Goal: Task Accomplishment & Management: Use online tool/utility

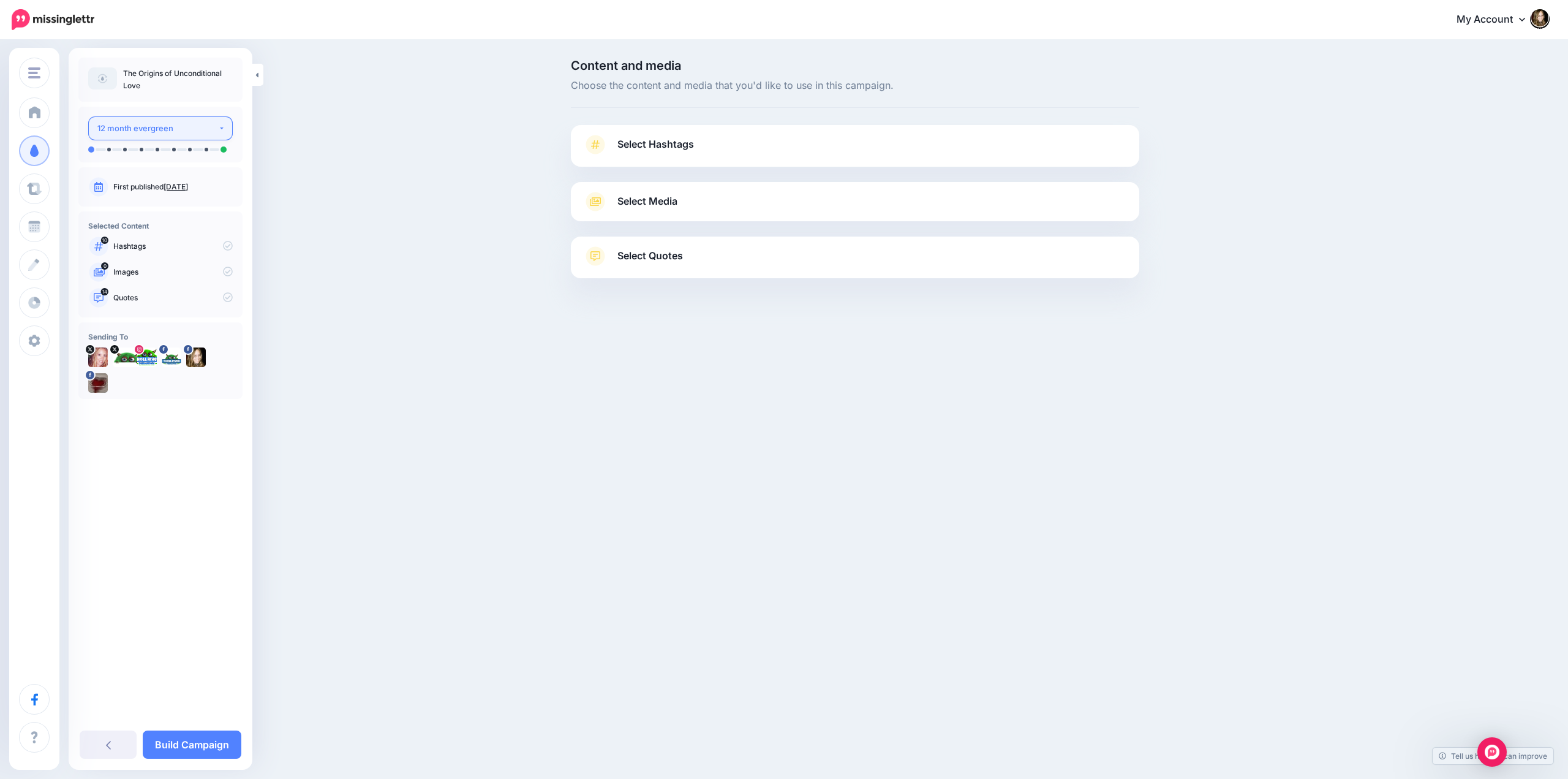
click at [212, 131] on div "12 month evergreen" at bounding box center [157, 129] width 121 height 14
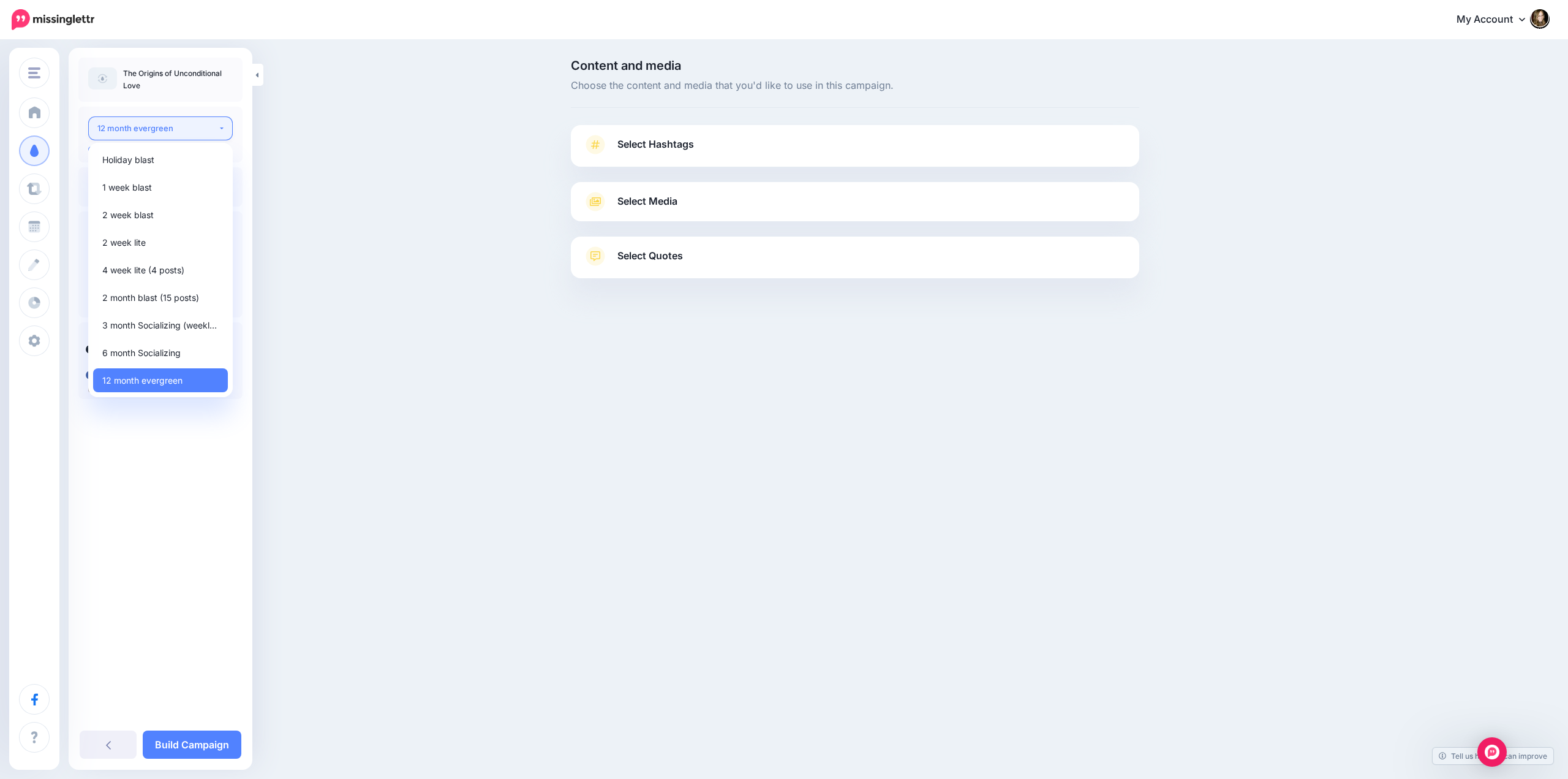
click at [212, 131] on div "12 month evergreen" at bounding box center [157, 129] width 121 height 14
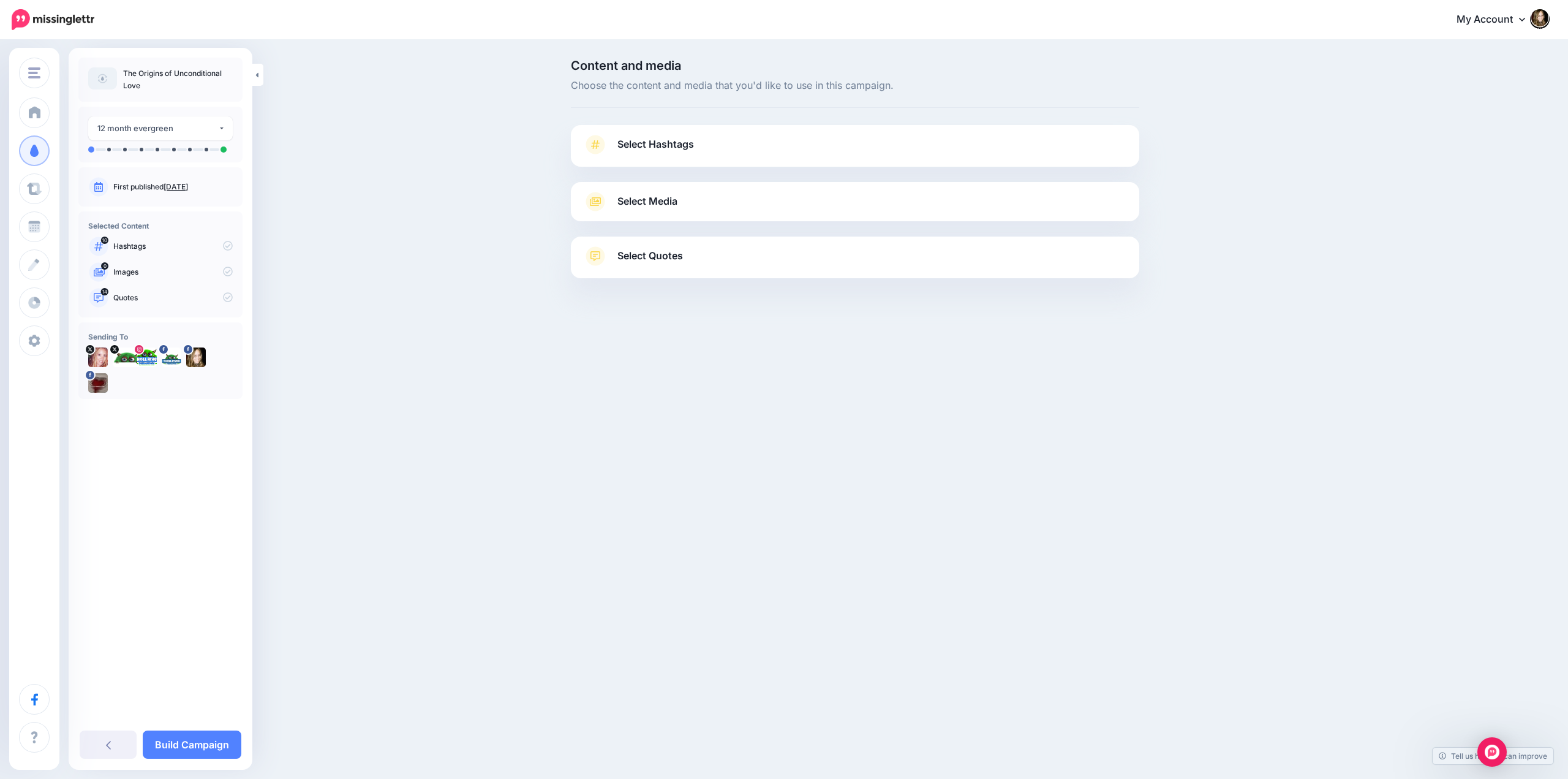
click at [646, 147] on span "Select Hashtags" at bounding box center [655, 144] width 76 height 16
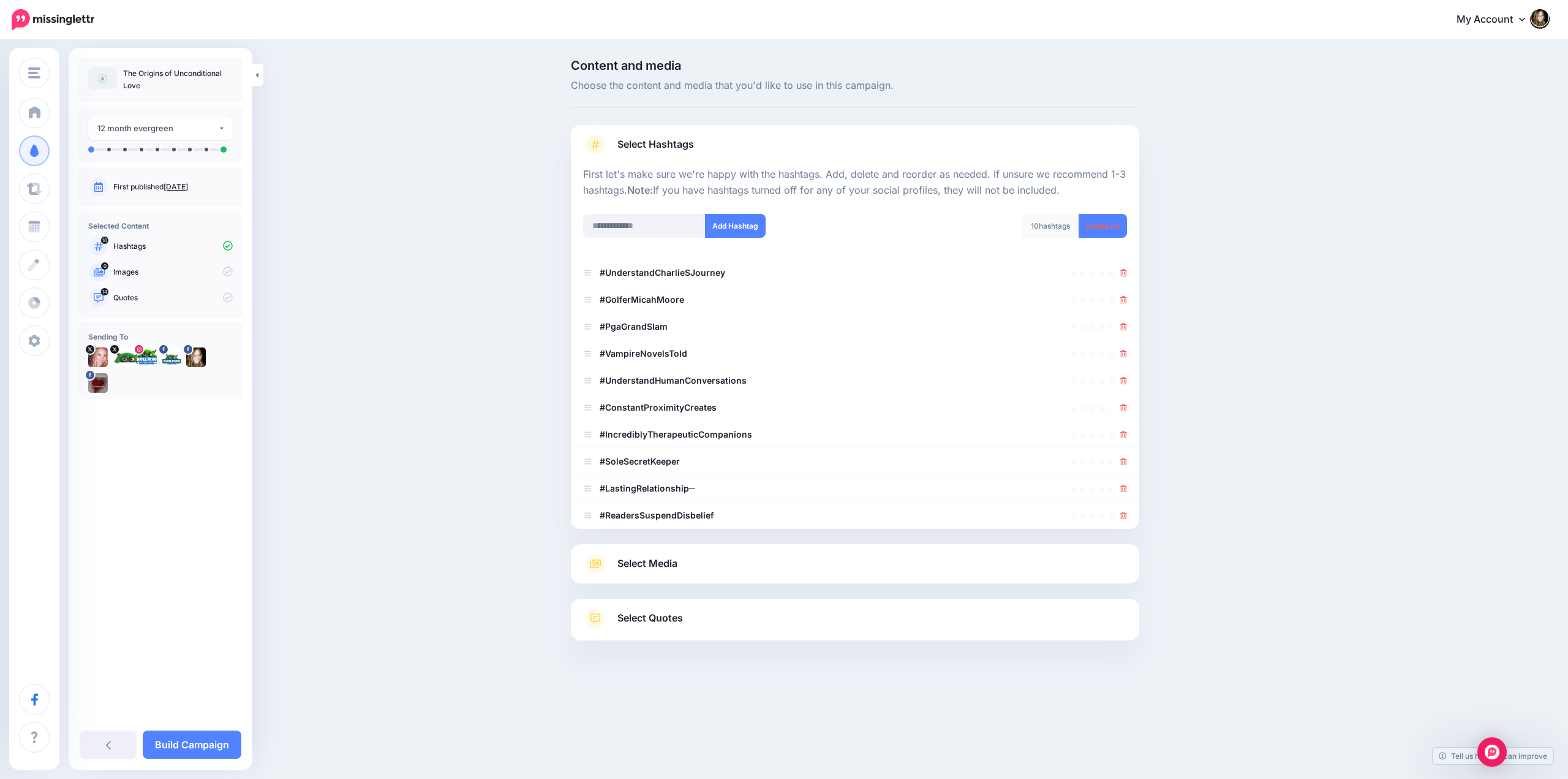
click at [646, 147] on span "Select Hashtags" at bounding box center [655, 144] width 76 height 16
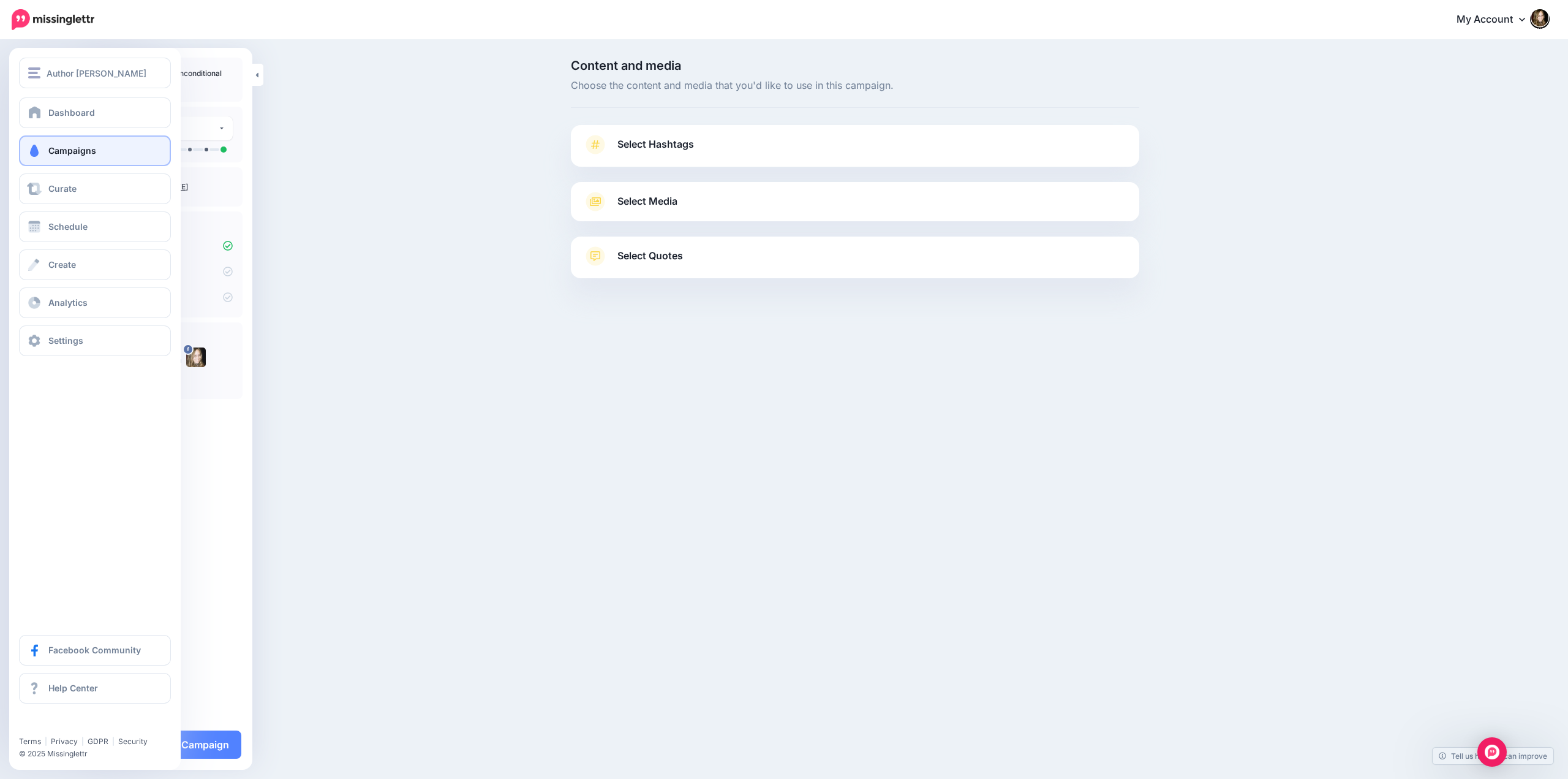
click at [51, 151] on span "Campaigns" at bounding box center [72, 150] width 48 height 11
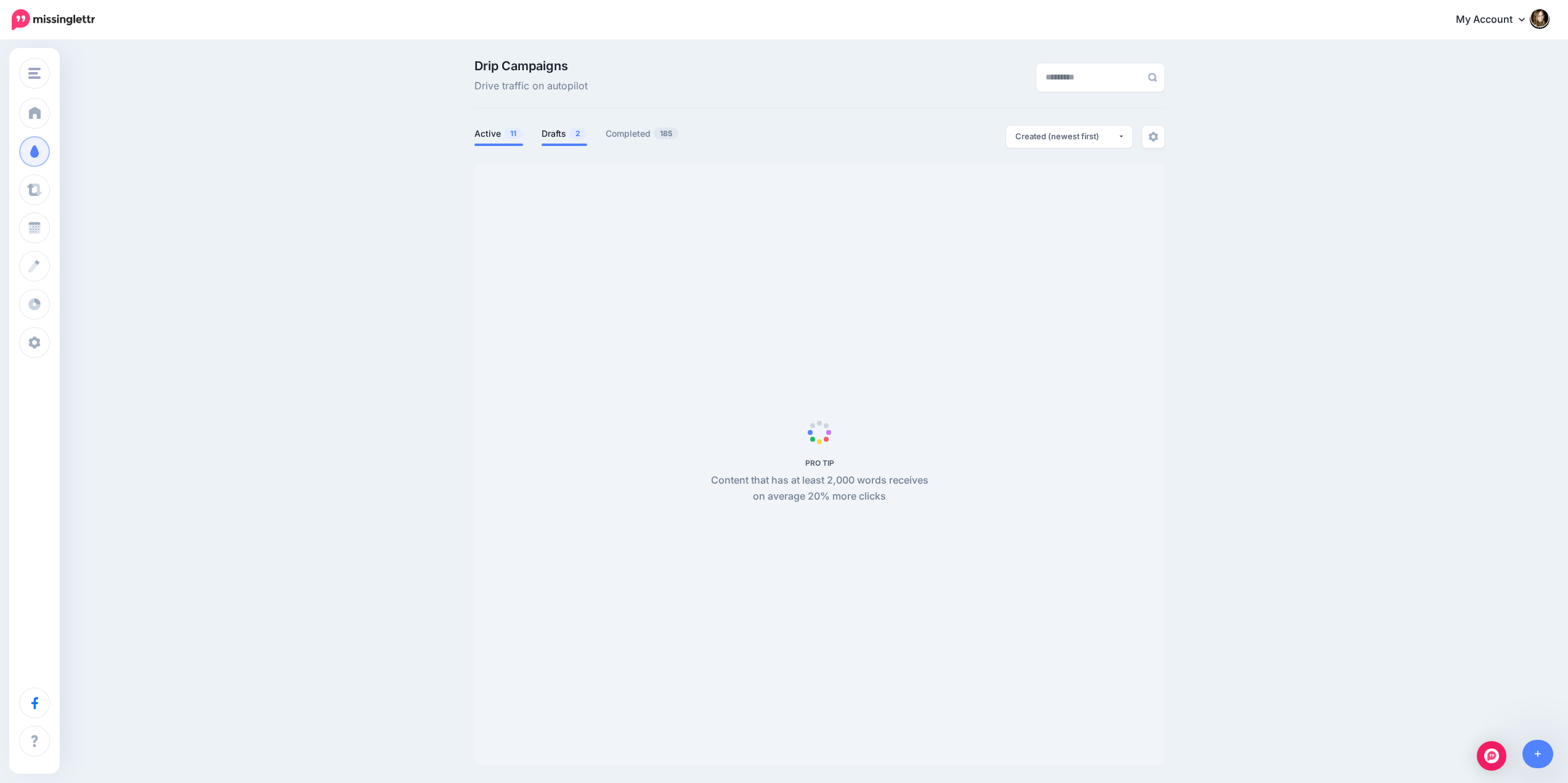
click at [560, 132] on link "Drafts 2" at bounding box center [564, 134] width 45 height 15
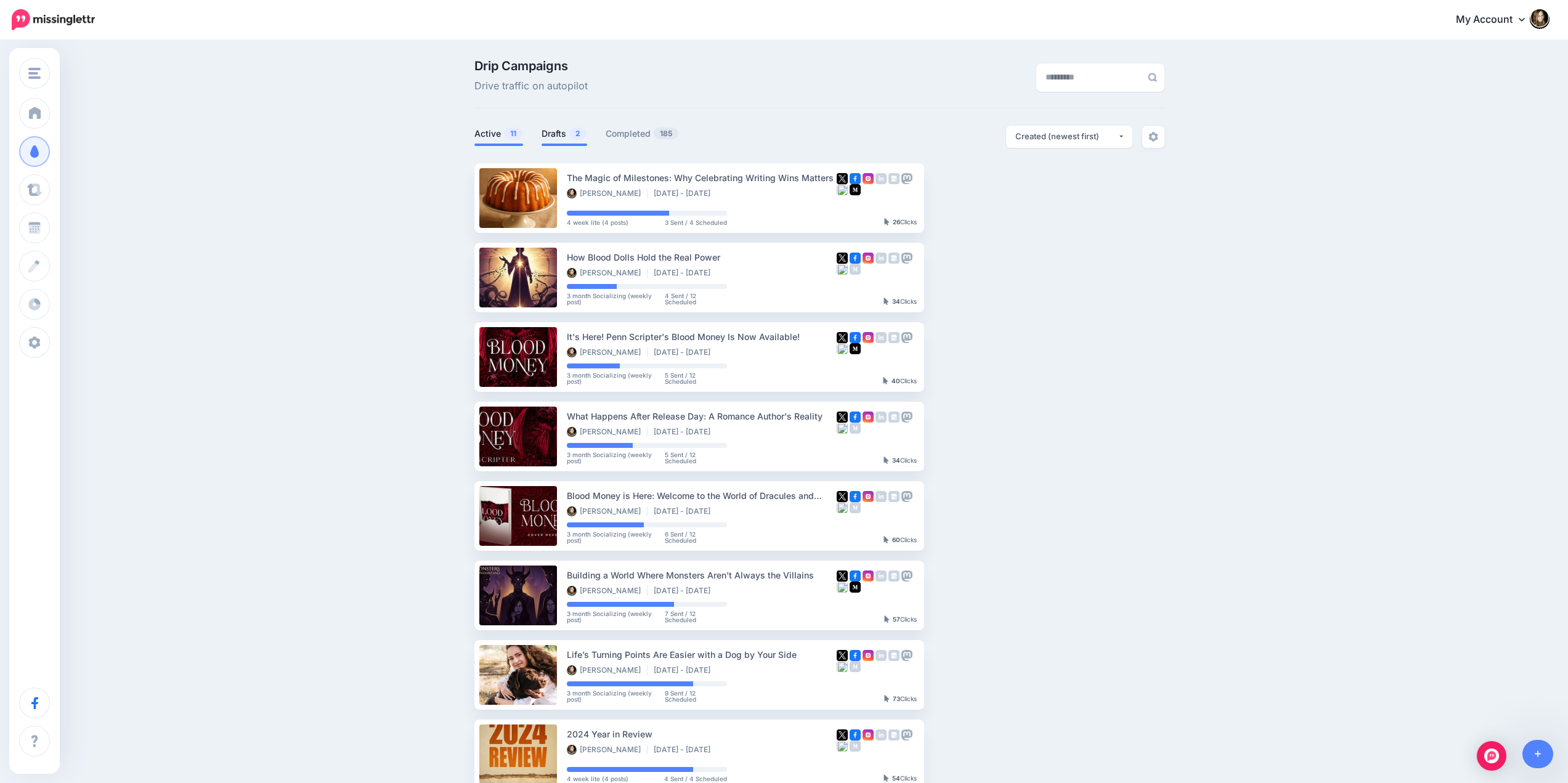
click at [489, 137] on link "Active 11" at bounding box center [499, 134] width 49 height 15
click at [560, 136] on link "Drafts 2" at bounding box center [564, 134] width 45 height 15
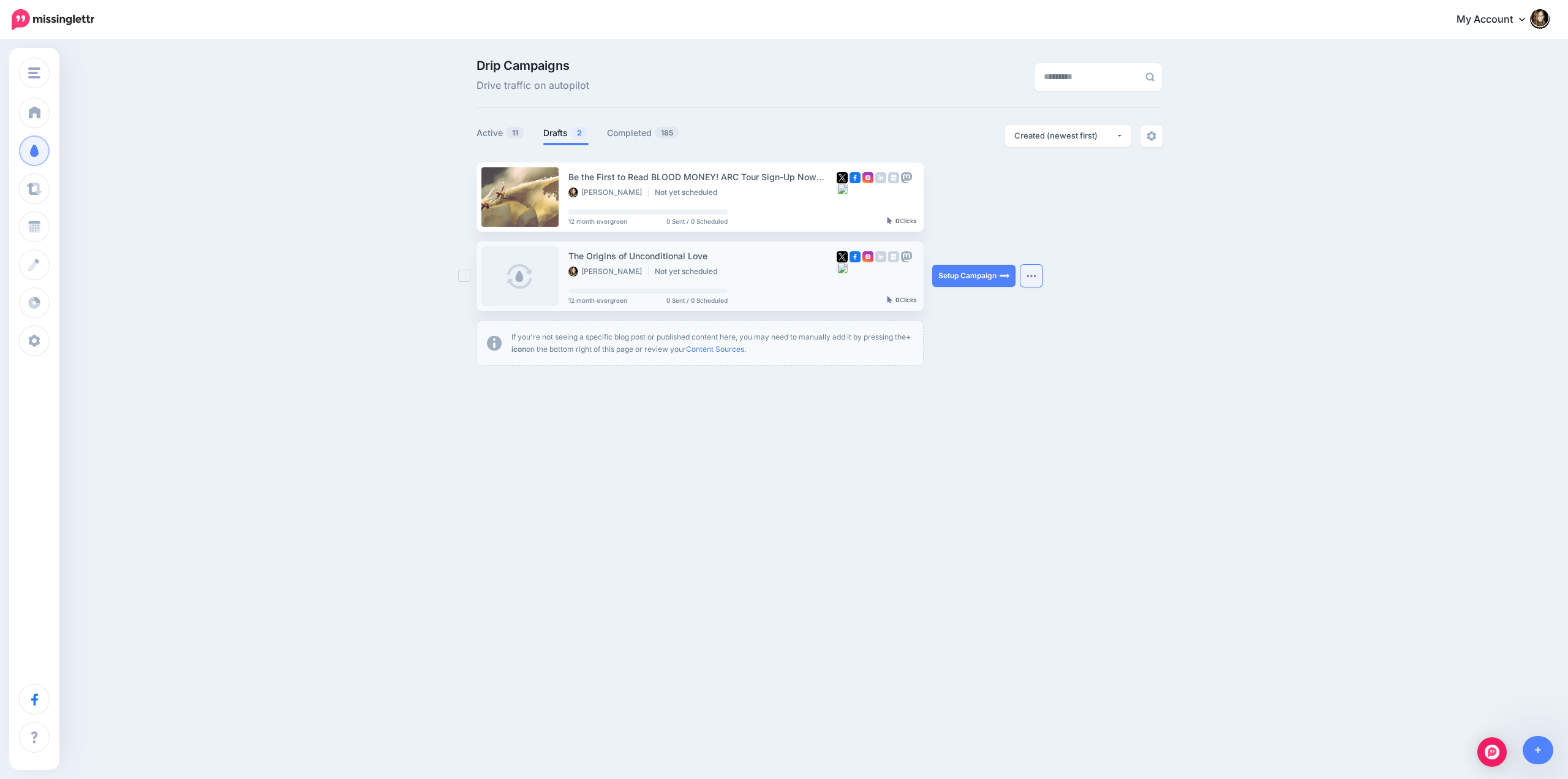
click at [1032, 275] on img "button" at bounding box center [1032, 275] width 10 height 4
click at [962, 414] on link "View Original Source" at bounding box center [966, 416] width 143 height 24
click at [1029, 274] on img "button" at bounding box center [1032, 275] width 10 height 4
click at [942, 450] on link "Delete Campaign" at bounding box center [966, 450] width 143 height 24
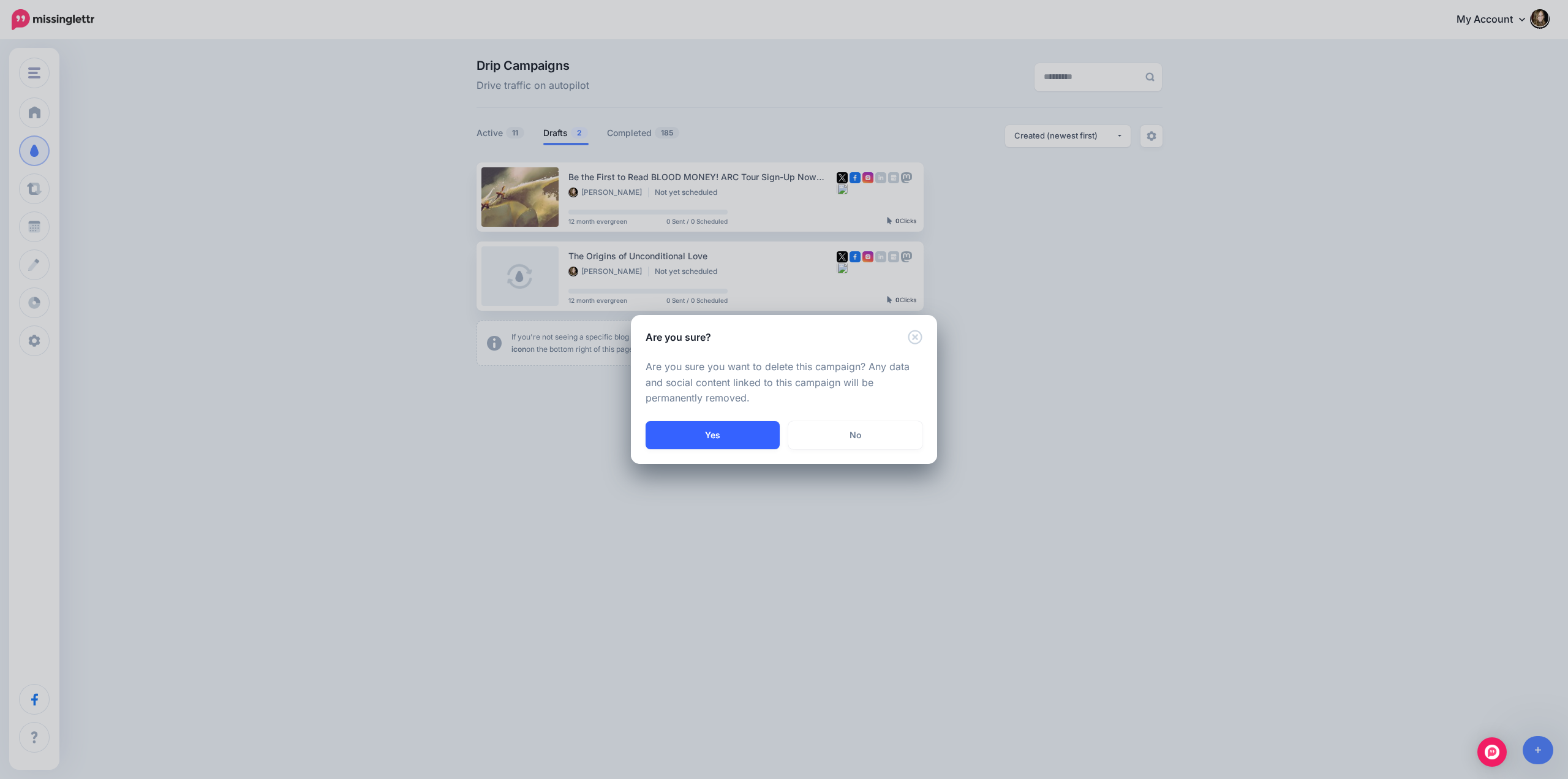
click at [720, 436] on button "Yes" at bounding box center [713, 435] width 134 height 28
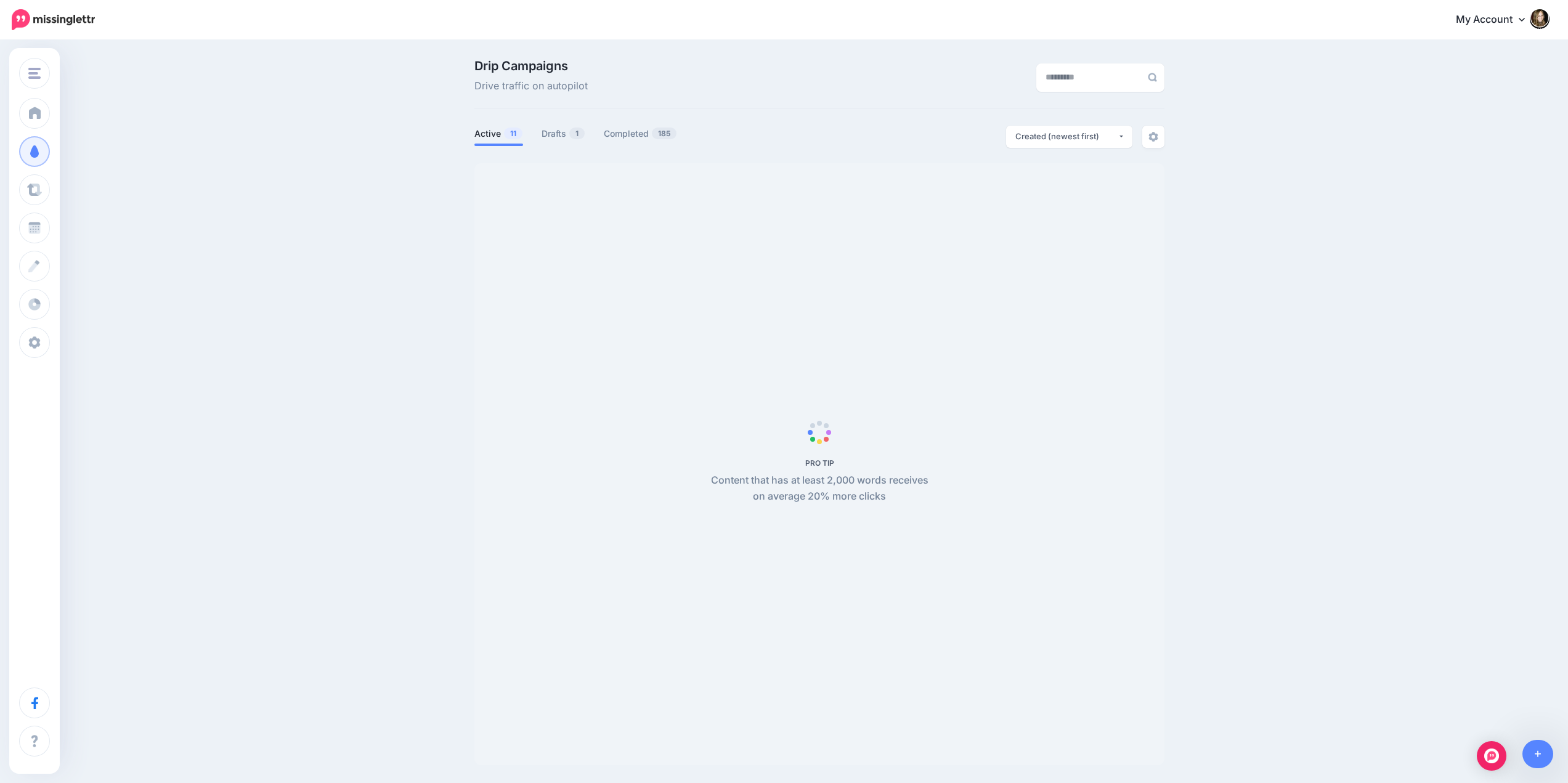
click at [1041, 200] on span "PRO TIP Content that has at least 2,000 words receives on average 20% more clic…" at bounding box center [819, 464] width 690 height 602
click at [557, 135] on link "Drafts 1" at bounding box center [563, 134] width 44 height 15
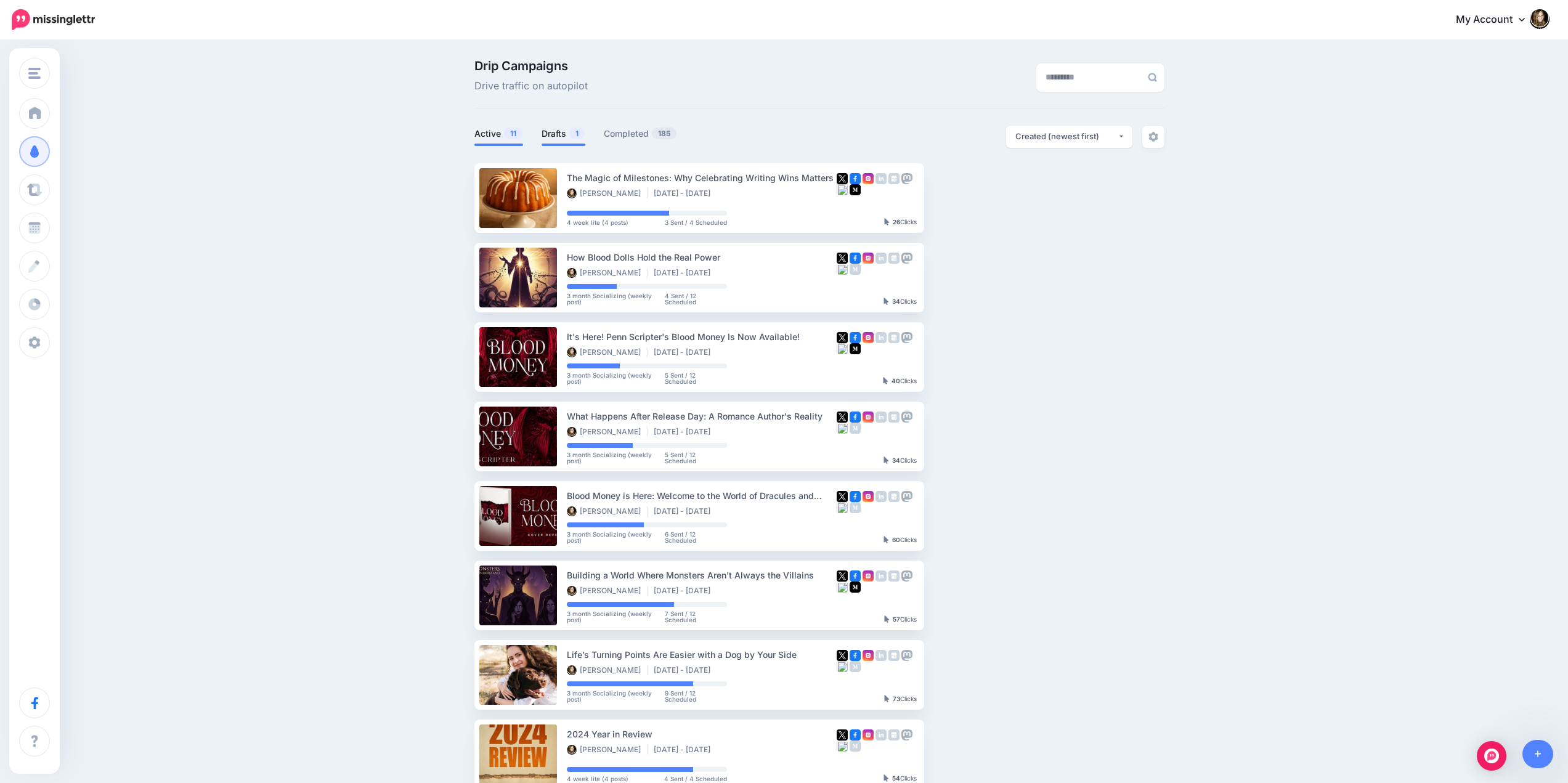
click at [499, 136] on link "Active 11" at bounding box center [499, 134] width 49 height 15
click at [559, 131] on link "Drafts 1" at bounding box center [563, 134] width 44 height 15
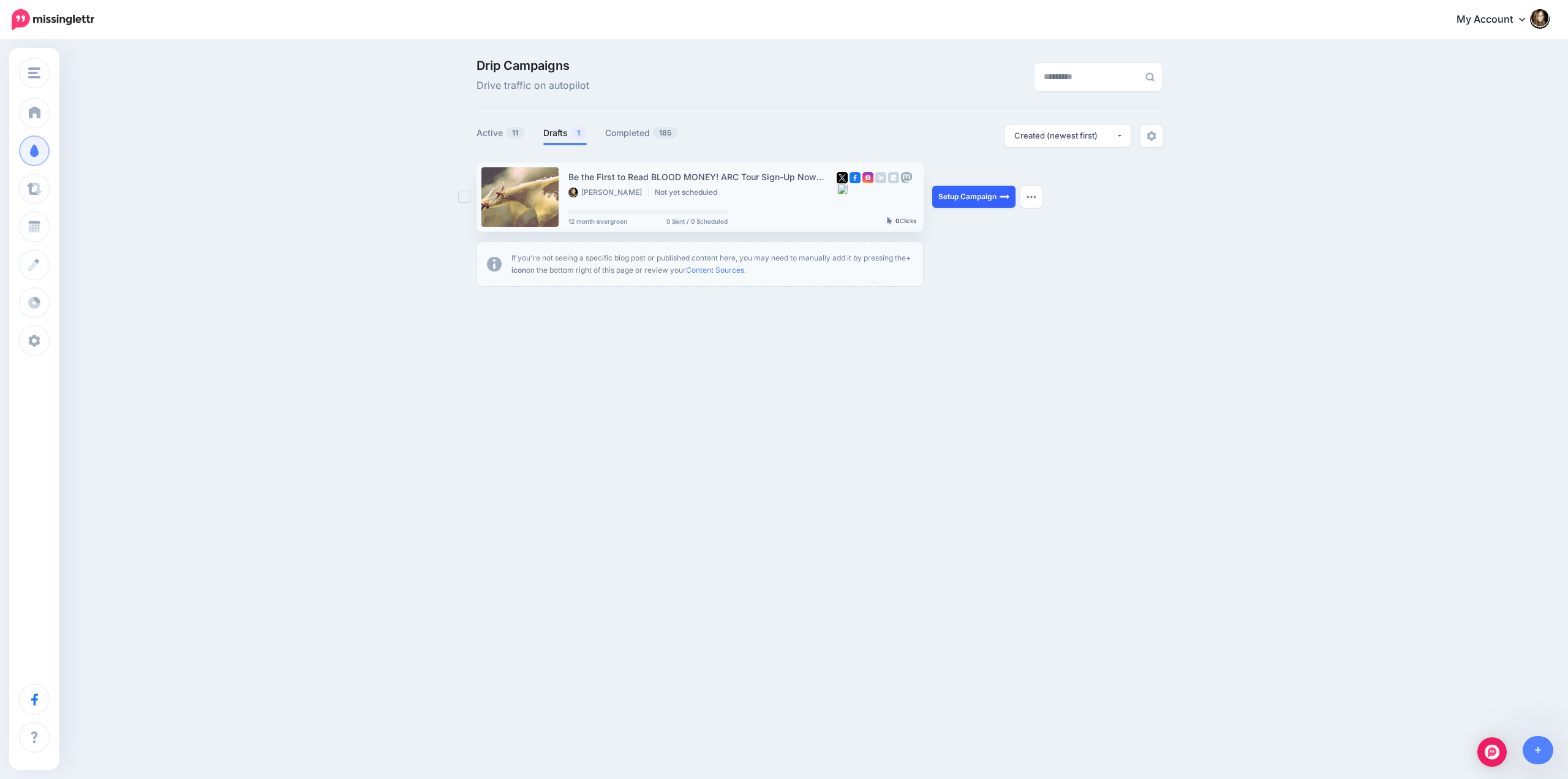
click at [967, 196] on link "Setup Campaign" at bounding box center [974, 197] width 84 height 22
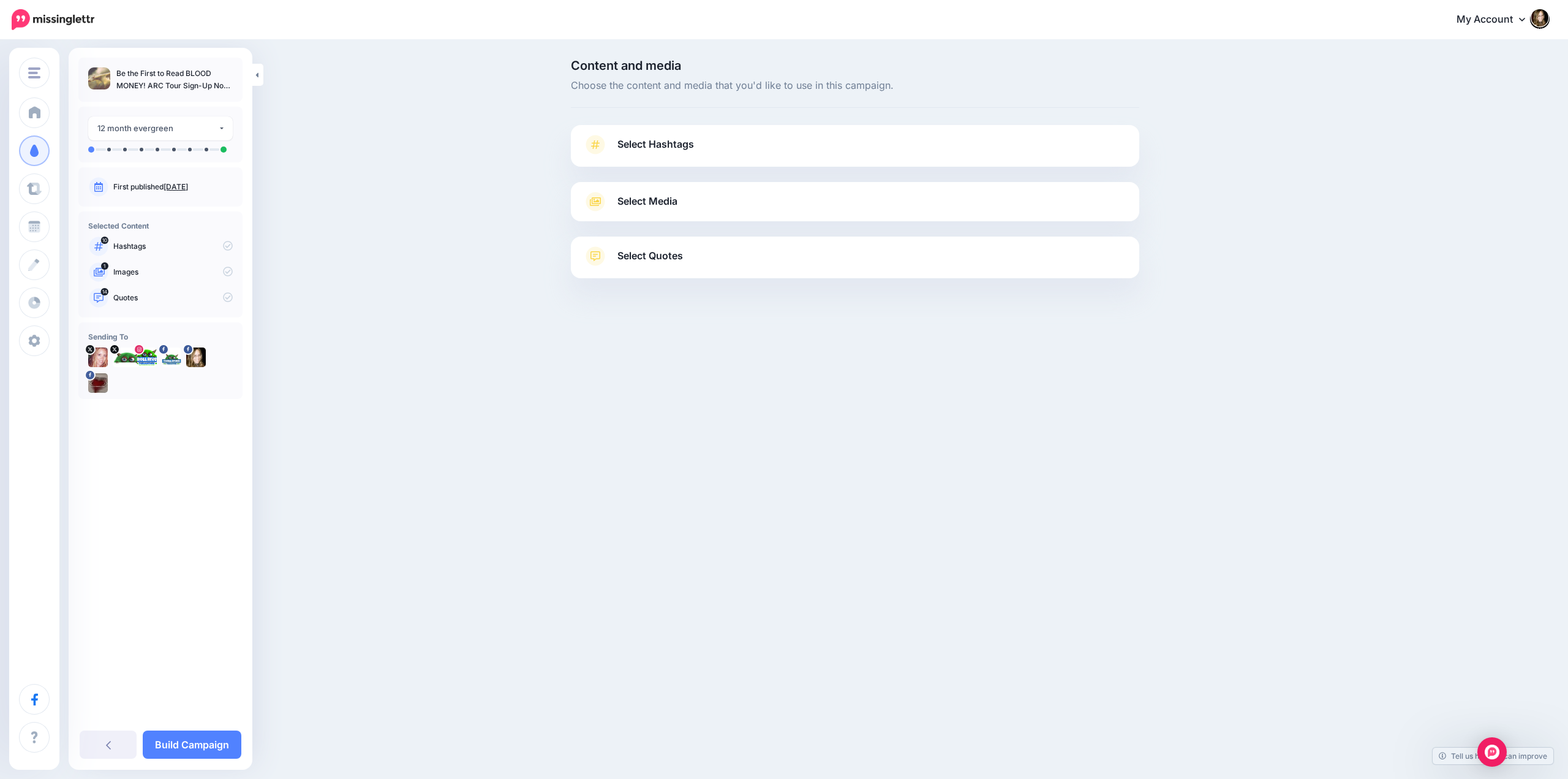
click at [650, 142] on span "Select Hashtags" at bounding box center [655, 144] width 76 height 16
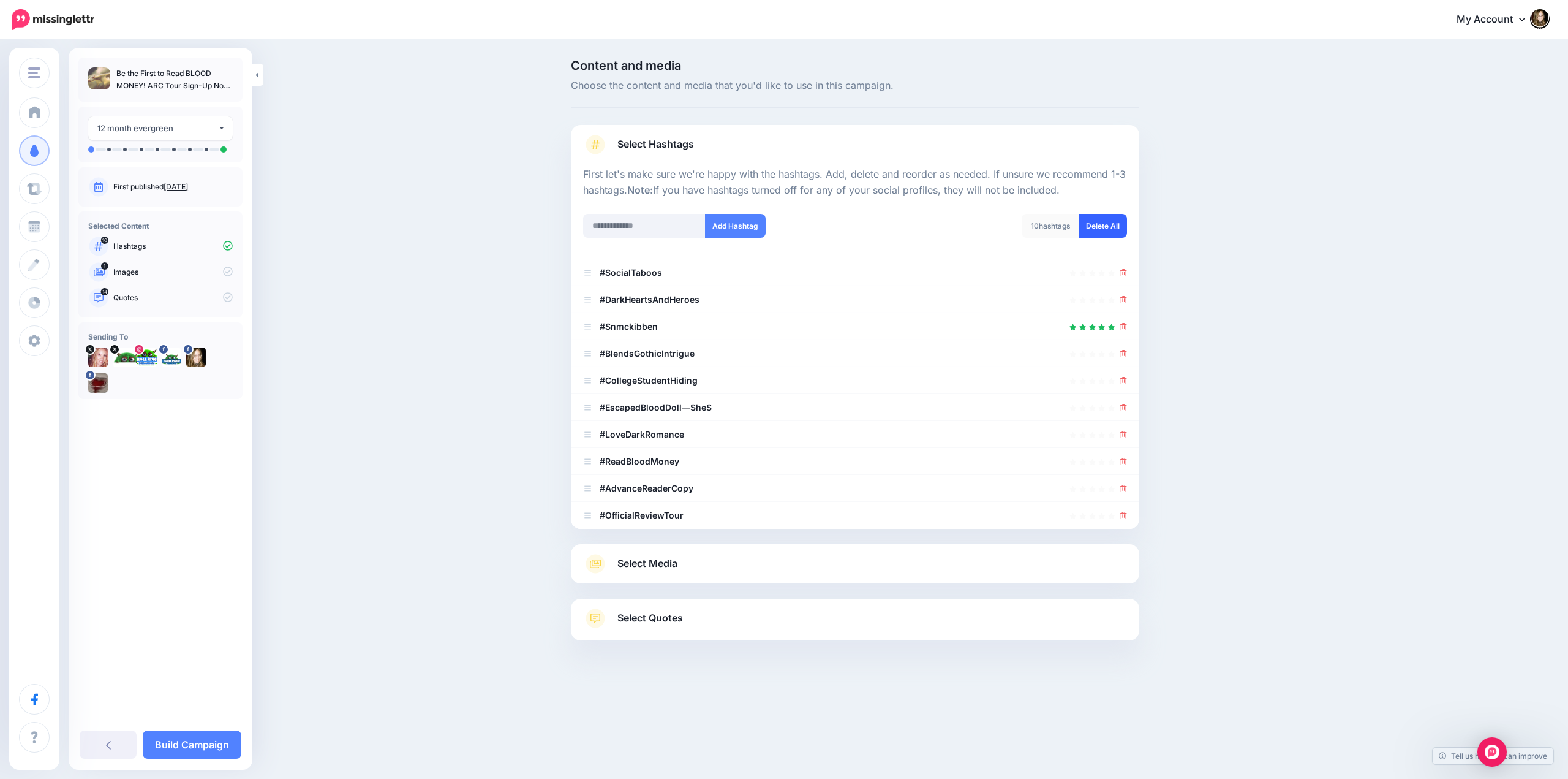
click at [1099, 225] on link "Delete All" at bounding box center [1103, 225] width 49 height 24
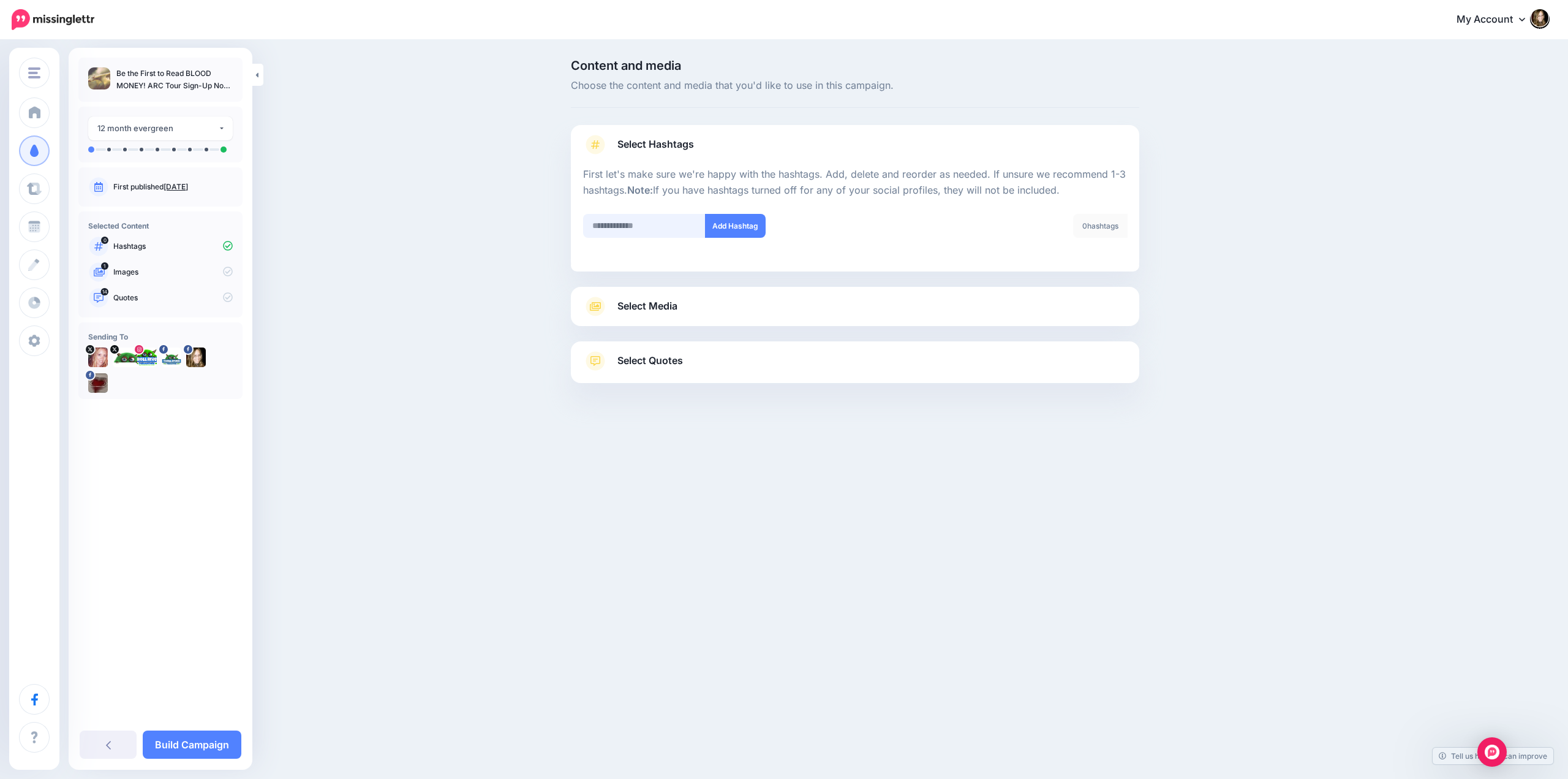
click at [607, 225] on input "text" at bounding box center [644, 225] width 122 height 24
type input "**********"
click at [737, 227] on button "Add Hashtag" at bounding box center [735, 225] width 61 height 24
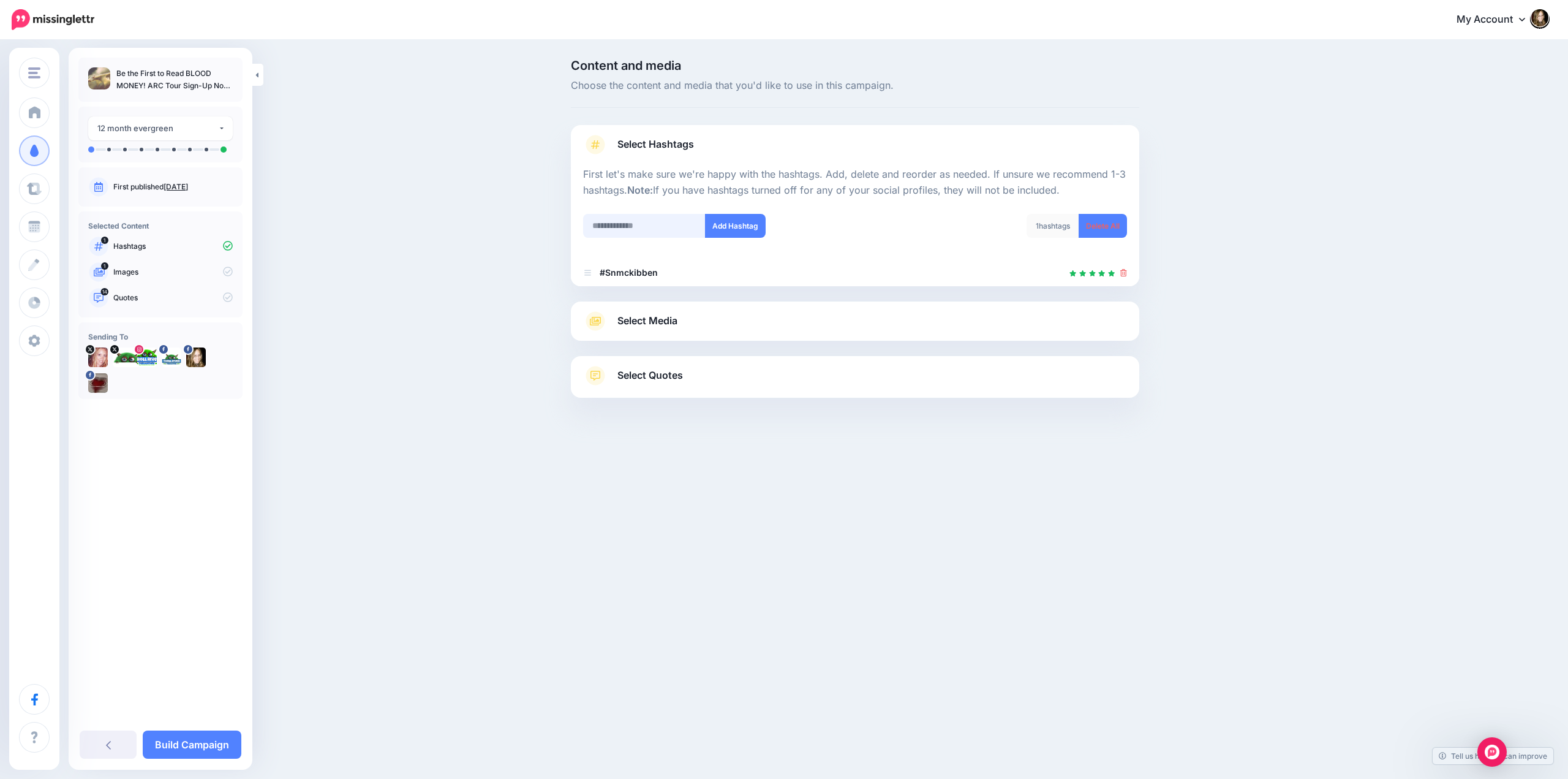
click at [655, 229] on input "text" at bounding box center [644, 225] width 122 height 24
click at [652, 251] on div "#AdvancedReaderCopy" at bounding box center [674, 253] width 156 height 9
type input "**********"
click at [731, 220] on button "Add Hashtag" at bounding box center [735, 225] width 61 height 24
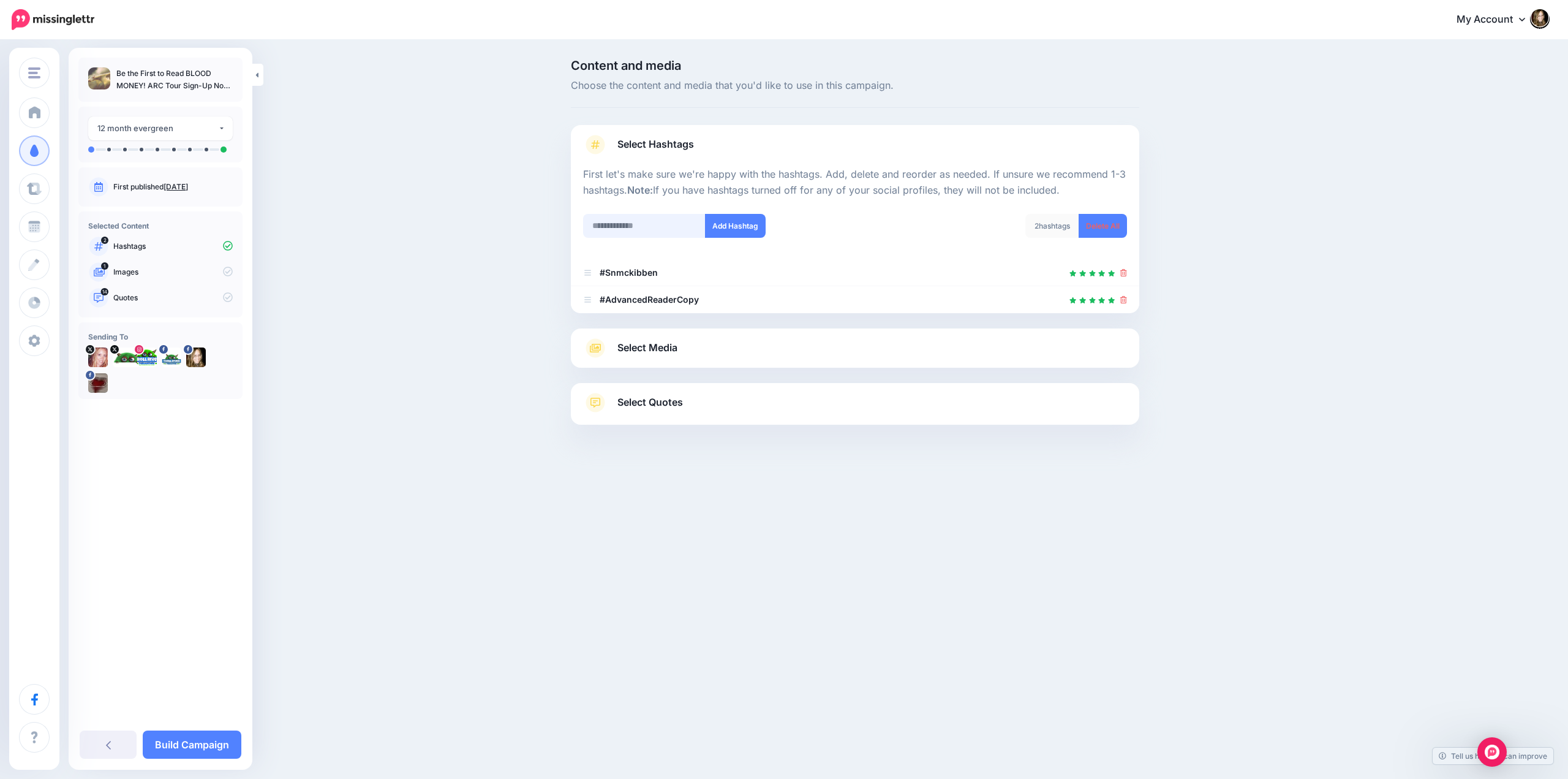
click at [657, 225] on input "text" at bounding box center [644, 225] width 122 height 24
type input "*"
click at [641, 255] on div "#FantasyDragonsNiche" at bounding box center [674, 253] width 156 height 9
type input "**********"
click at [740, 224] on button "Add Hashtag" at bounding box center [735, 225] width 61 height 24
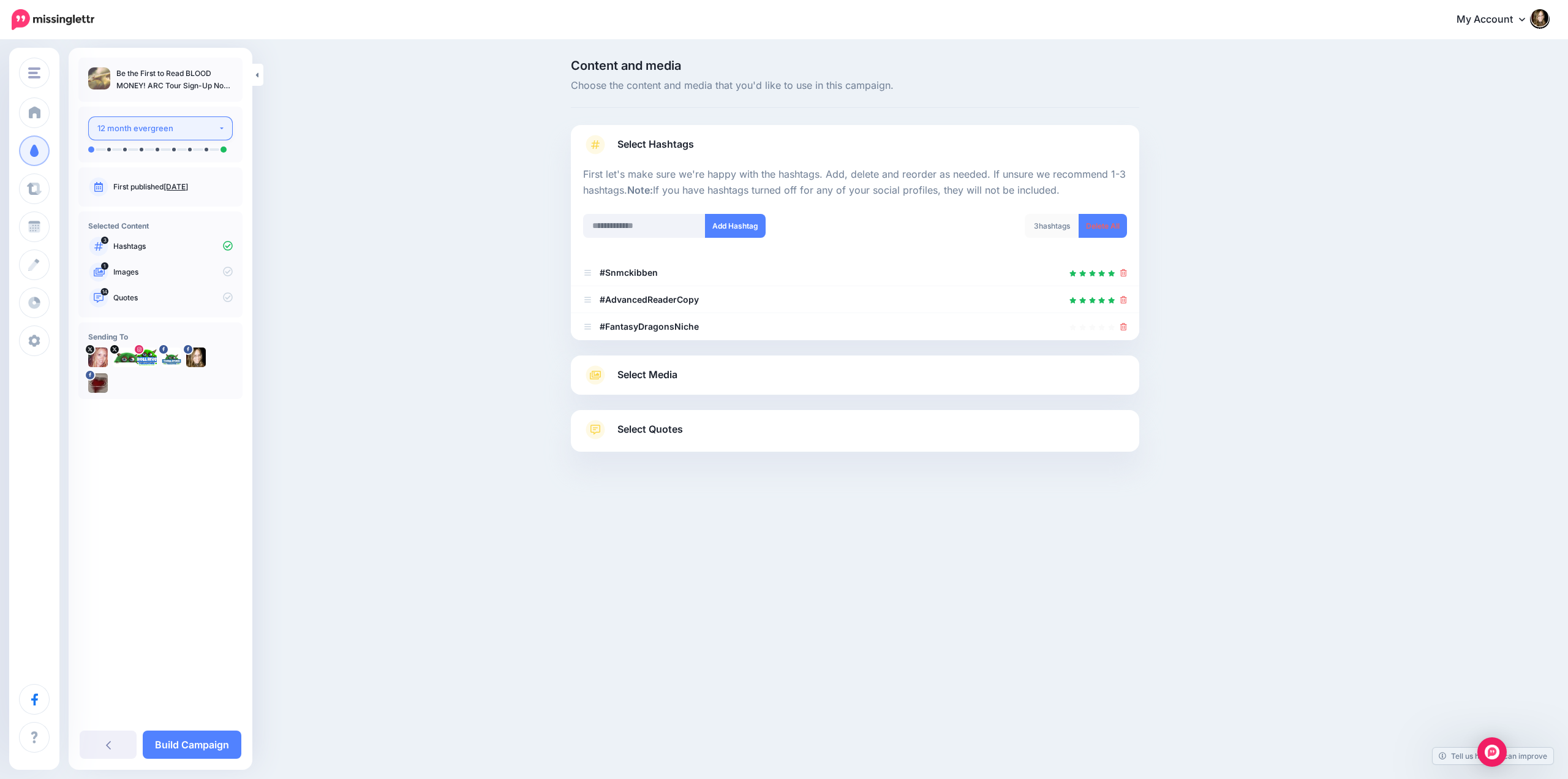
click at [176, 128] on div "12 month evergreen" at bounding box center [157, 129] width 121 height 14
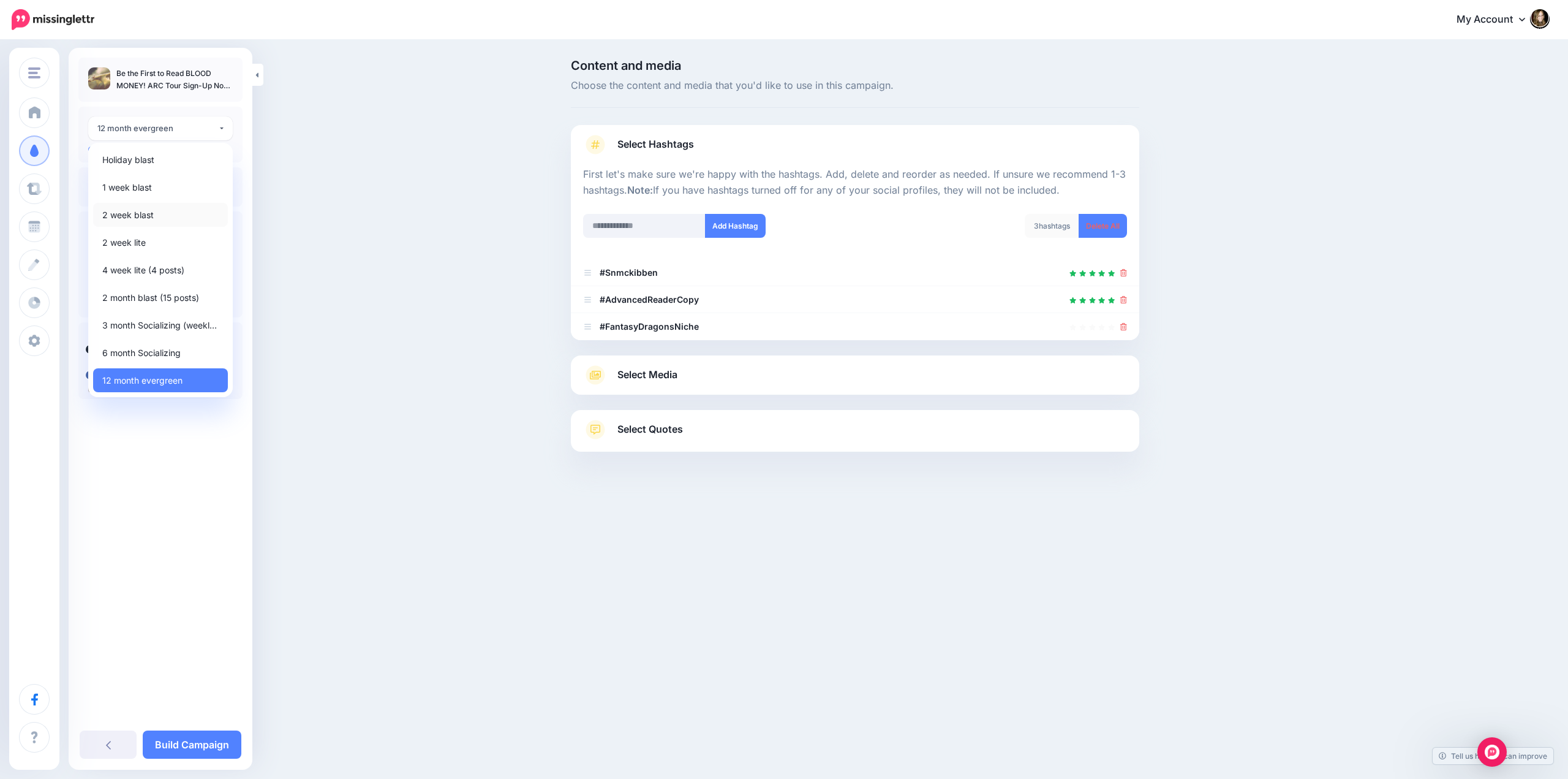
click at [144, 214] on span "2 week blast" at bounding box center [128, 215] width 51 height 15
select select "*****"
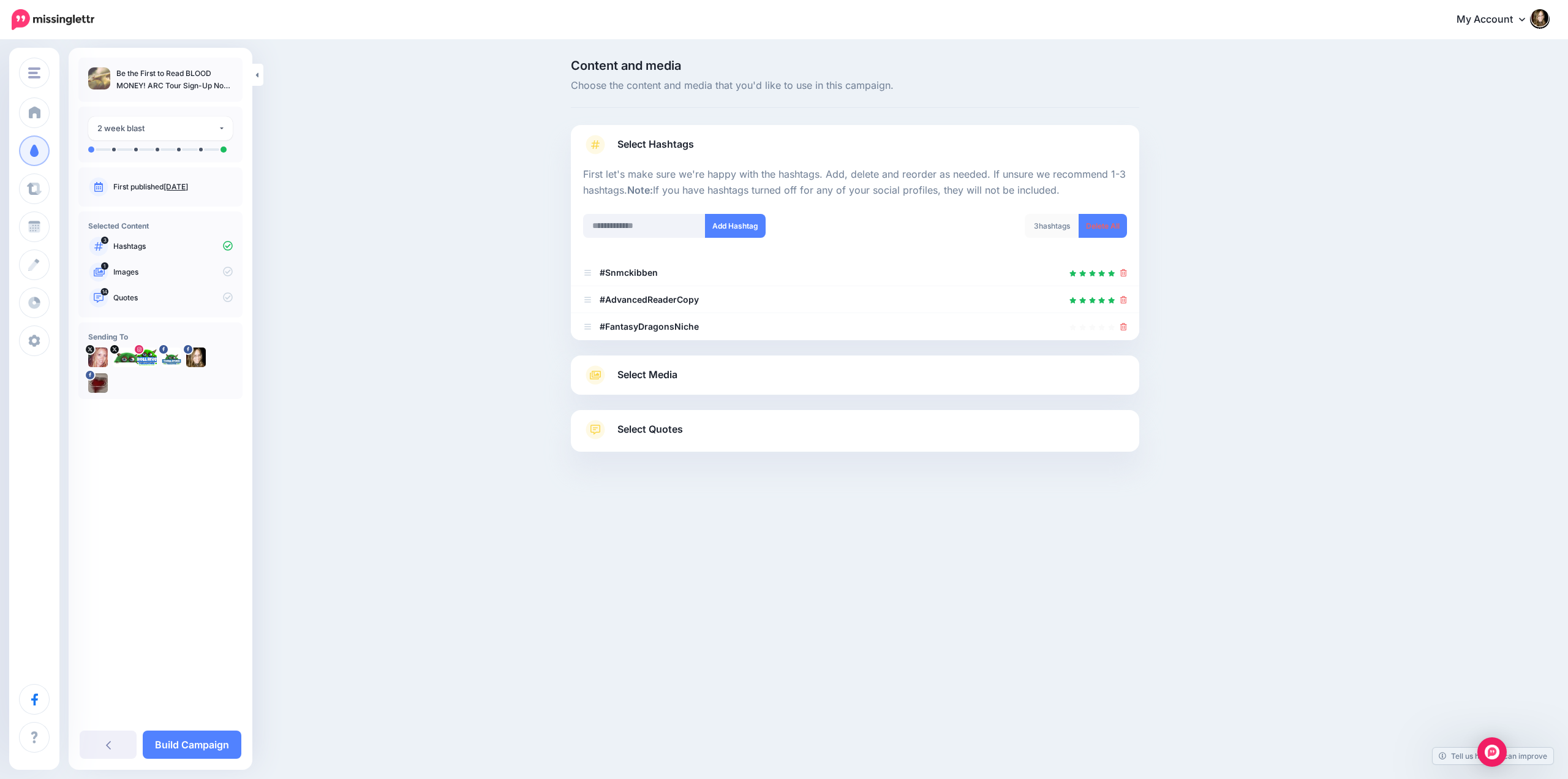
click at [635, 372] on span "Select Media" at bounding box center [647, 374] width 60 height 16
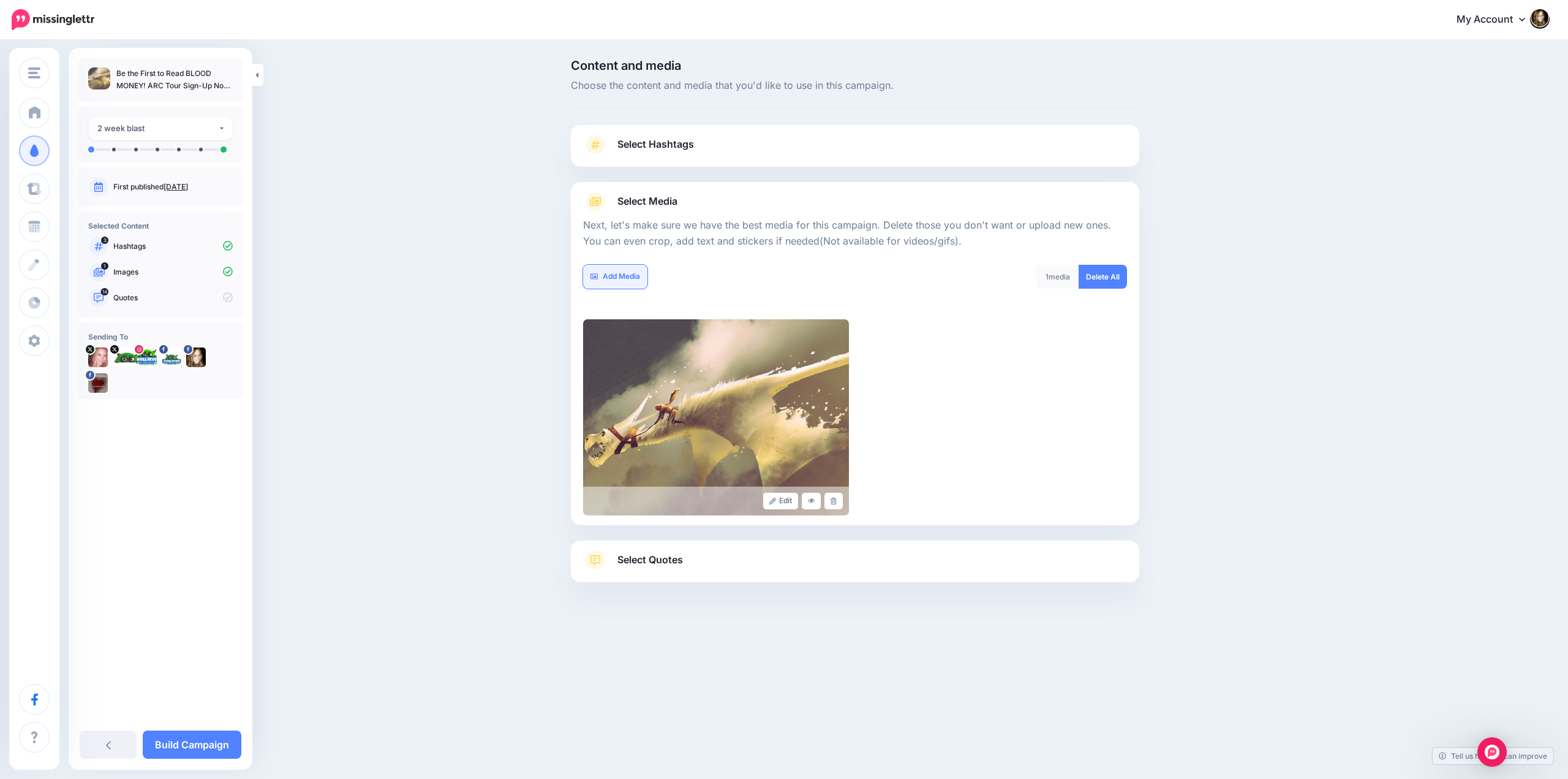
click at [616, 277] on link "Add Media" at bounding box center [615, 276] width 64 height 24
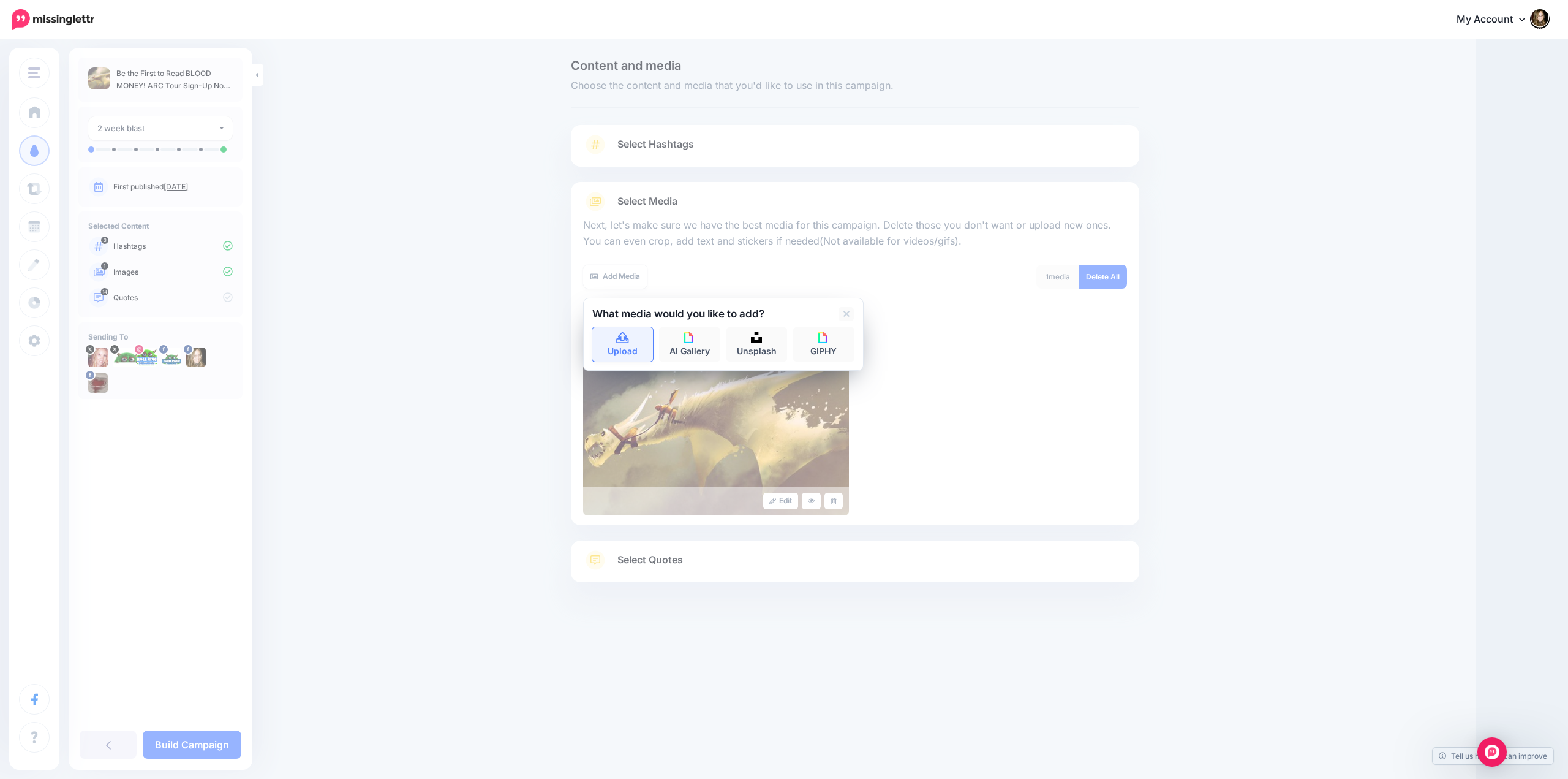
click at [622, 344] on link "Upload" at bounding box center [623, 344] width 61 height 34
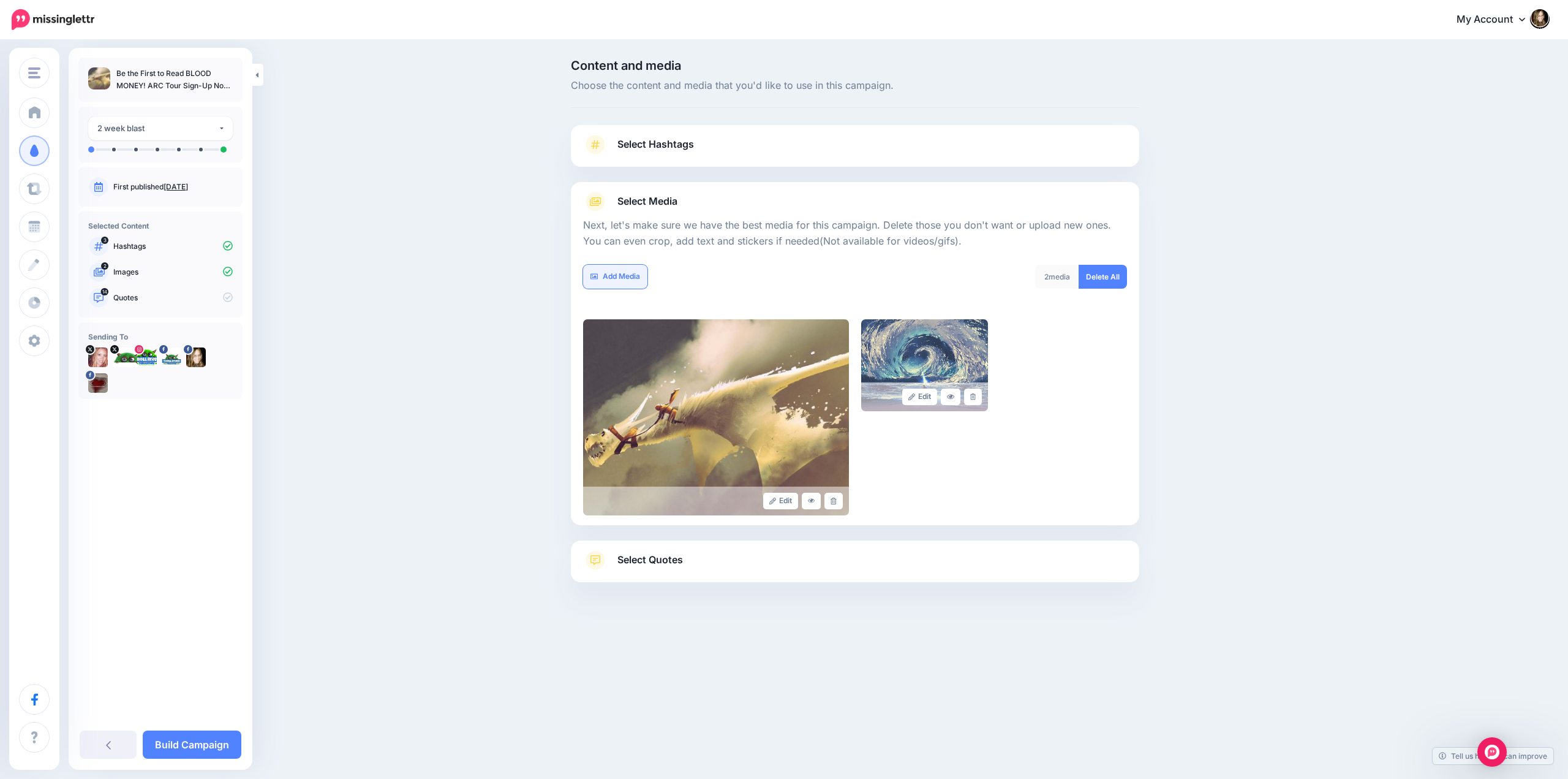
click at [616, 277] on link "Add Media" at bounding box center [615, 276] width 64 height 24
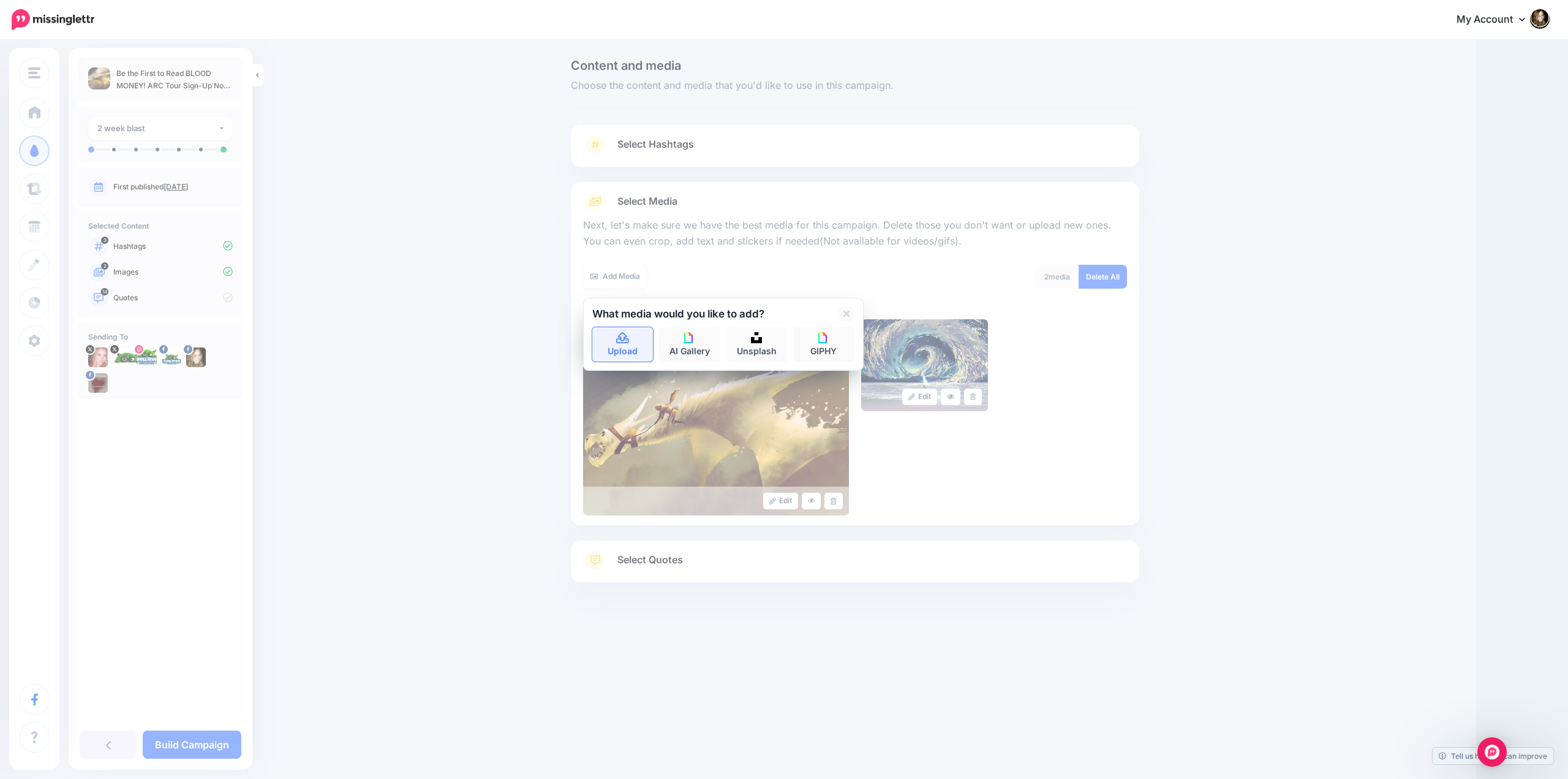
click at [616, 343] on icon at bounding box center [623, 337] width 14 height 11
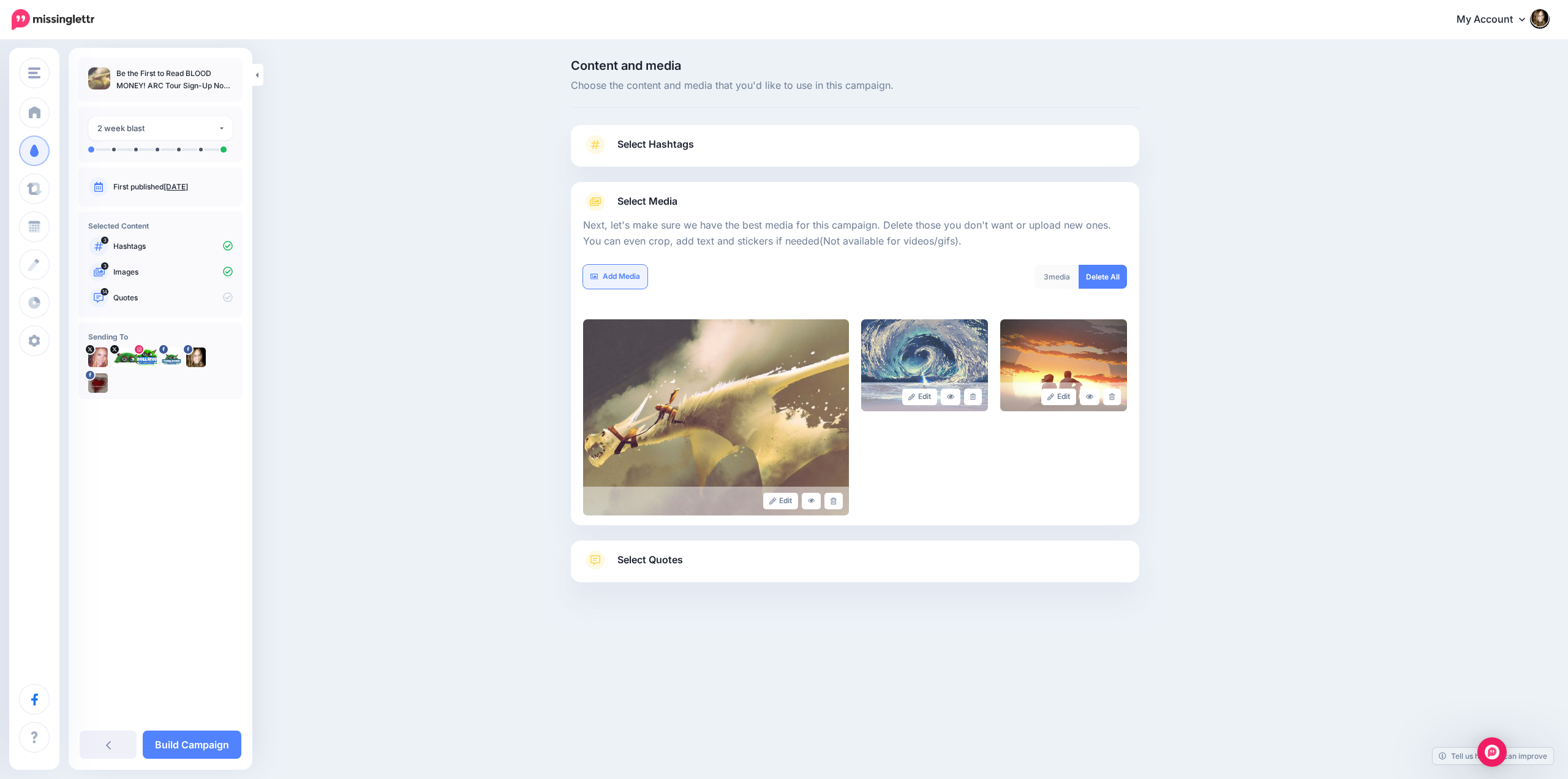
click at [620, 277] on link "Add Media" at bounding box center [615, 276] width 64 height 24
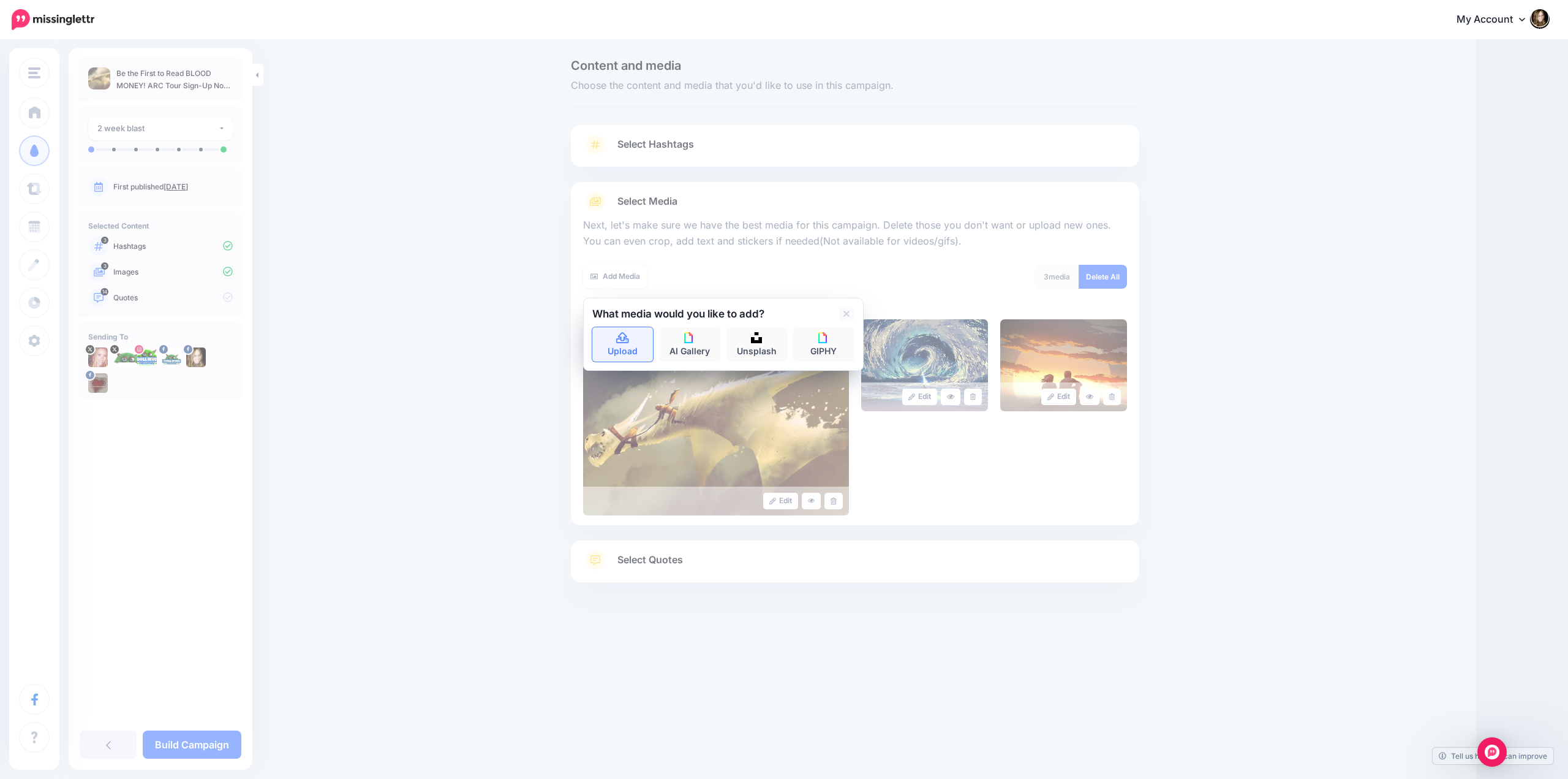
click at [624, 339] on icon at bounding box center [621, 337] width 12 height 11
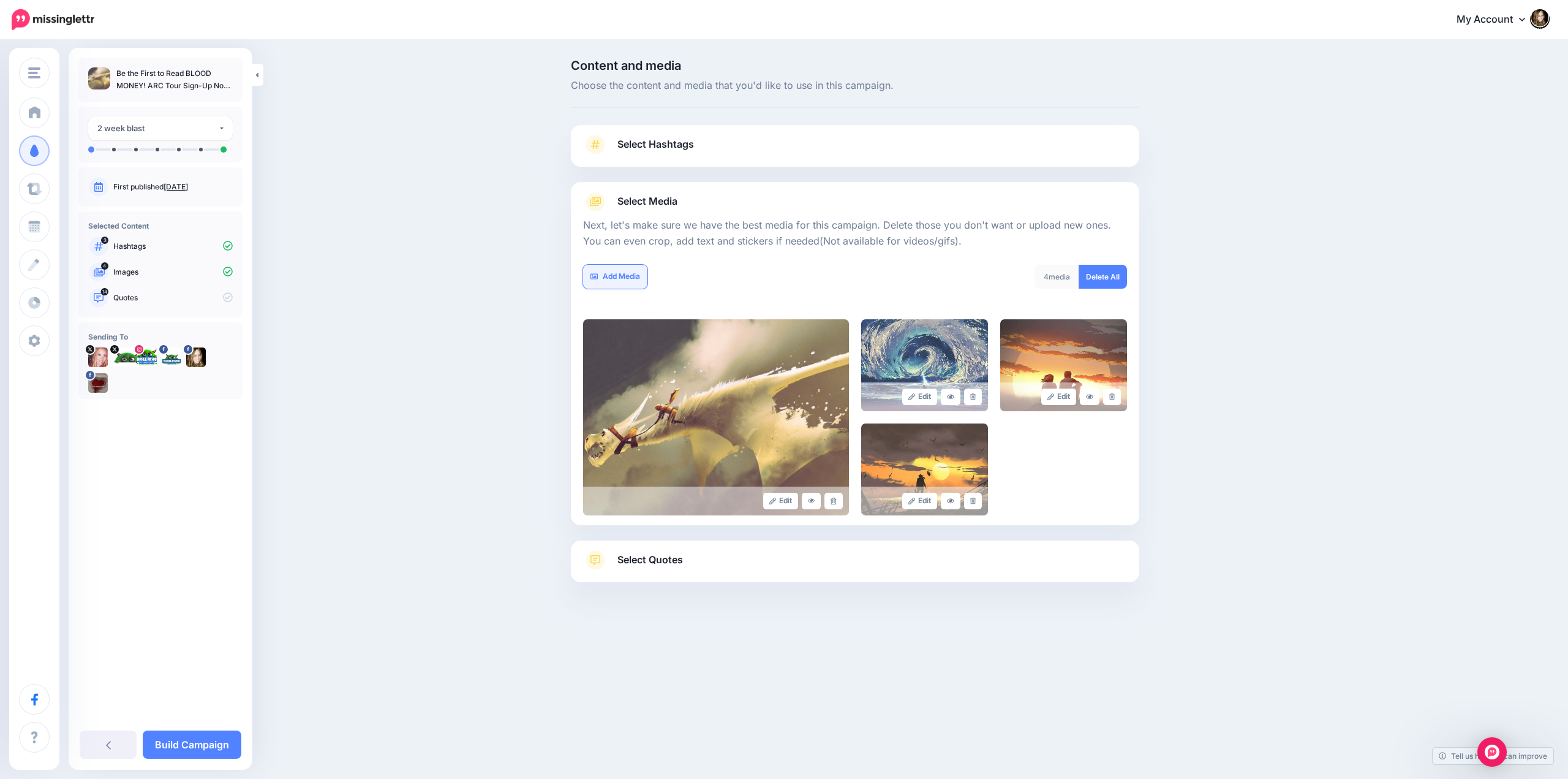
click at [616, 280] on link "Add Media" at bounding box center [615, 276] width 64 height 24
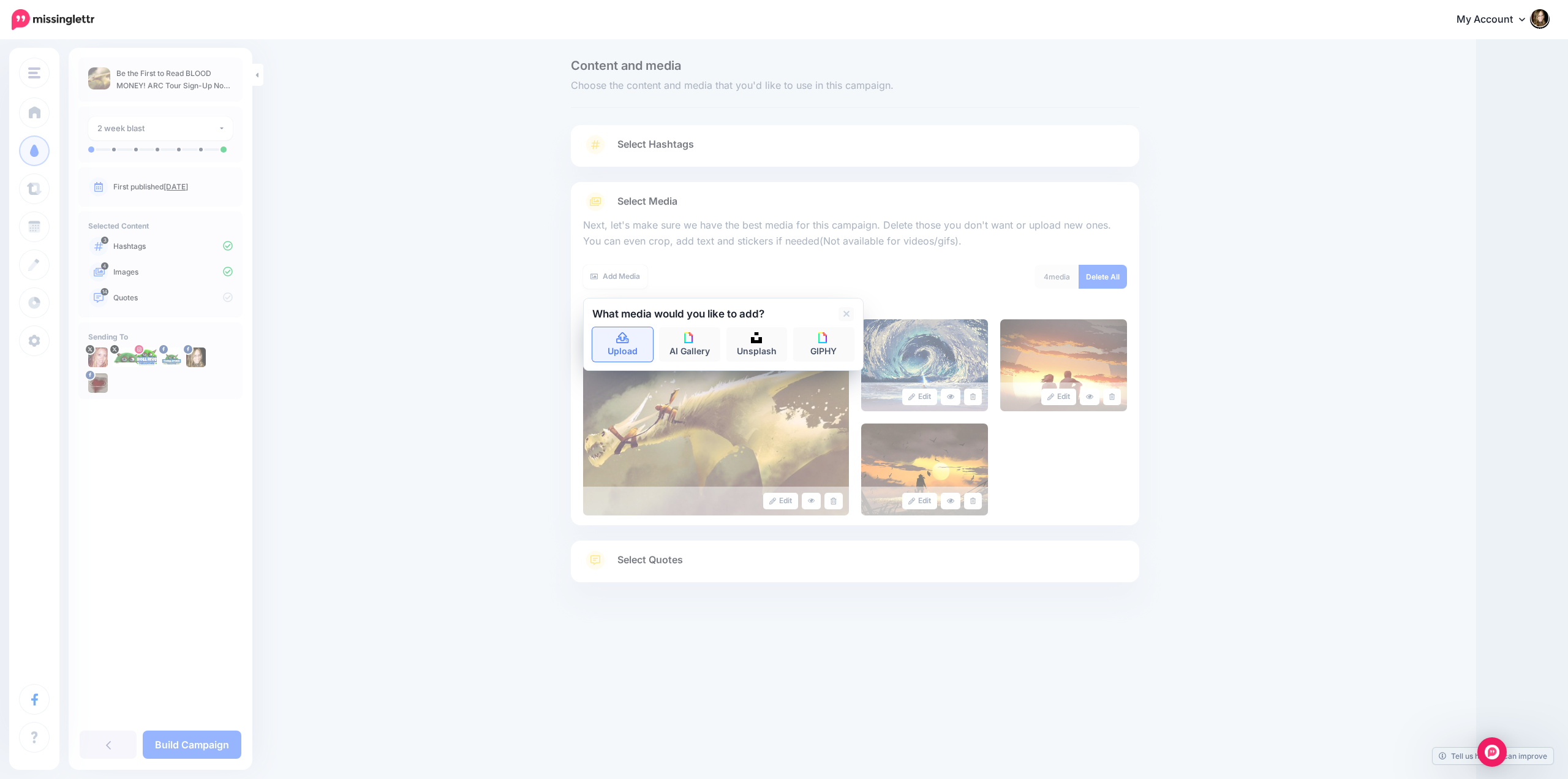
click at [617, 343] on icon at bounding box center [623, 337] width 14 height 11
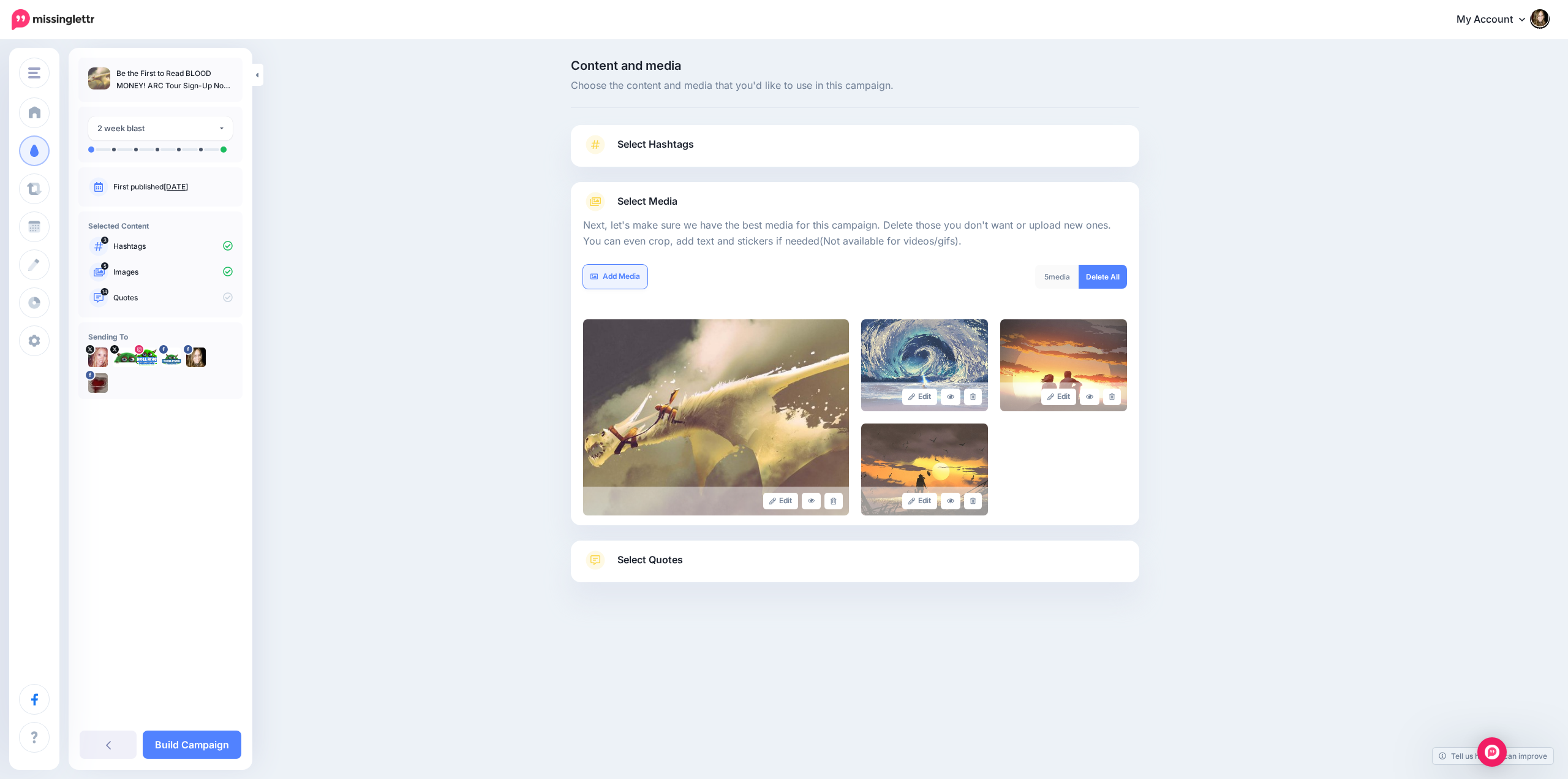
click at [629, 279] on link "Add Media" at bounding box center [615, 276] width 64 height 24
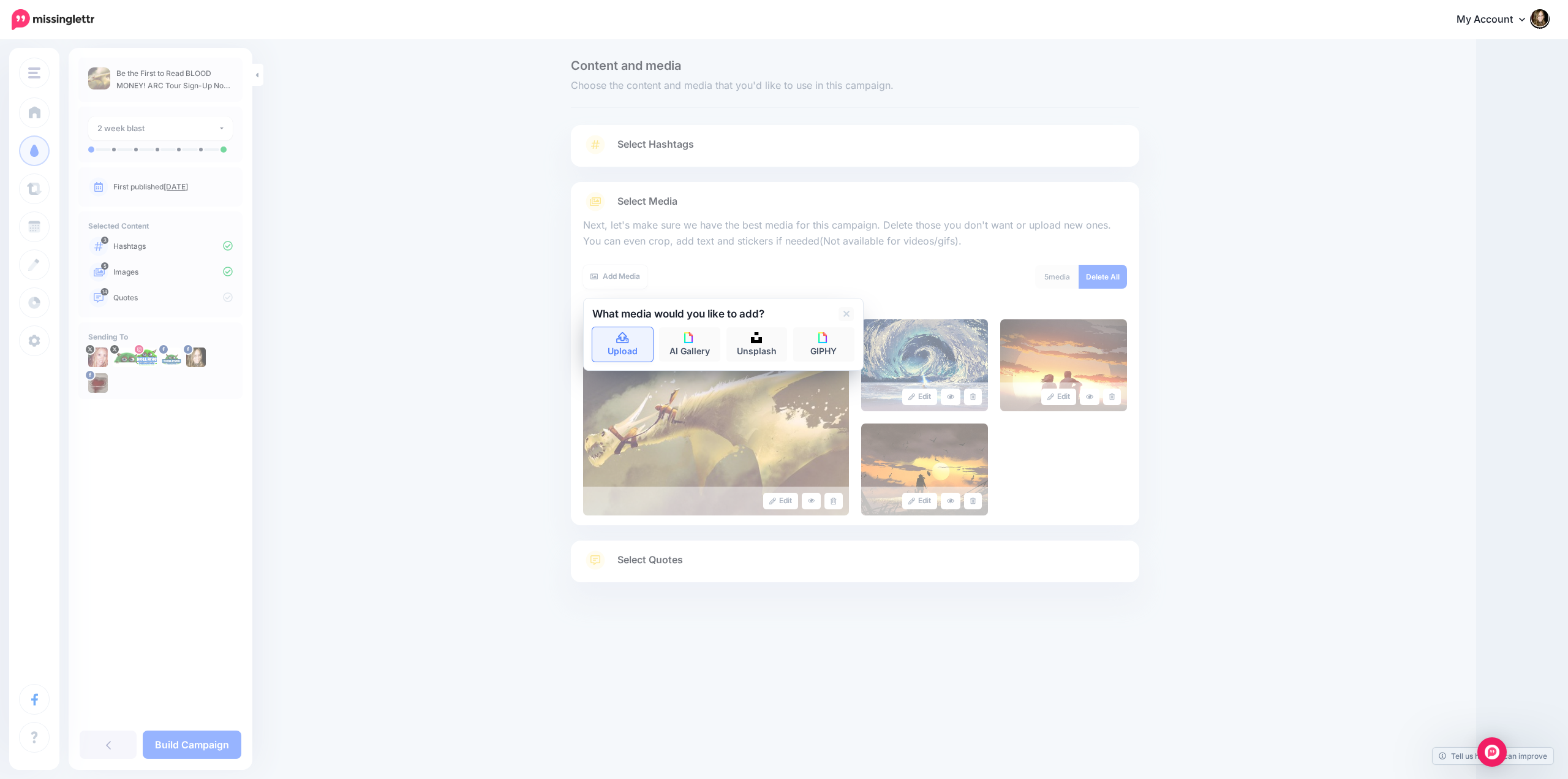
click at [624, 337] on icon at bounding box center [621, 337] width 12 height 11
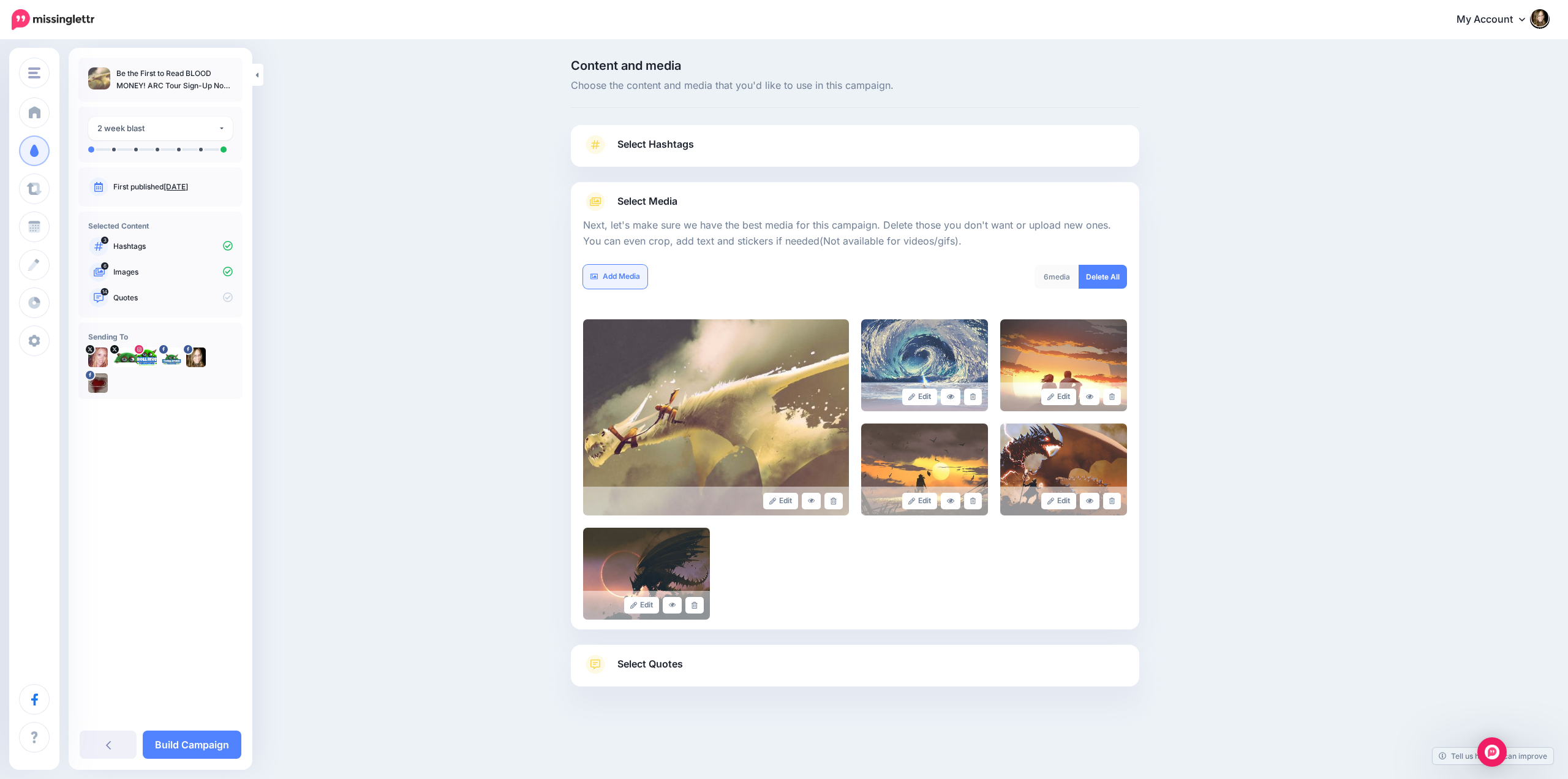
click at [618, 280] on link "Add Media" at bounding box center [615, 276] width 64 height 24
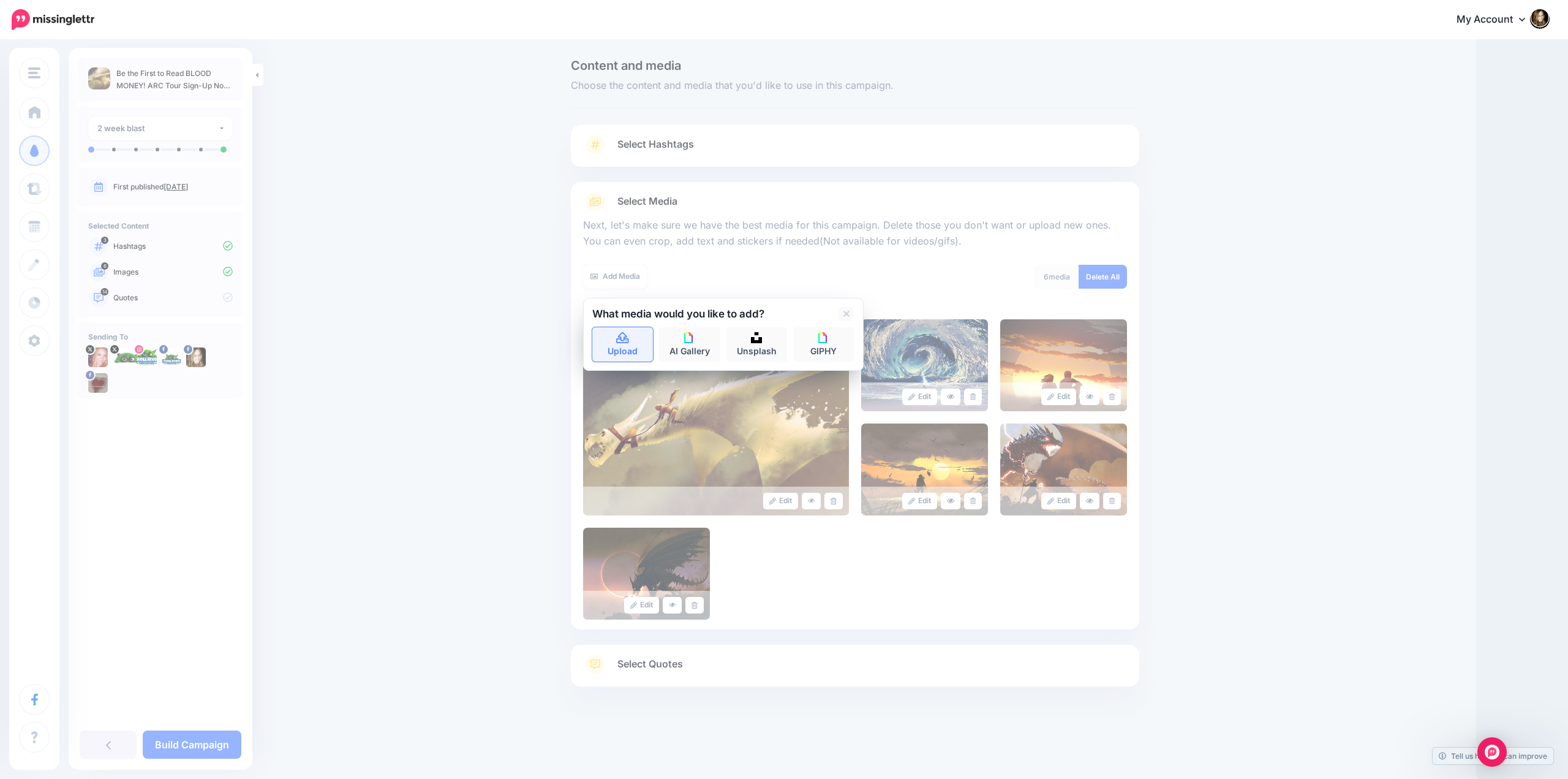
click at [623, 337] on icon at bounding box center [623, 337] width 14 height 11
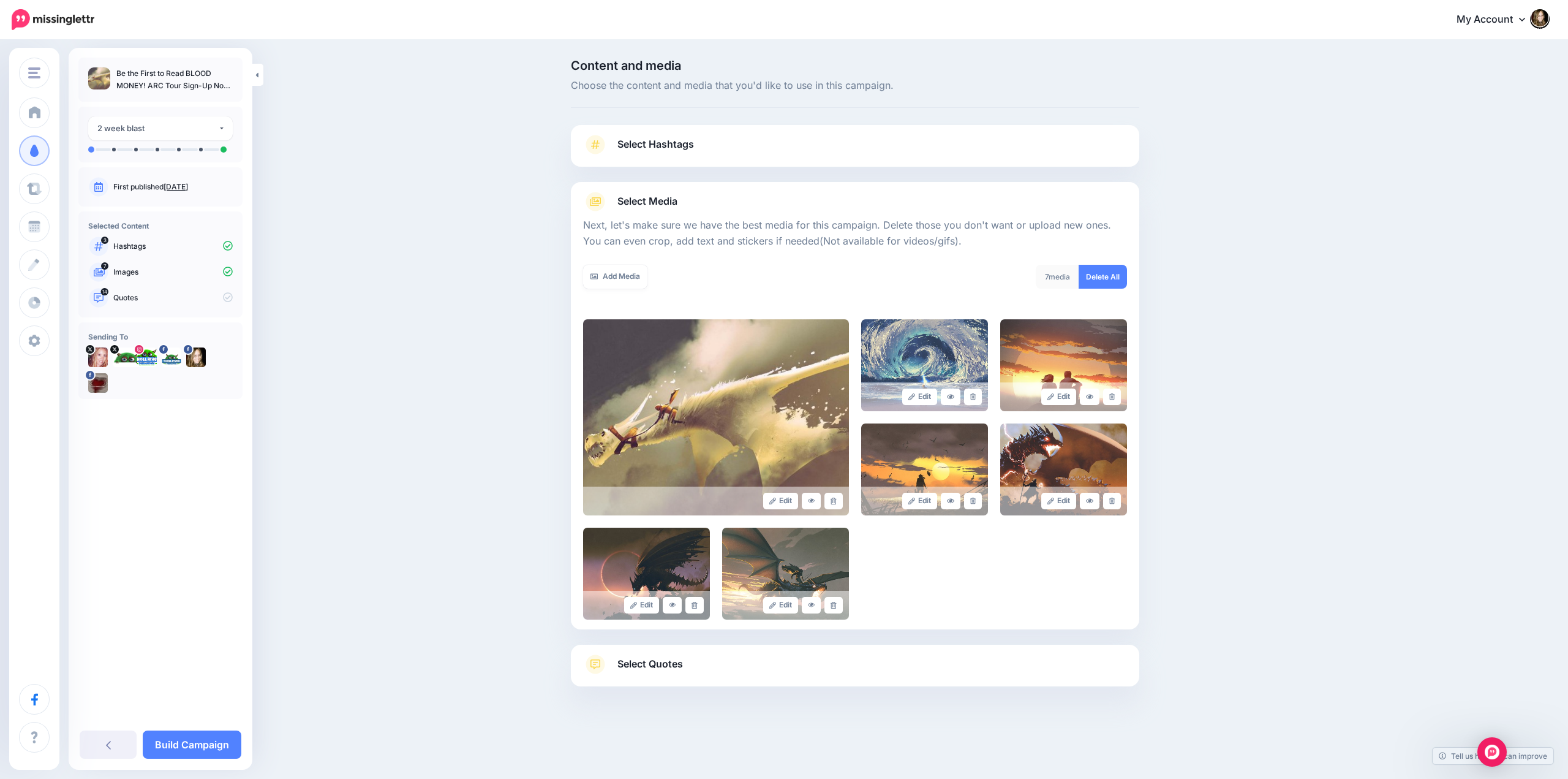
click at [655, 660] on span "Select Quotes" at bounding box center [650, 663] width 66 height 16
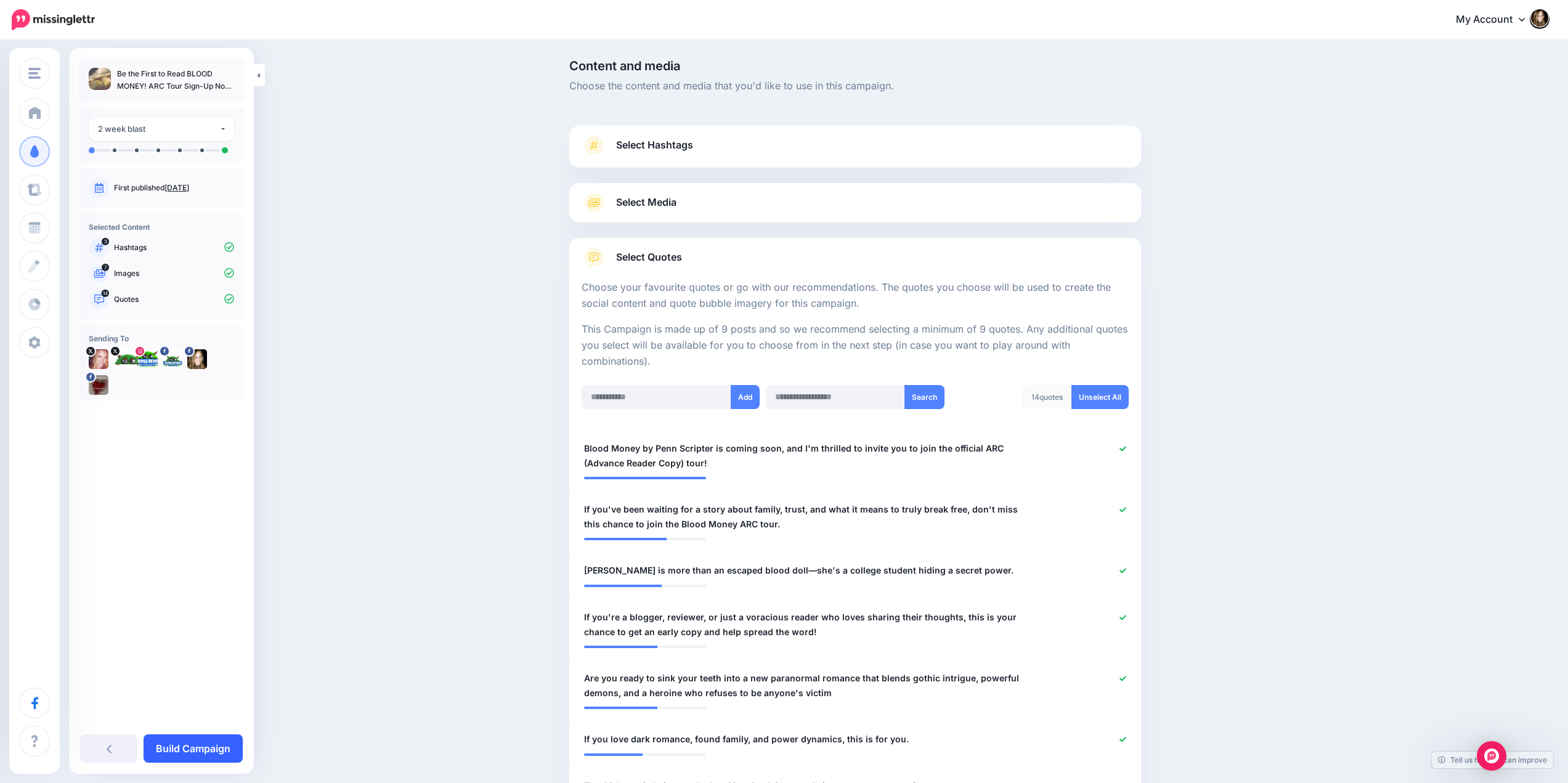
click at [188, 741] on link "Build Campaign" at bounding box center [193, 748] width 99 height 28
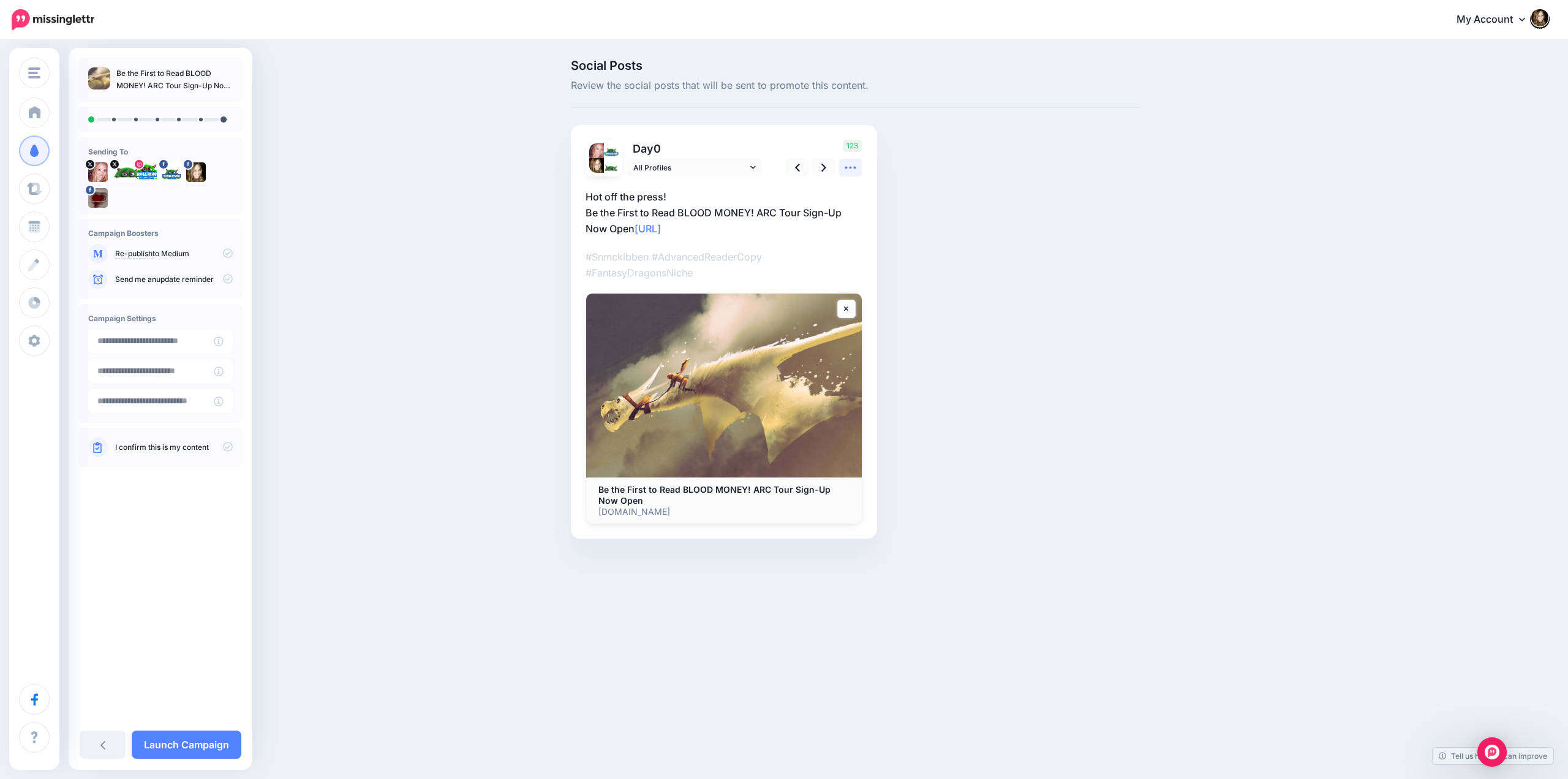
click at [847, 169] on icon at bounding box center [850, 167] width 13 height 13
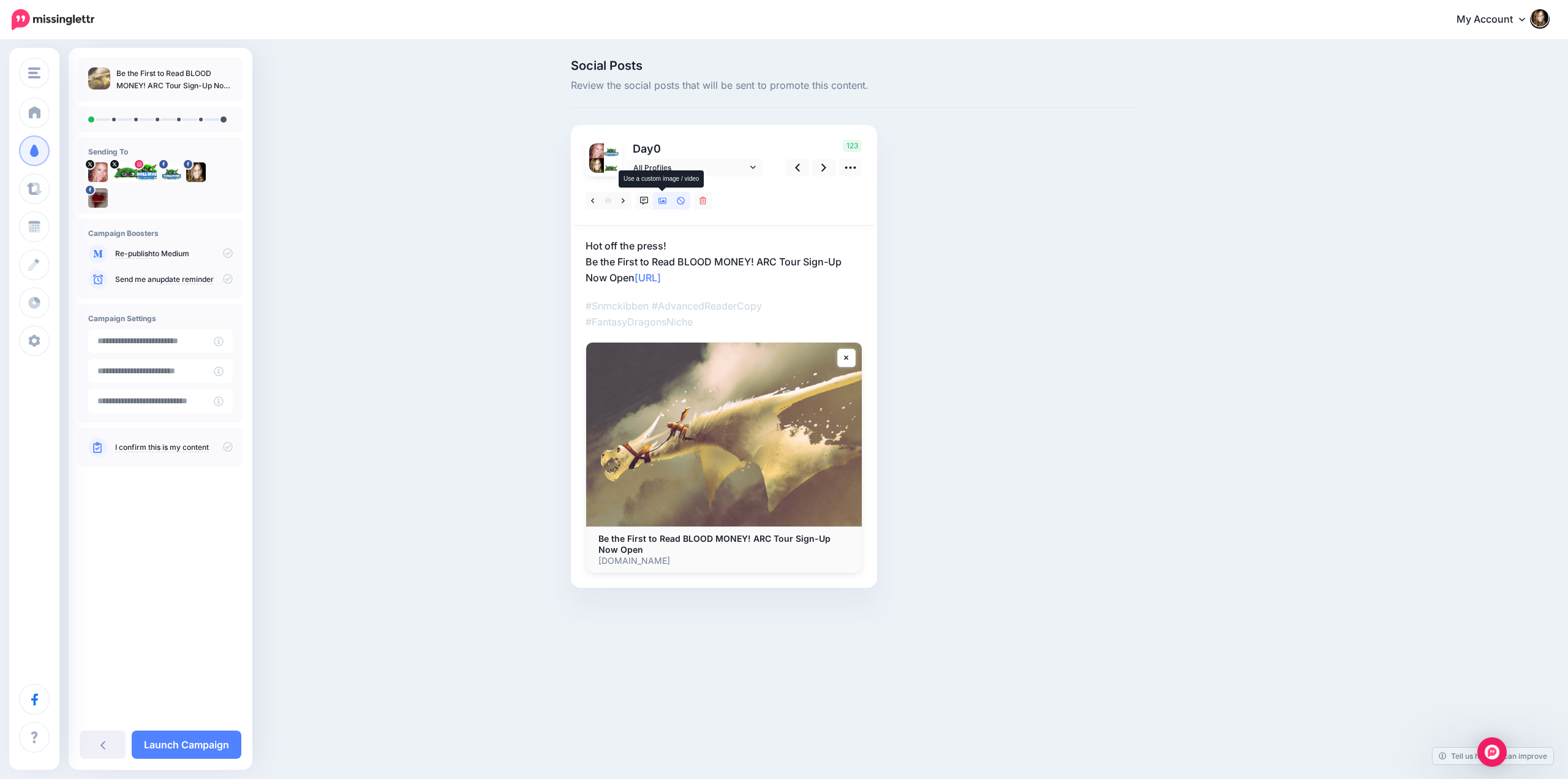
click at [661, 201] on icon at bounding box center [663, 201] width 9 height 9
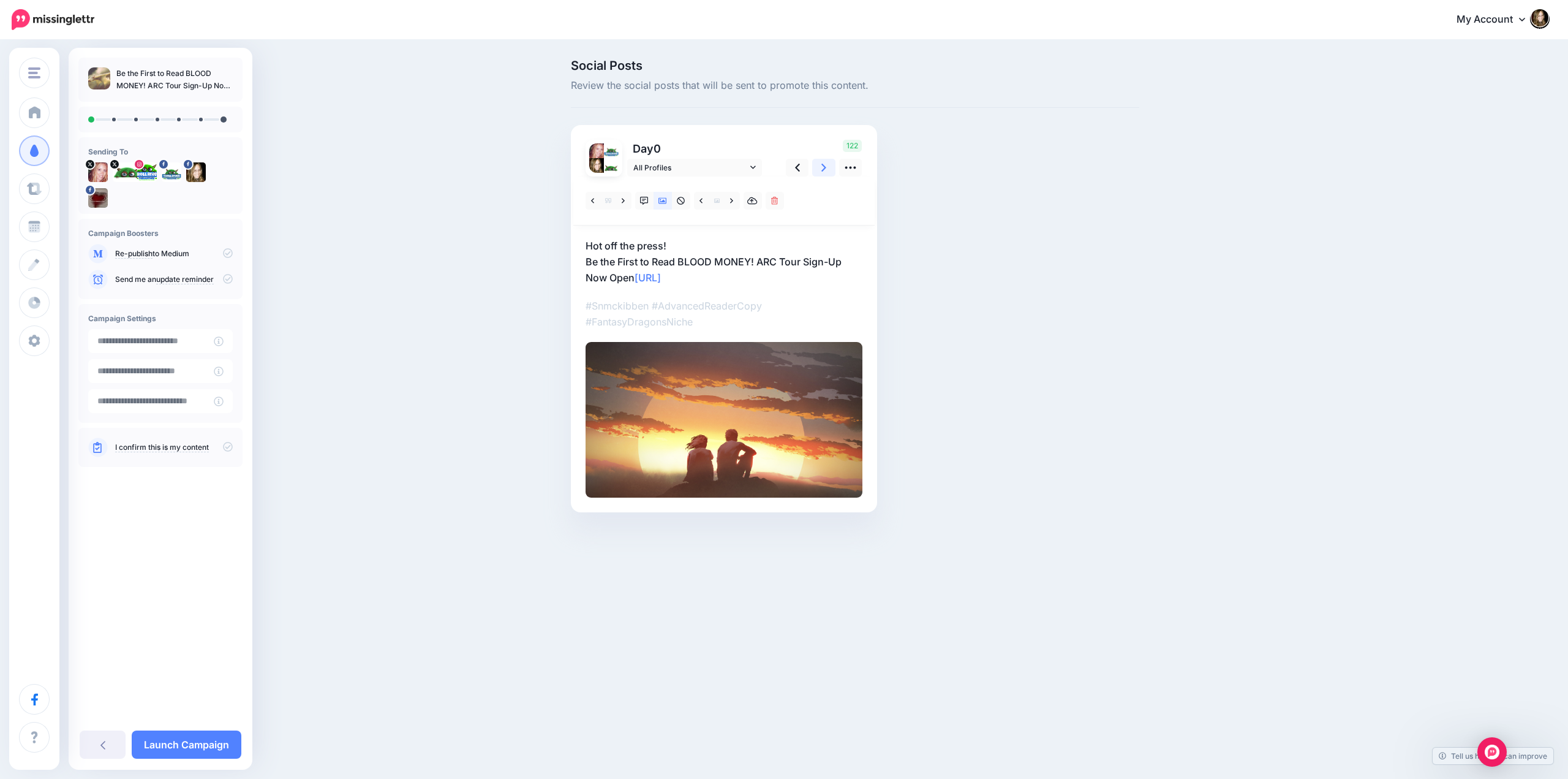
click at [824, 169] on icon at bounding box center [824, 167] width 5 height 8
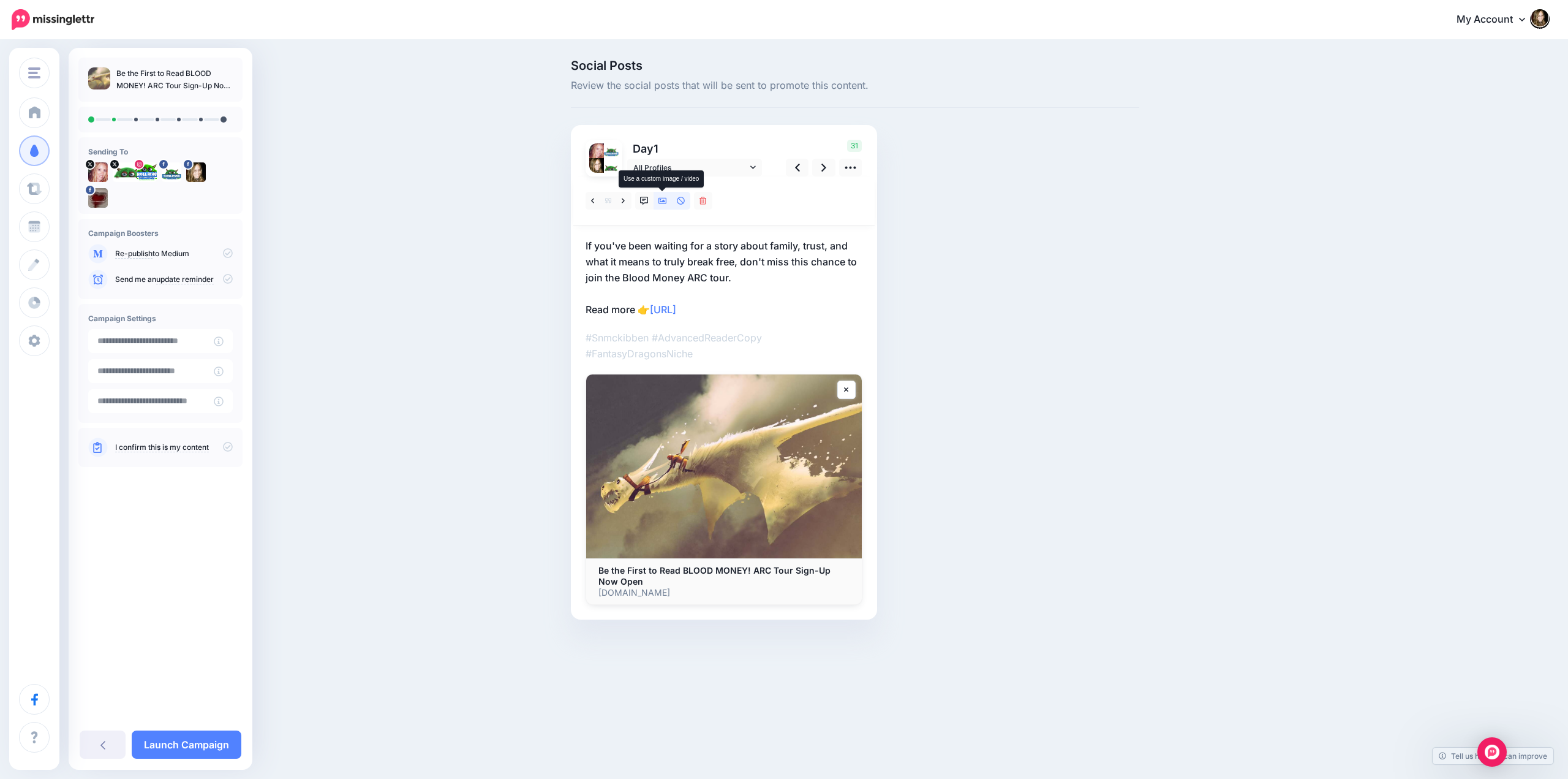
click at [665, 199] on icon at bounding box center [663, 201] width 9 height 9
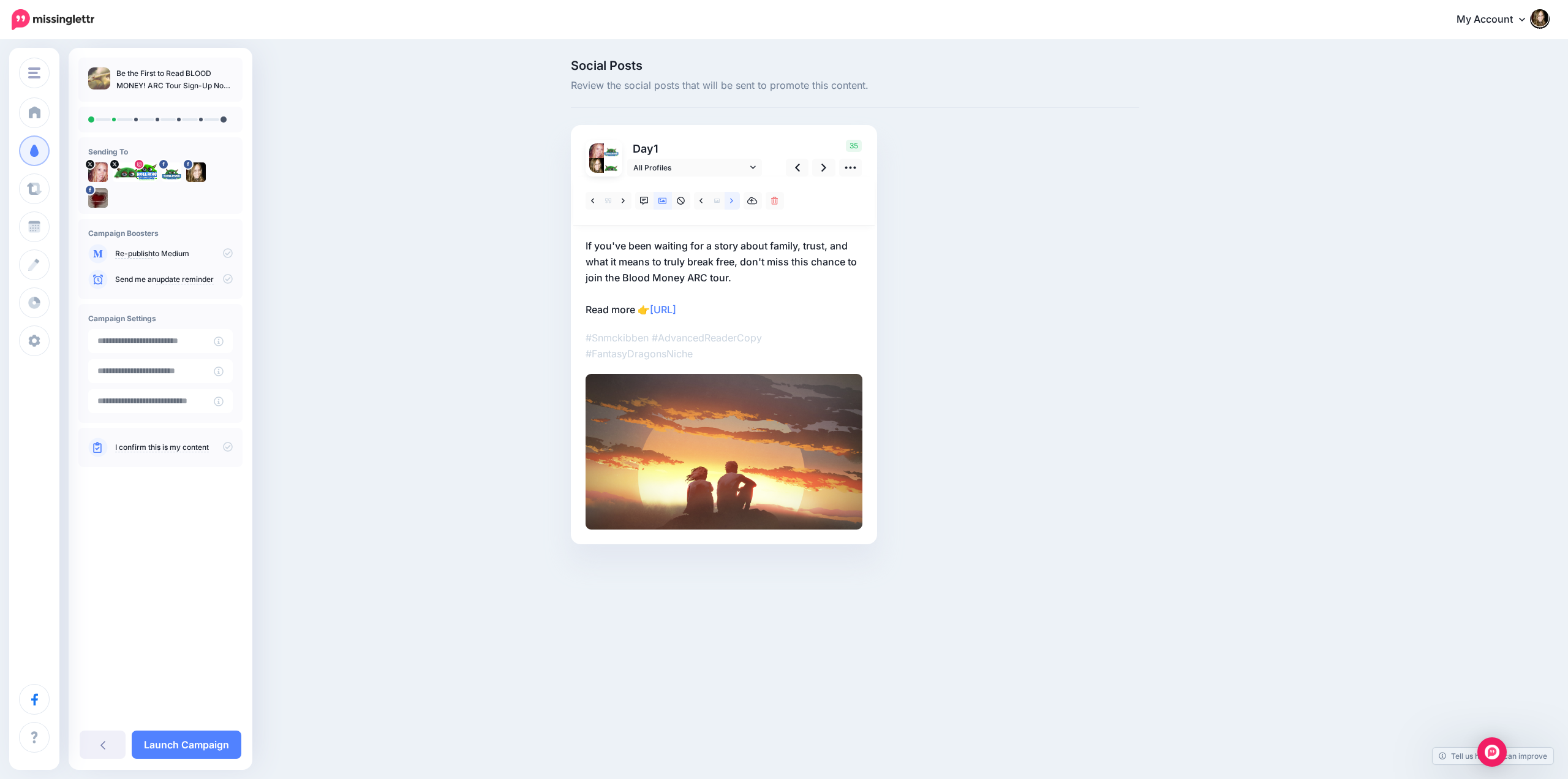
click at [728, 199] on link at bounding box center [731, 200] width 15 height 18
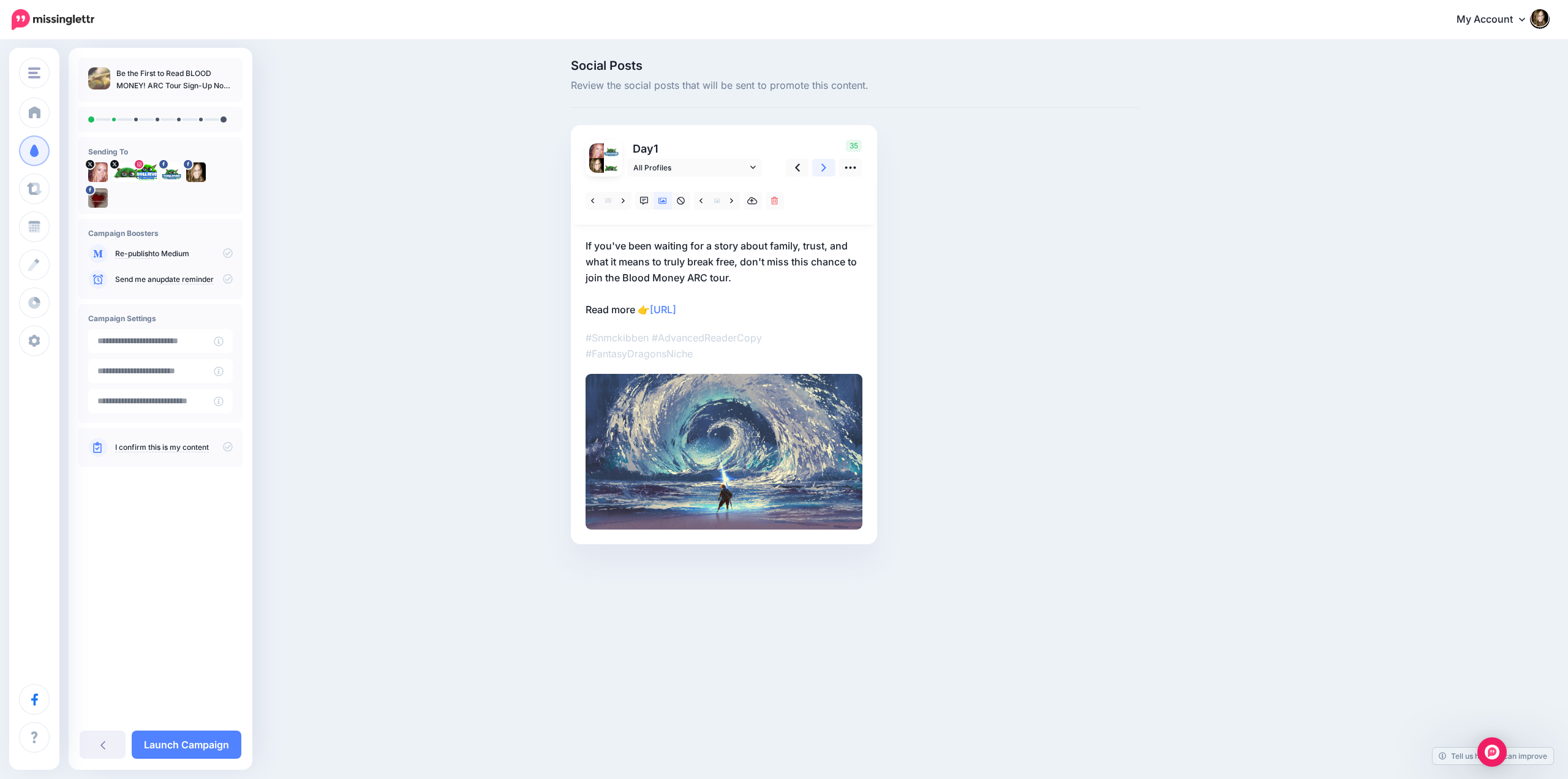
click at [821, 167] on link at bounding box center [824, 167] width 24 height 18
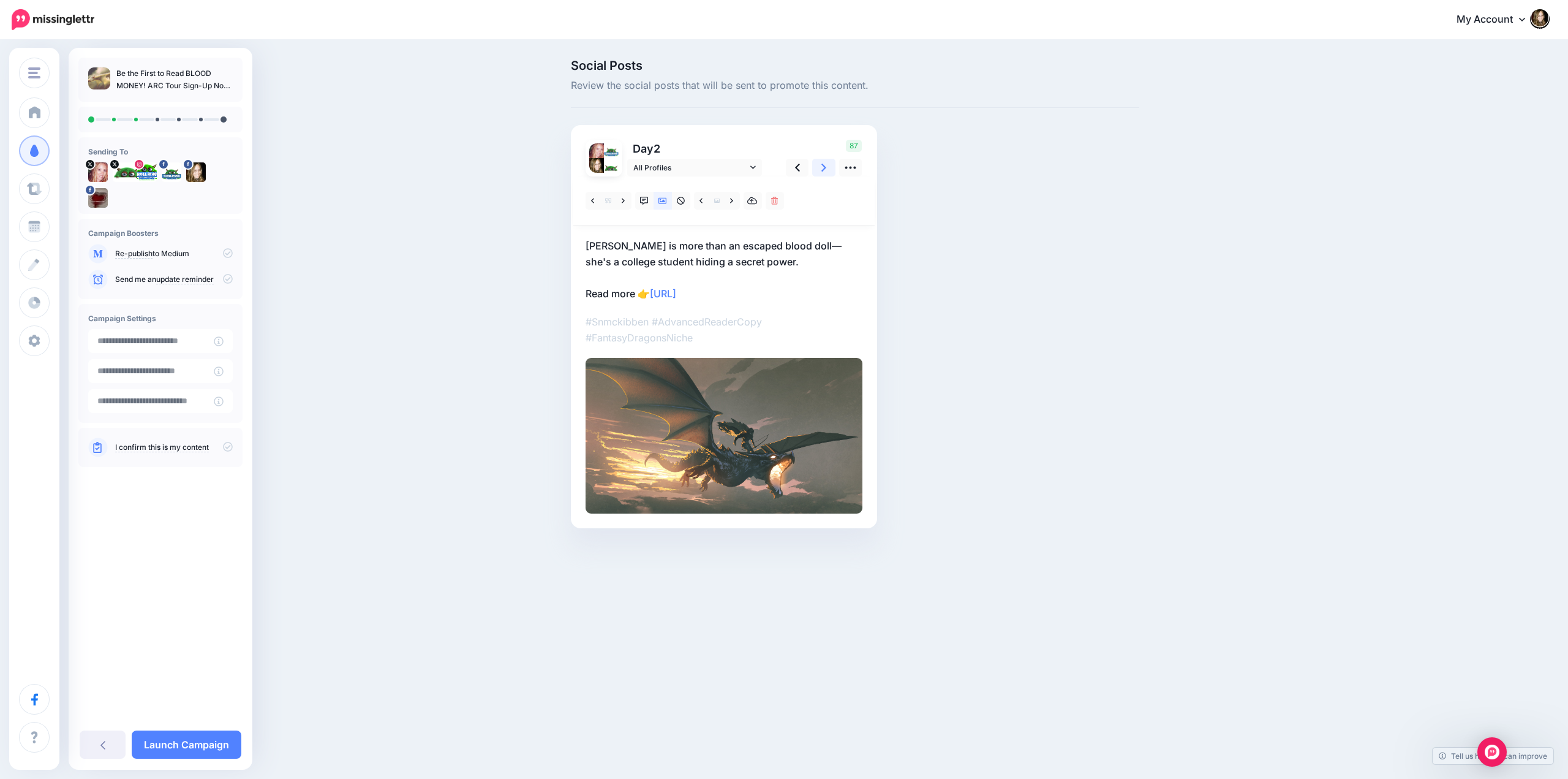
click at [821, 167] on link at bounding box center [824, 167] width 24 height 18
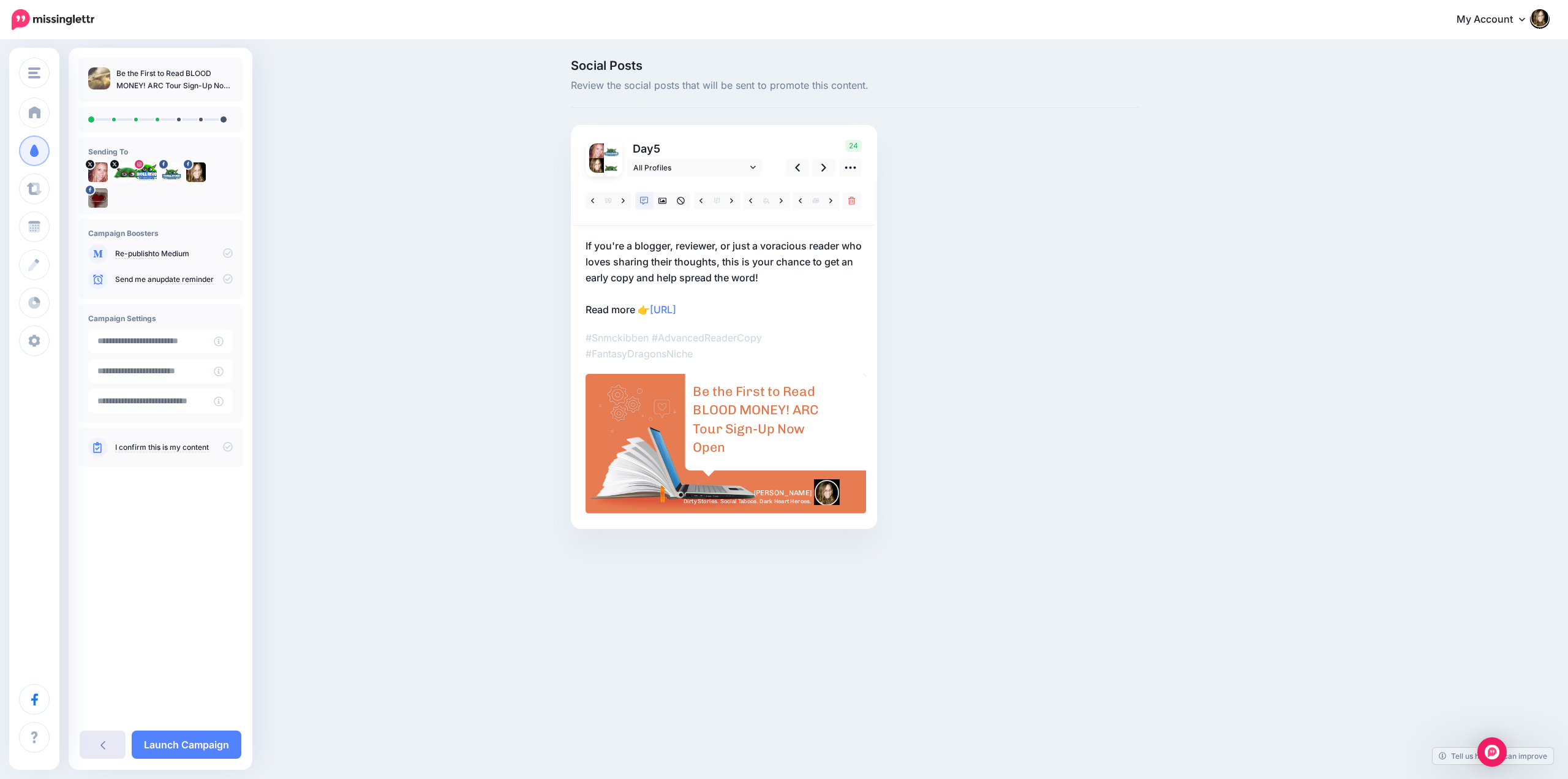
click at [98, 749] on link at bounding box center [102, 744] width 46 height 28
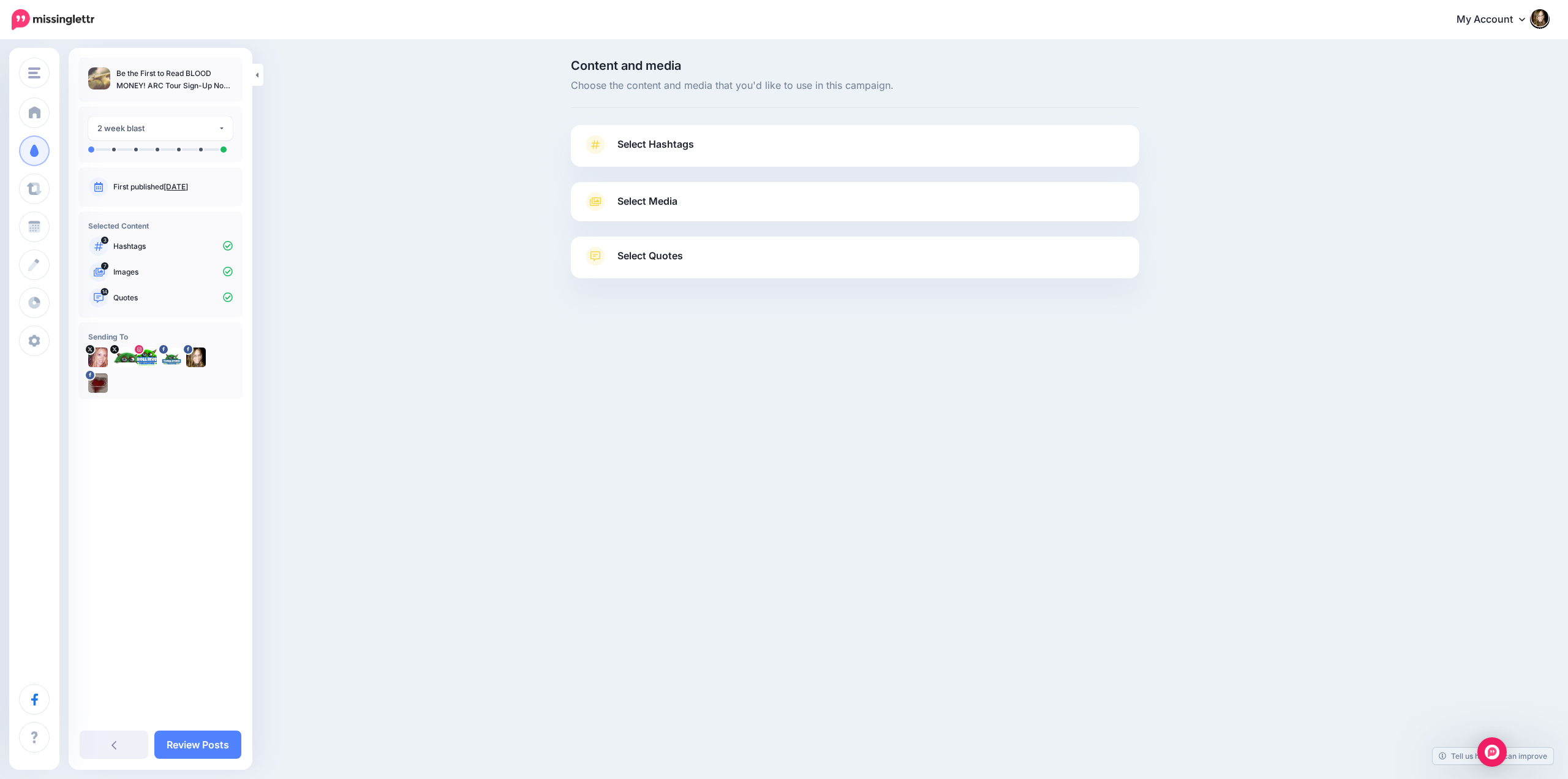
click at [694, 199] on link "Select Media" at bounding box center [854, 201] width 544 height 19
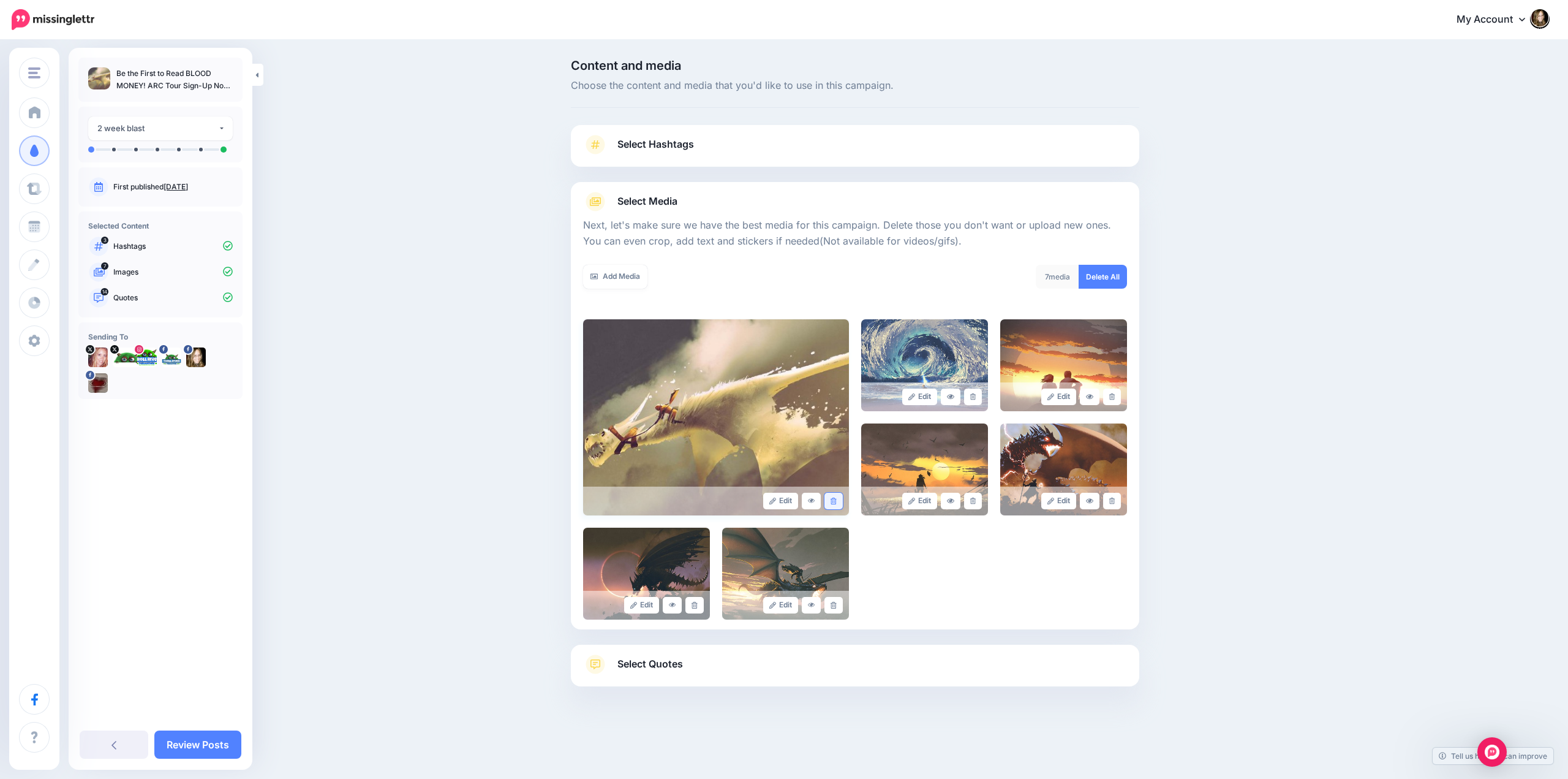
click at [832, 501] on icon at bounding box center [833, 500] width 6 height 6
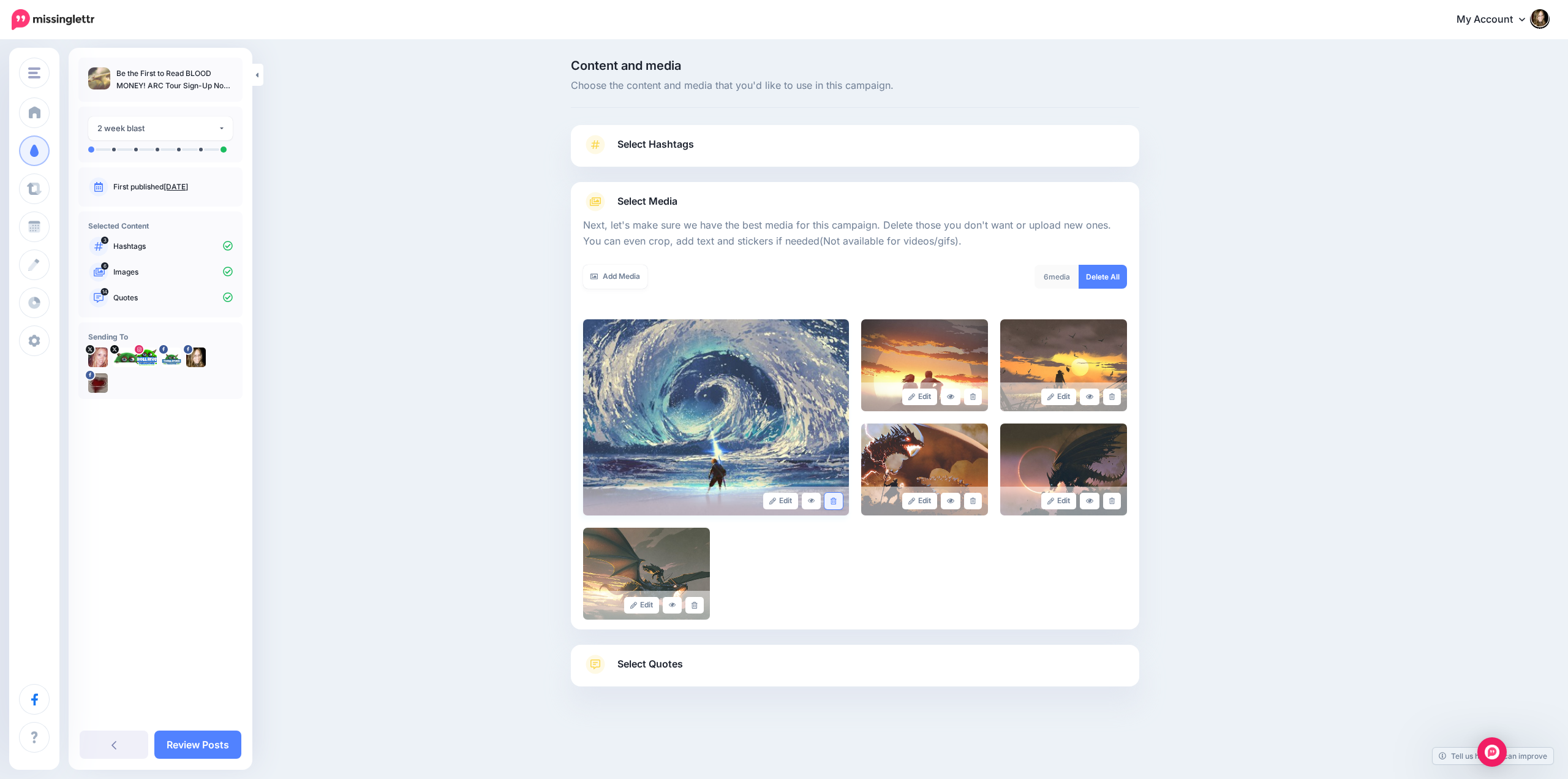
click at [829, 500] on link at bounding box center [833, 500] width 18 height 16
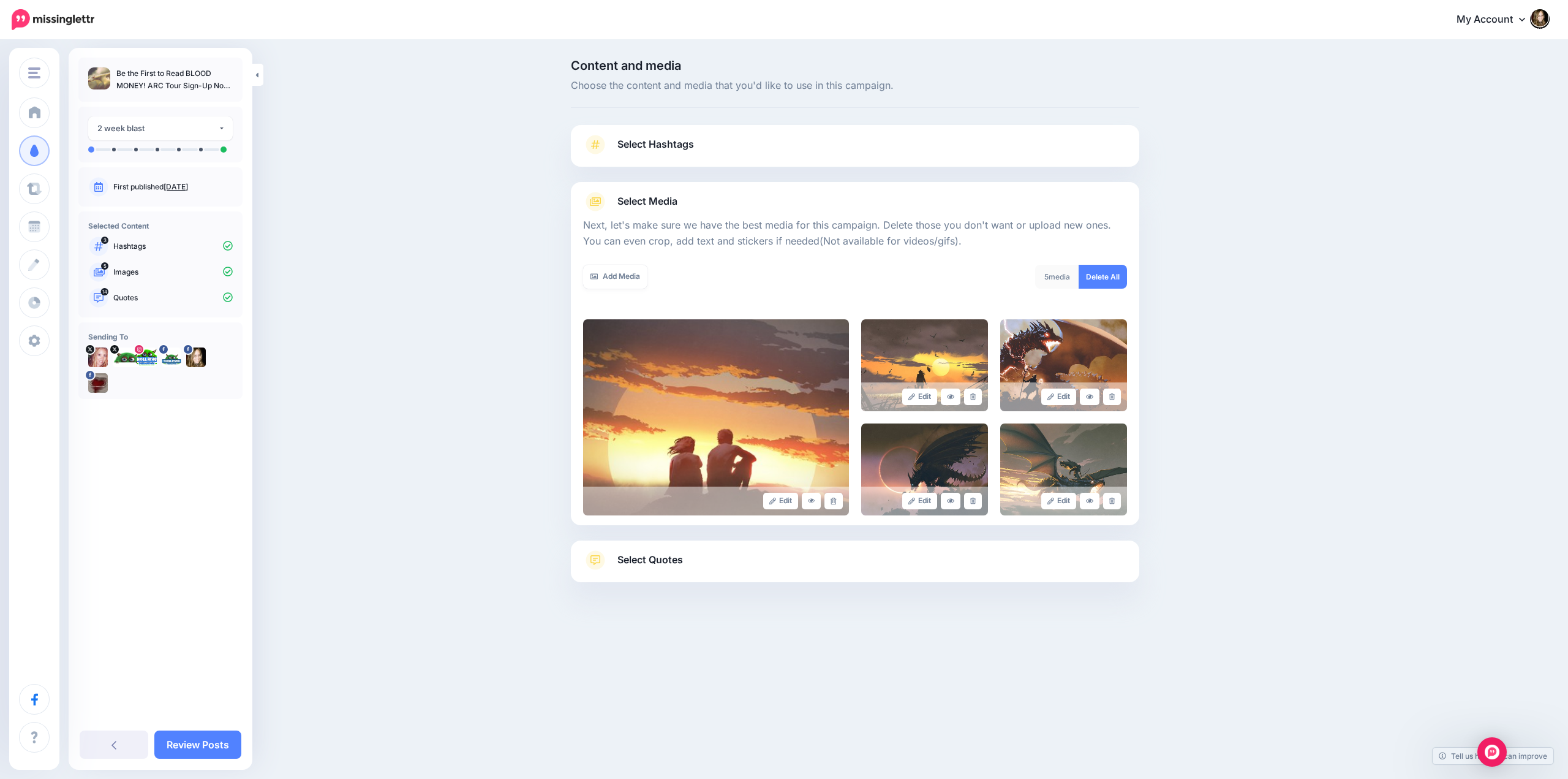
click at [829, 500] on link at bounding box center [833, 500] width 18 height 16
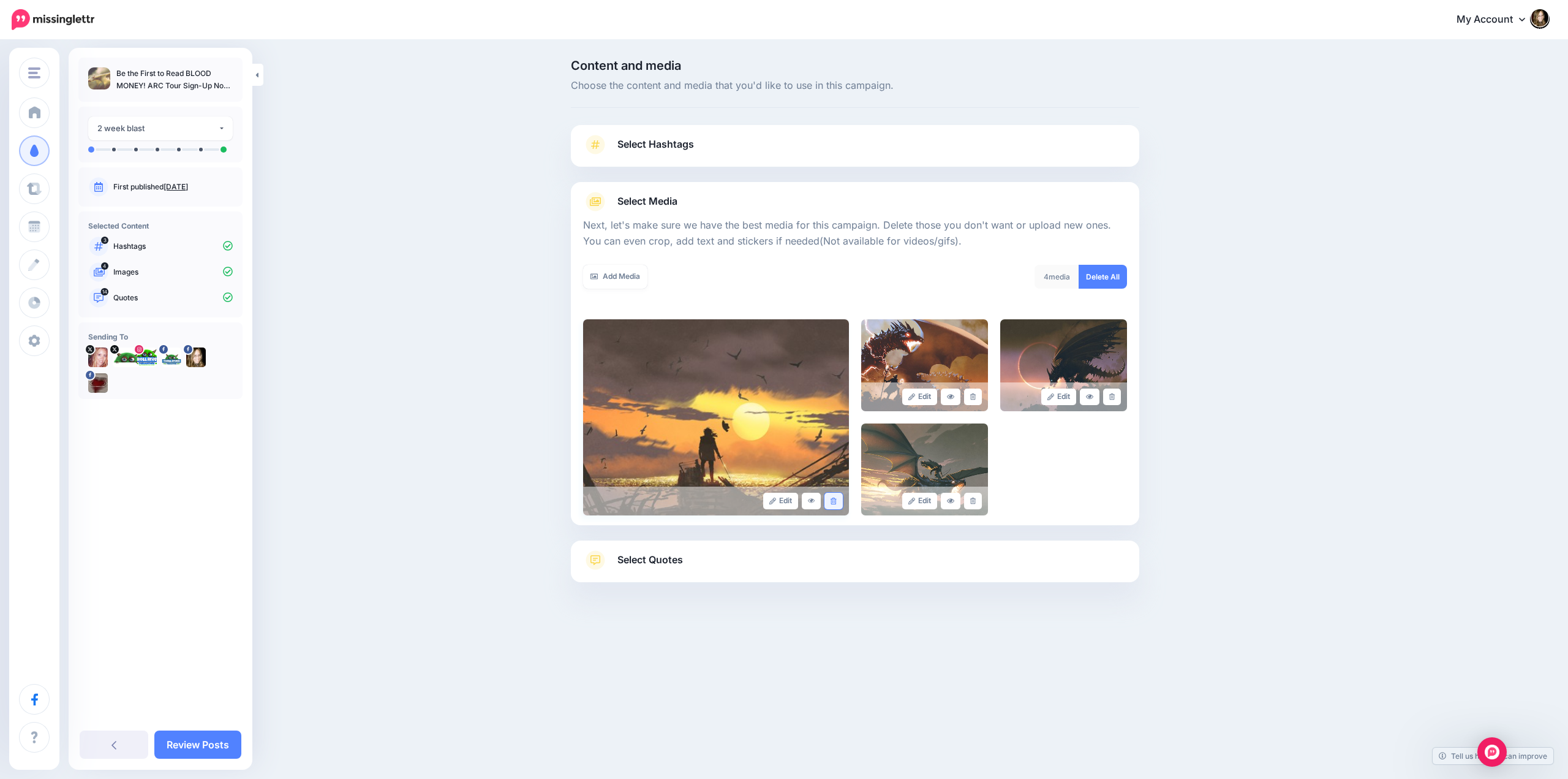
click at [829, 499] on link at bounding box center [833, 500] width 18 height 16
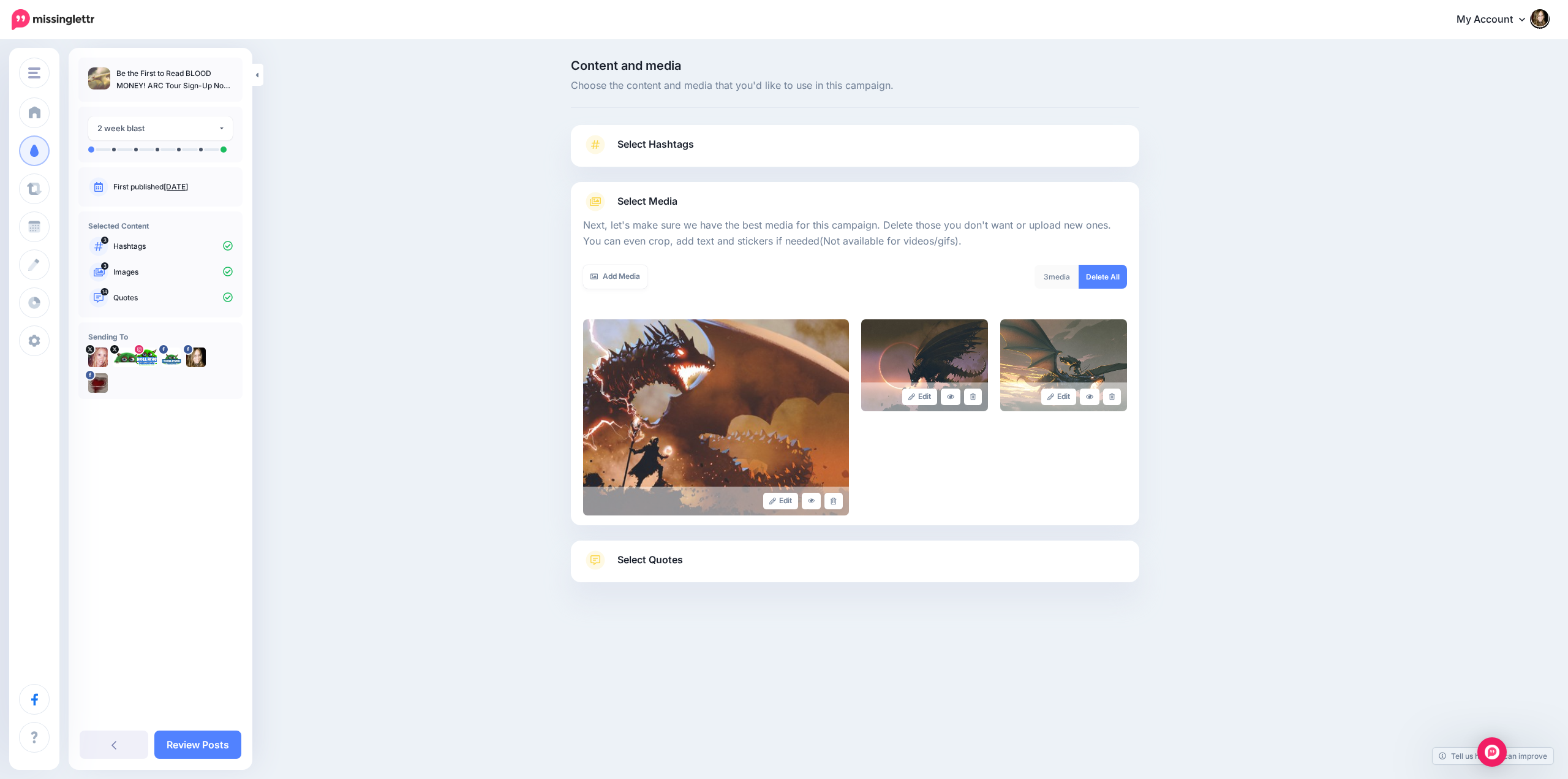
click at [829, 499] on link at bounding box center [833, 500] width 18 height 16
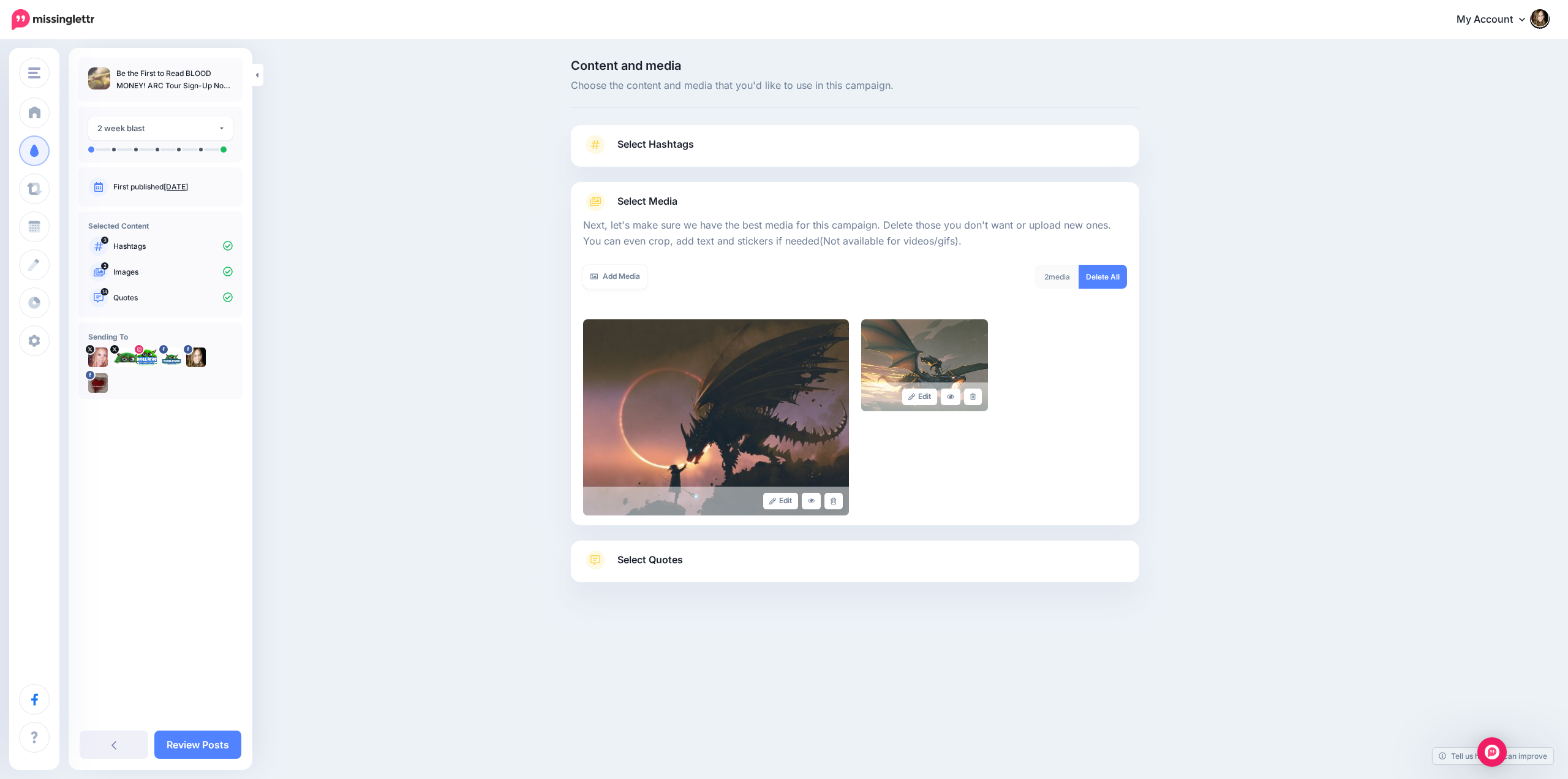
click at [829, 499] on link at bounding box center [833, 500] width 18 height 16
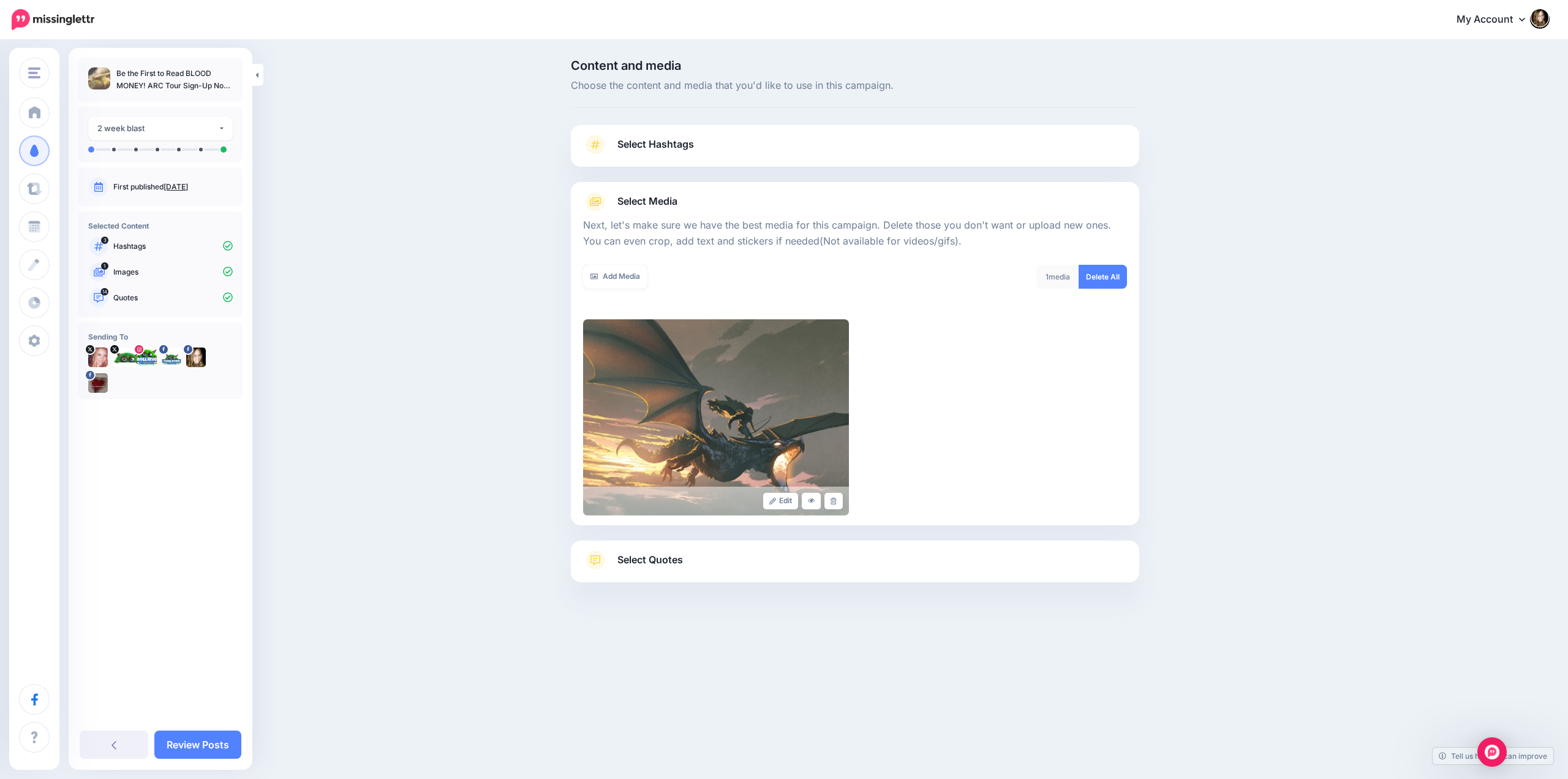
click at [829, 499] on link at bounding box center [833, 500] width 18 height 16
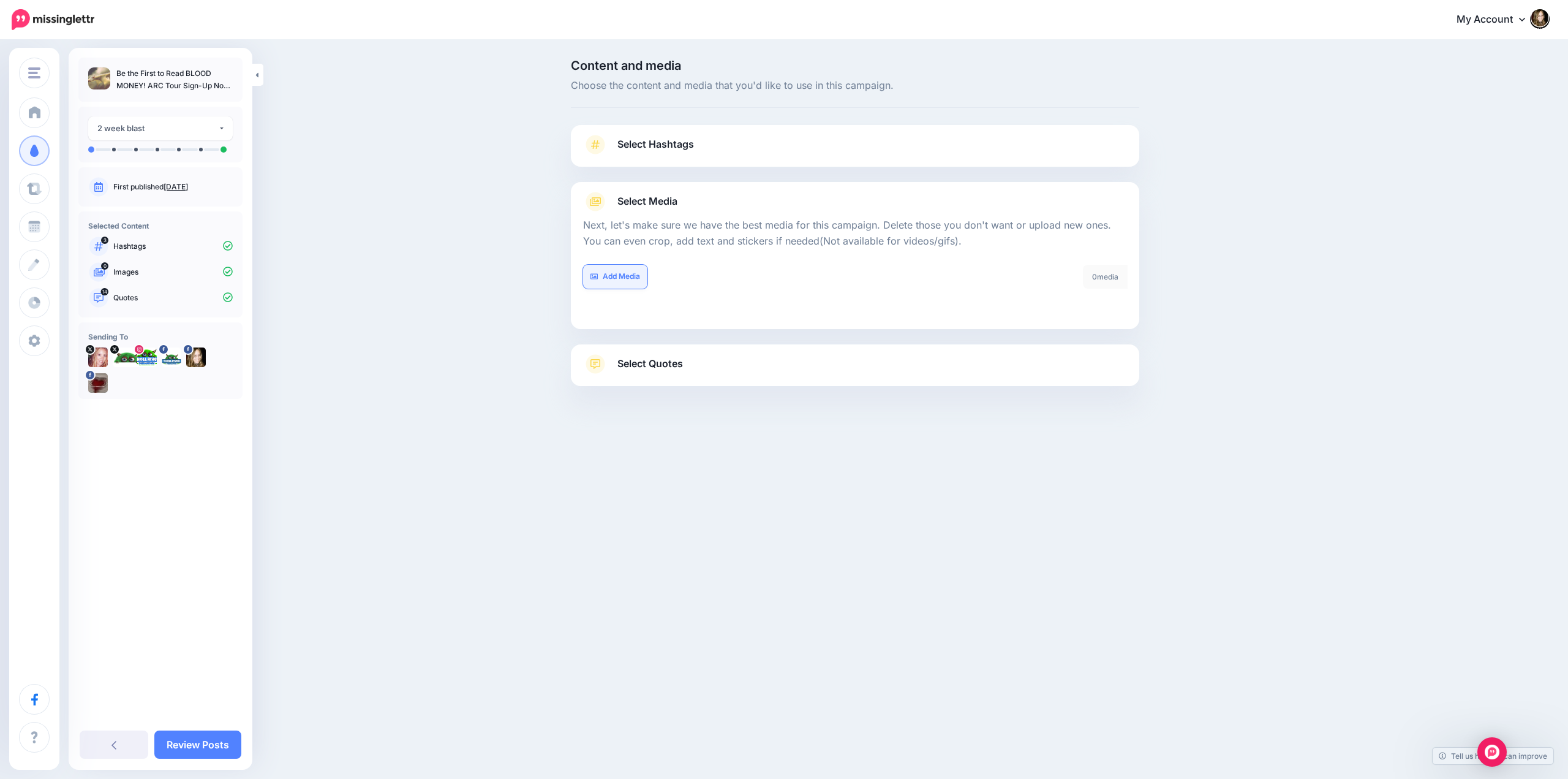
click at [629, 279] on link "Add Media" at bounding box center [615, 276] width 64 height 24
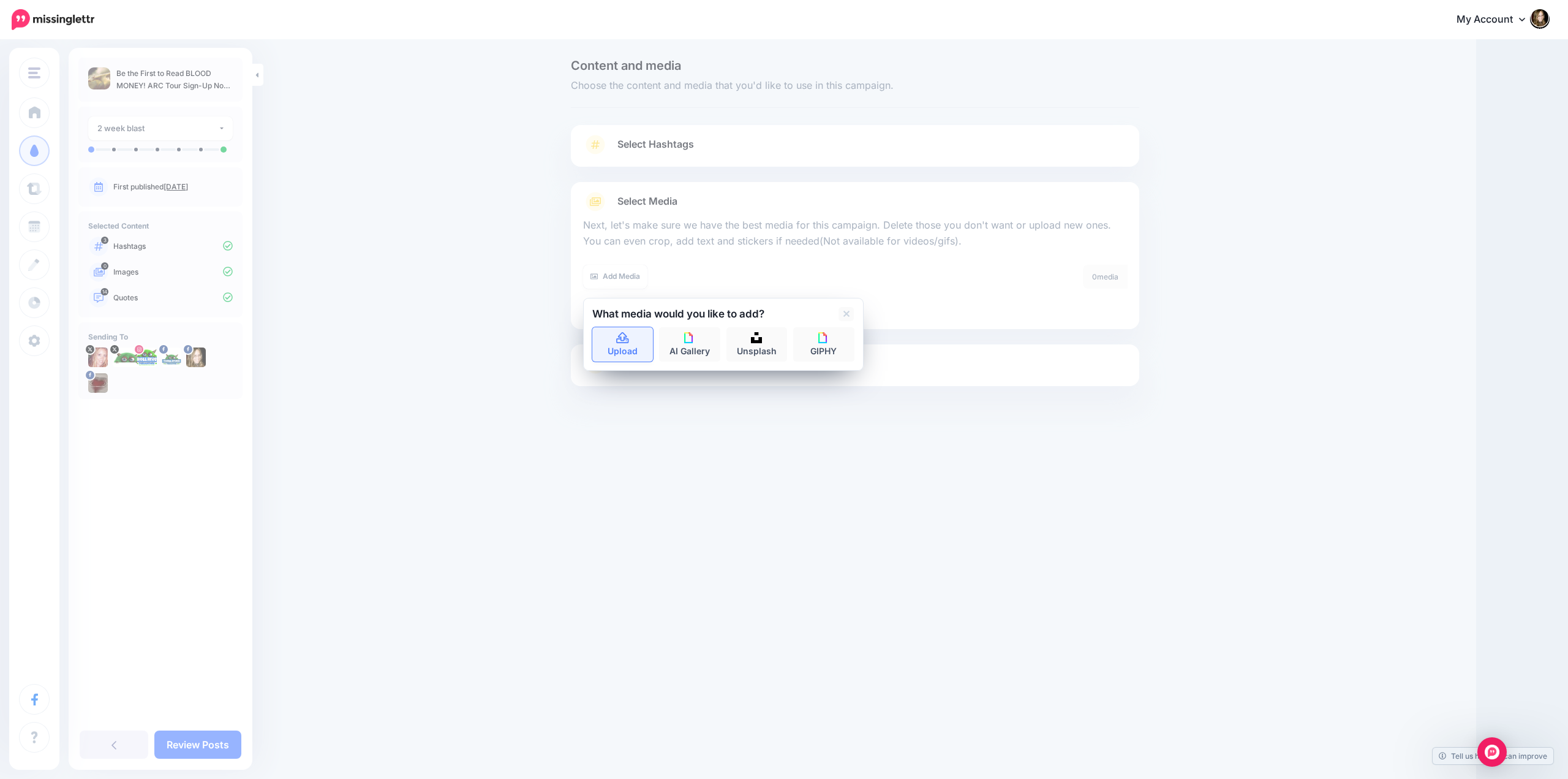
click at [622, 337] on icon at bounding box center [623, 337] width 14 height 11
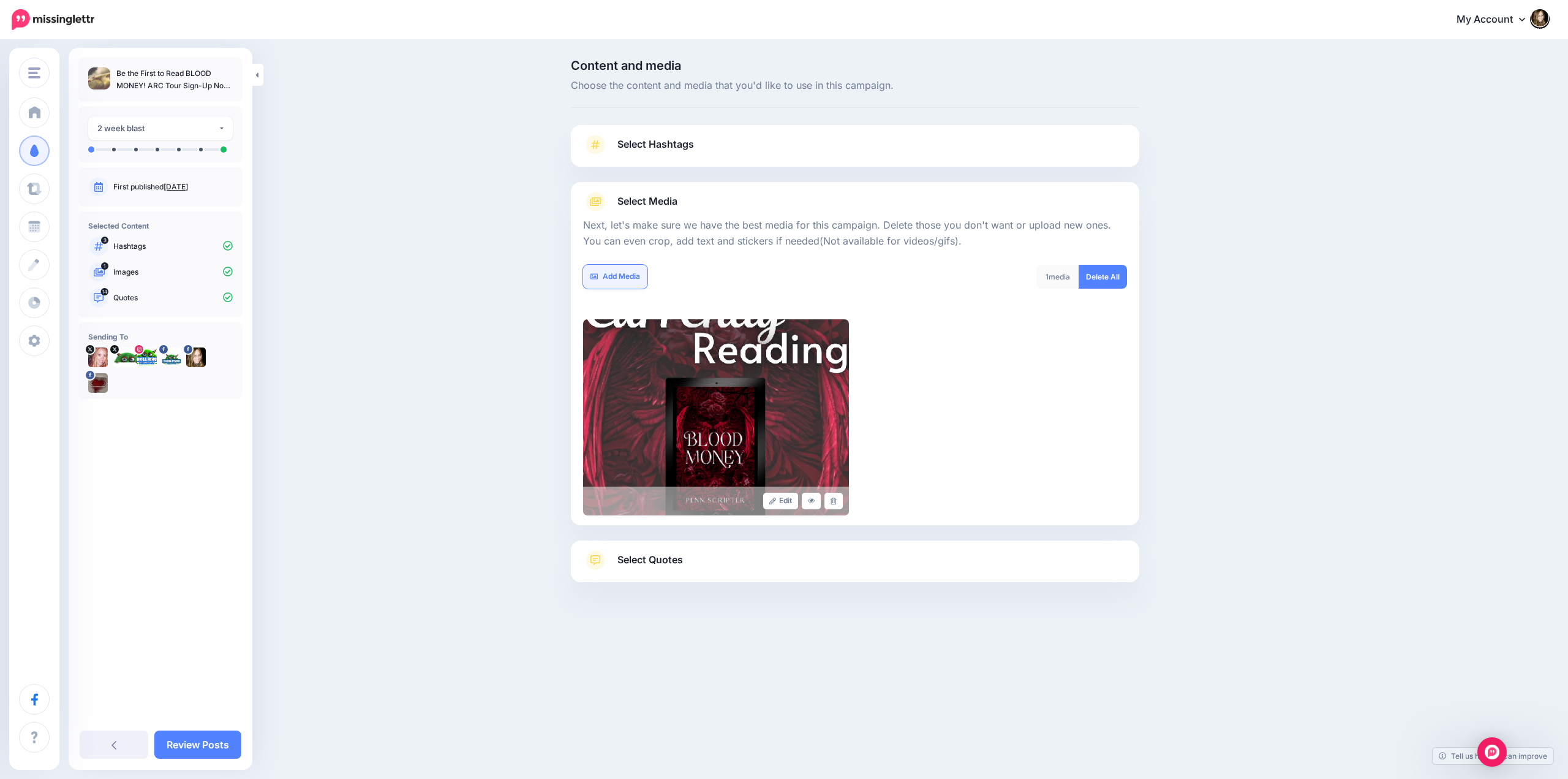
click at [616, 279] on link "Add Media" at bounding box center [615, 276] width 64 height 24
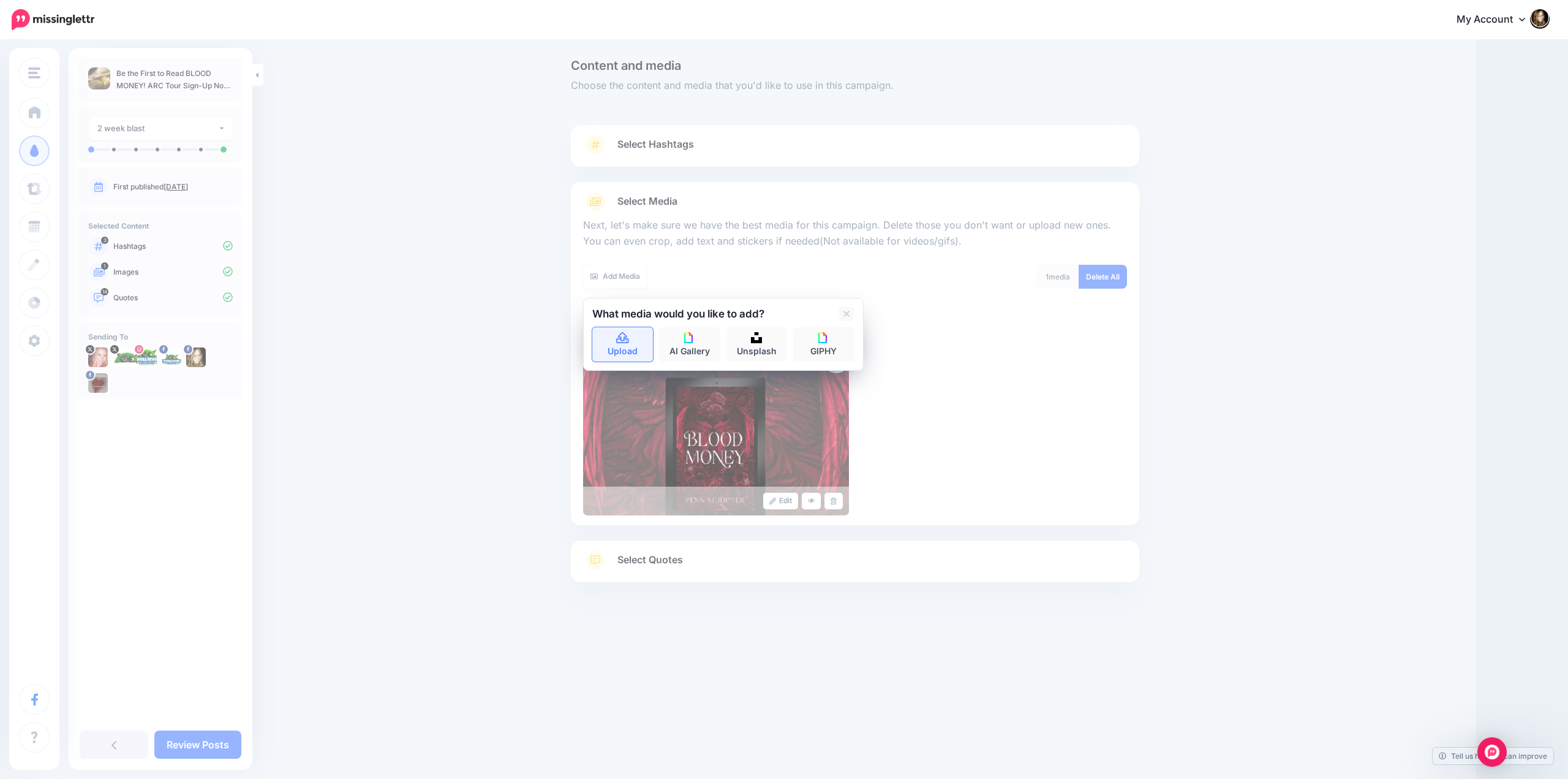
click at [617, 338] on icon at bounding box center [621, 337] width 12 height 11
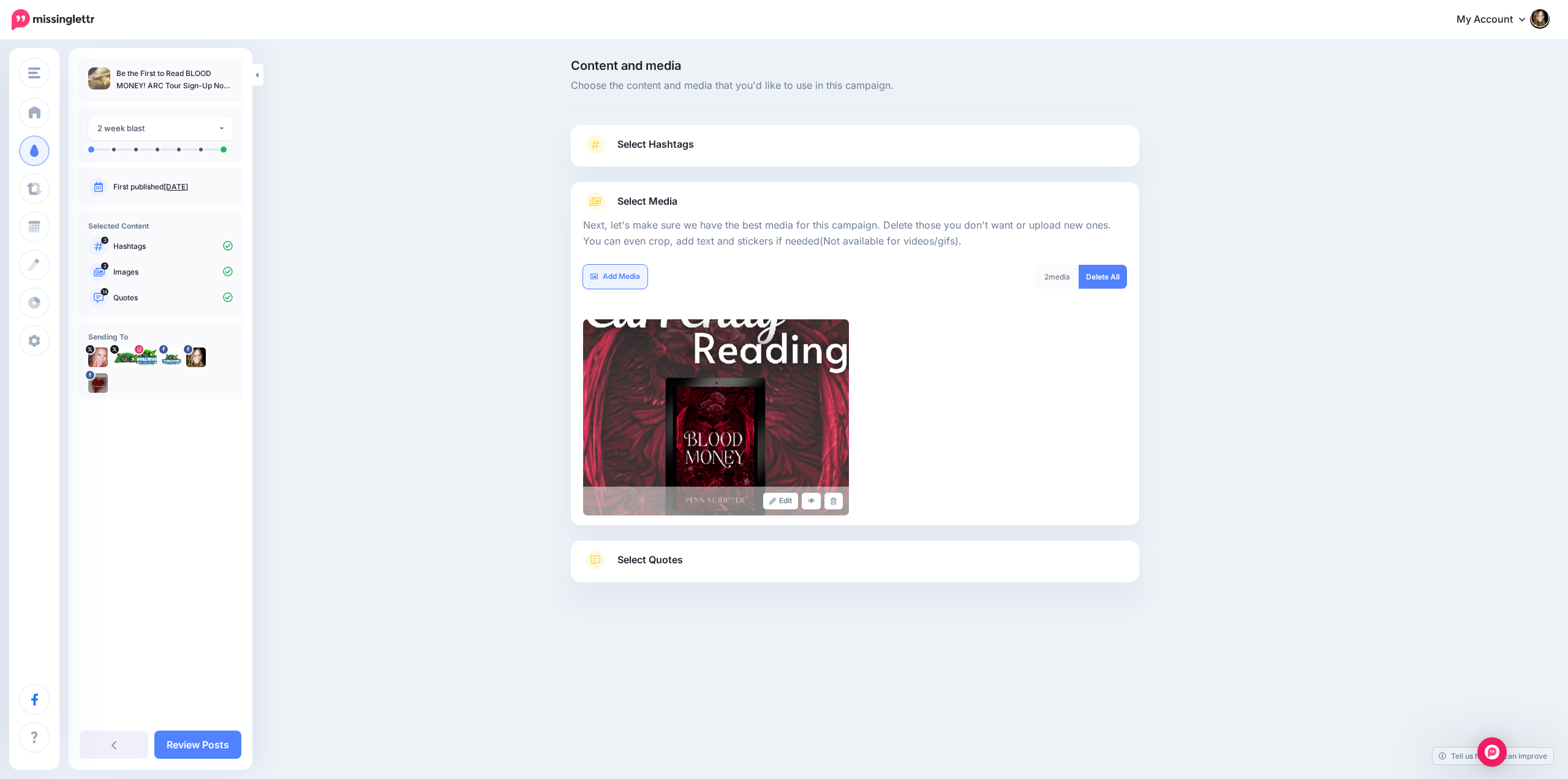
click at [637, 272] on link "Add Media" at bounding box center [615, 276] width 64 height 24
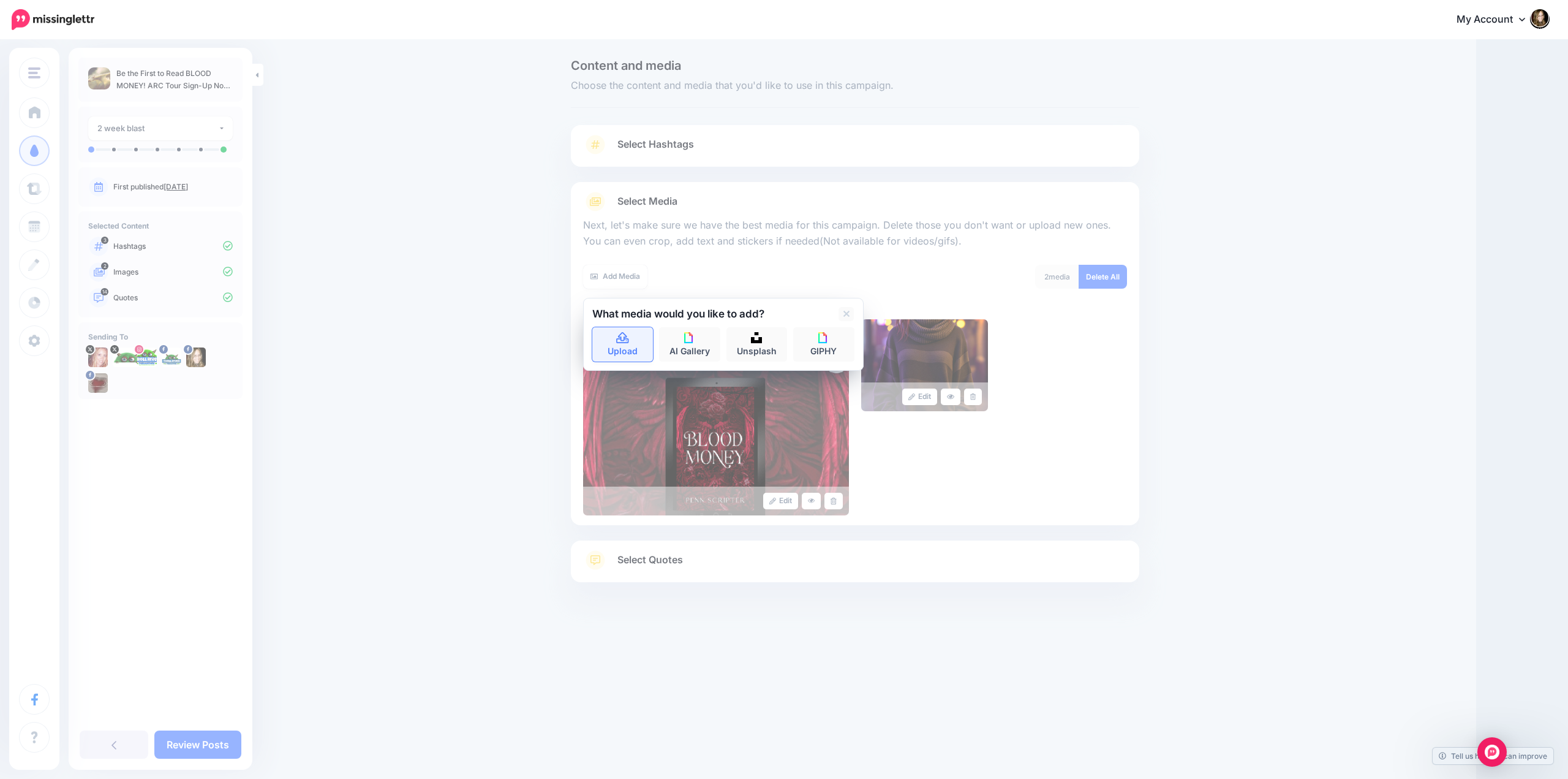
click at [621, 341] on icon at bounding box center [621, 337] width 12 height 11
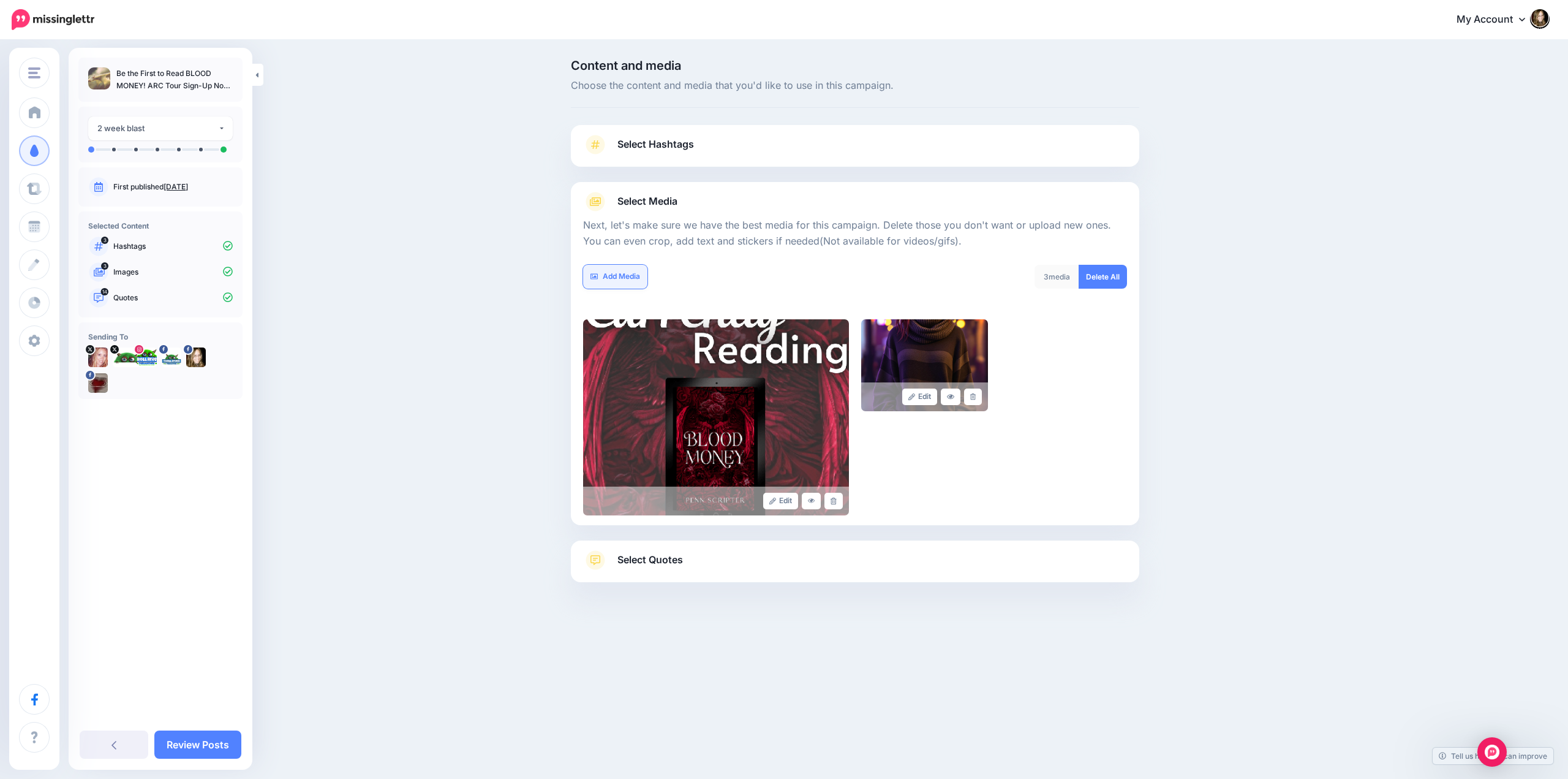
click at [621, 275] on link "Add Media" at bounding box center [615, 276] width 64 height 24
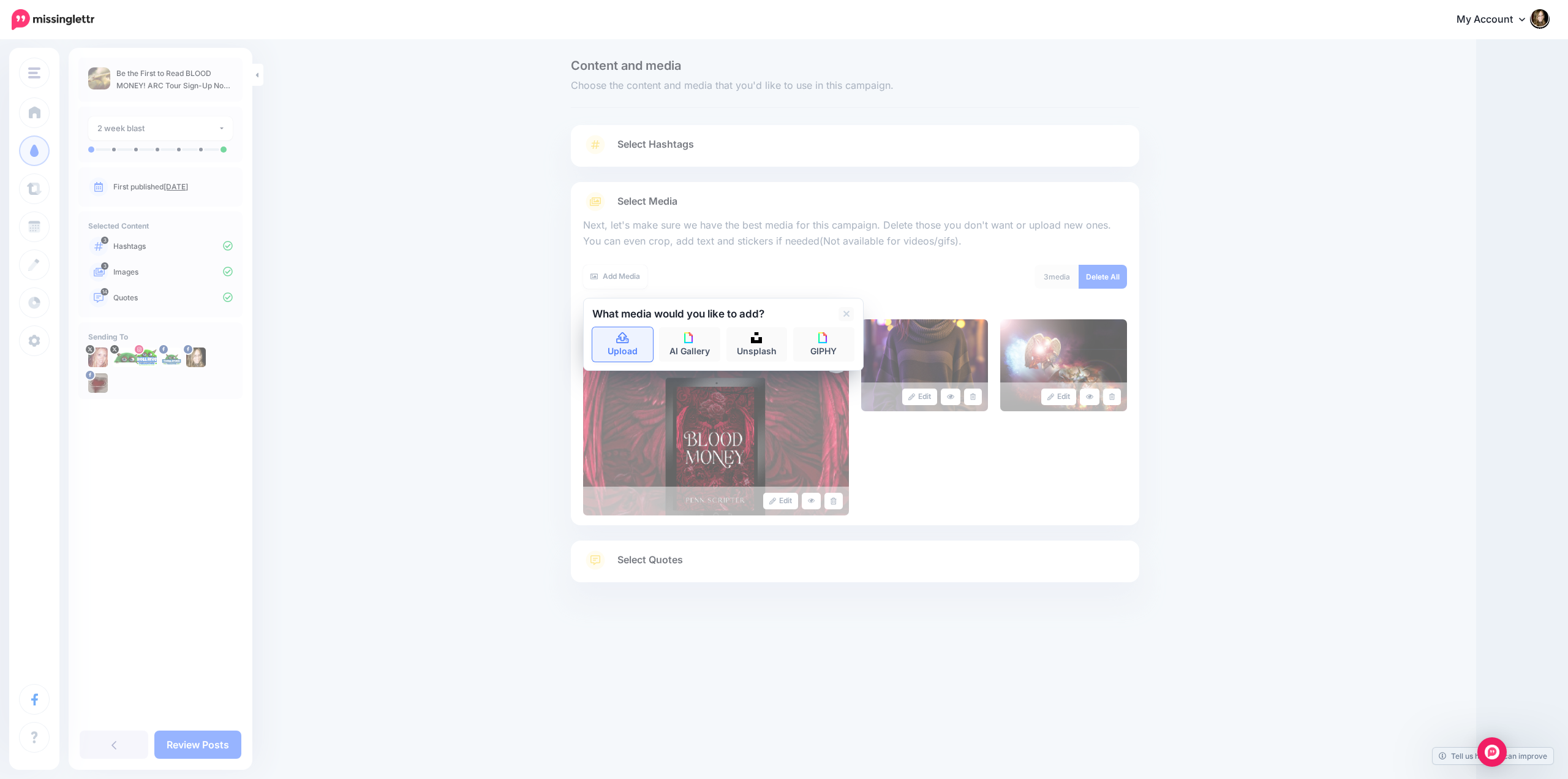
click at [617, 341] on icon at bounding box center [623, 337] width 14 height 11
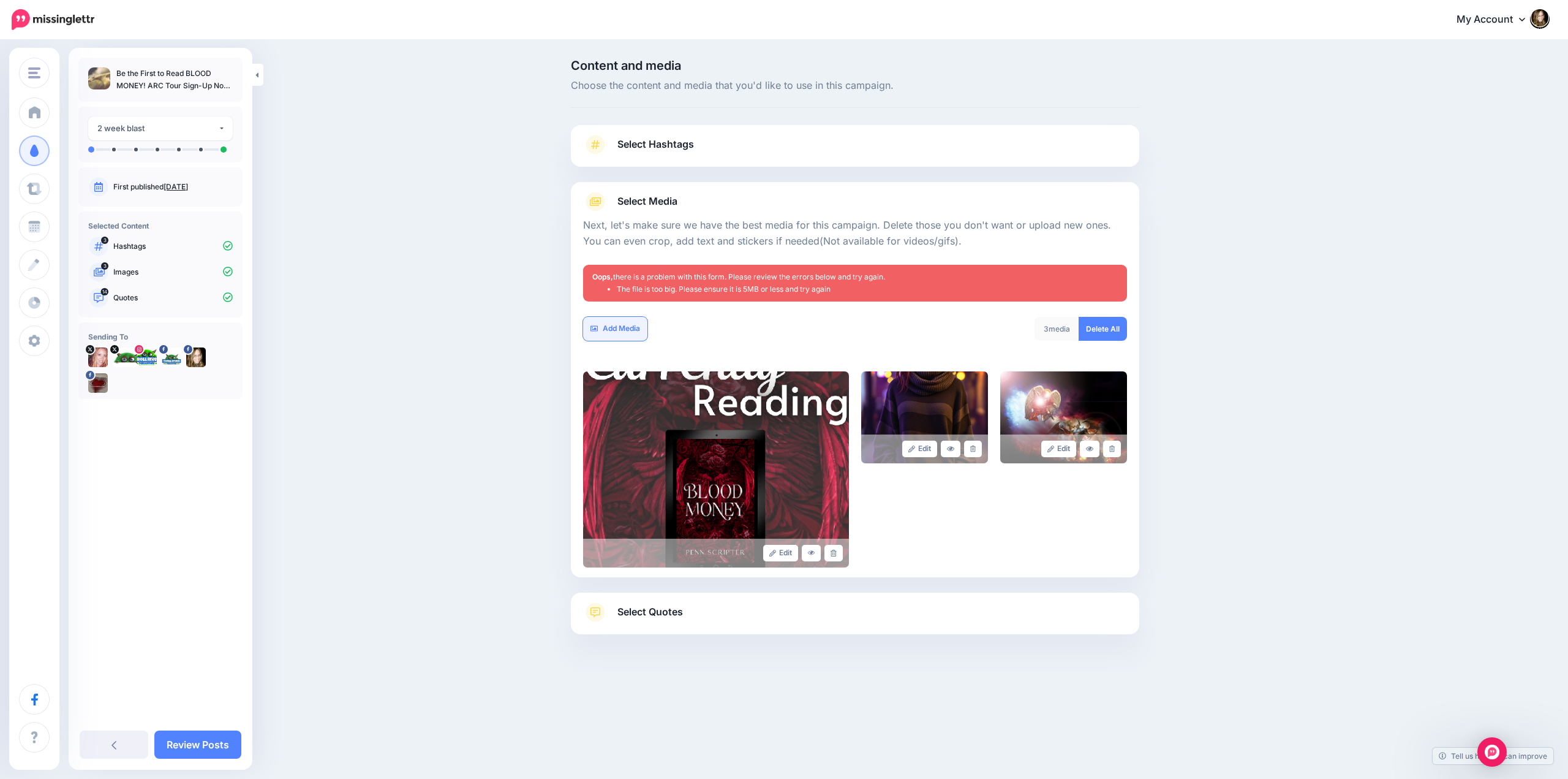
click at [616, 330] on link "Add Media" at bounding box center [615, 328] width 64 height 24
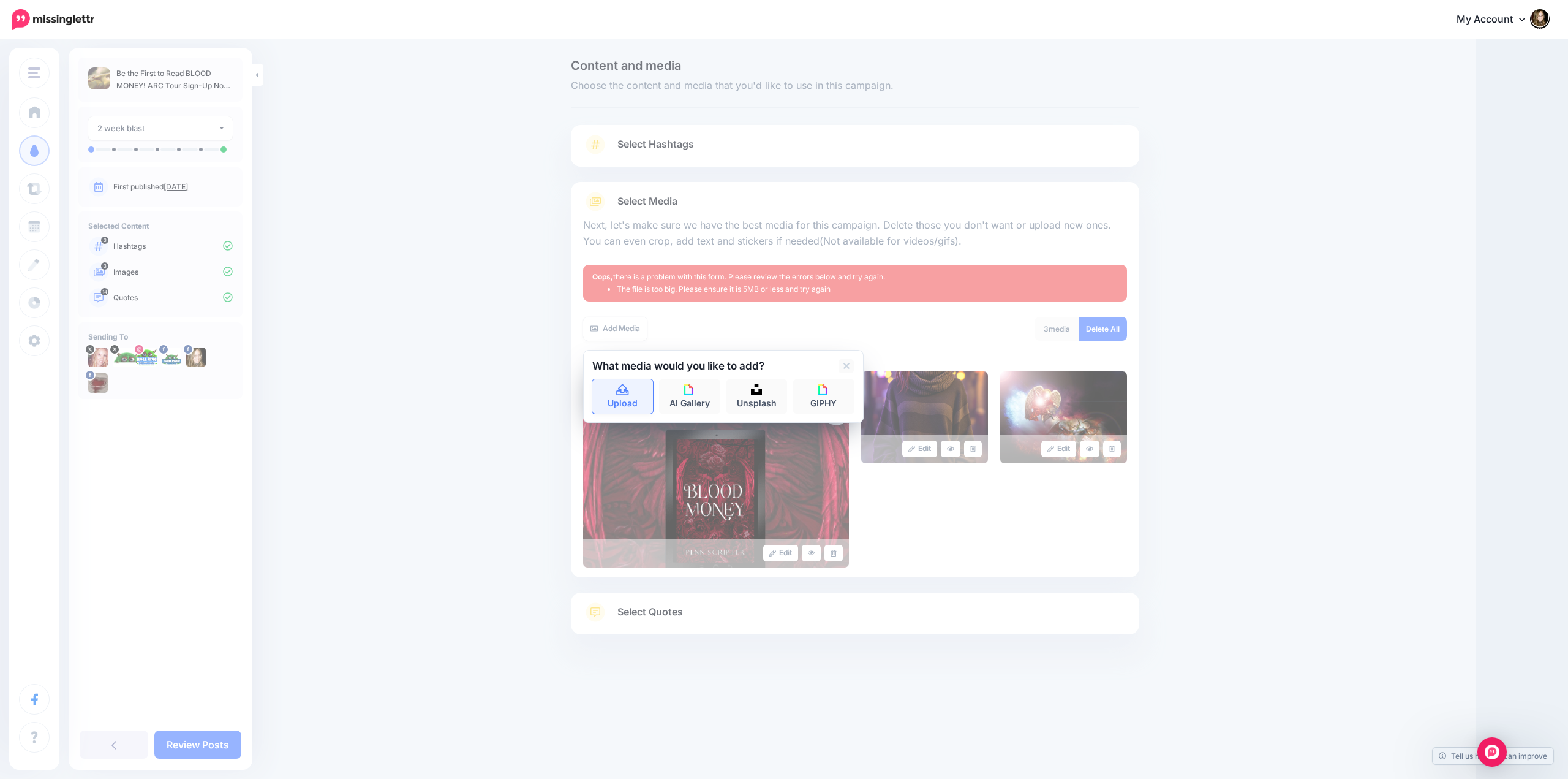
click at [621, 390] on icon at bounding box center [623, 390] width 14 height 11
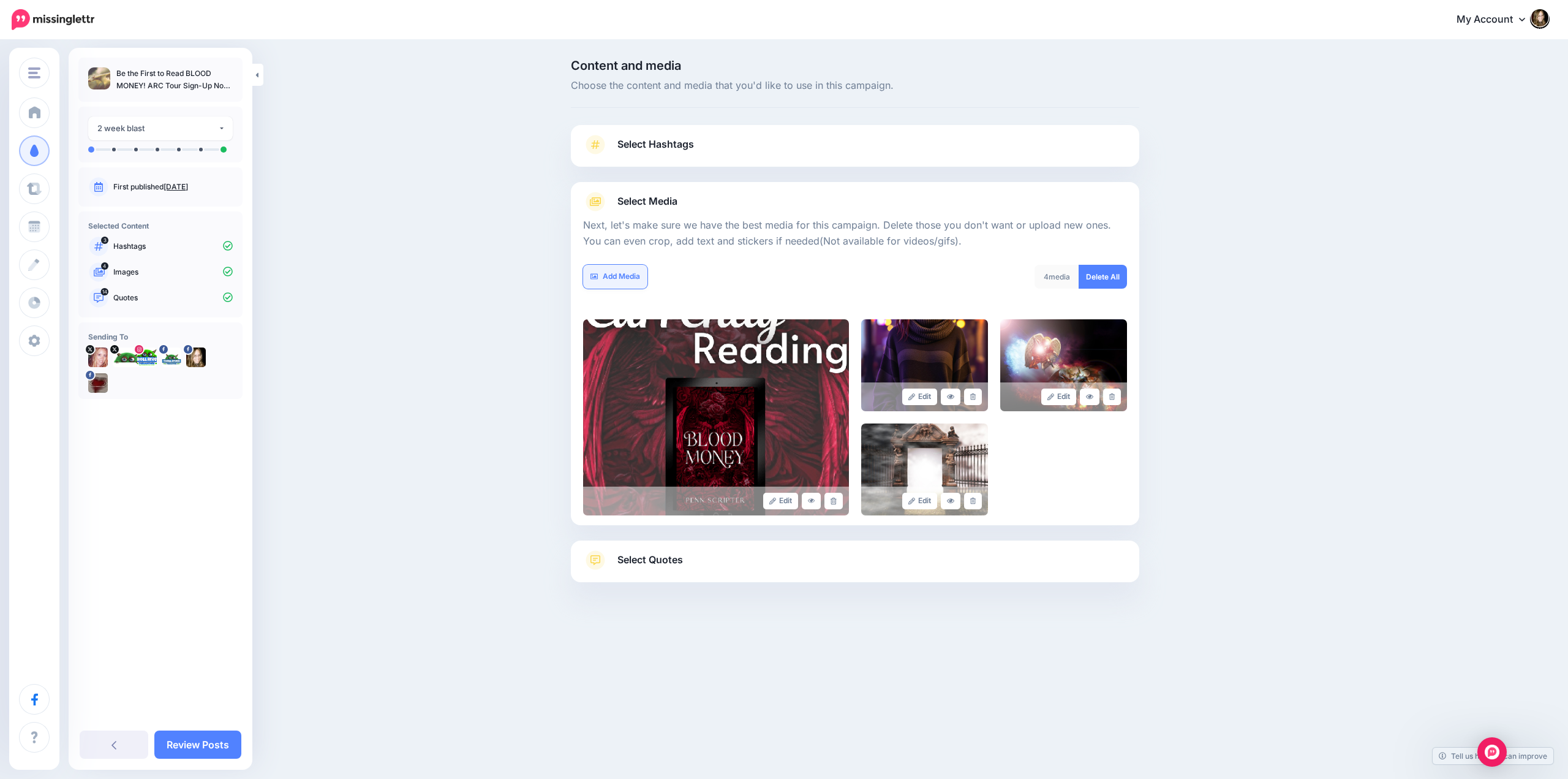
click at [611, 277] on link "Add Media" at bounding box center [615, 276] width 64 height 24
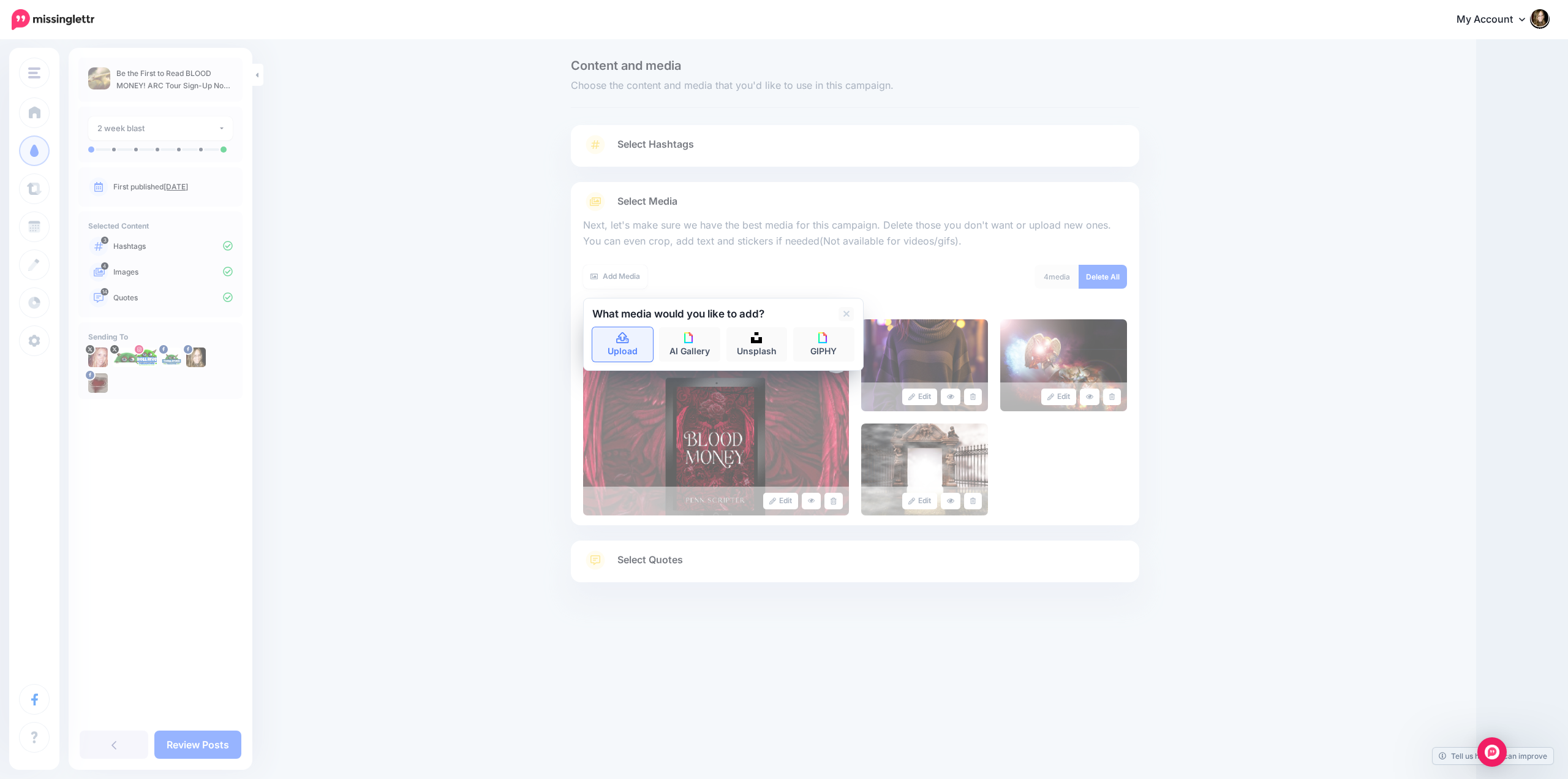
click at [619, 339] on icon at bounding box center [623, 337] width 14 height 11
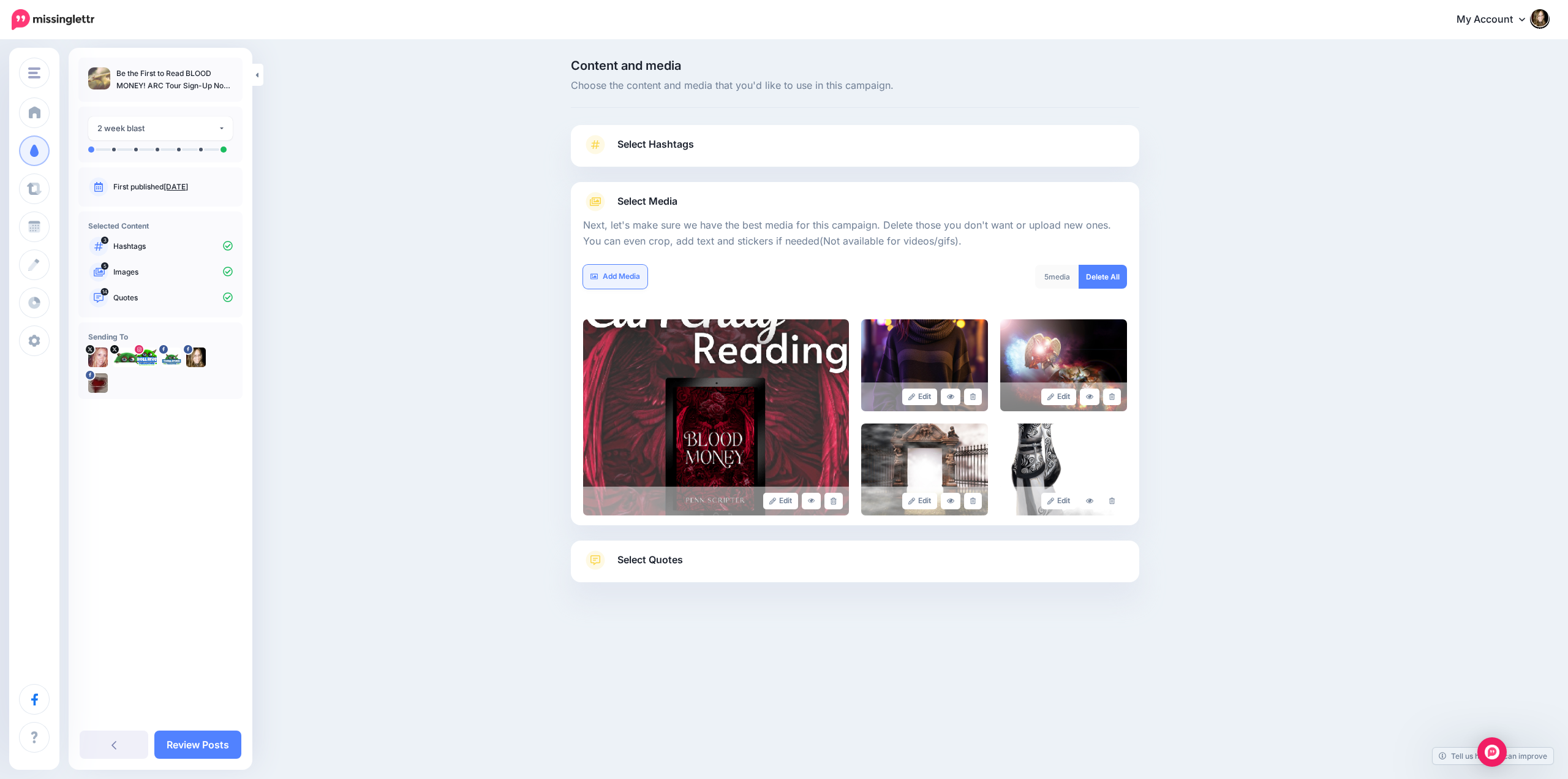
click at [617, 278] on link "Add Media" at bounding box center [615, 276] width 64 height 24
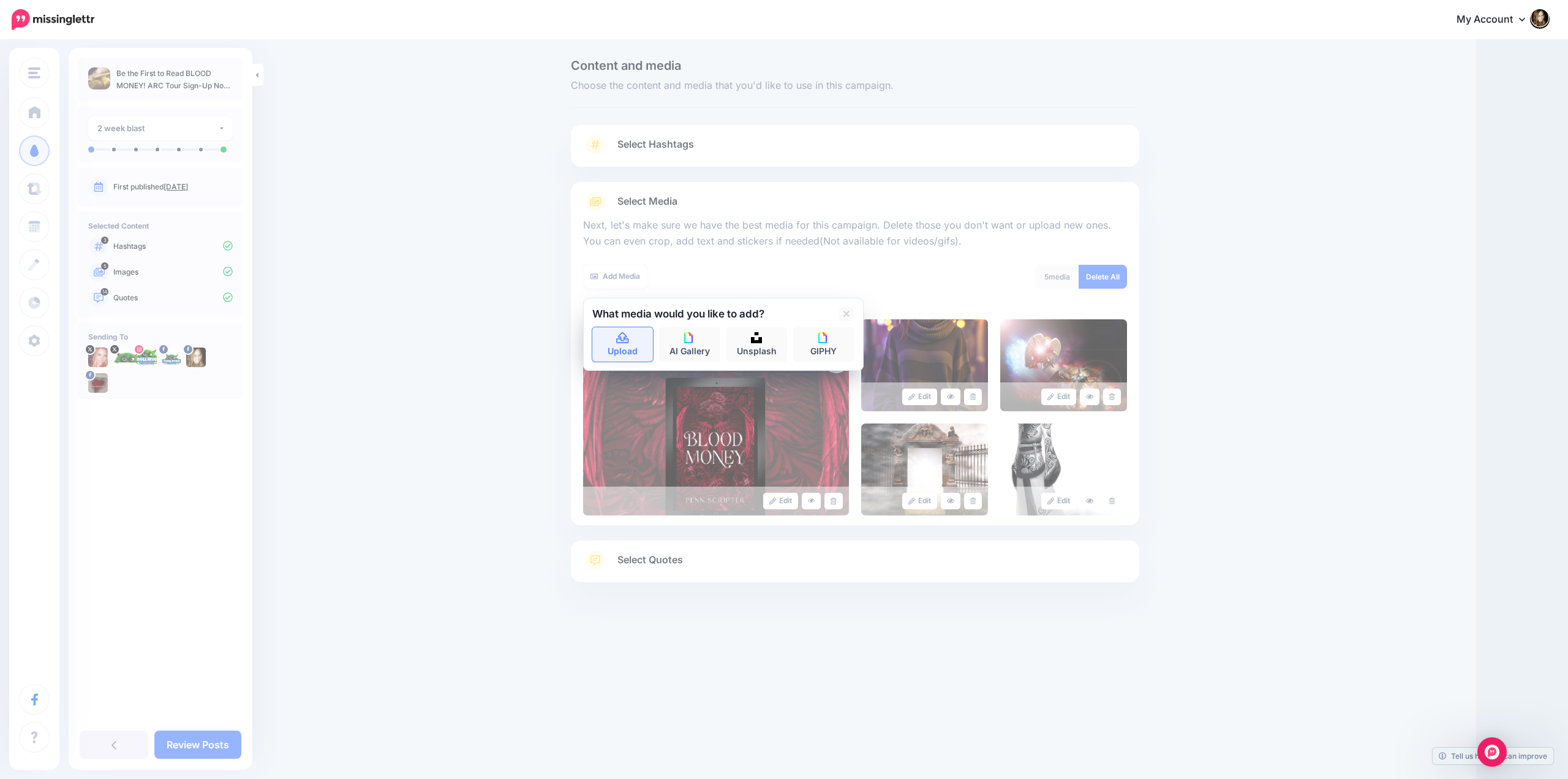
click at [617, 349] on link "Upload" at bounding box center [623, 344] width 61 height 34
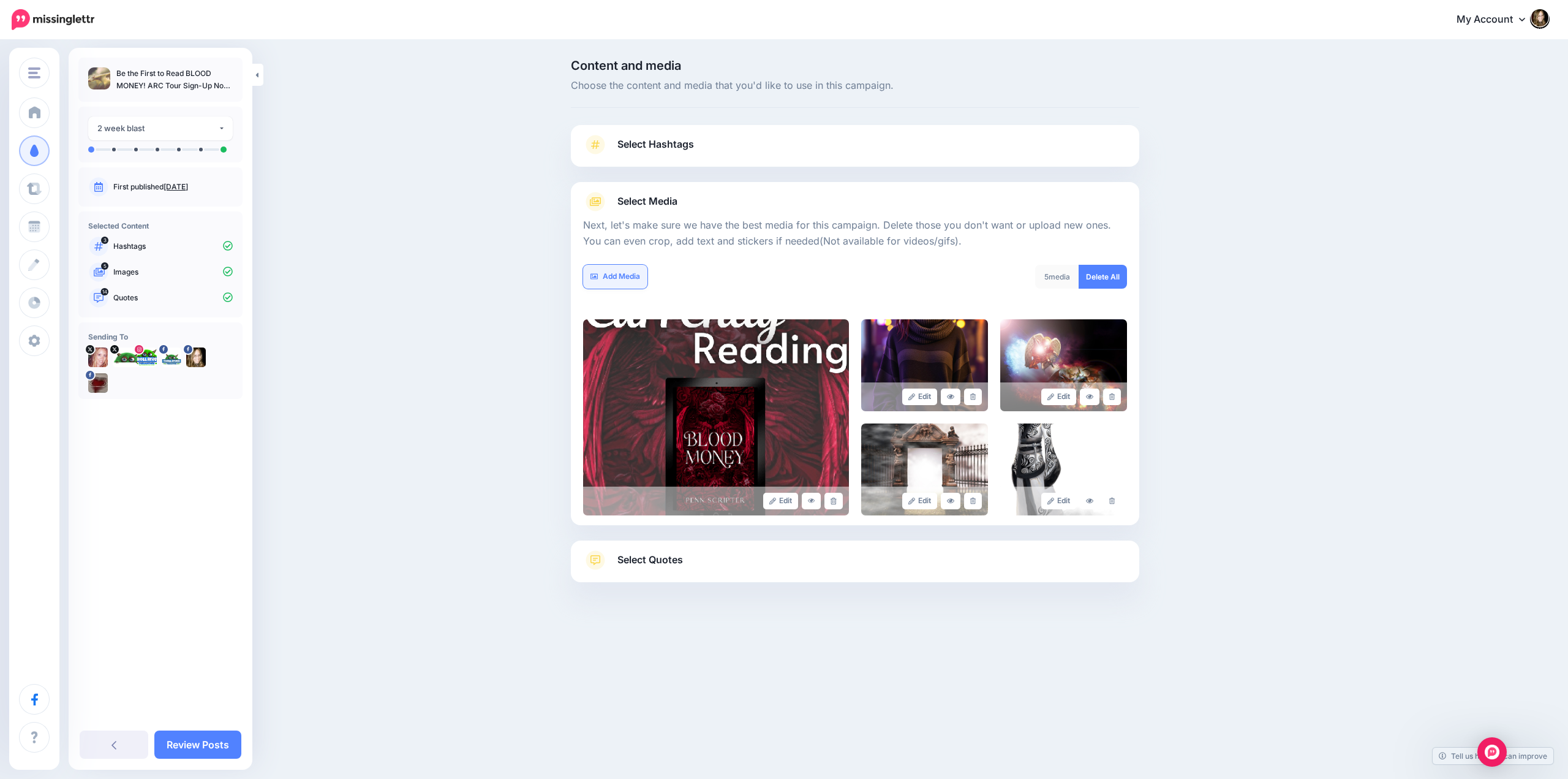
click at [621, 272] on link "Add Media" at bounding box center [615, 276] width 64 height 24
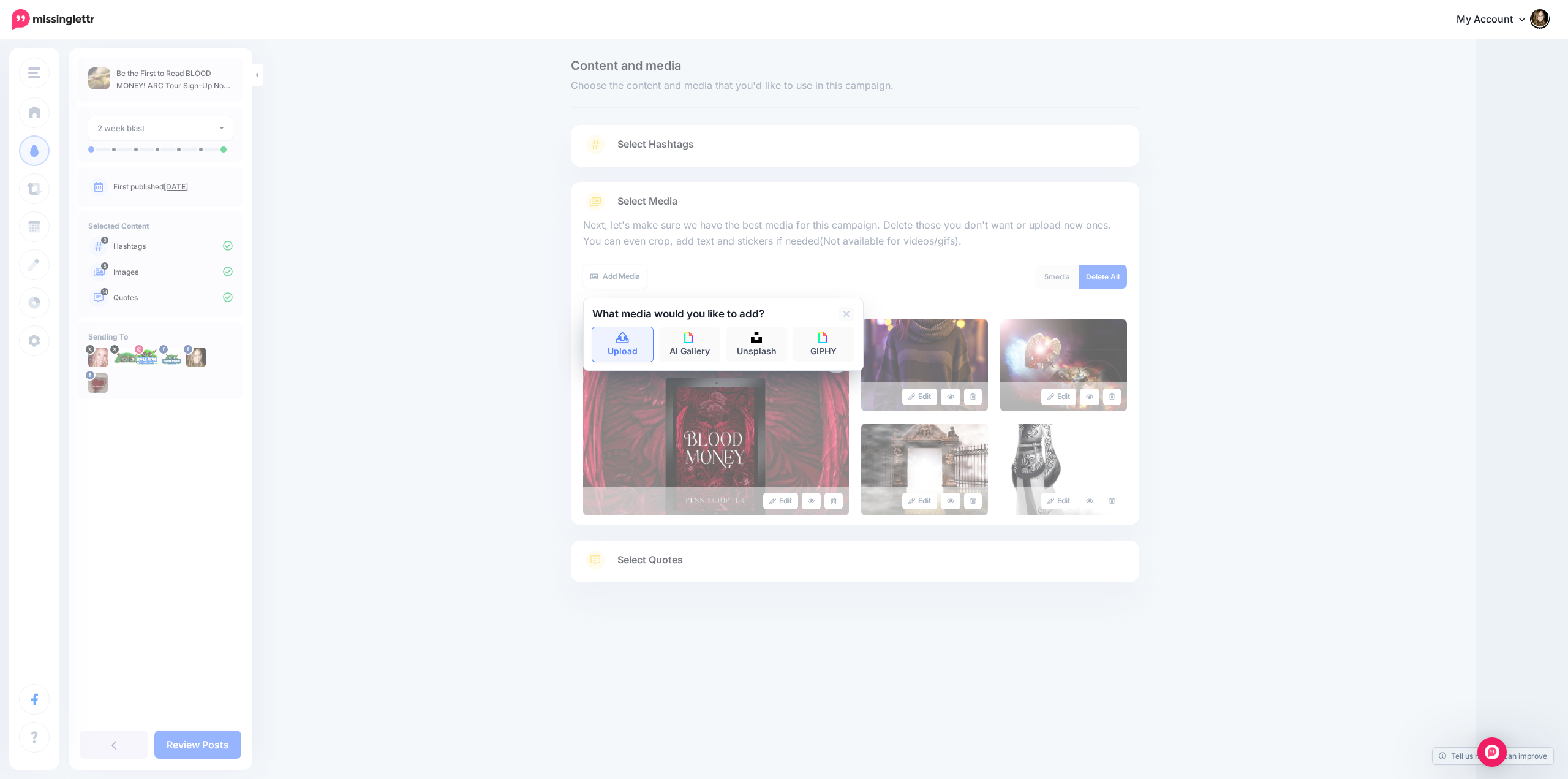
click at [621, 344] on link "Upload" at bounding box center [623, 344] width 61 height 34
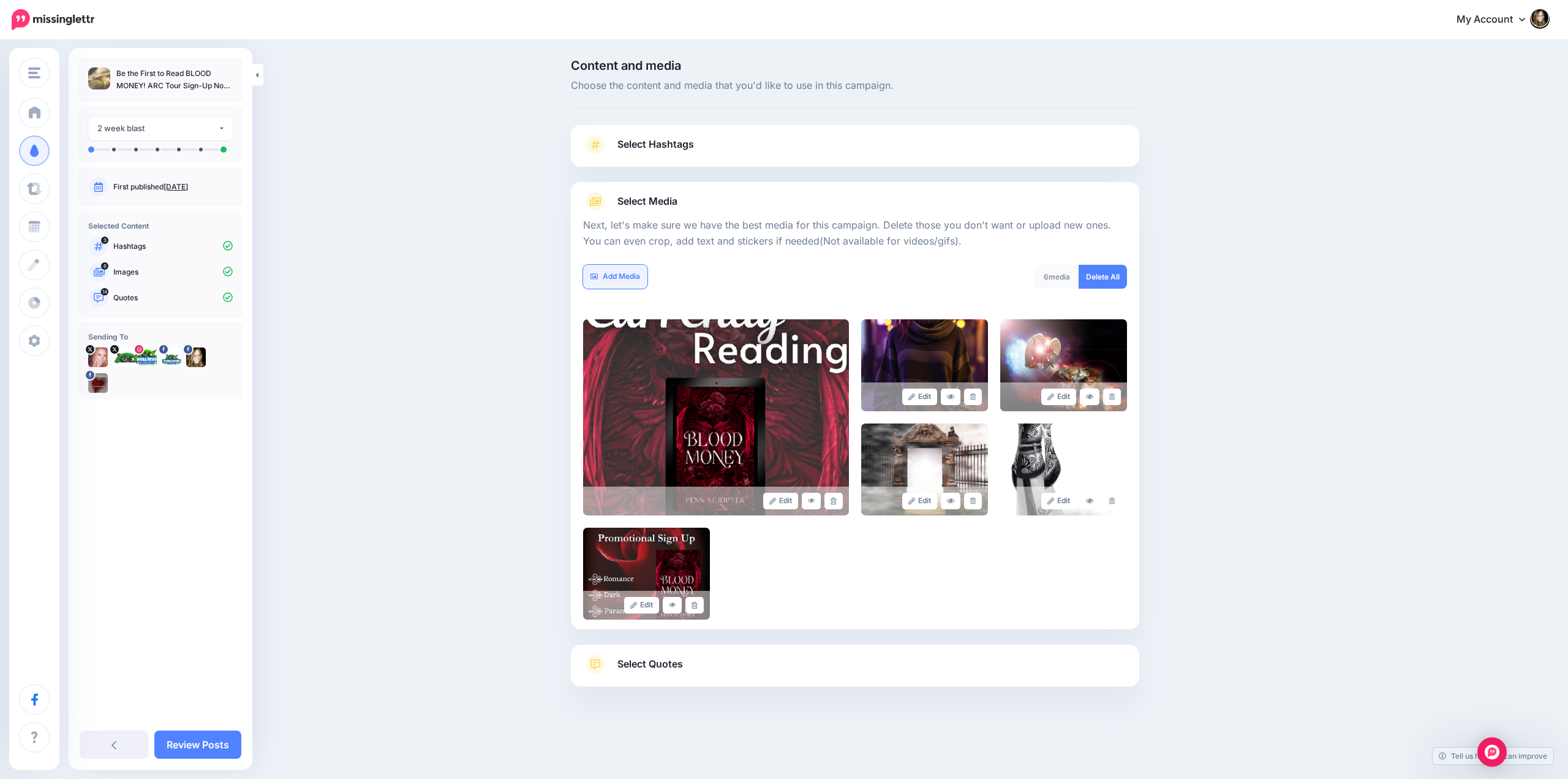
click at [621, 273] on link "Add Media" at bounding box center [615, 276] width 64 height 24
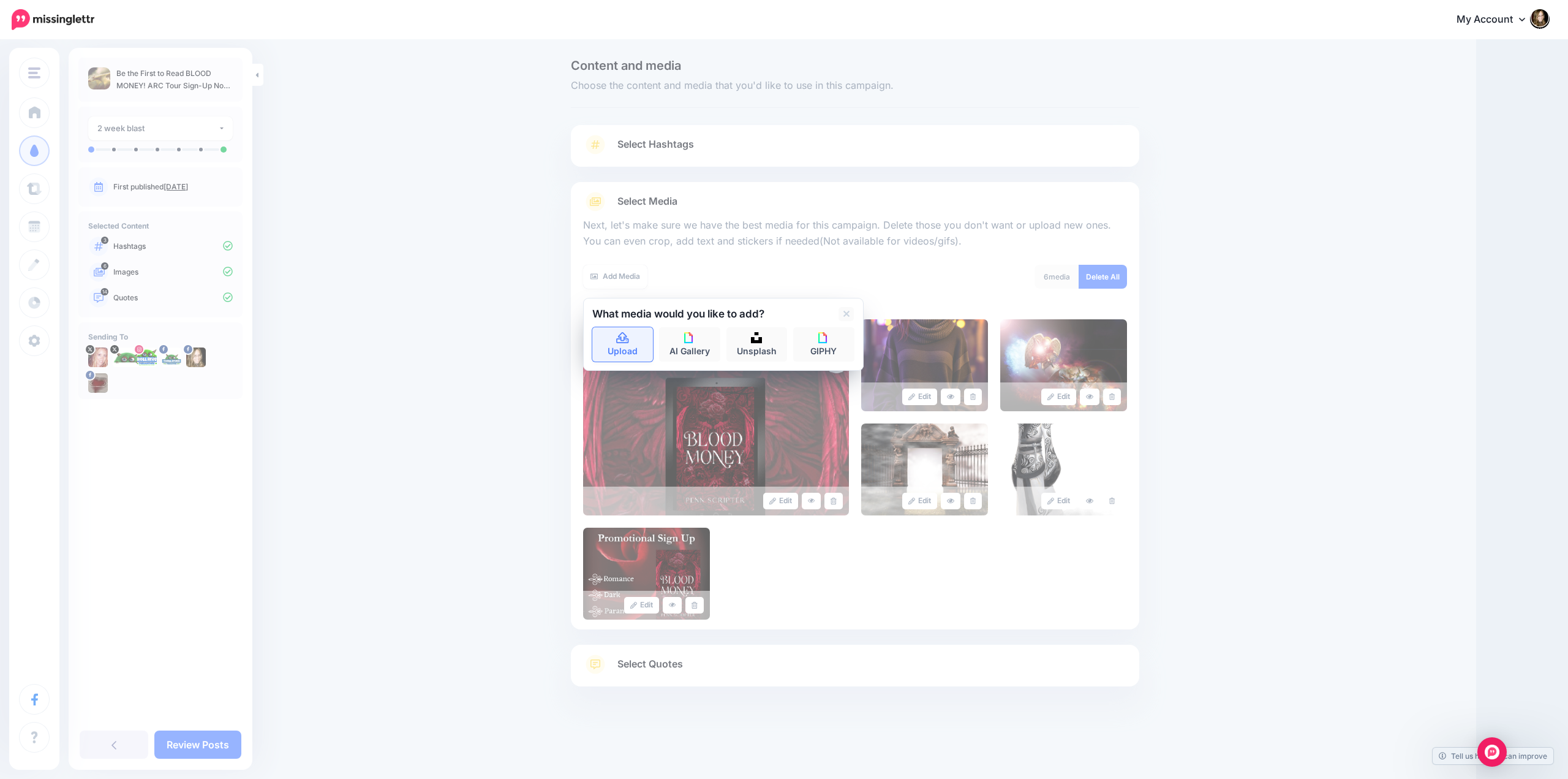
click at [624, 349] on link "Upload" at bounding box center [623, 344] width 61 height 34
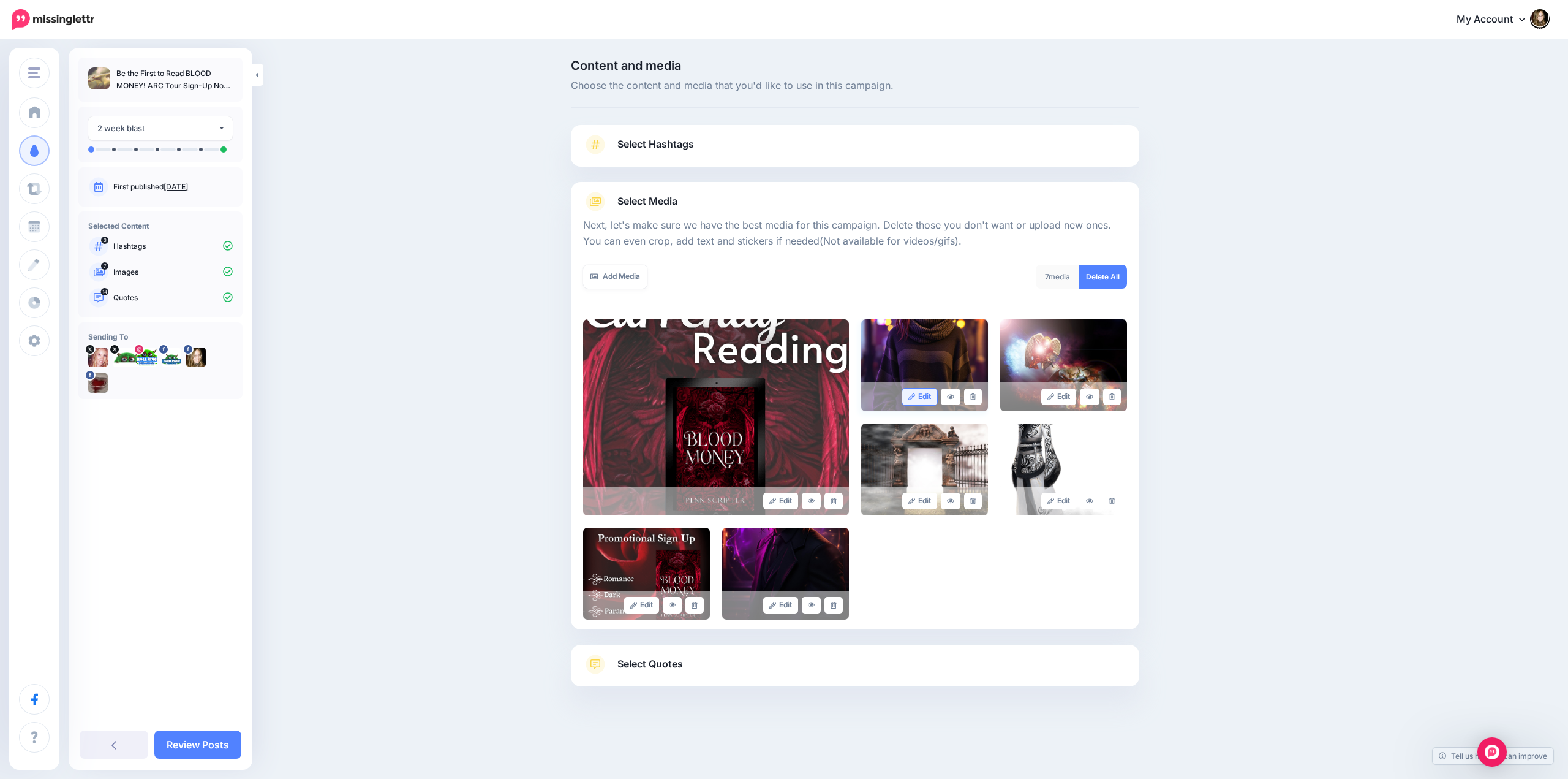
click at [922, 398] on link "Edit" at bounding box center [919, 397] width 35 height 16
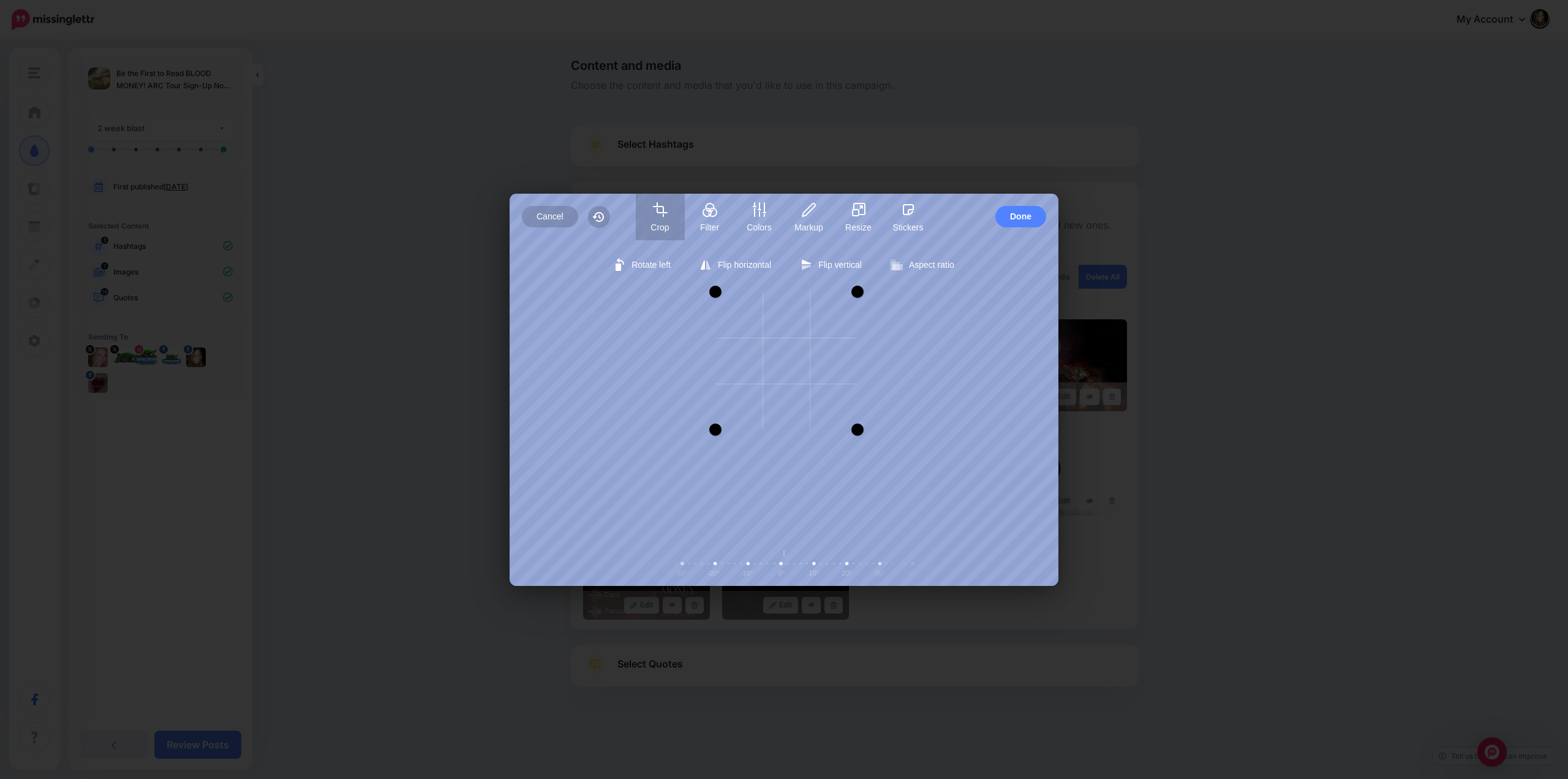
click at [857, 430] on div at bounding box center [857, 429] width 12 height 12
click at [1011, 213] on span "Done" at bounding box center [1021, 217] width 21 height 21
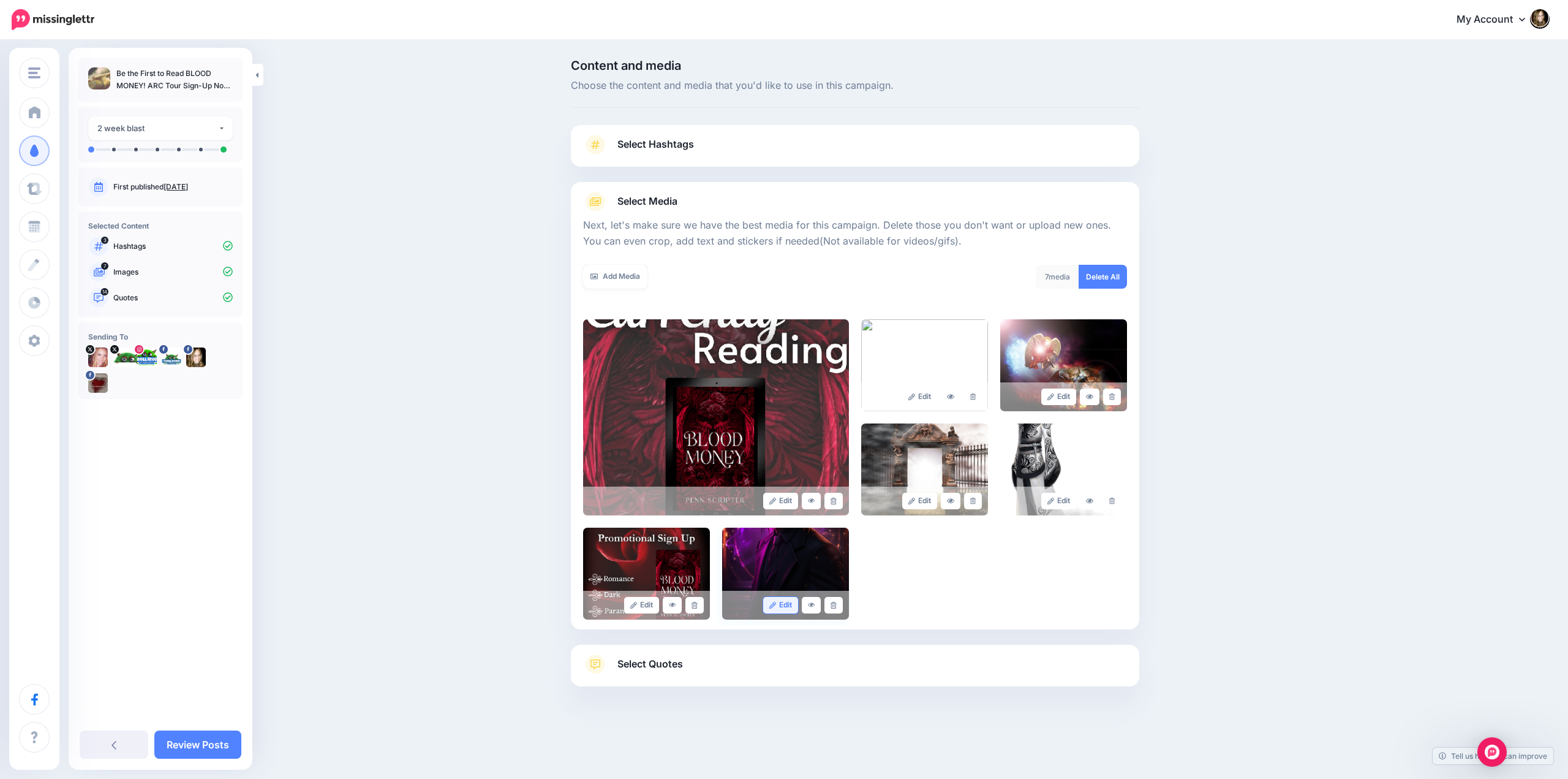
click at [781, 602] on link "Edit" at bounding box center [780, 605] width 35 height 16
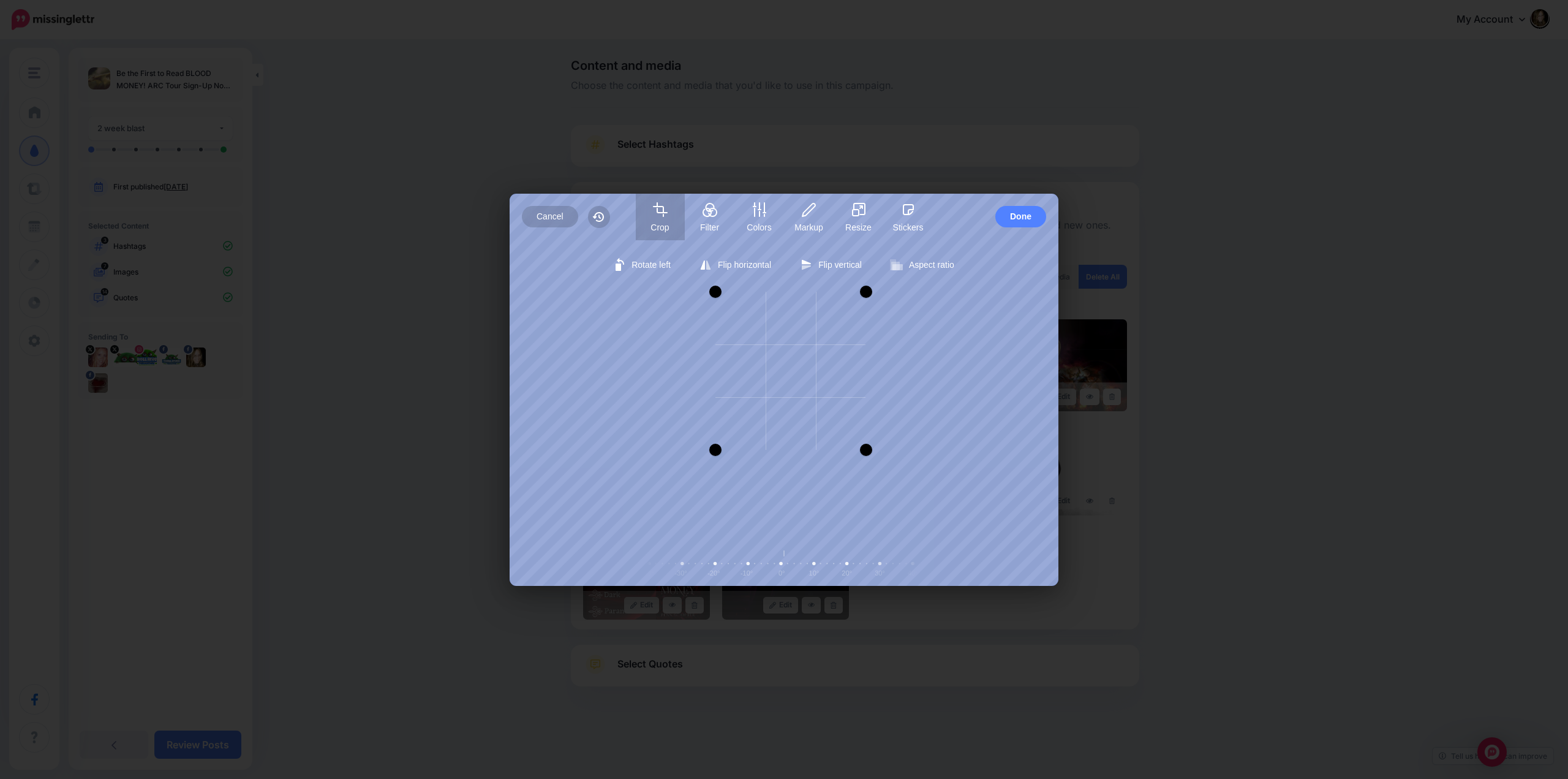
click at [867, 452] on div at bounding box center [866, 450] width 12 height 12
click at [1019, 221] on span "Done" at bounding box center [1021, 217] width 21 height 21
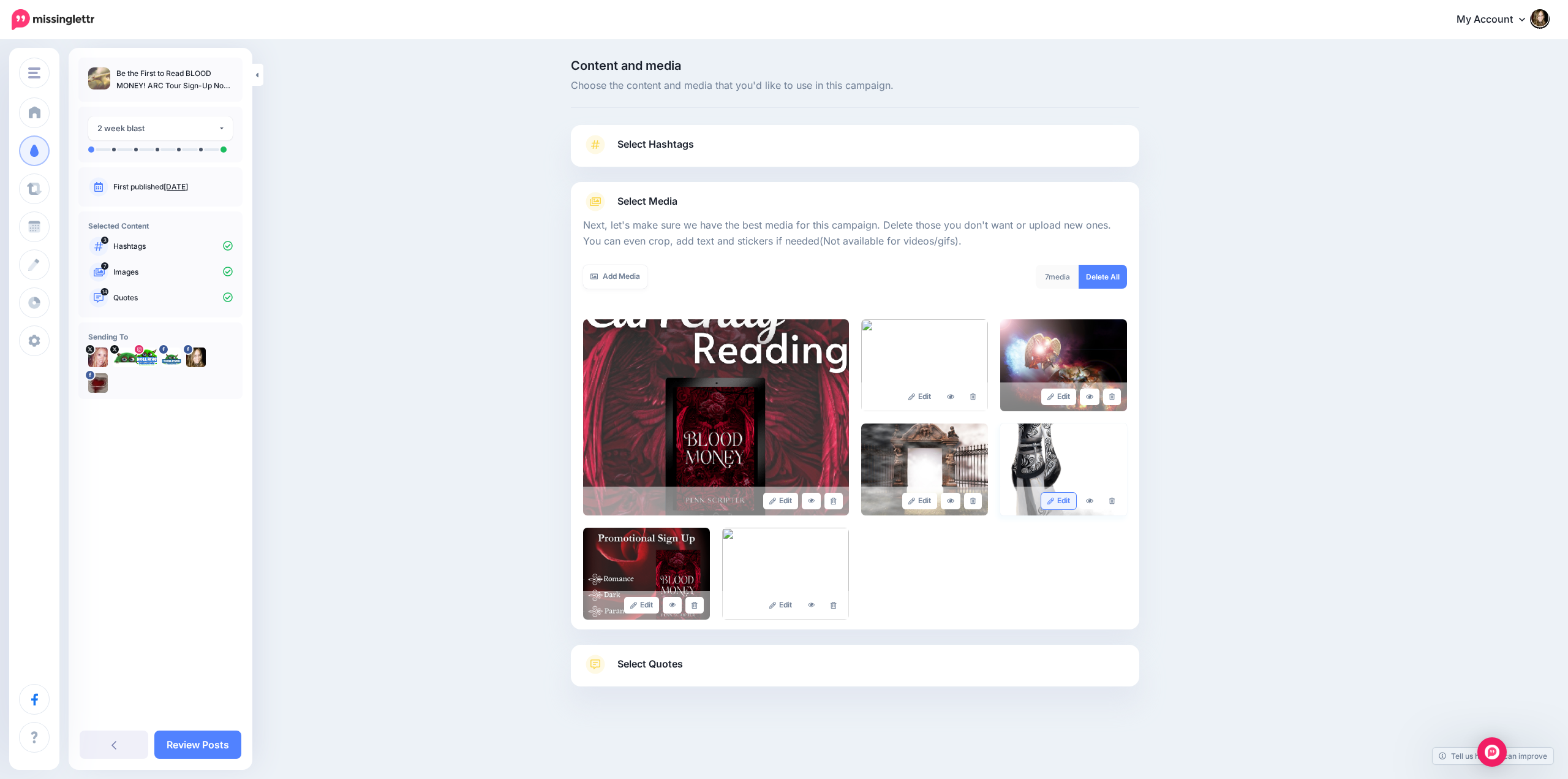
click at [1057, 503] on link "Edit" at bounding box center [1058, 500] width 35 height 16
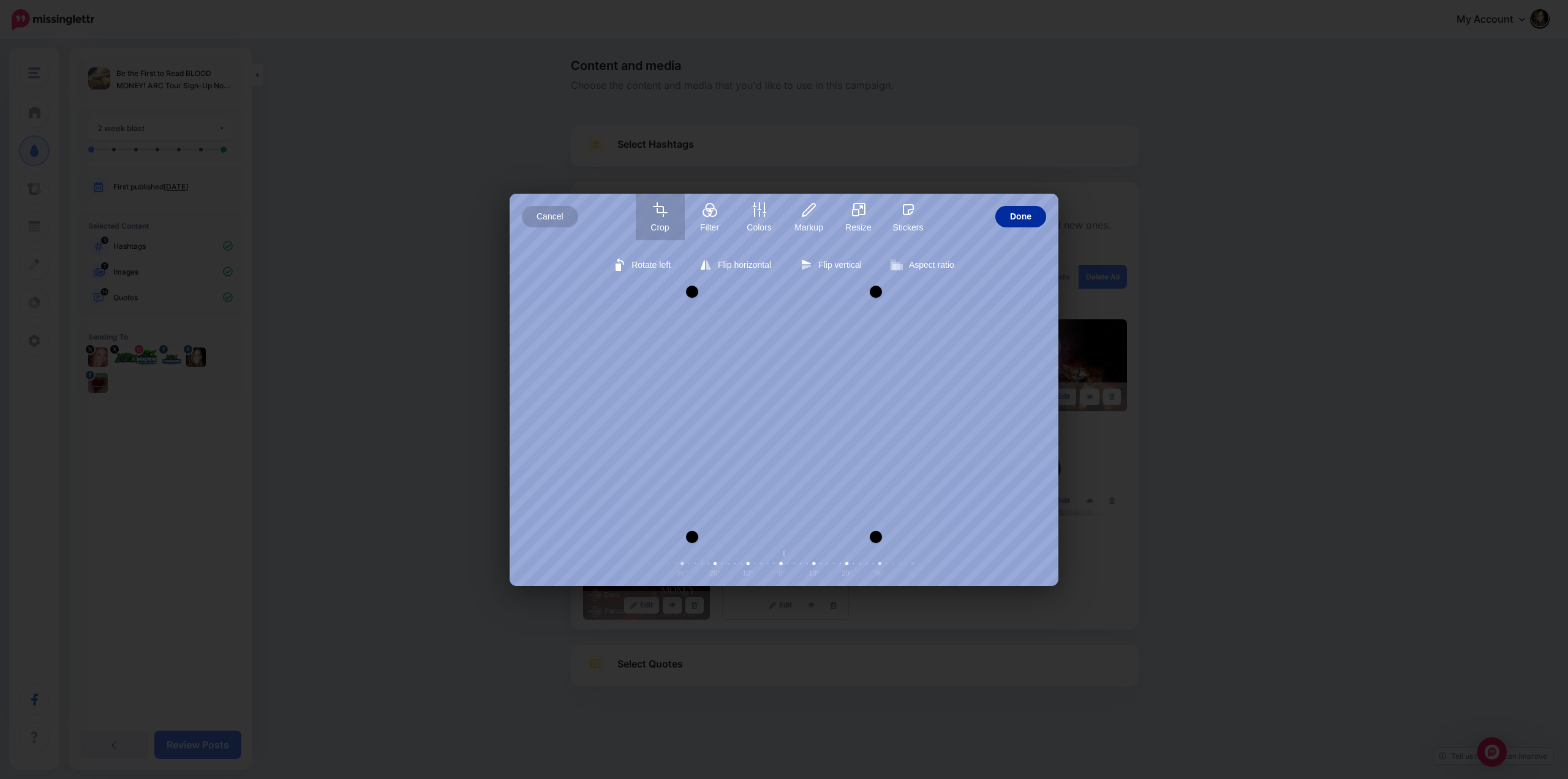
click at [1016, 214] on span "Done" at bounding box center [1021, 217] width 21 height 21
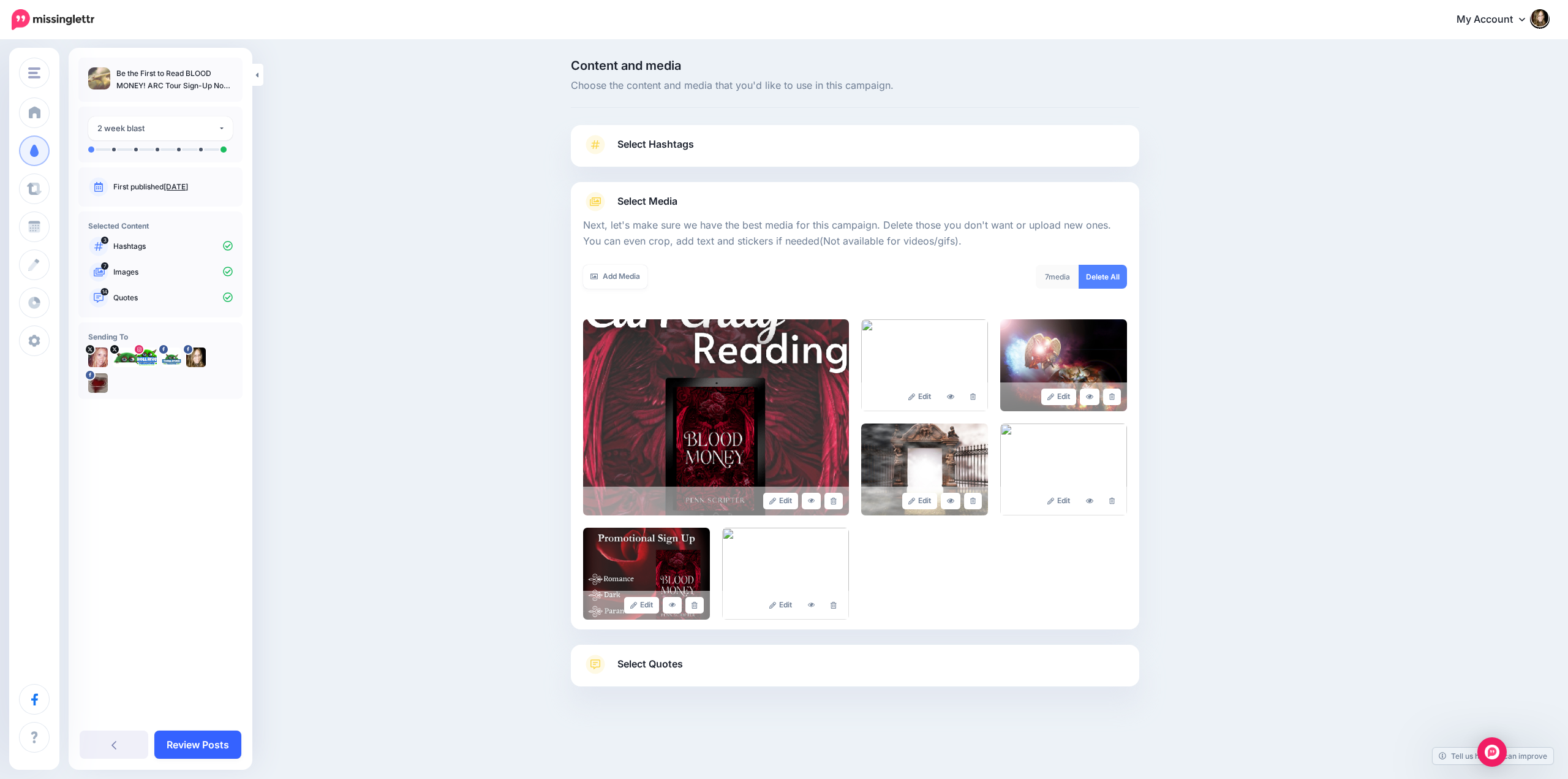
click at [178, 739] on link "Review Posts" at bounding box center [198, 744] width 87 height 28
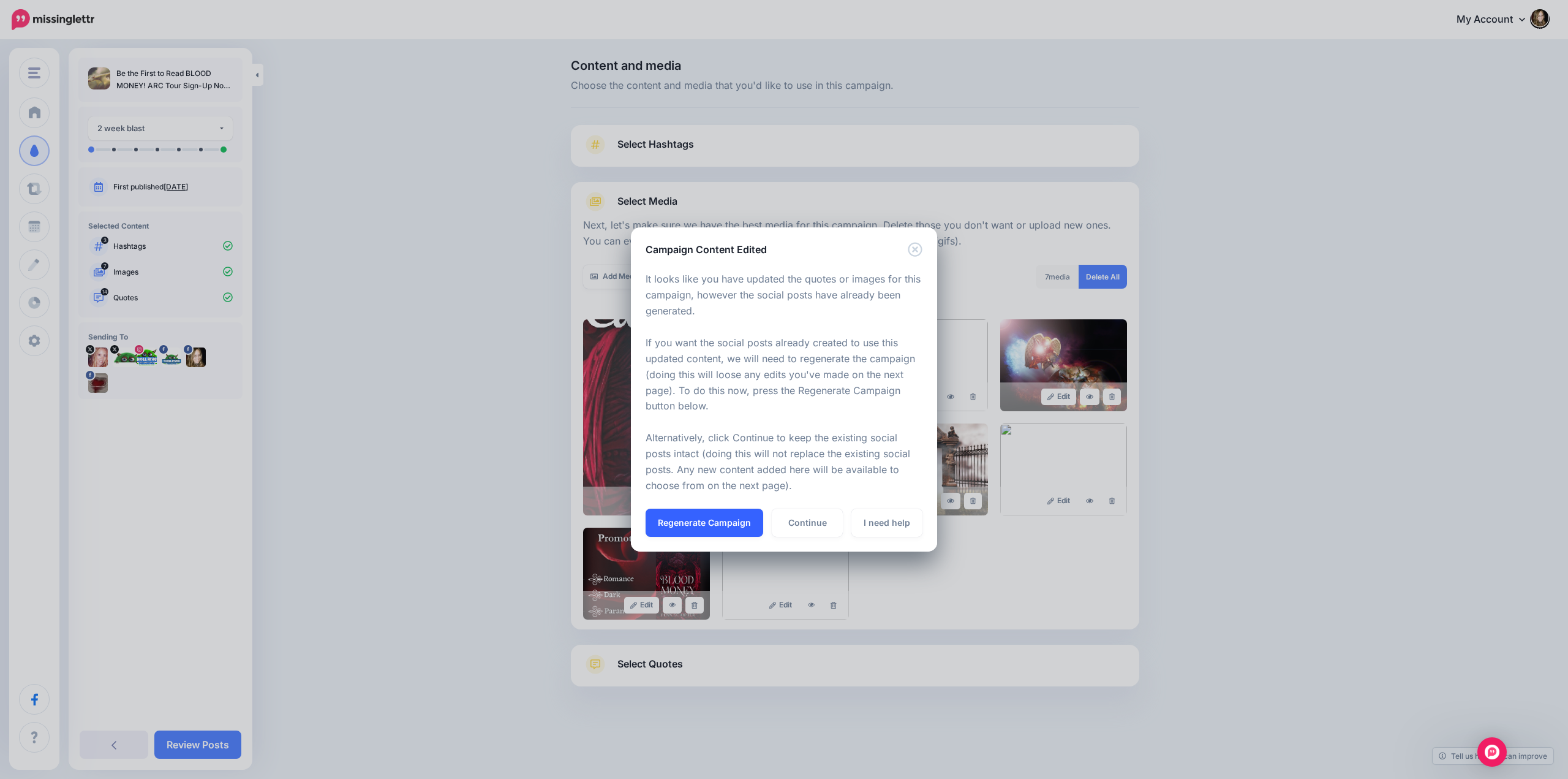
click at [701, 524] on button "Regenerate Campaign" at bounding box center [704, 522] width 118 height 28
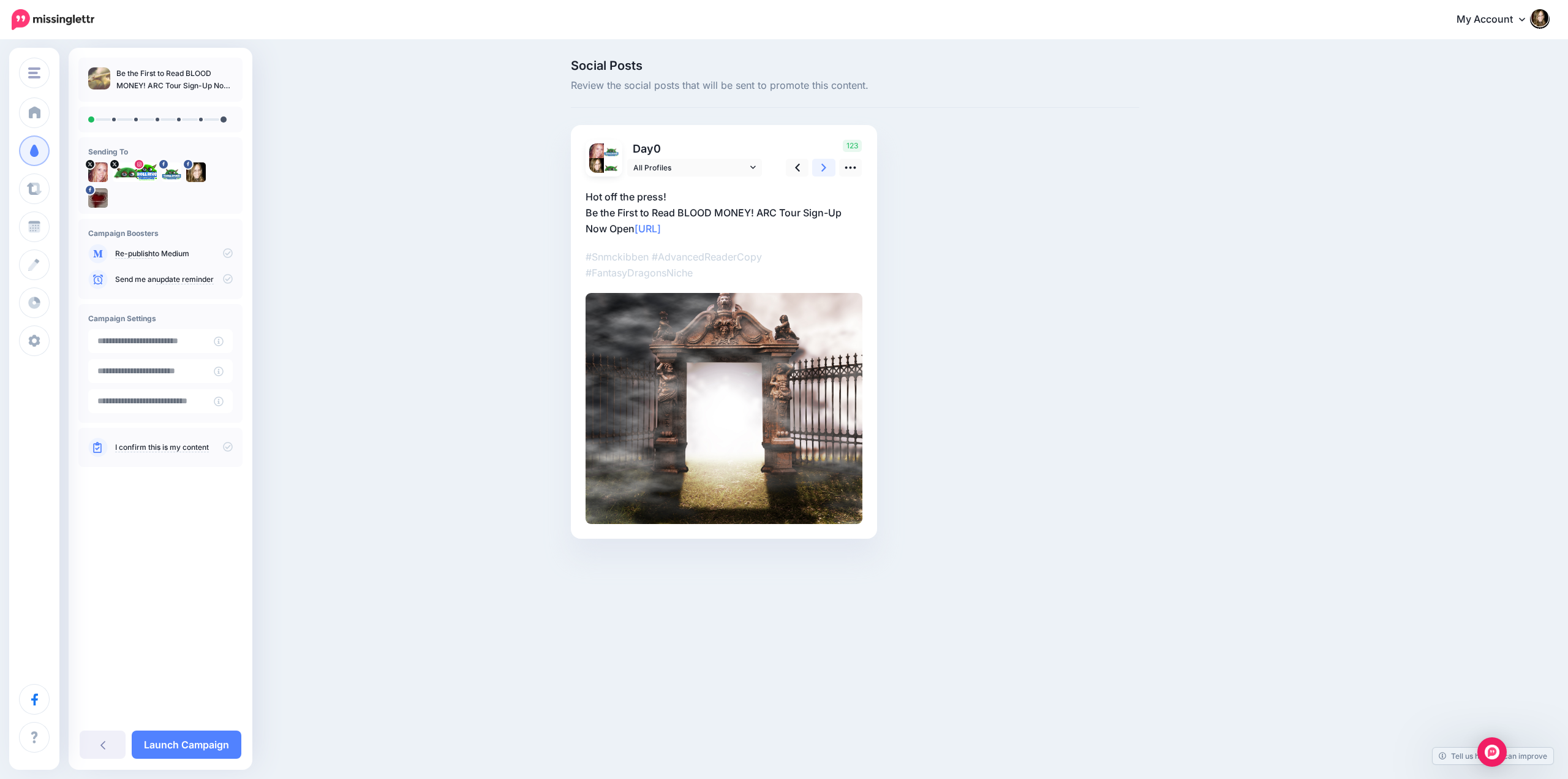
click at [822, 171] on icon at bounding box center [824, 167] width 5 height 8
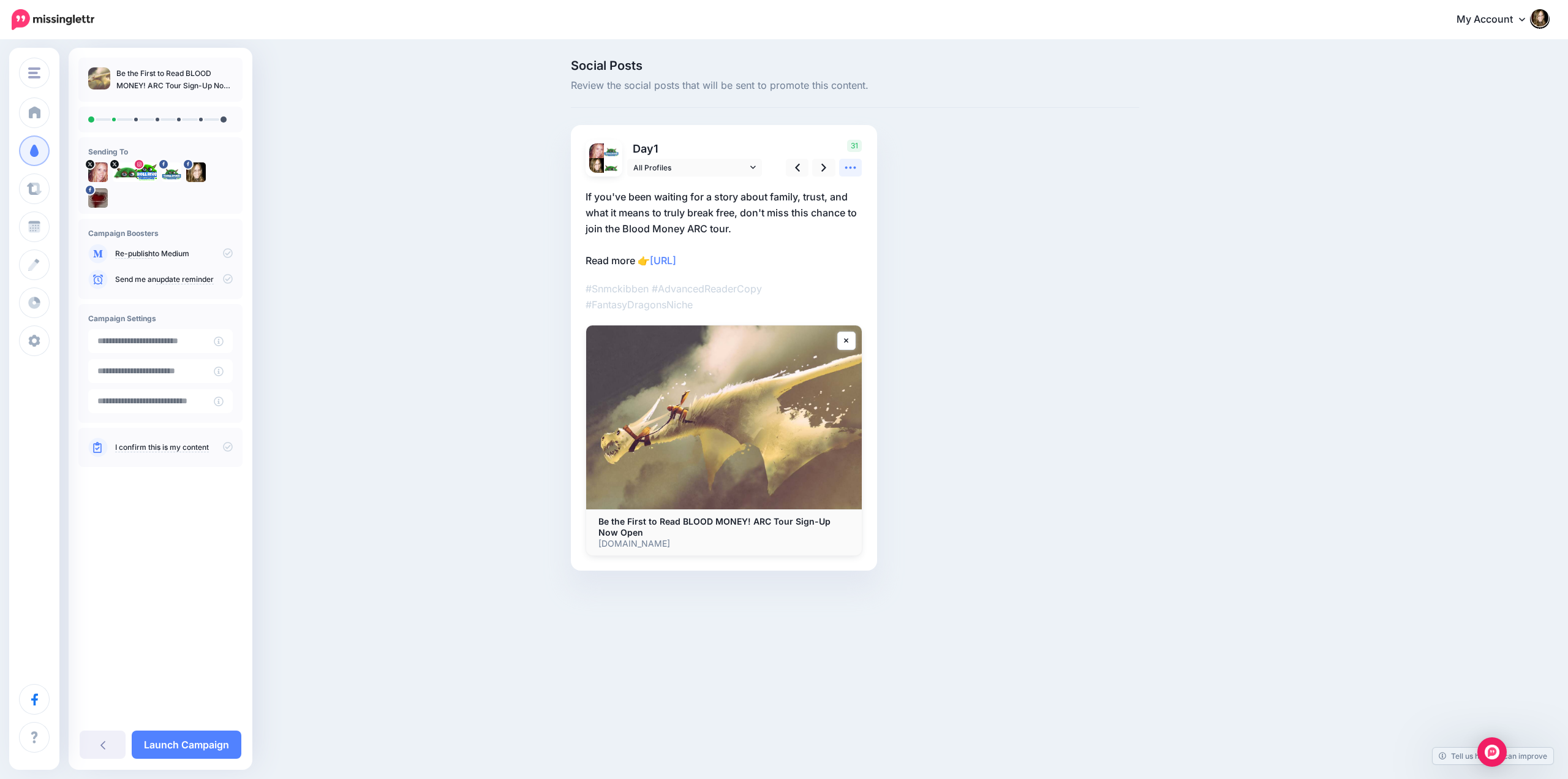
click at [850, 167] on icon at bounding box center [850, 167] width 11 height 2
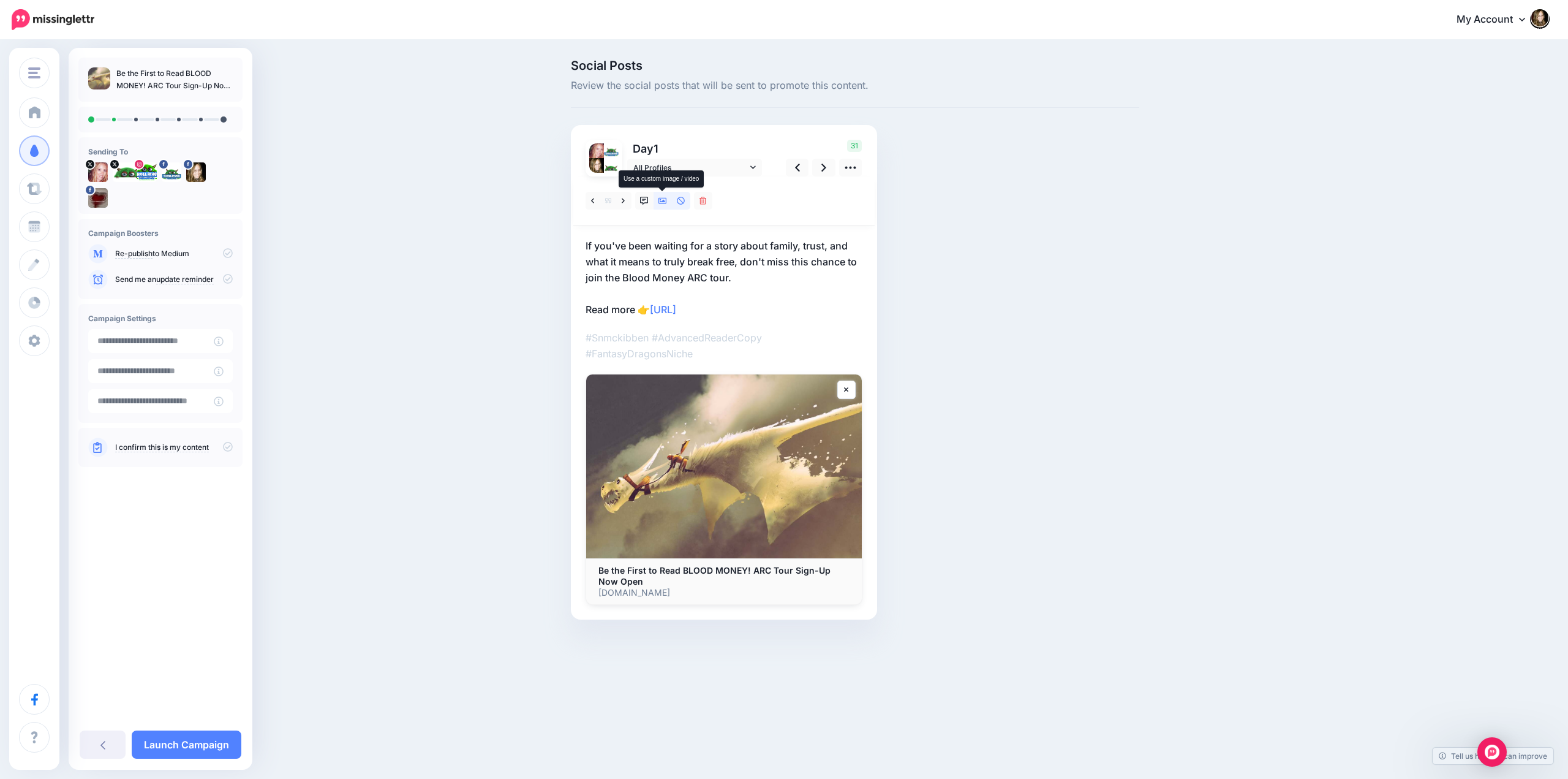
click at [663, 199] on icon at bounding box center [663, 201] width 9 height 9
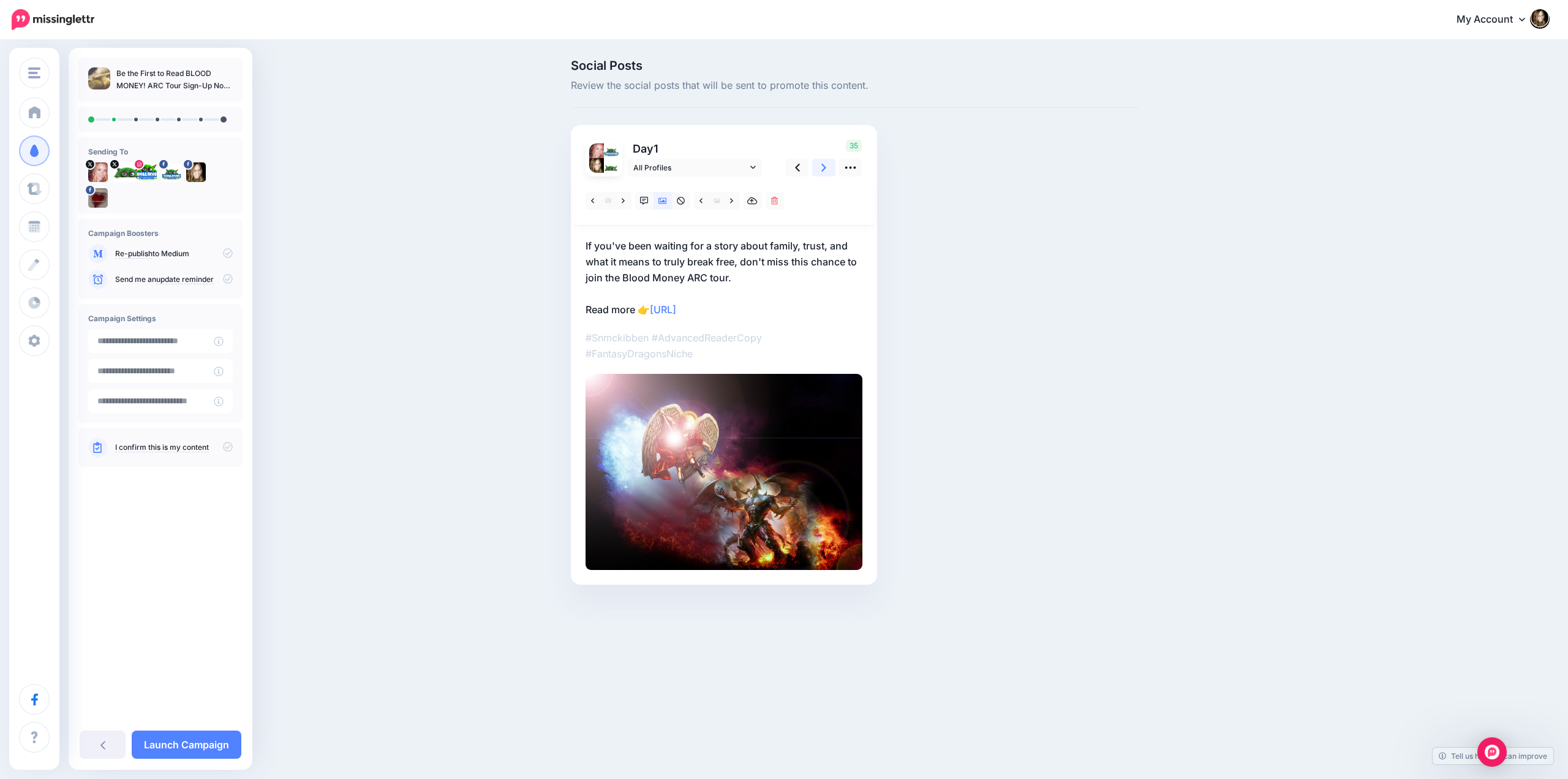
click at [824, 167] on icon at bounding box center [824, 167] width 5 height 13
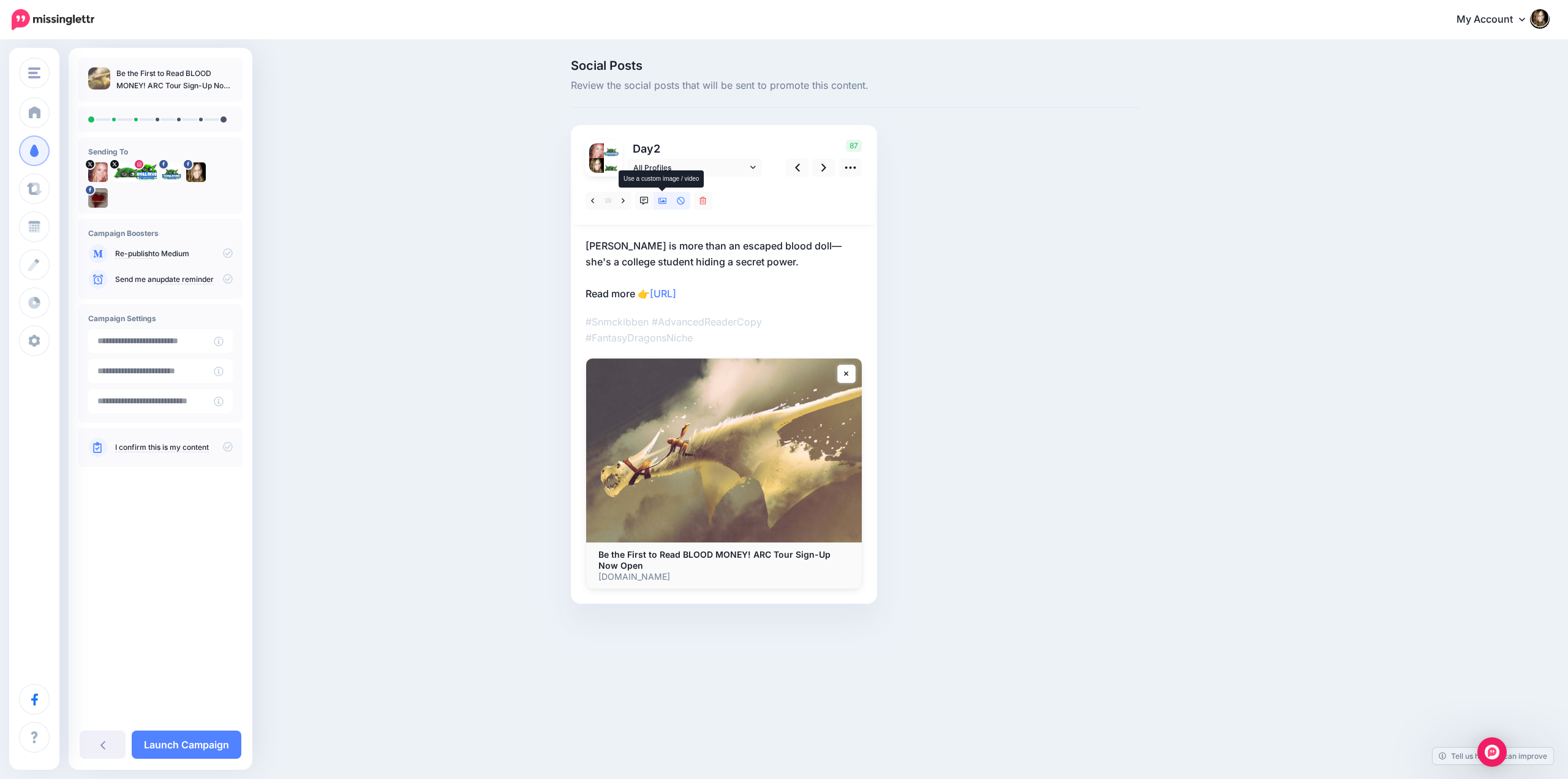
click at [665, 204] on icon at bounding box center [663, 201] width 9 height 9
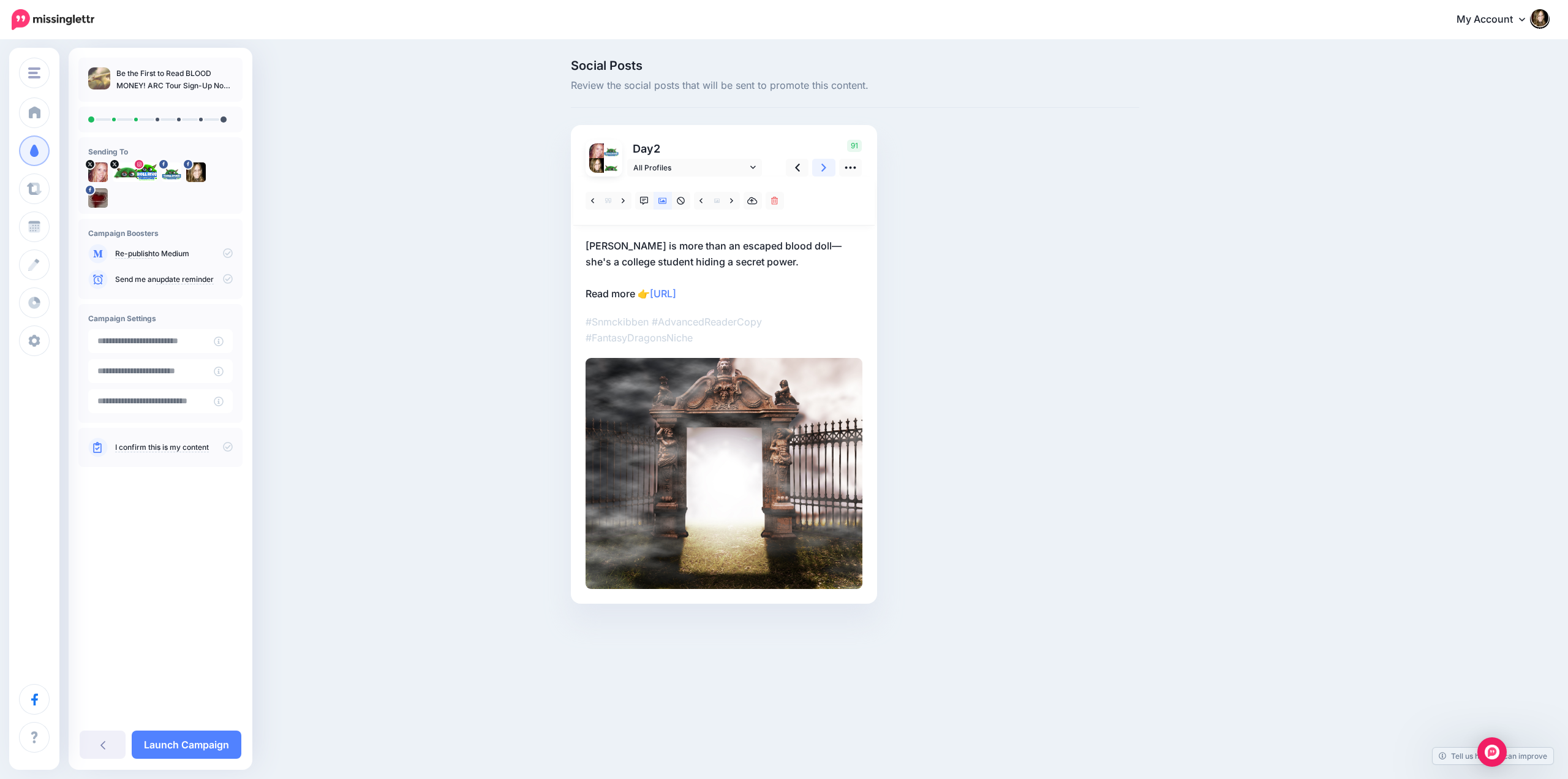
click at [820, 171] on link at bounding box center [824, 167] width 24 height 18
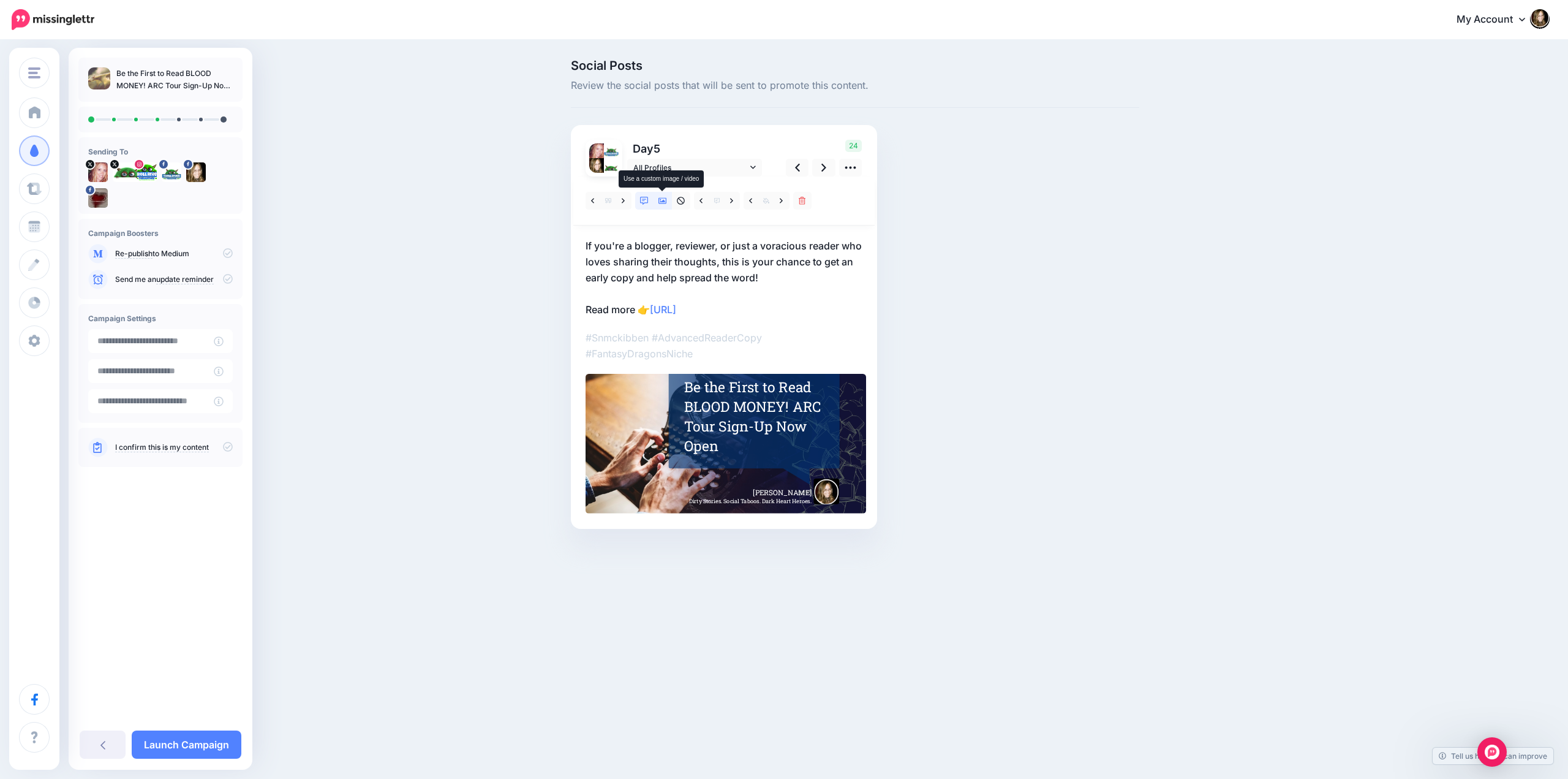
click at [664, 200] on icon at bounding box center [663, 201] width 9 height 6
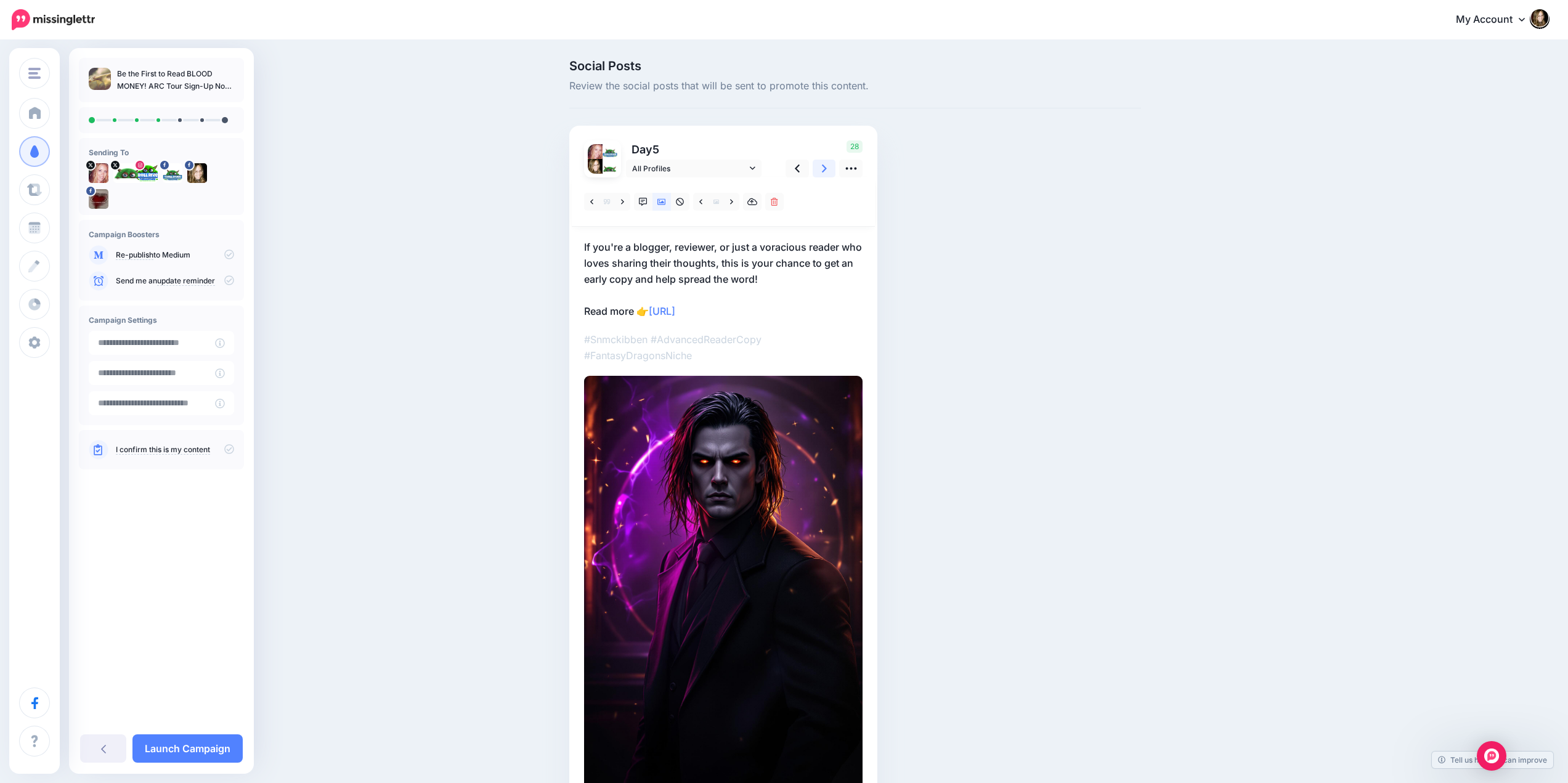
click at [826, 167] on icon at bounding box center [824, 168] width 5 height 13
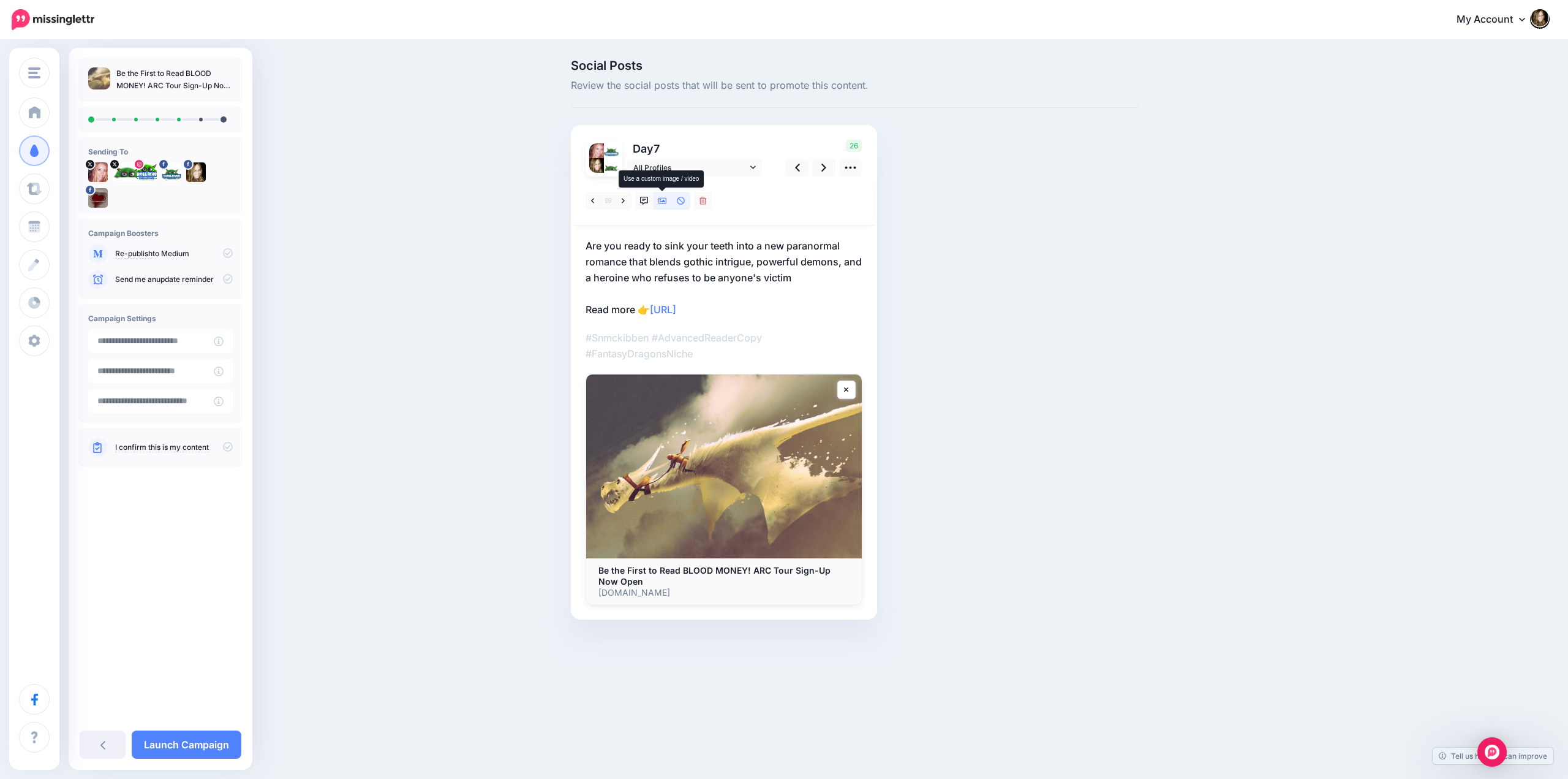
click at [661, 206] on link at bounding box center [663, 200] width 19 height 18
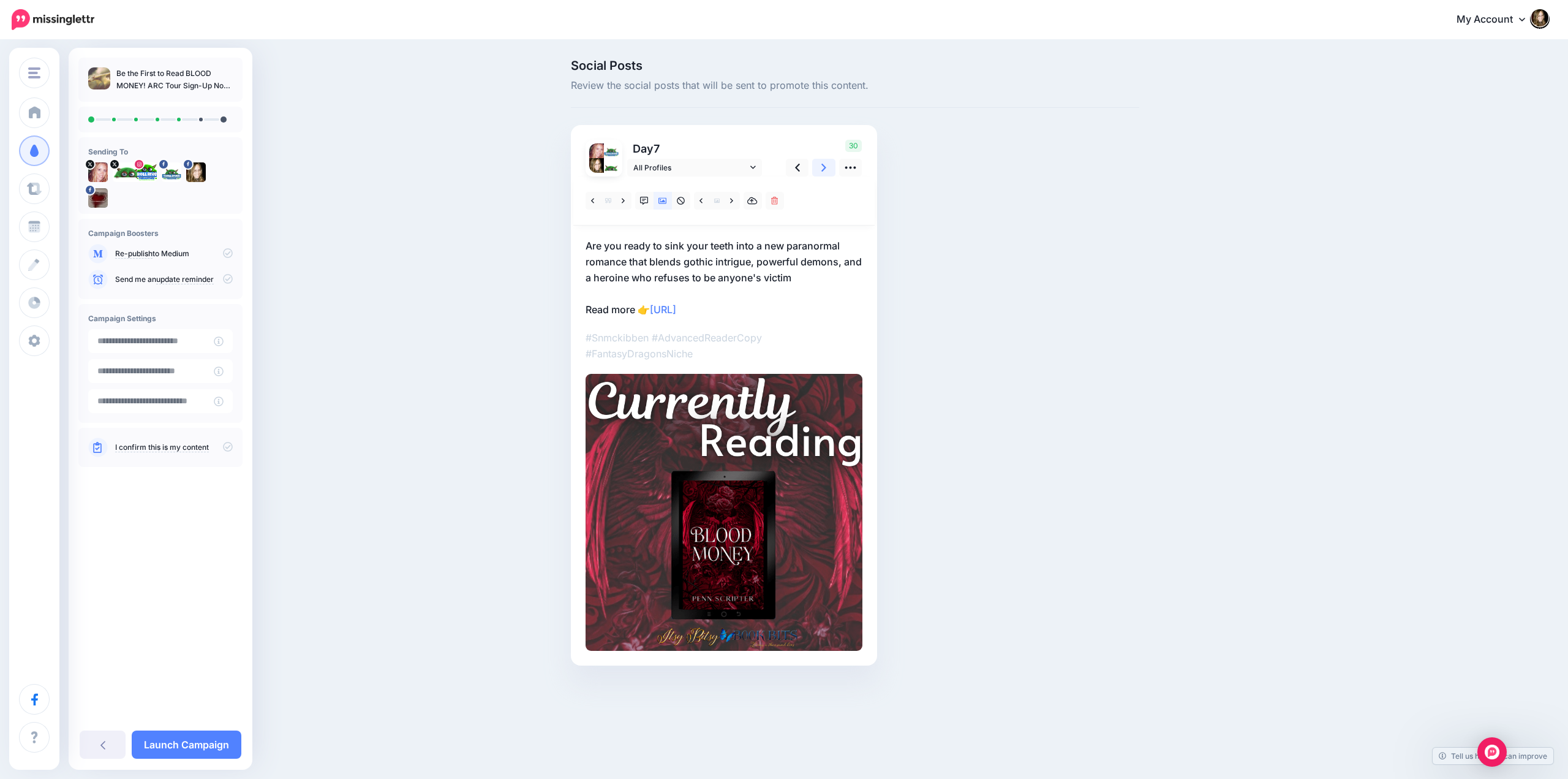
click at [822, 170] on icon at bounding box center [824, 167] width 5 height 8
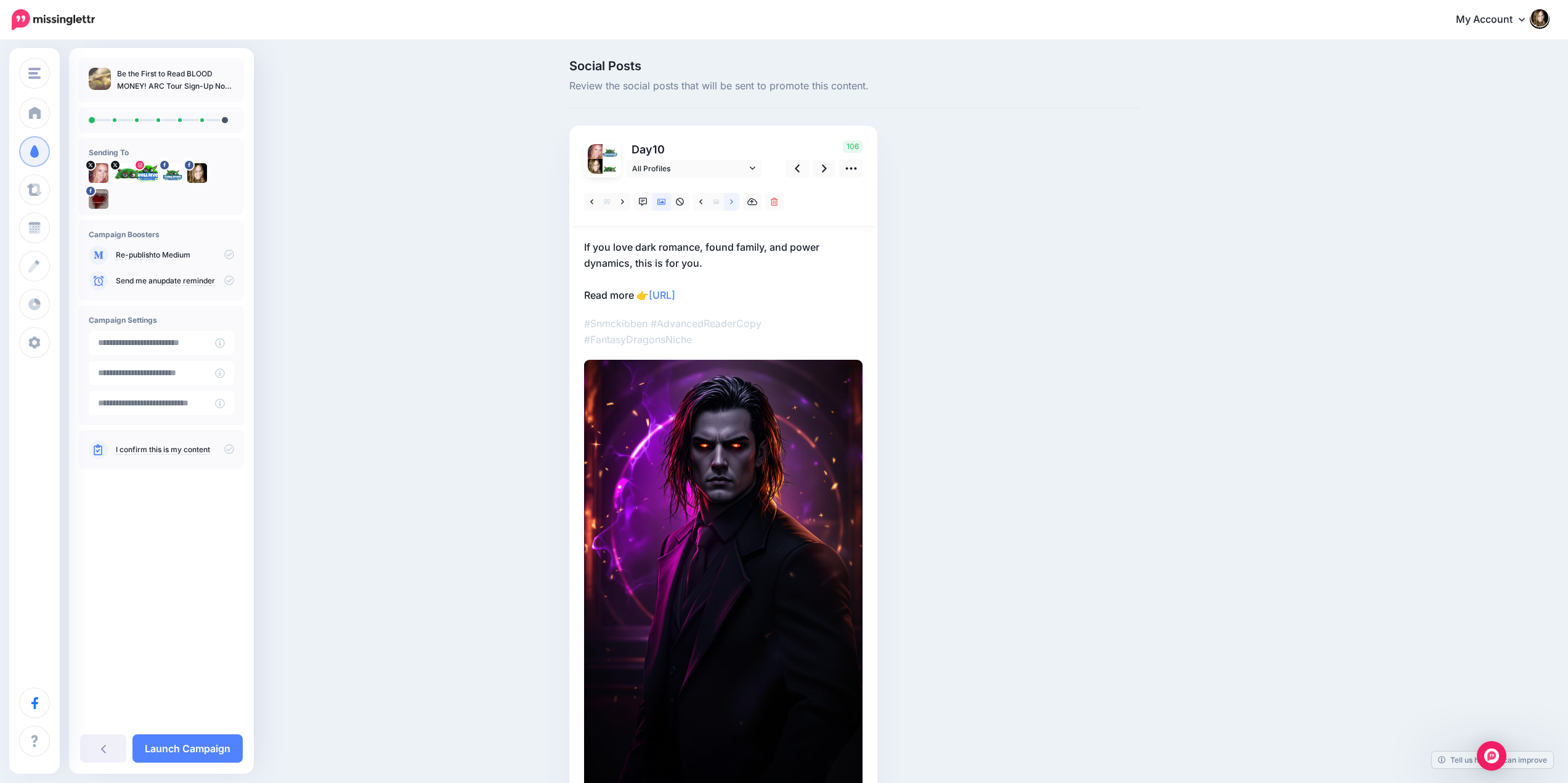
click at [733, 200] on icon at bounding box center [732, 202] width 3 height 9
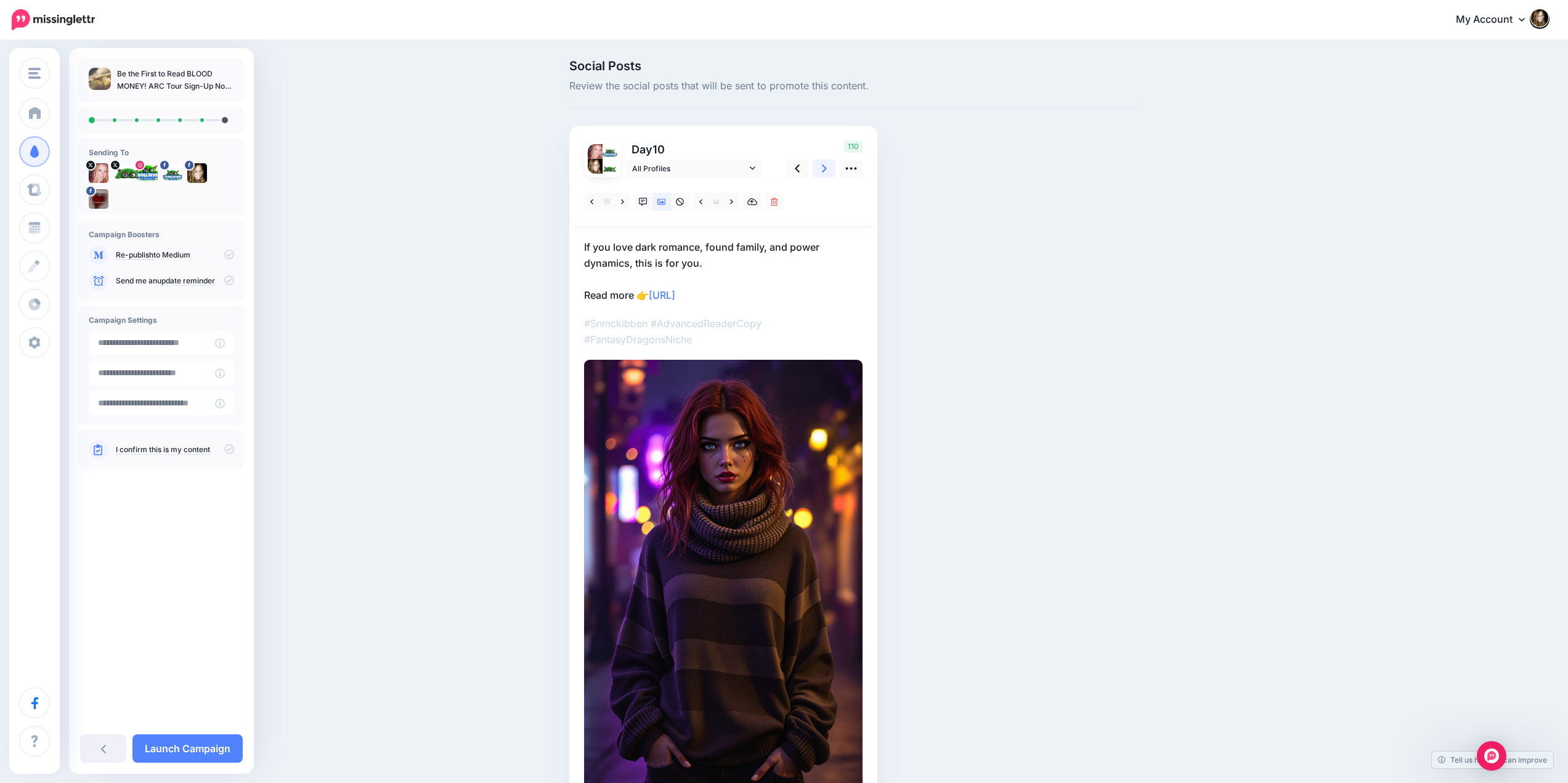
click at [826, 168] on link at bounding box center [824, 168] width 24 height 18
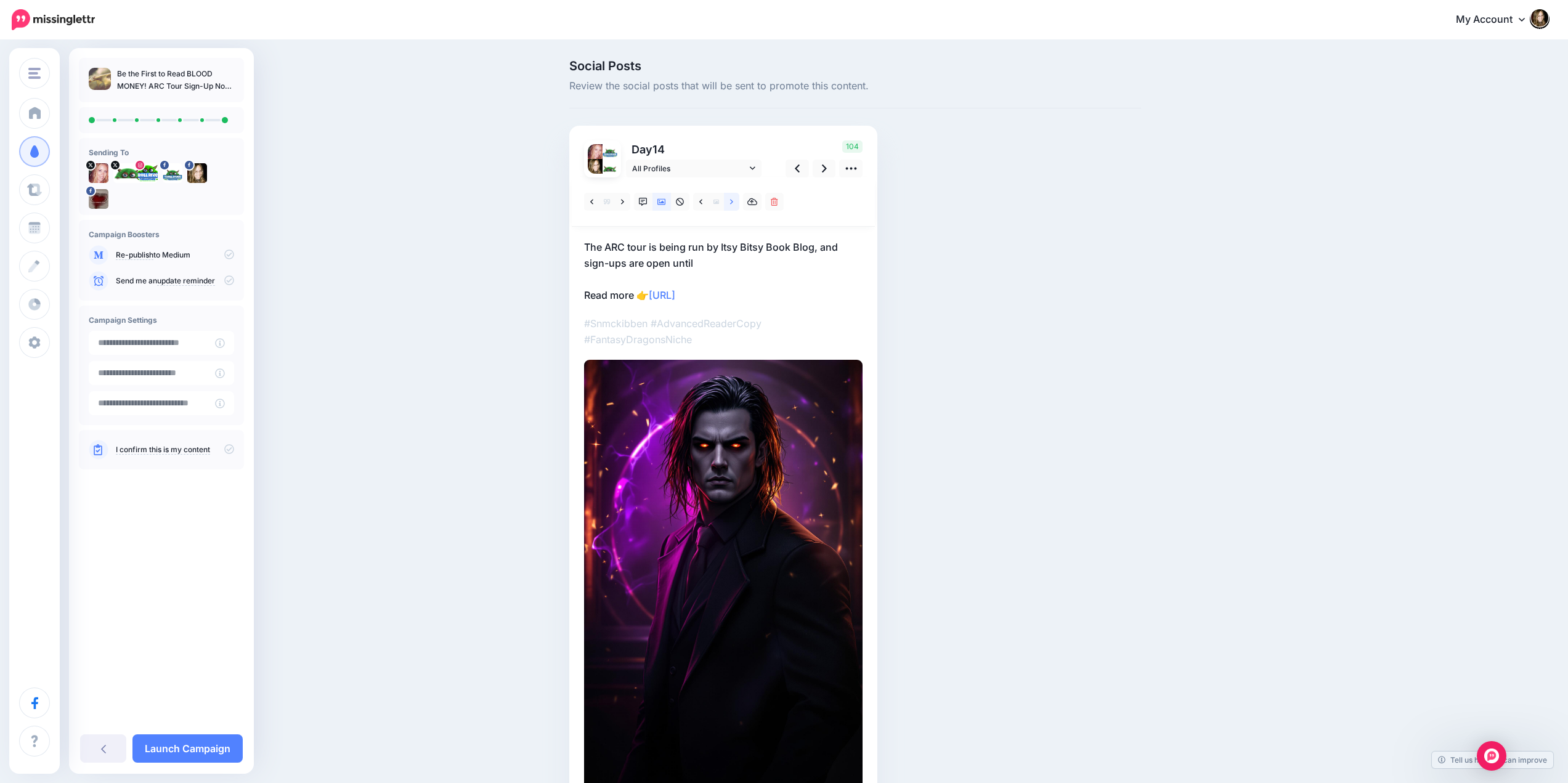
click at [733, 203] on icon at bounding box center [732, 202] width 3 height 9
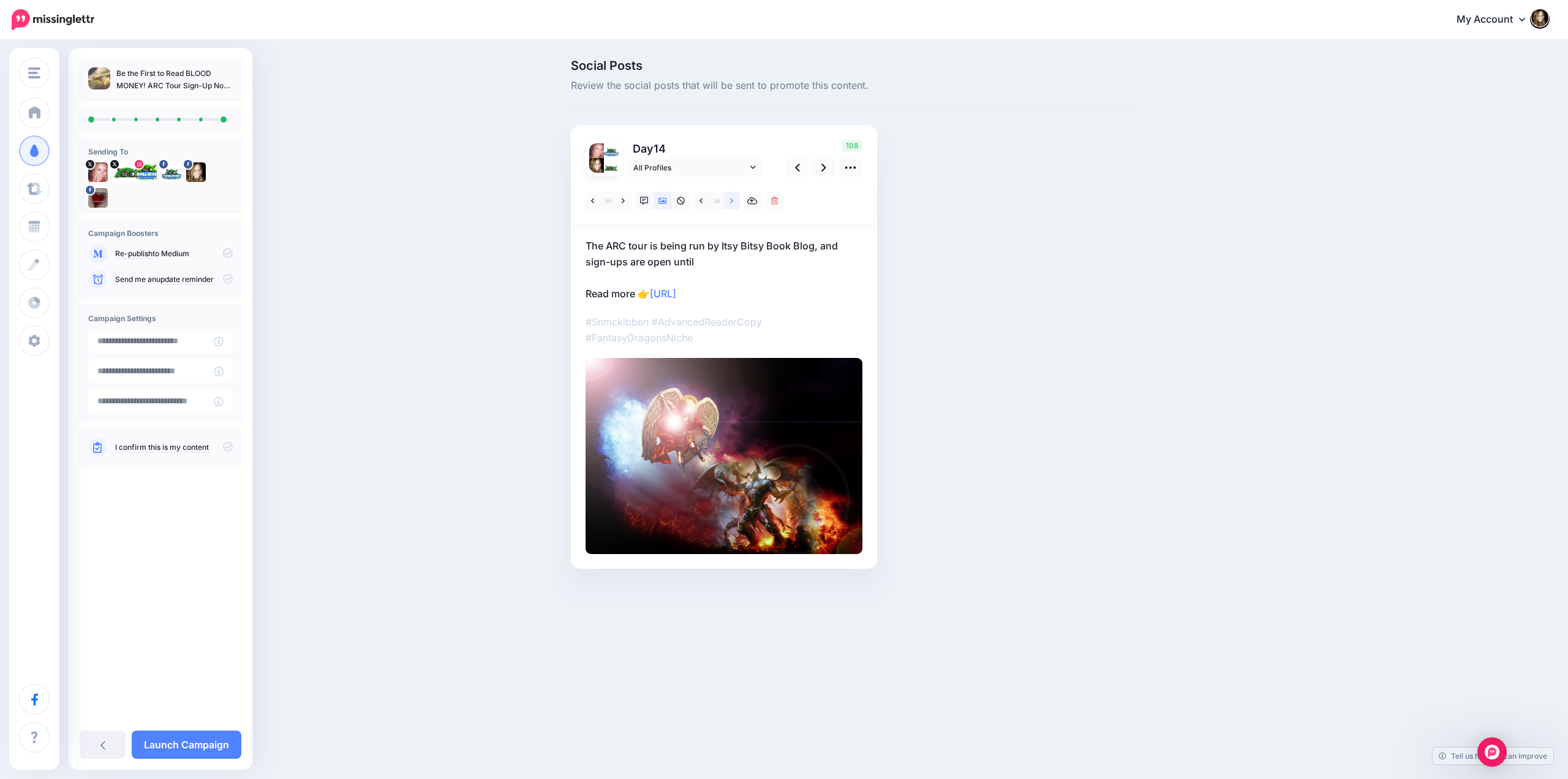
click at [732, 202] on icon at bounding box center [731, 201] width 3 height 9
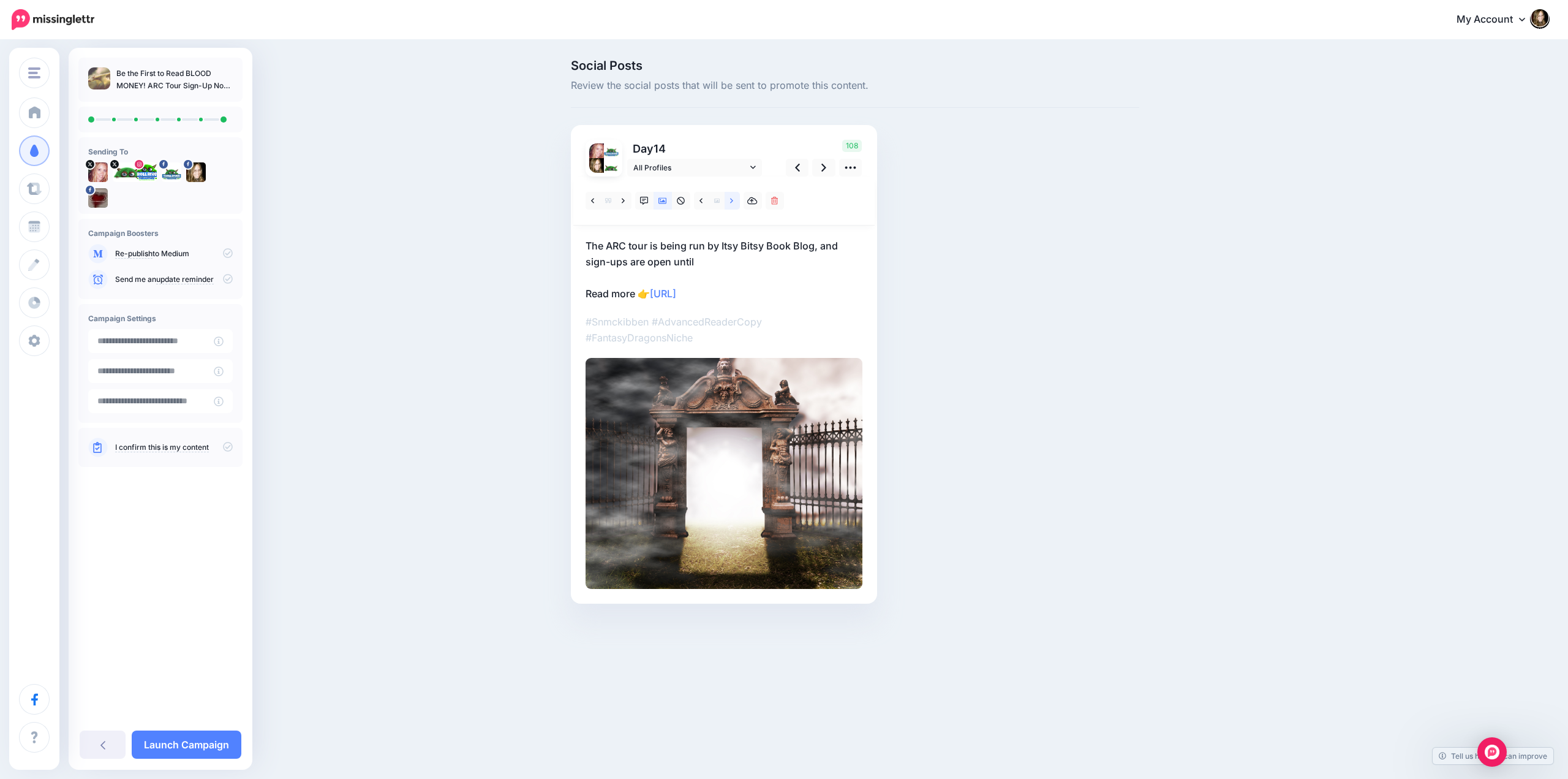
click at [732, 202] on icon at bounding box center [731, 201] width 3 height 9
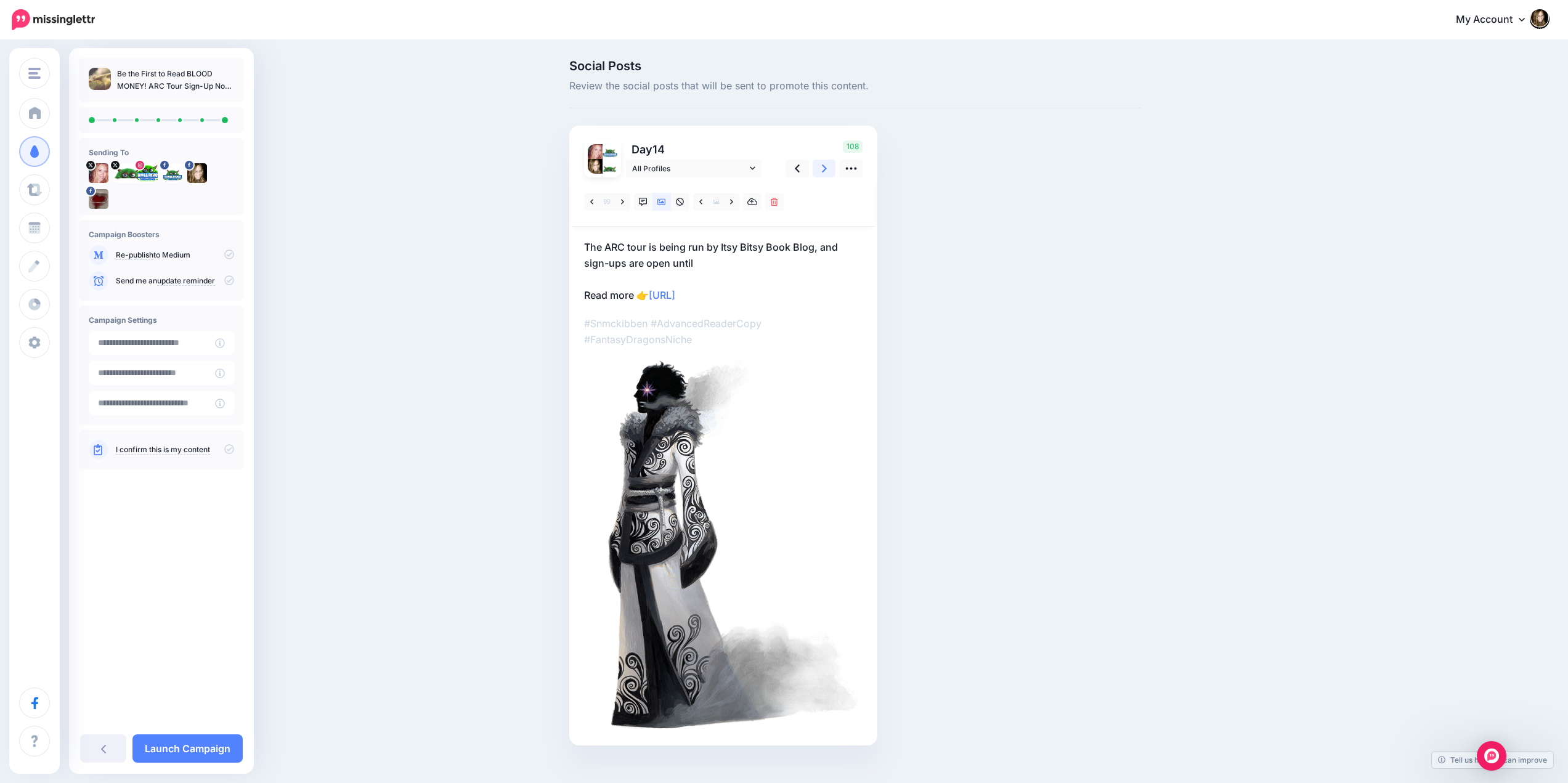
click at [826, 169] on icon at bounding box center [824, 168] width 5 height 13
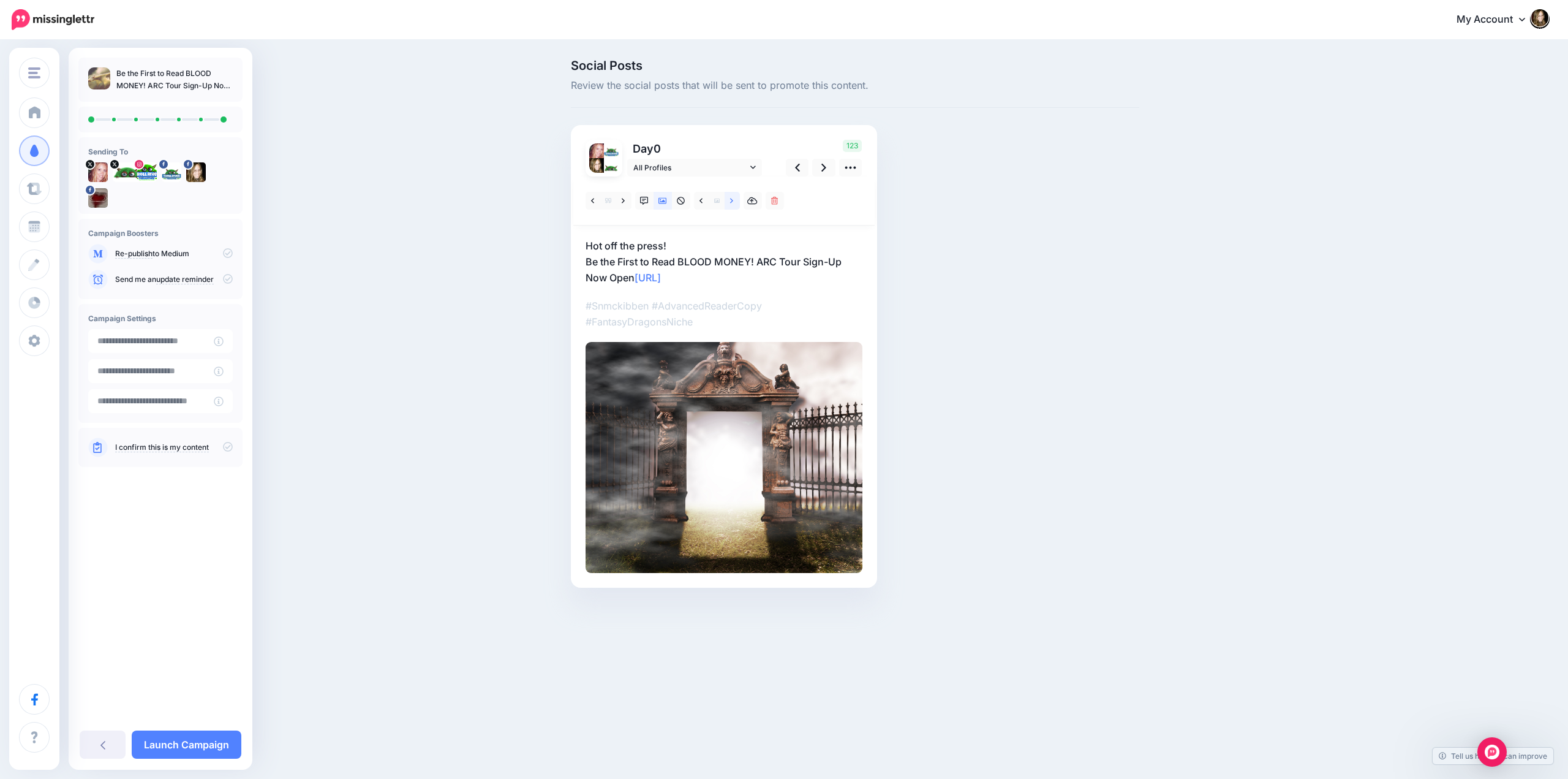
click at [733, 204] on icon at bounding box center [731, 201] width 3 height 9
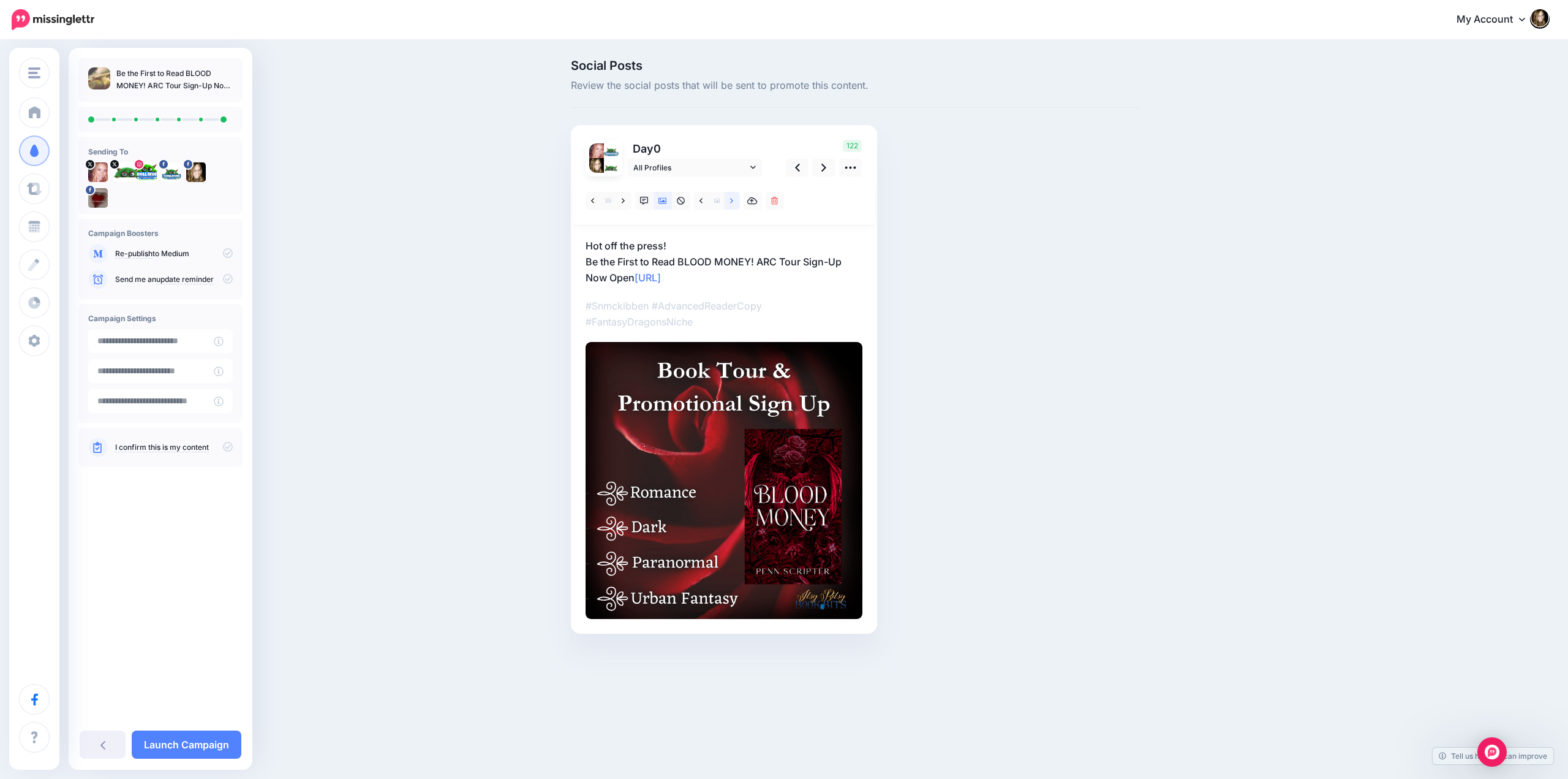
click at [732, 204] on icon at bounding box center [731, 201] width 3 height 9
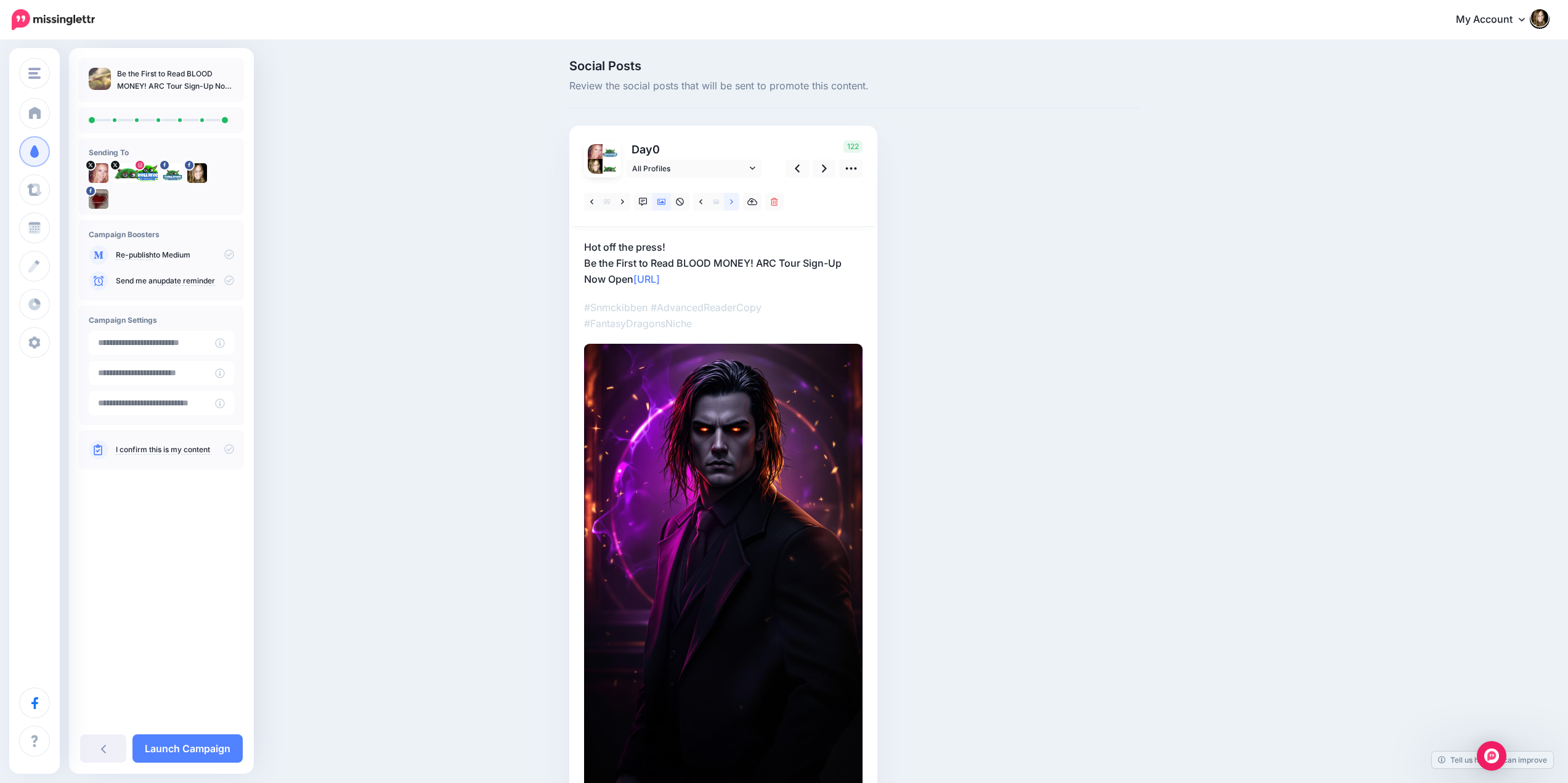
click at [733, 205] on icon at bounding box center [732, 202] width 3 height 9
click at [703, 200] on link at bounding box center [700, 201] width 15 height 18
click at [702, 200] on icon at bounding box center [701, 202] width 3 height 9
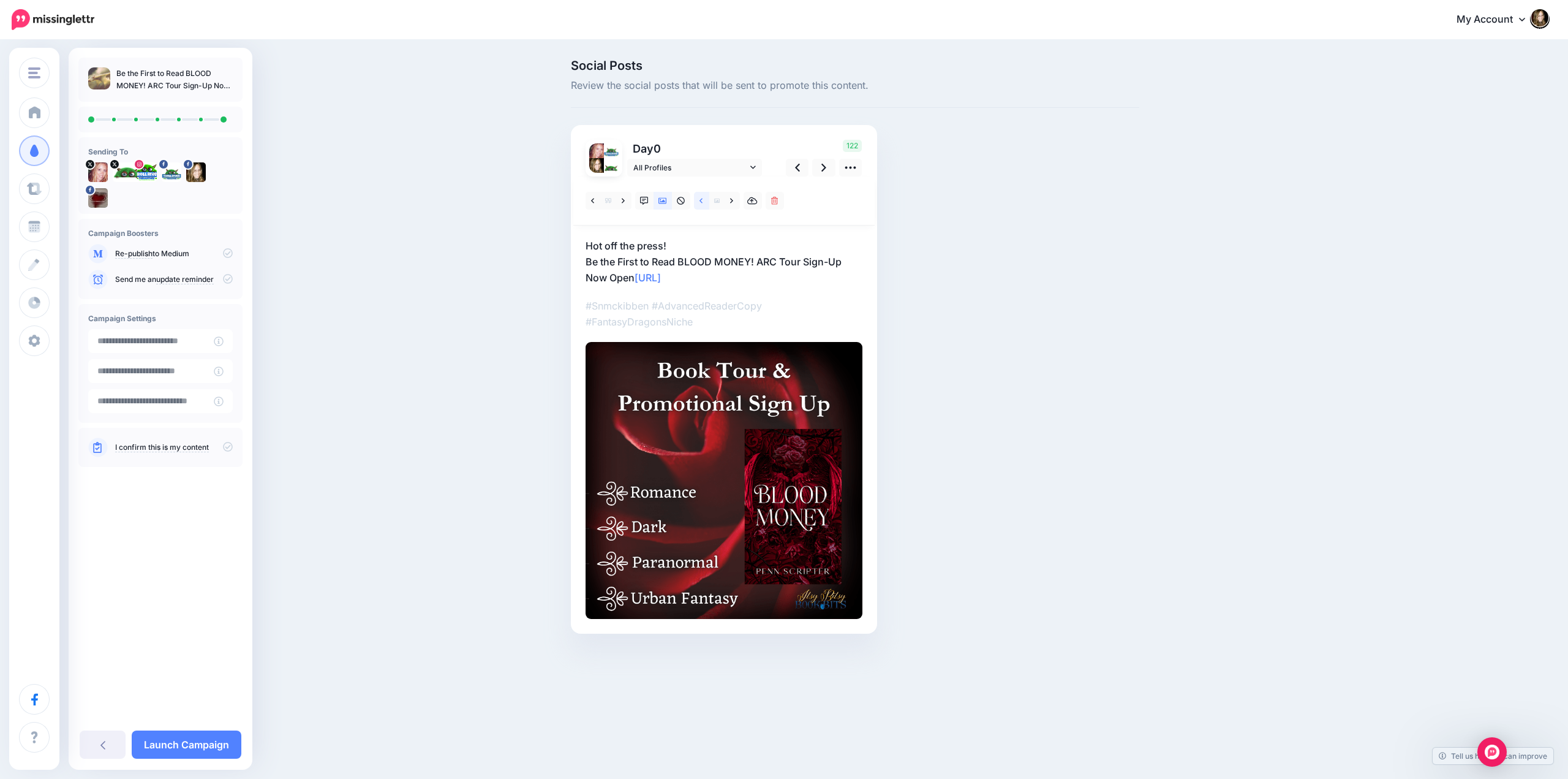
click at [699, 202] on link at bounding box center [701, 200] width 15 height 18
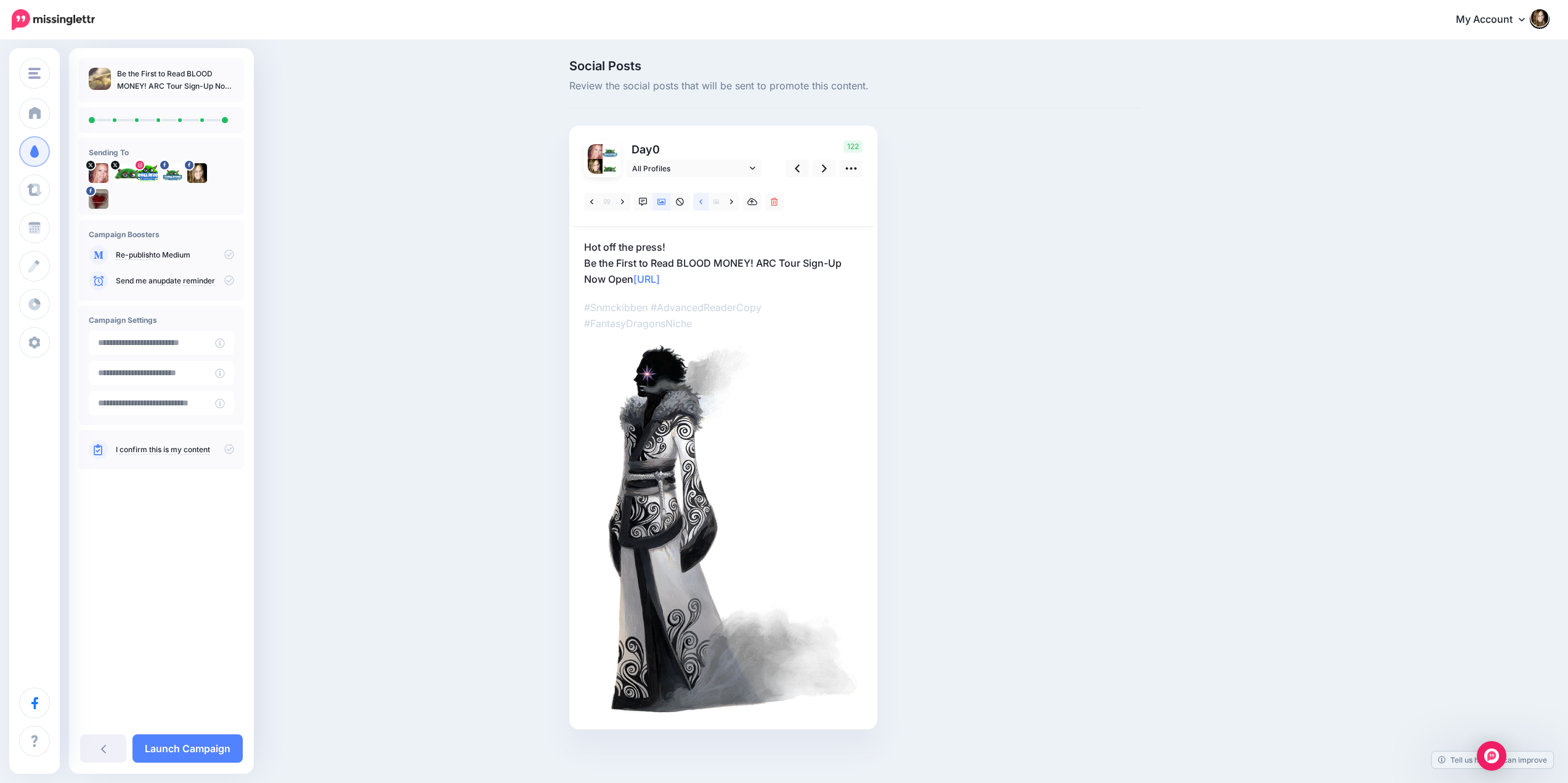
click at [702, 200] on icon at bounding box center [701, 202] width 3 height 9
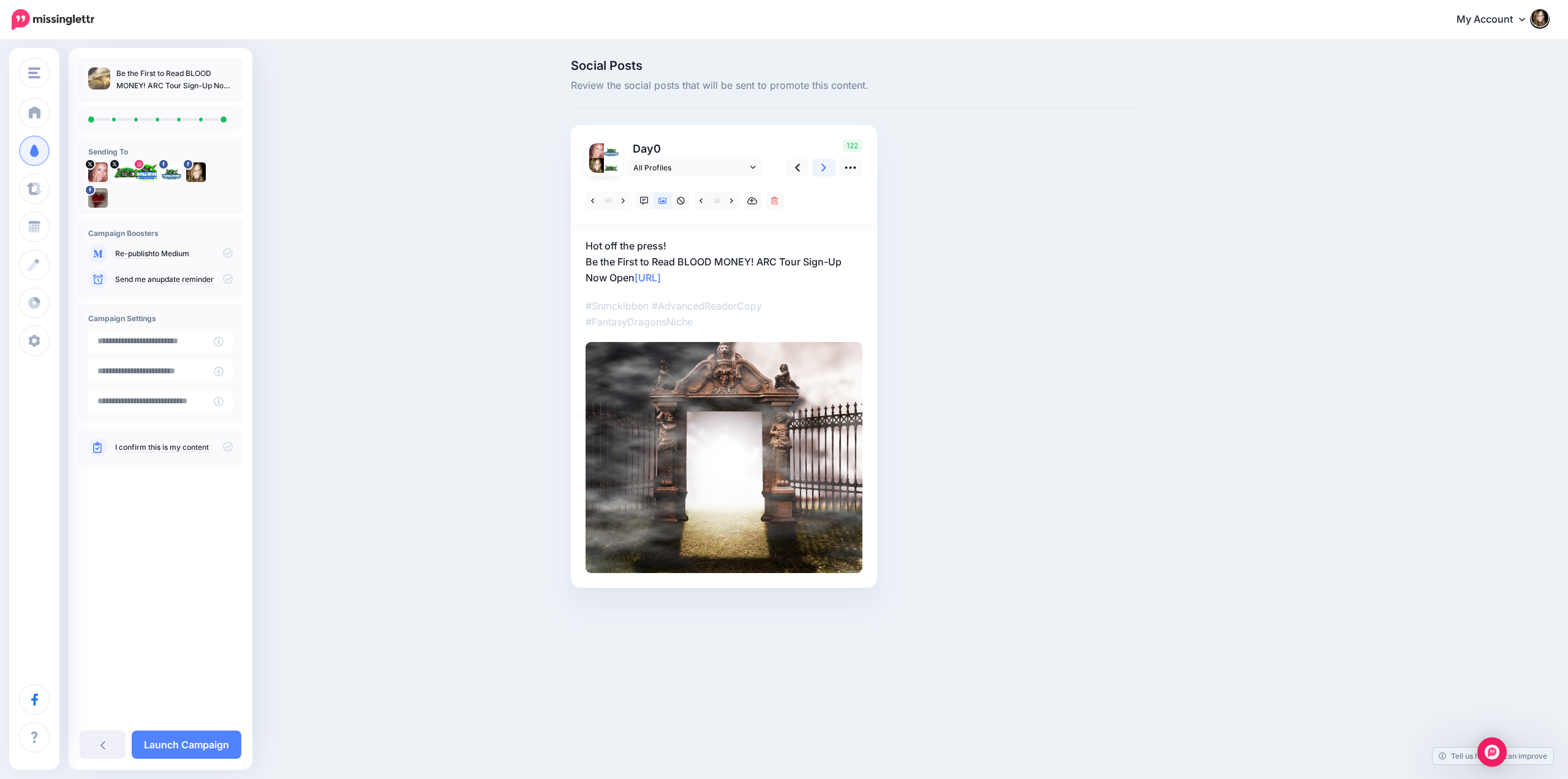
click at [821, 170] on link at bounding box center [824, 167] width 24 height 18
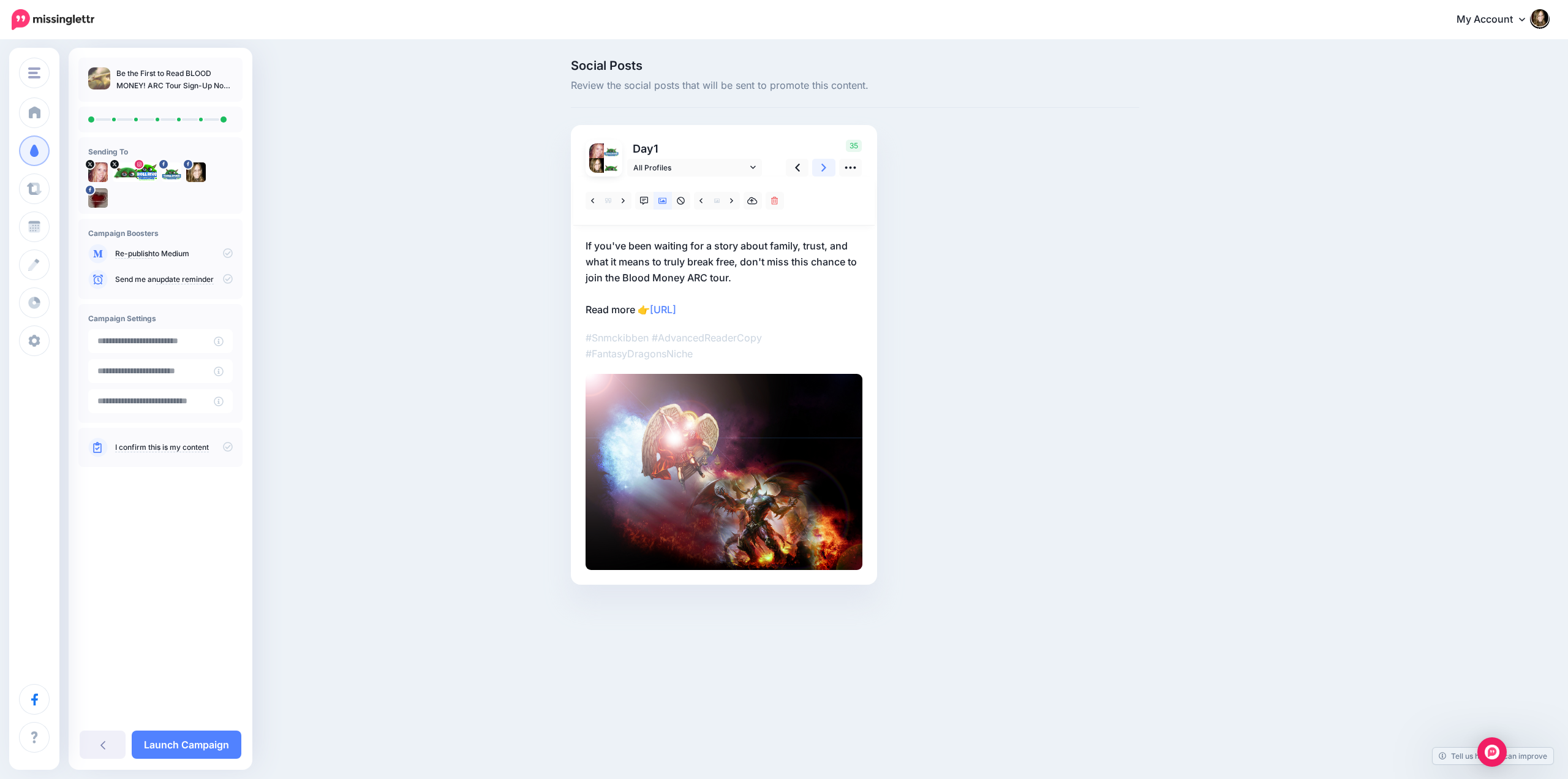
click at [821, 170] on link at bounding box center [824, 167] width 24 height 18
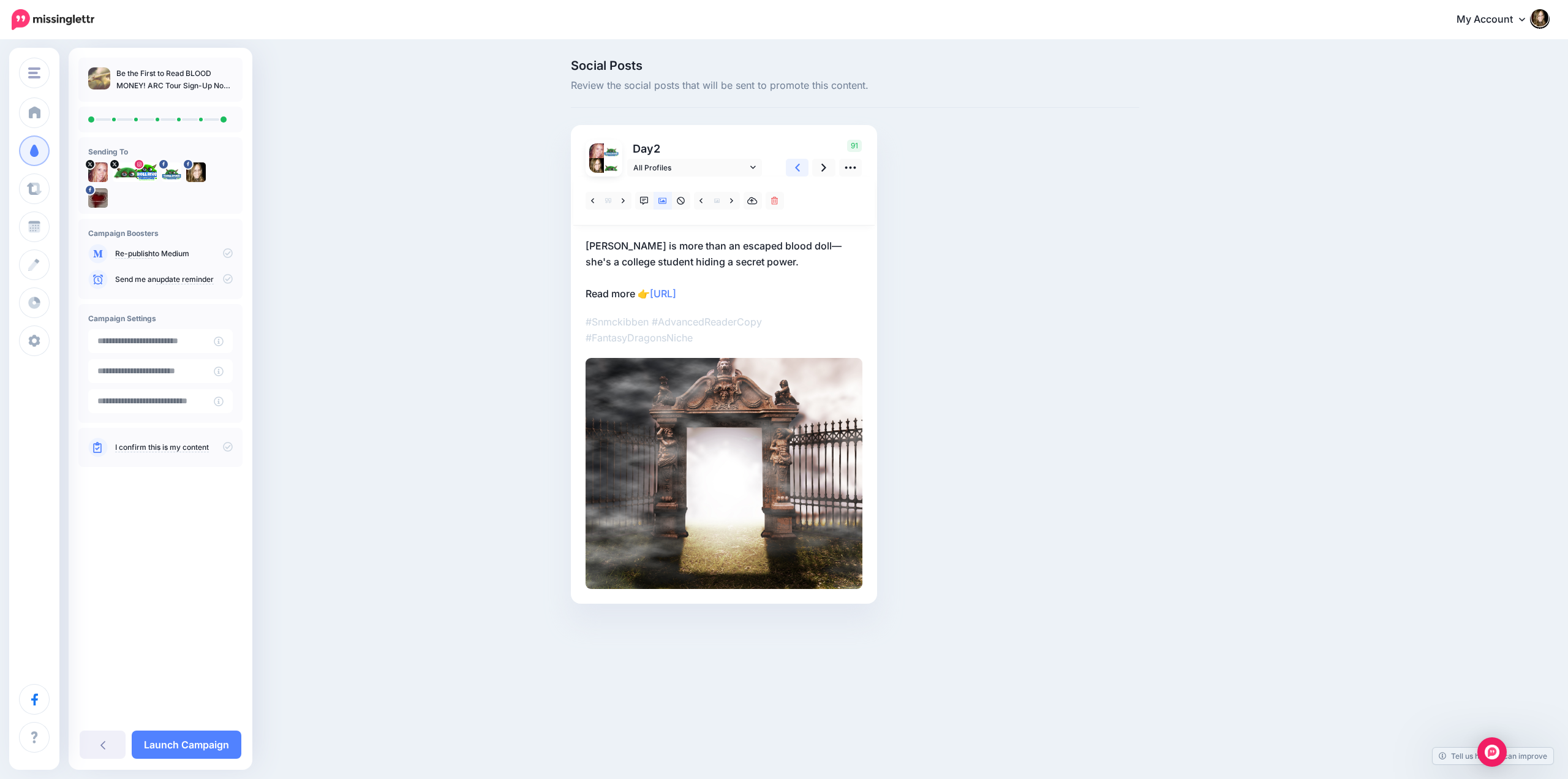
click at [796, 163] on icon at bounding box center [797, 167] width 5 height 13
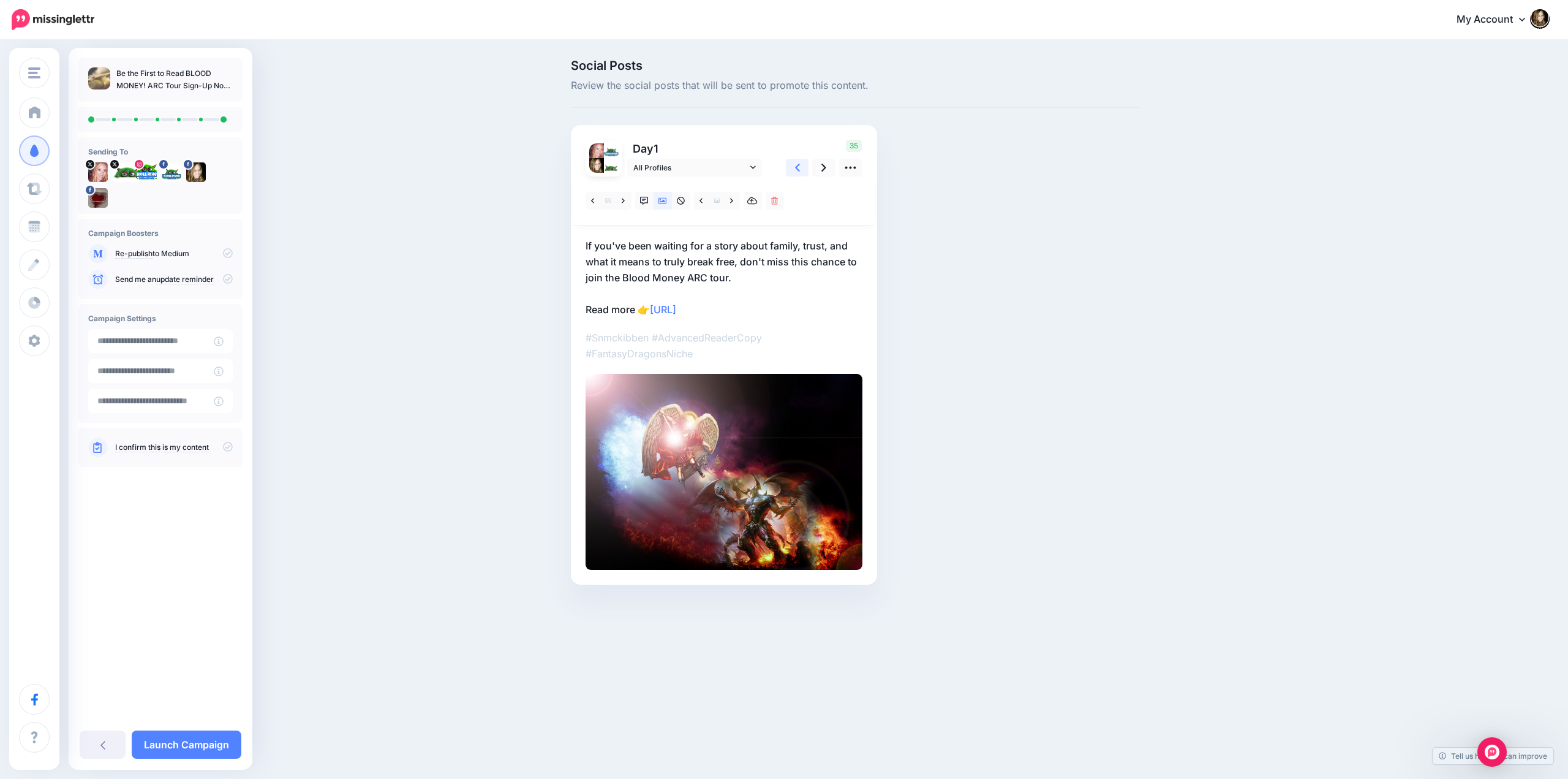
click at [796, 163] on icon at bounding box center [797, 167] width 5 height 13
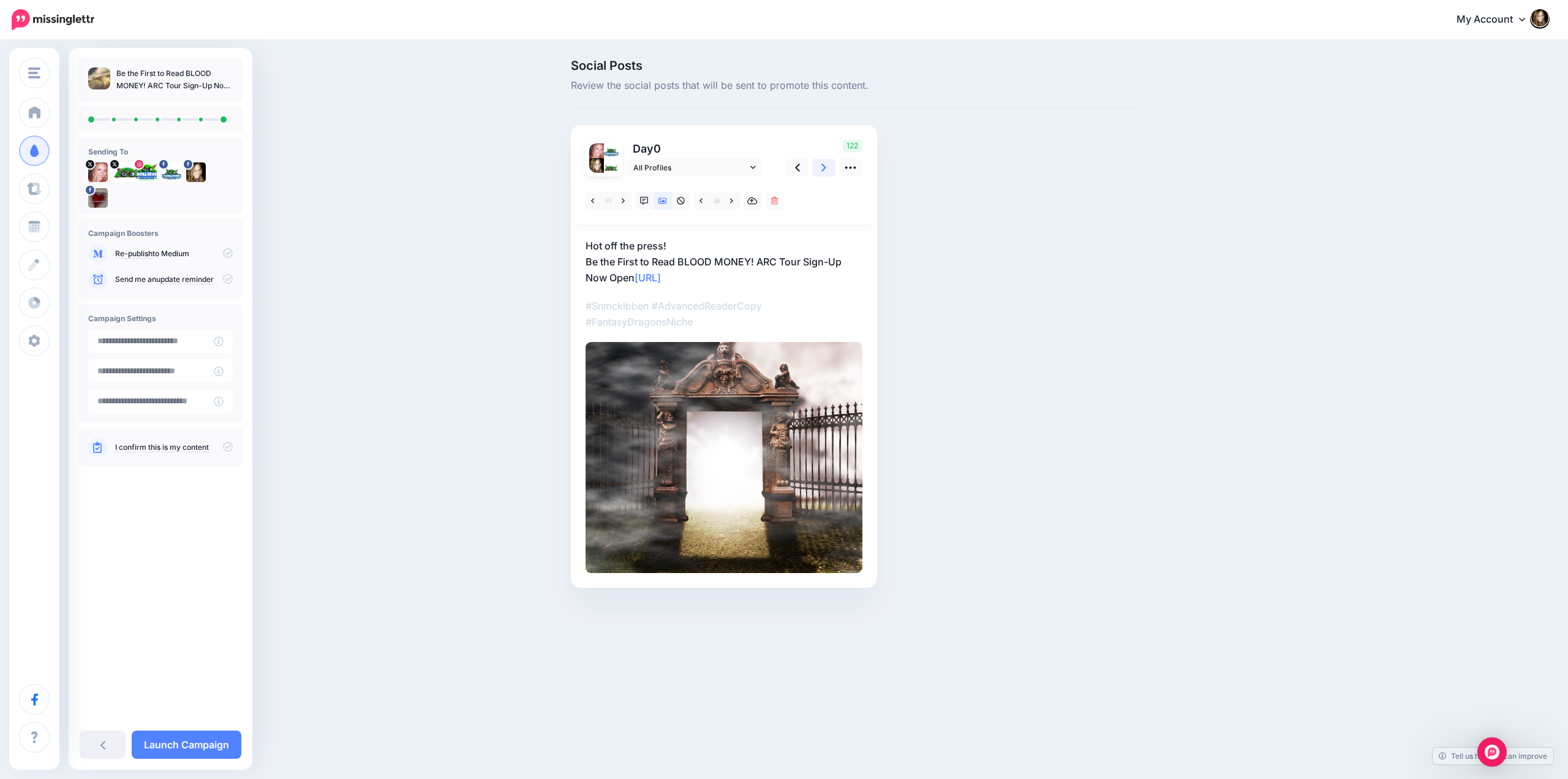
click at [817, 167] on link at bounding box center [824, 167] width 24 height 18
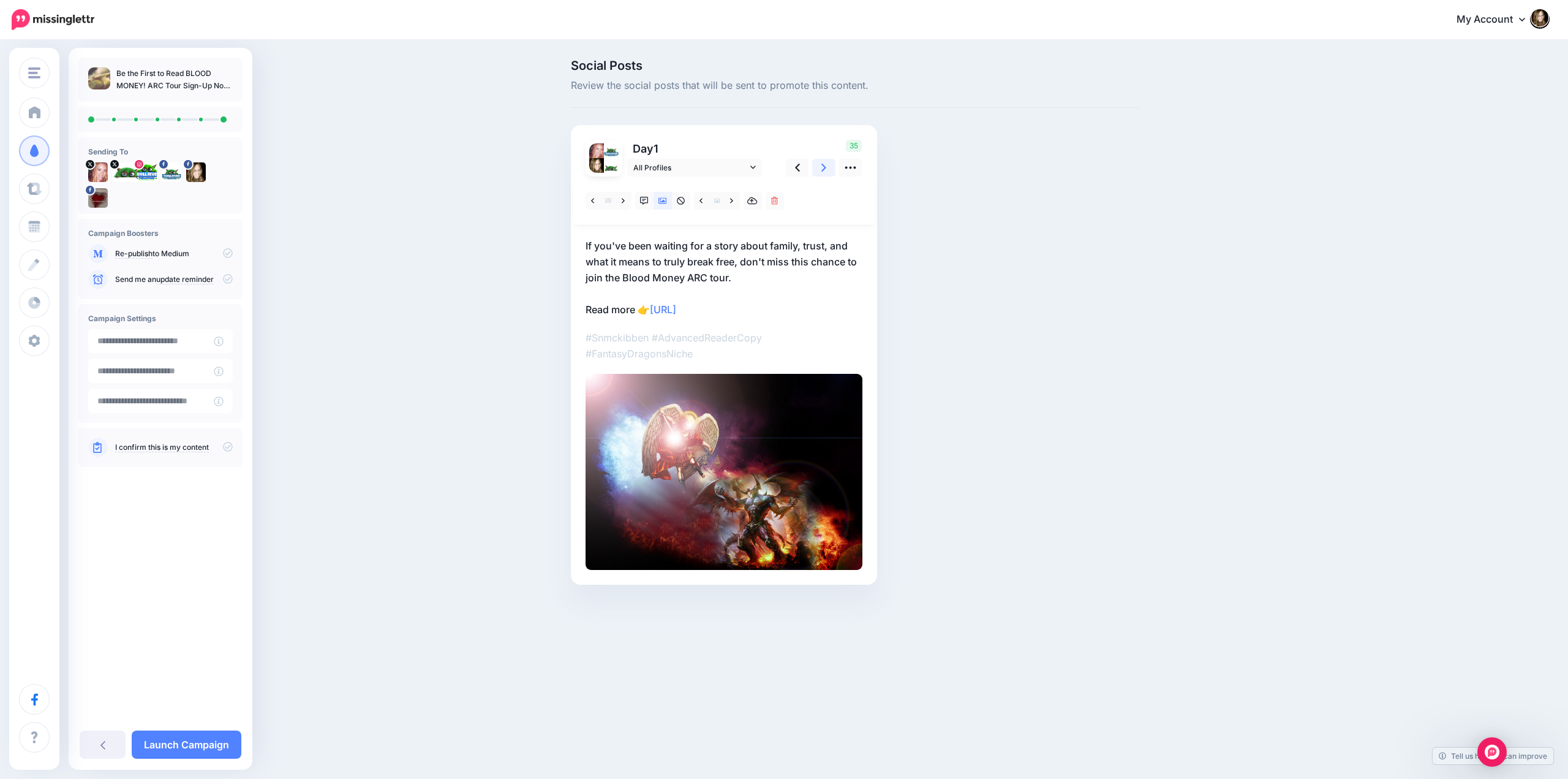
click at [817, 167] on link at bounding box center [824, 167] width 24 height 18
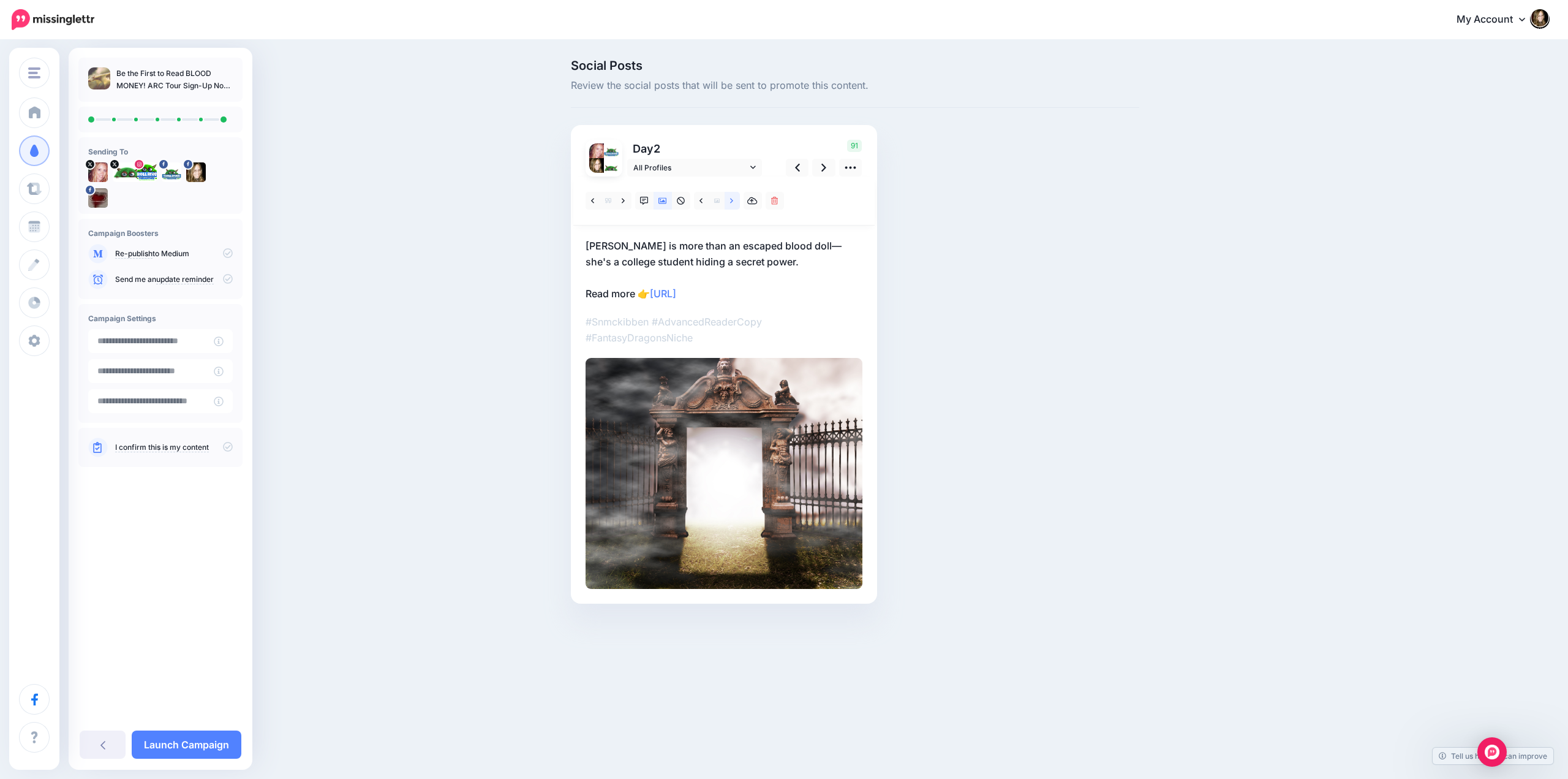
click at [730, 201] on link at bounding box center [731, 200] width 15 height 18
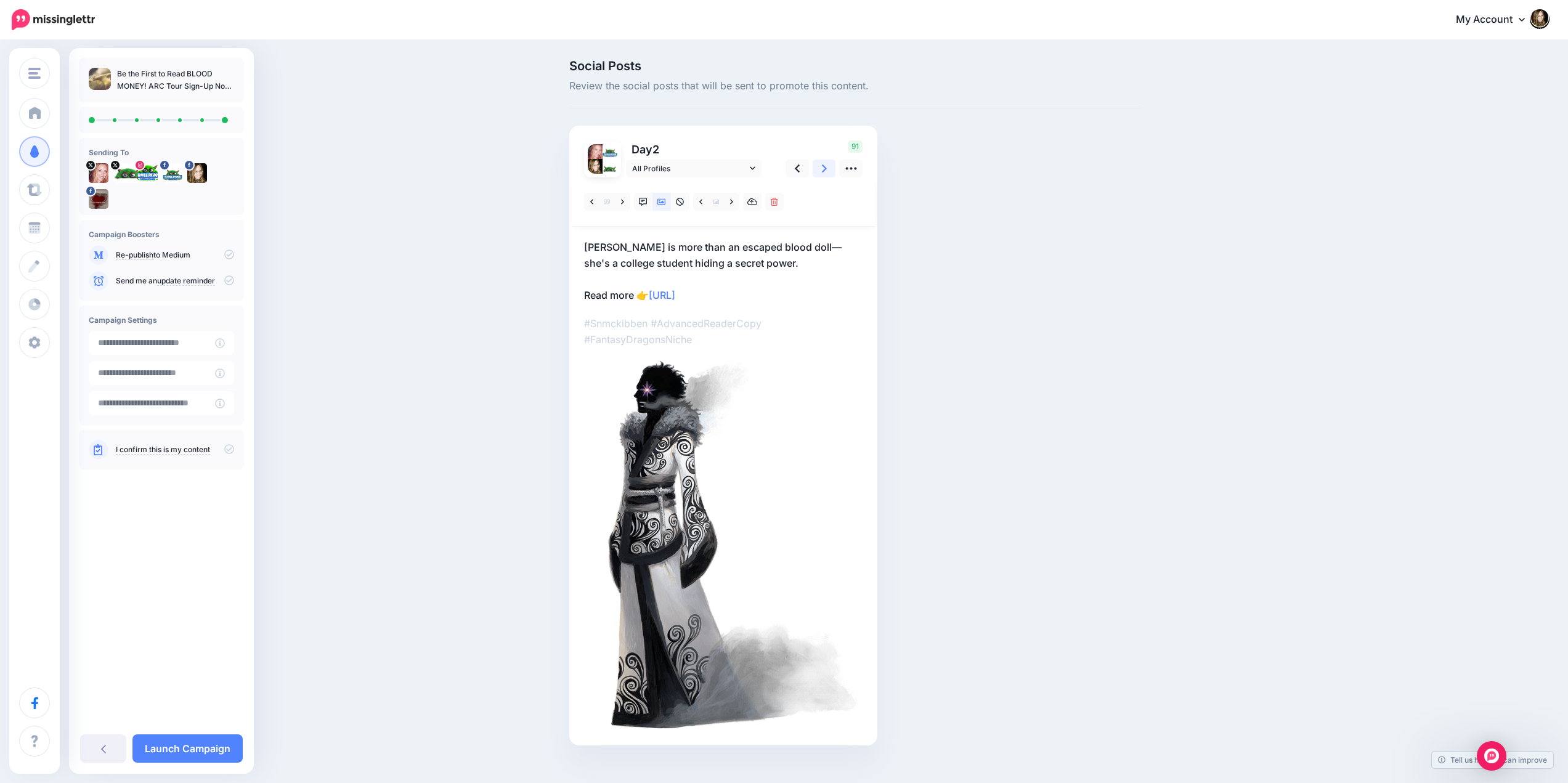
click at [826, 166] on icon at bounding box center [824, 168] width 5 height 8
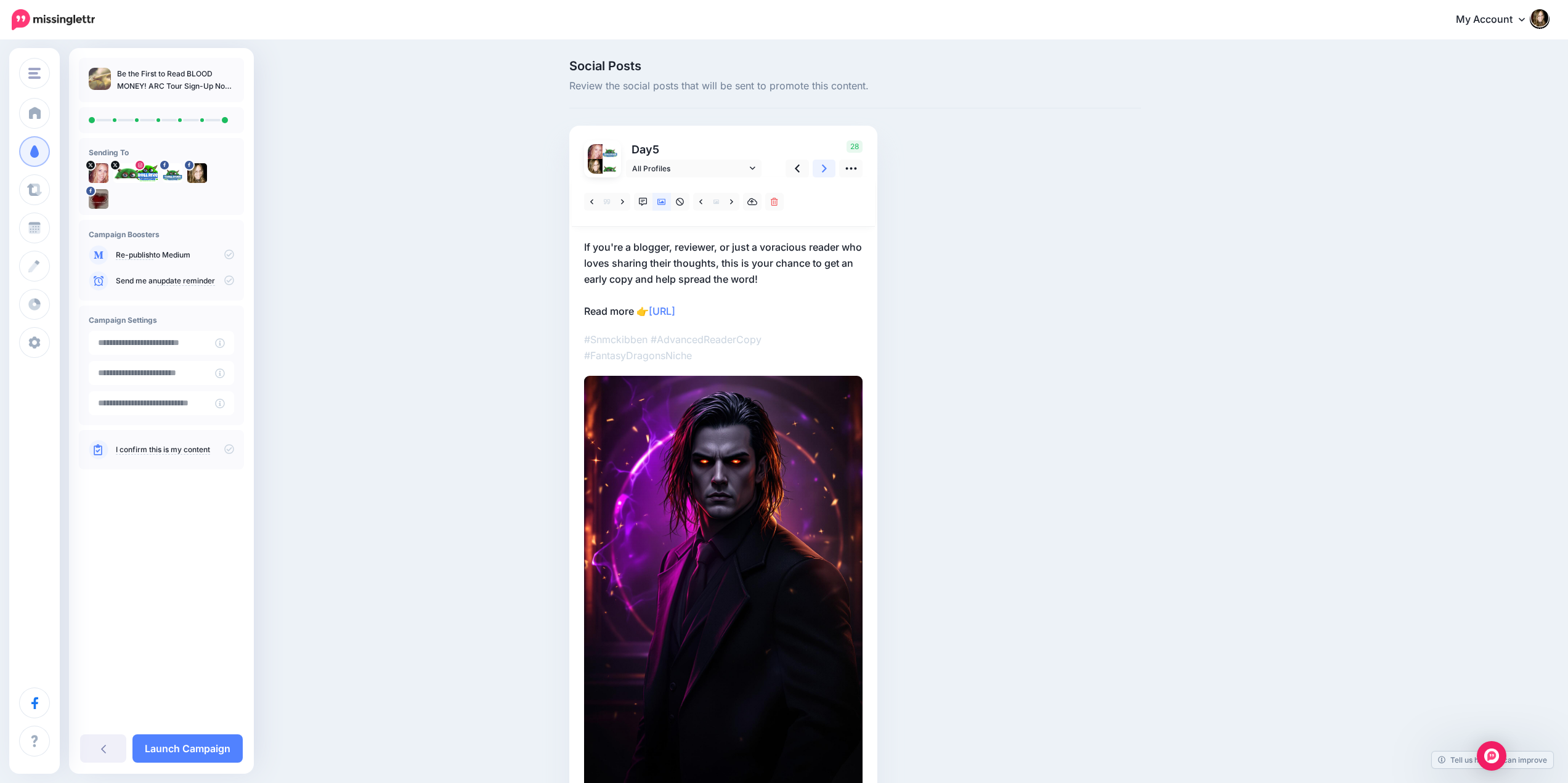
click at [826, 166] on icon at bounding box center [824, 168] width 5 height 8
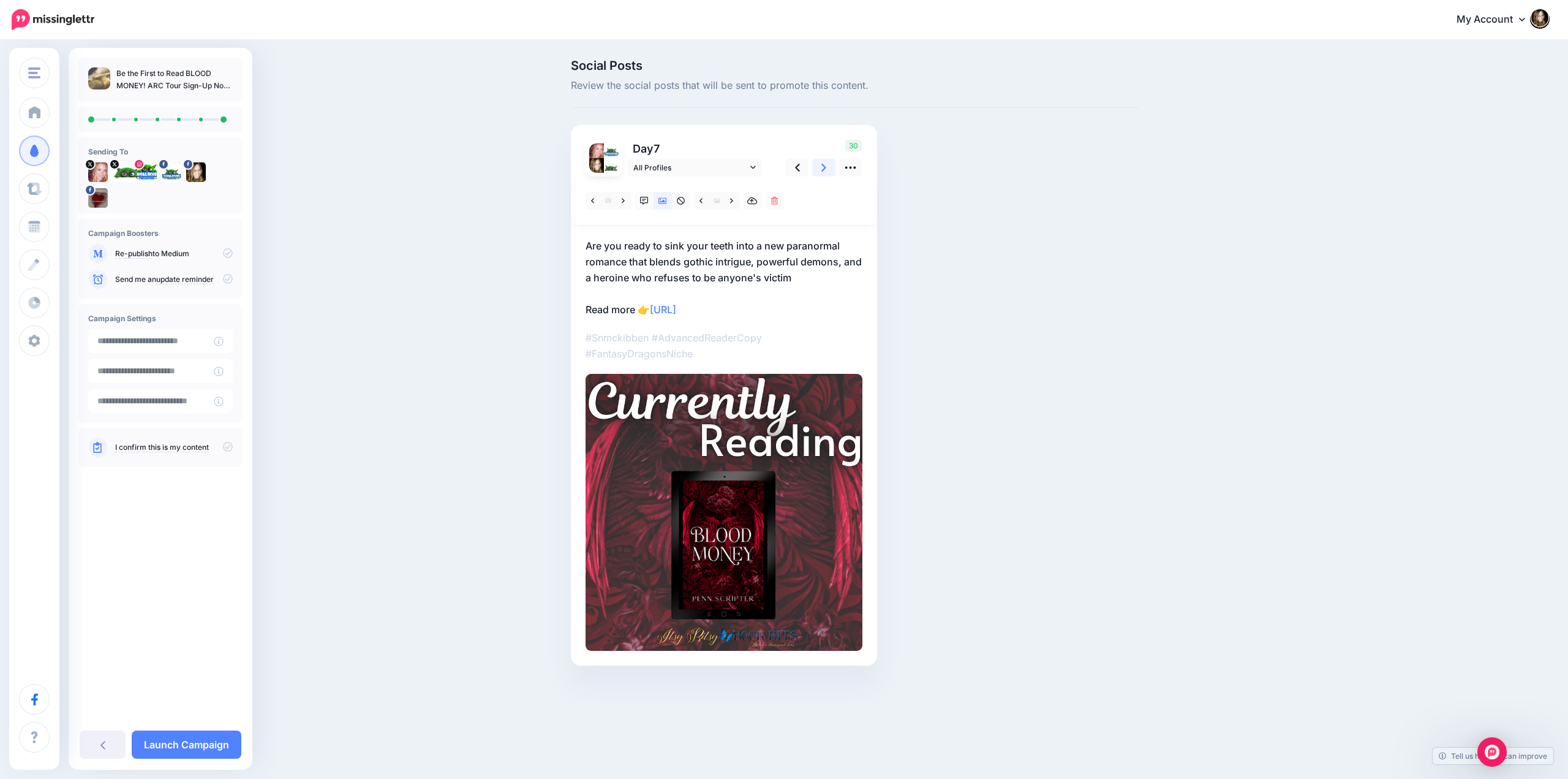
click at [824, 165] on icon at bounding box center [824, 167] width 5 height 8
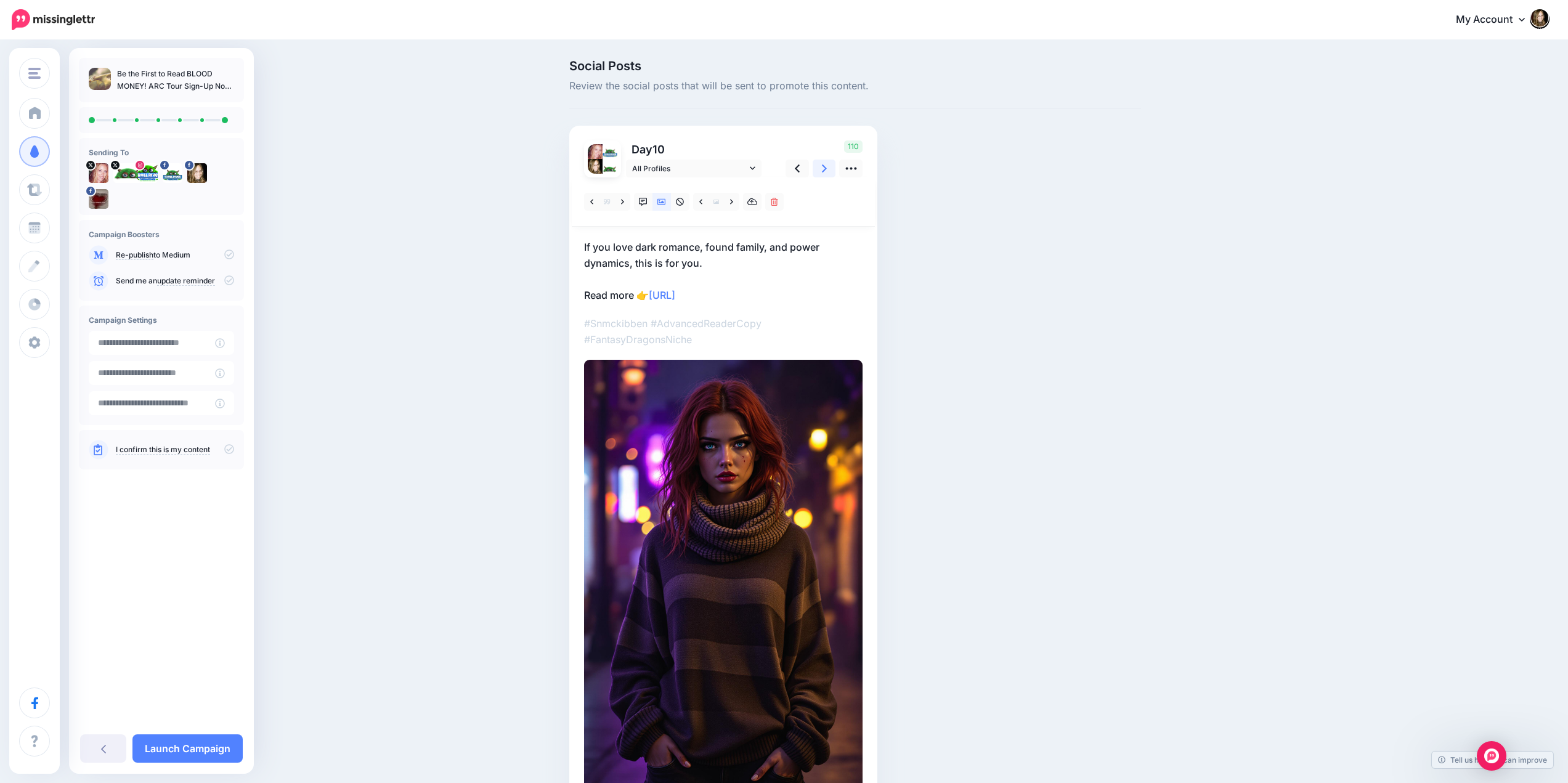
click at [826, 166] on icon at bounding box center [824, 168] width 5 height 8
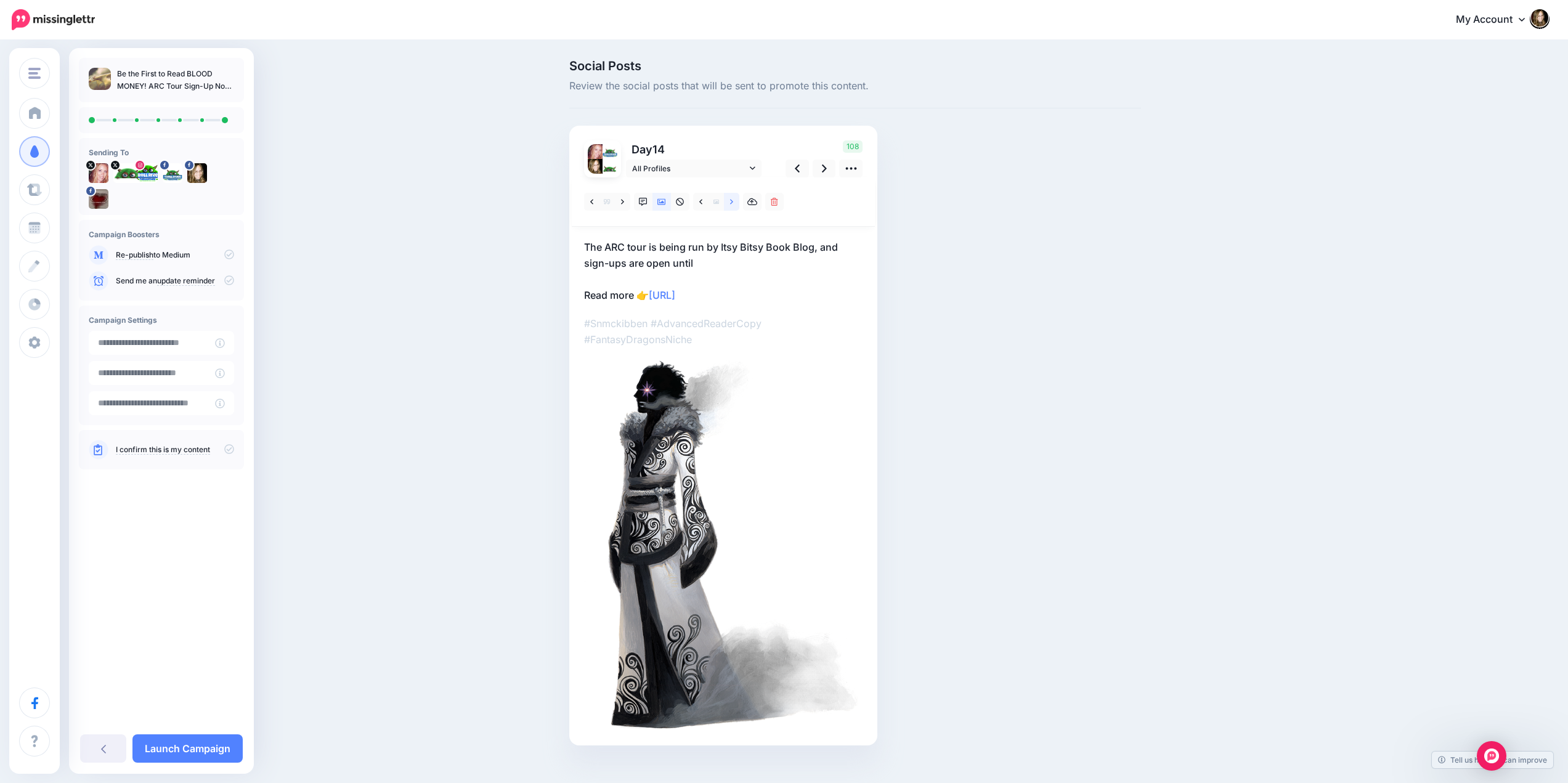
click at [733, 202] on link at bounding box center [731, 201] width 15 height 18
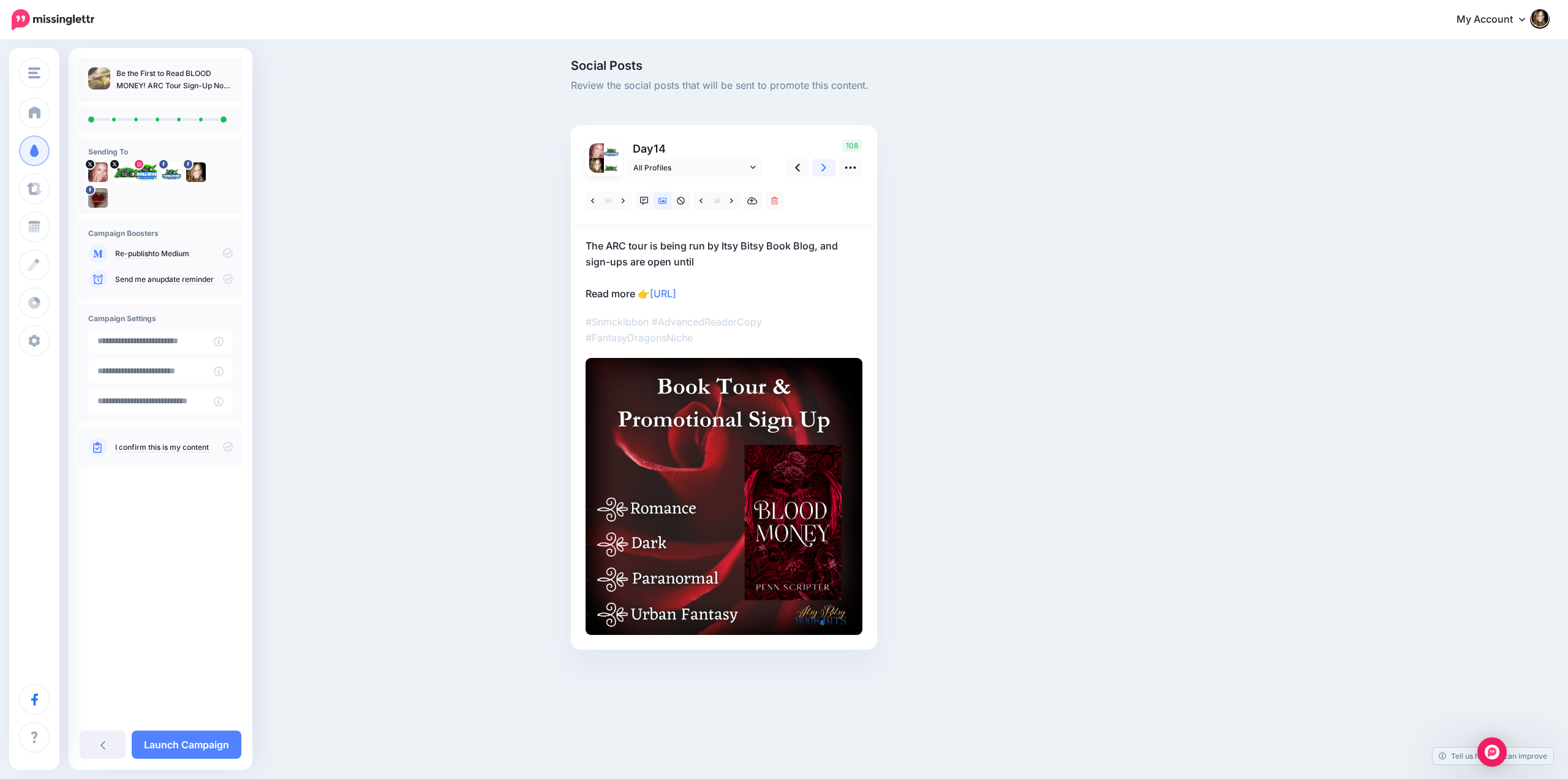
click at [821, 167] on link at bounding box center [824, 167] width 24 height 18
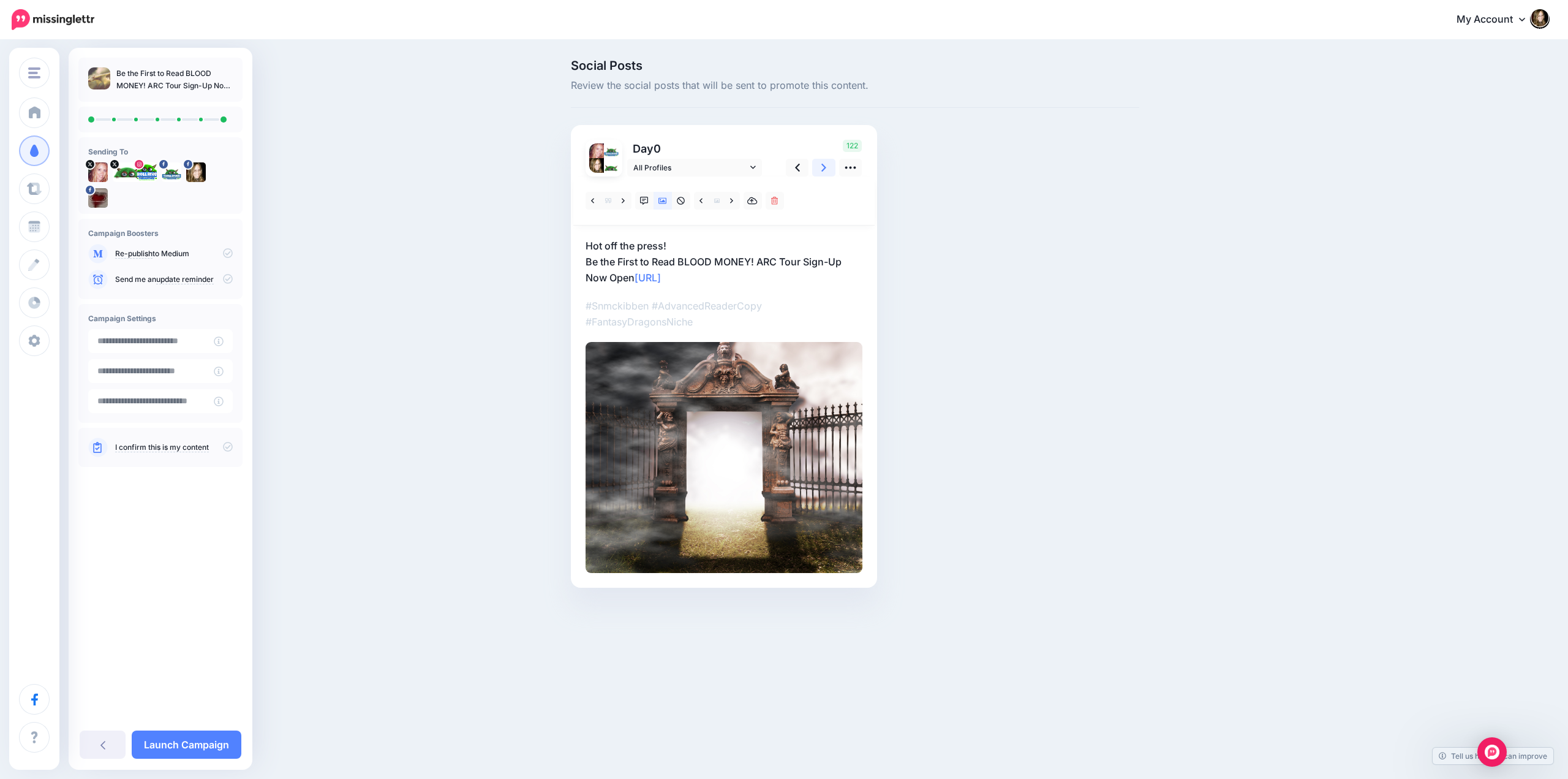
click at [821, 167] on link at bounding box center [824, 167] width 24 height 18
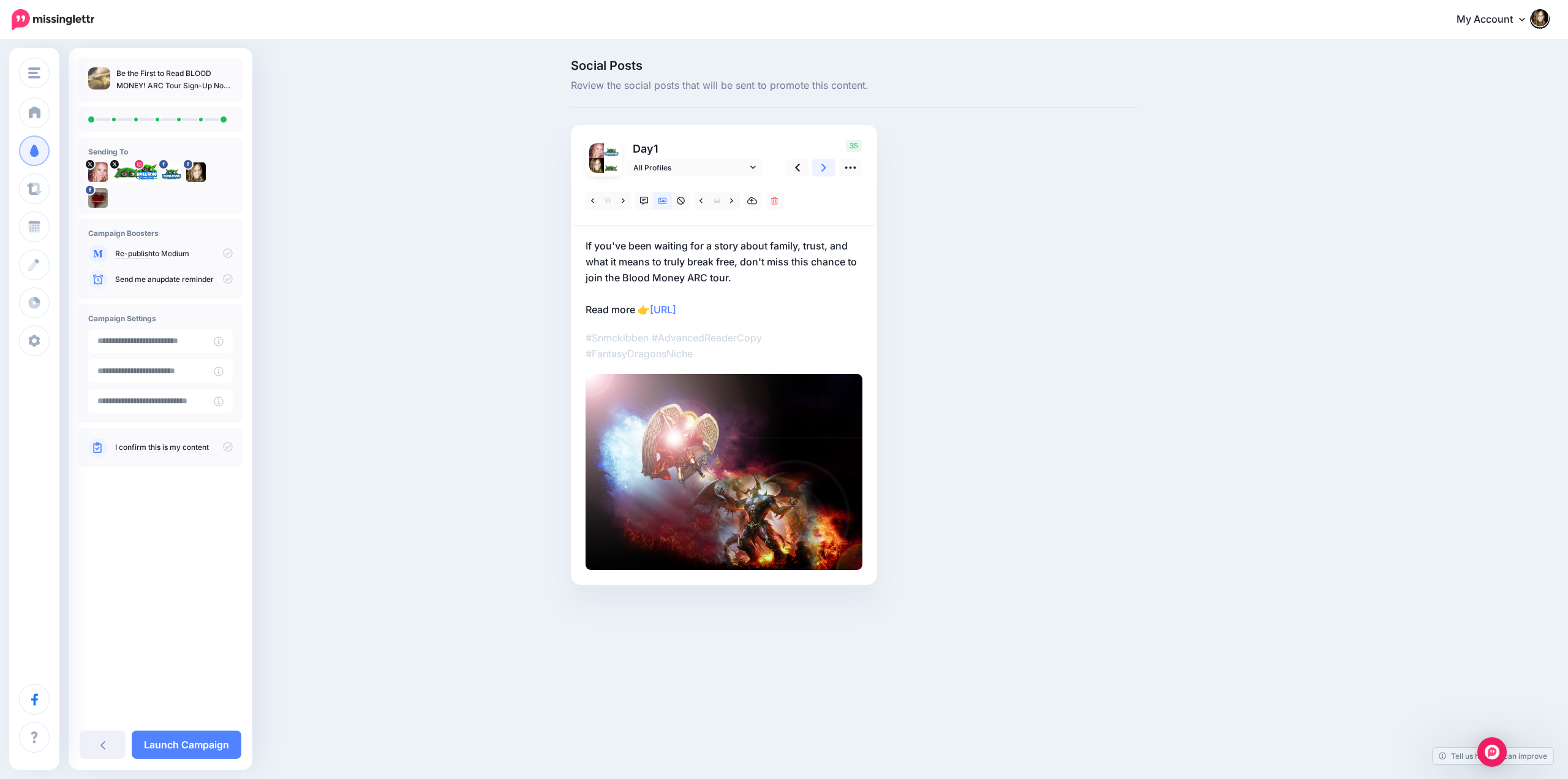
click at [821, 167] on link at bounding box center [824, 167] width 24 height 18
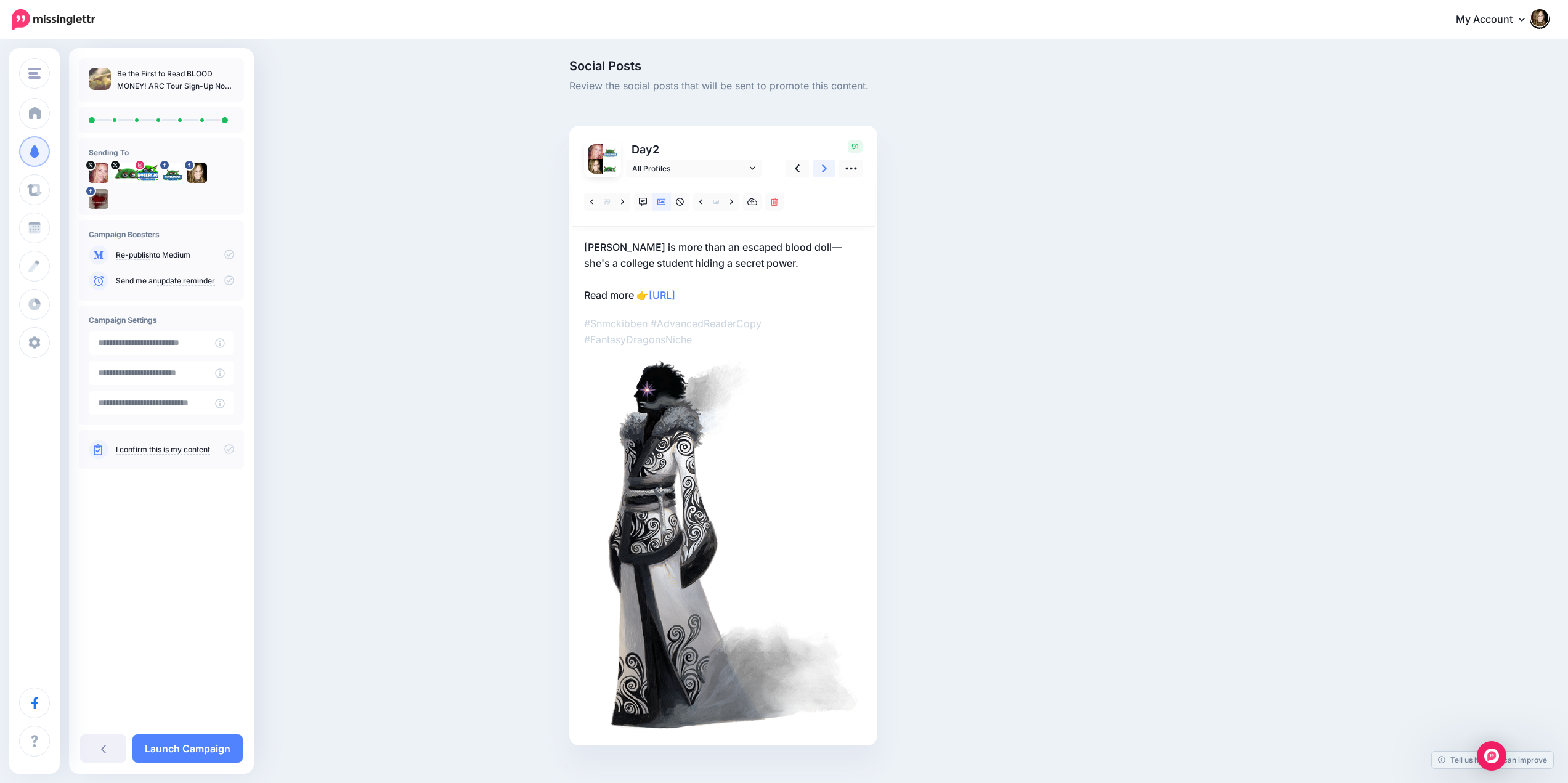
click at [826, 167] on link at bounding box center [824, 168] width 24 height 18
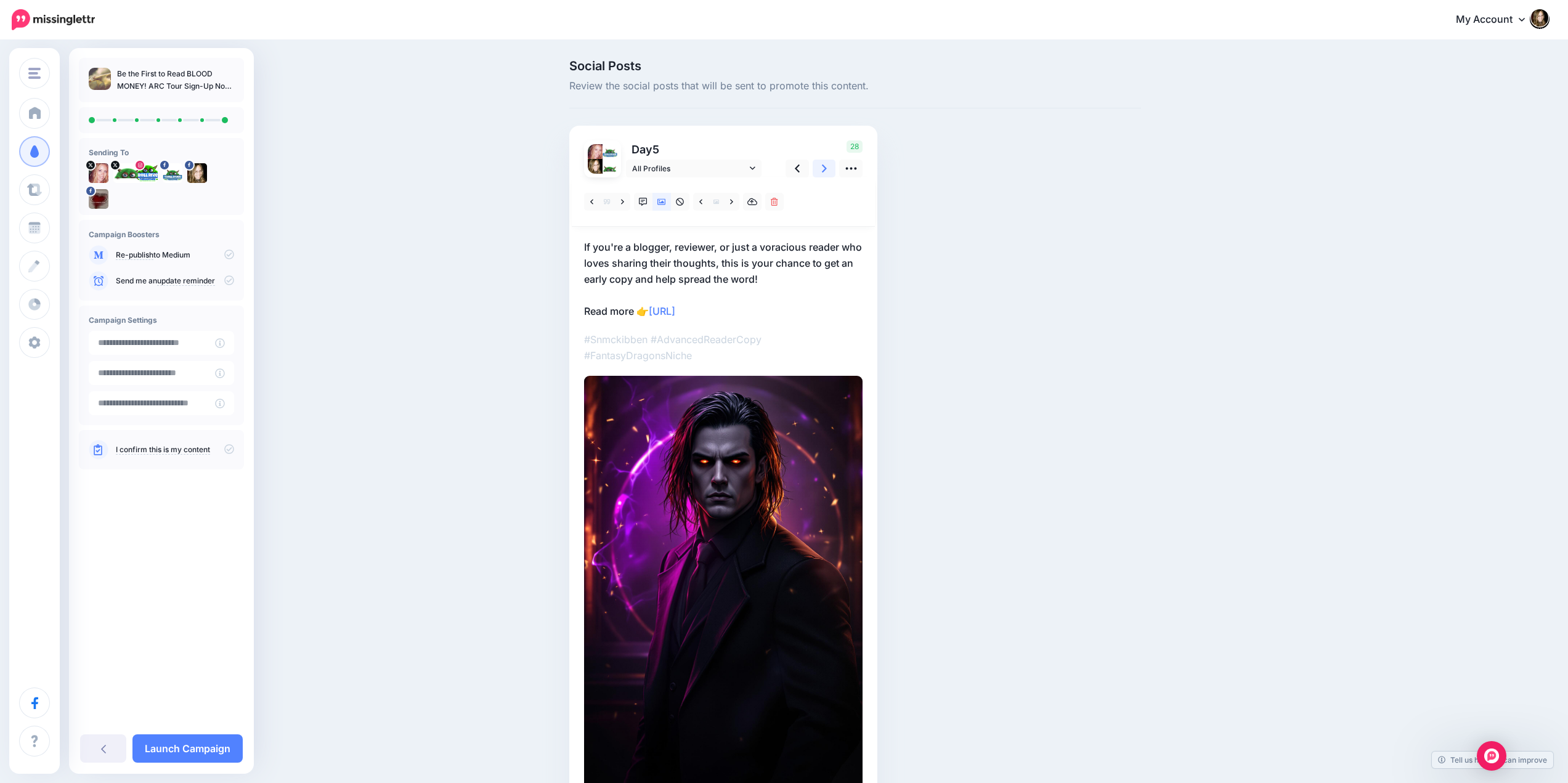
click at [826, 167] on link at bounding box center [824, 168] width 24 height 18
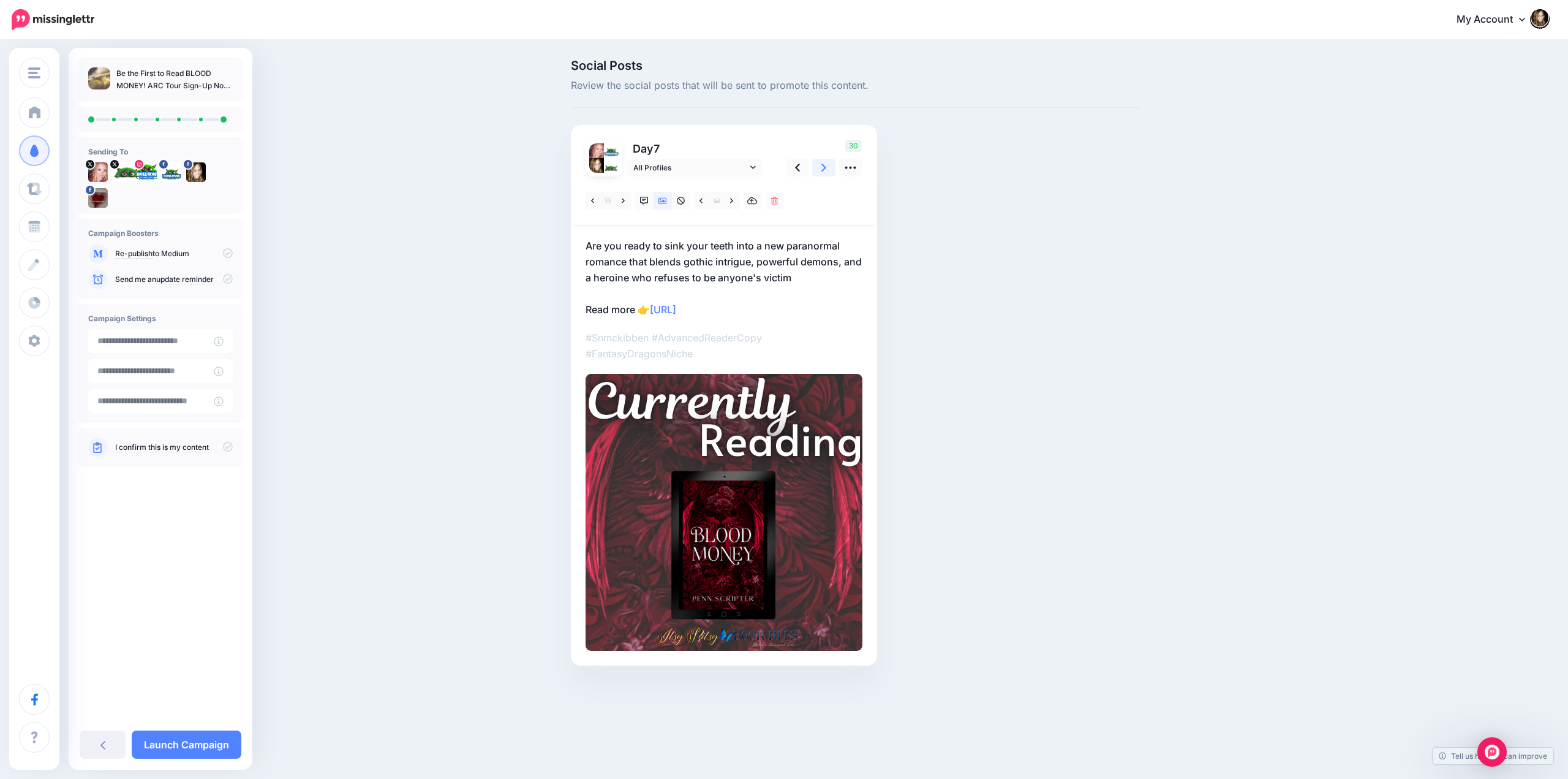
click at [819, 167] on link at bounding box center [824, 167] width 24 height 18
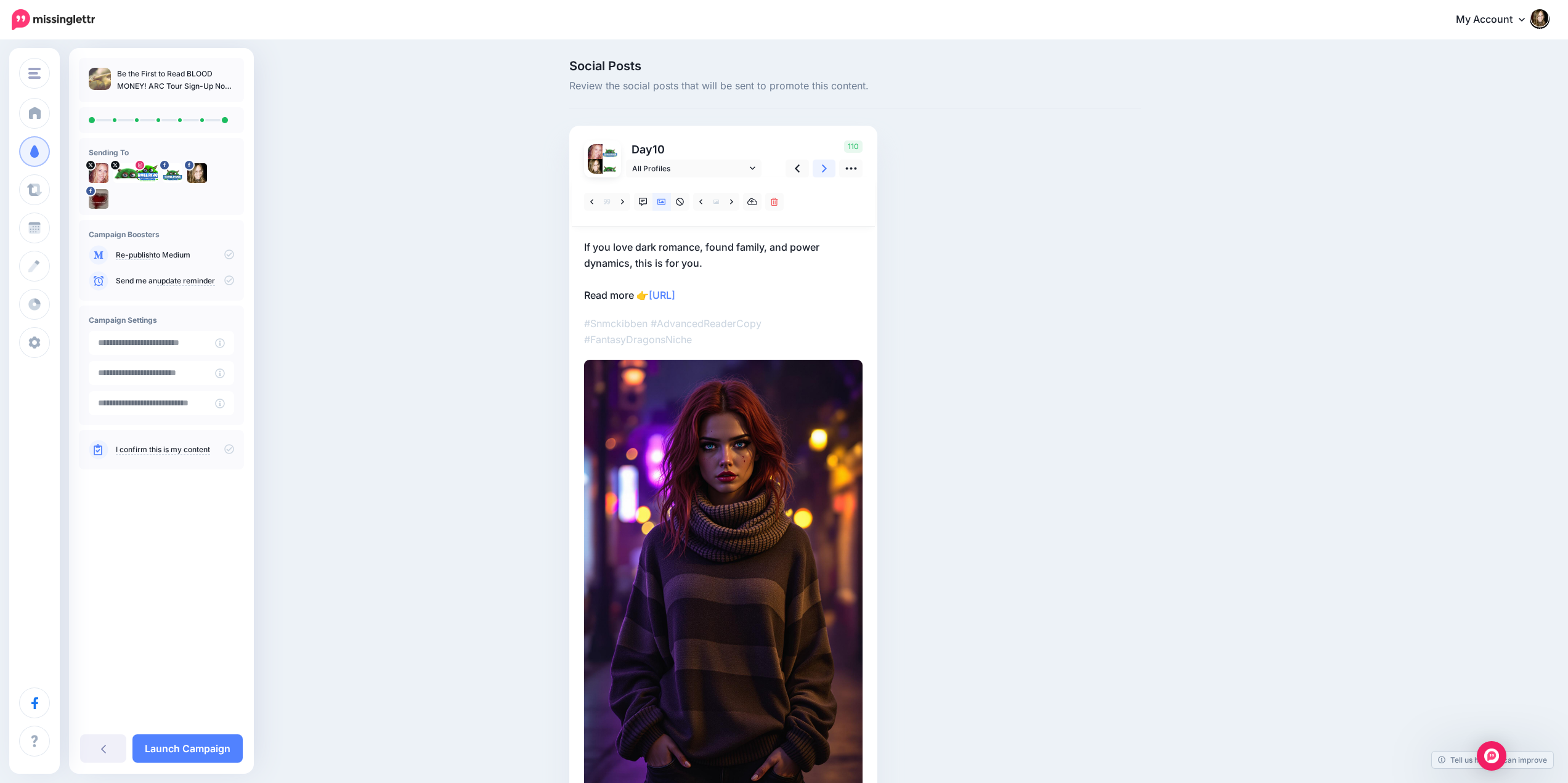
click at [824, 167] on link at bounding box center [824, 168] width 24 height 18
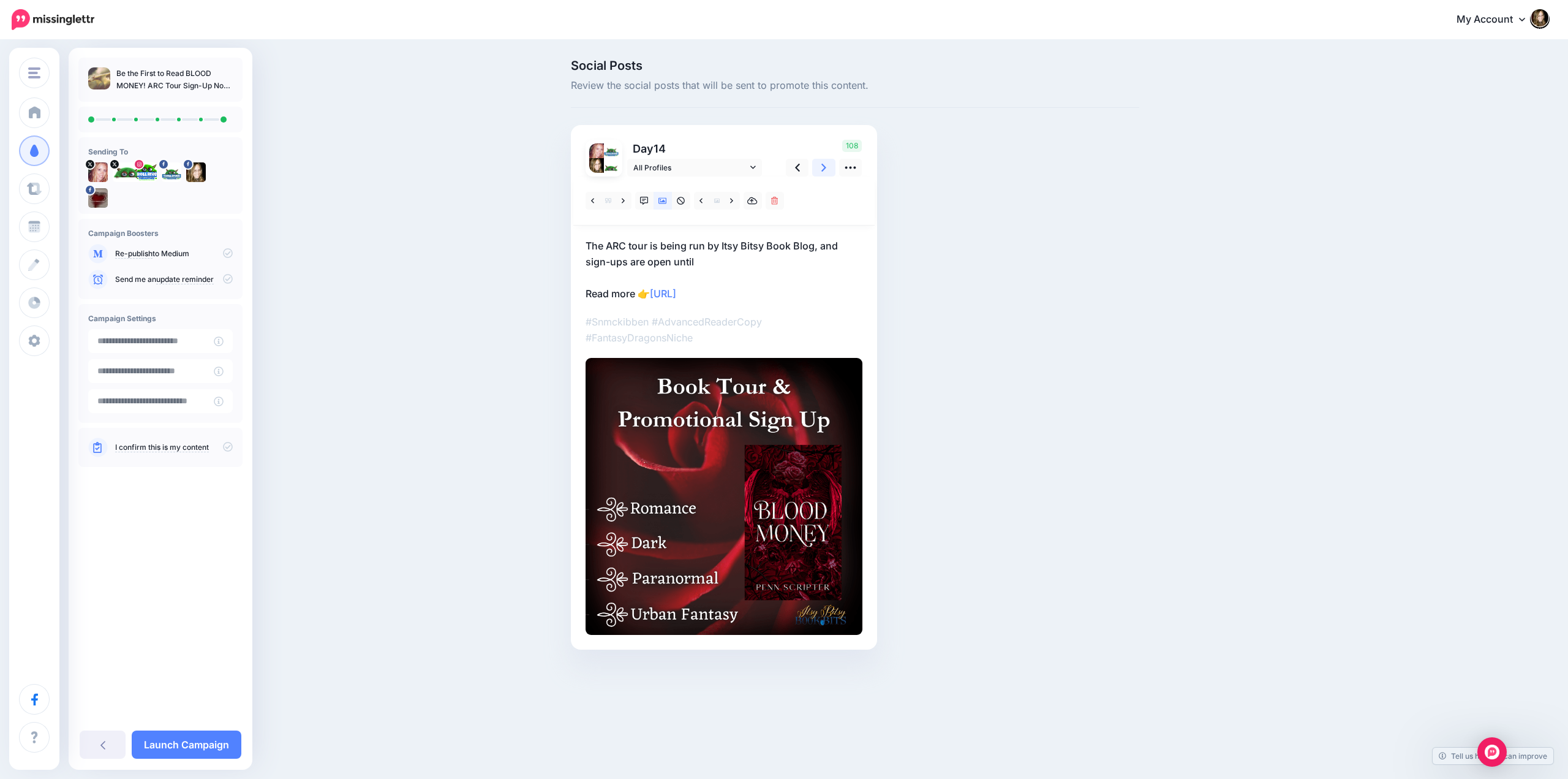
click at [819, 167] on link at bounding box center [824, 167] width 24 height 18
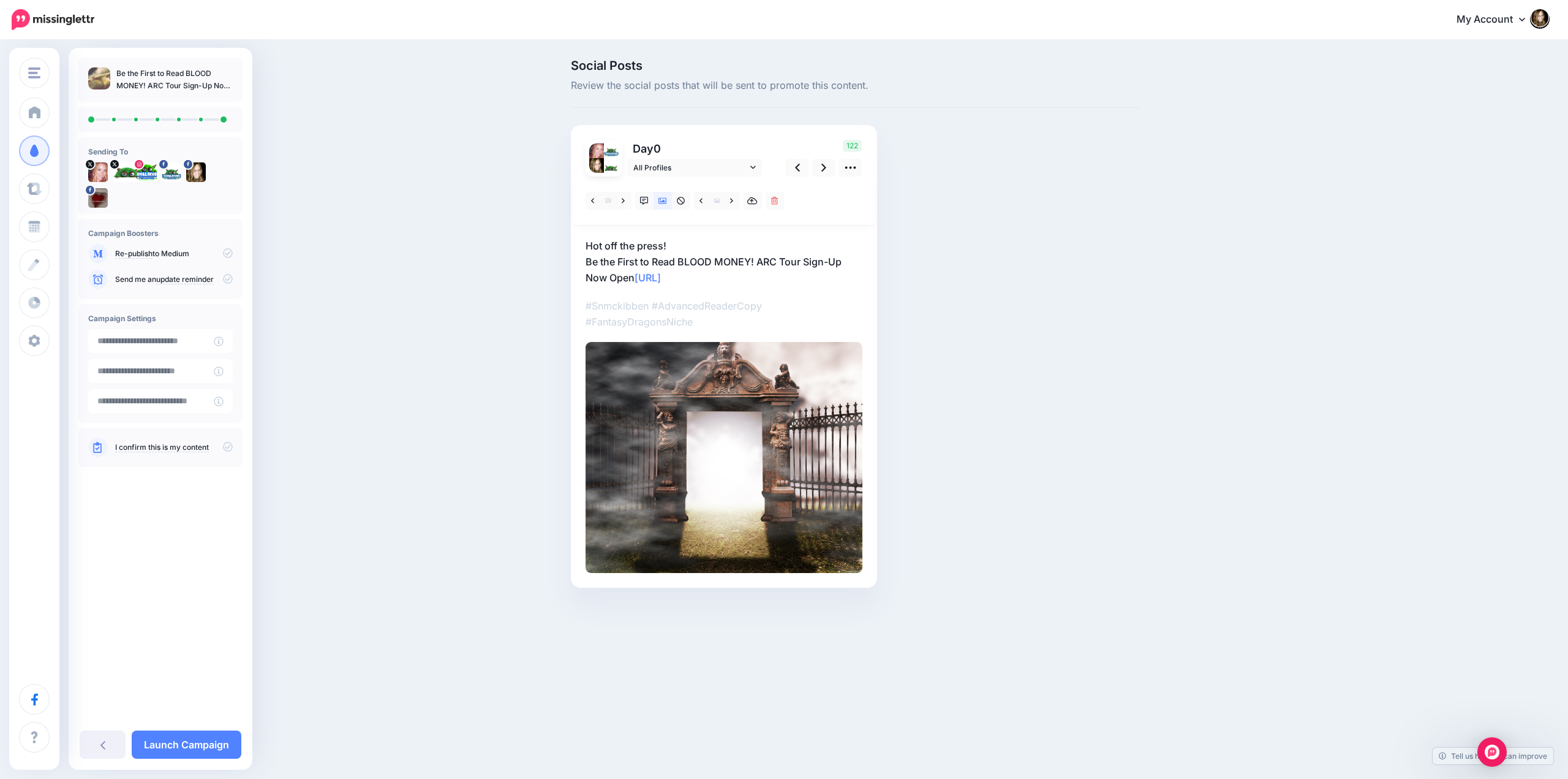
click at [229, 254] on icon at bounding box center [228, 253] width 10 height 10
click at [225, 447] on icon at bounding box center [228, 447] width 10 height 10
click at [179, 750] on link "Launch Campaign" at bounding box center [186, 744] width 109 height 28
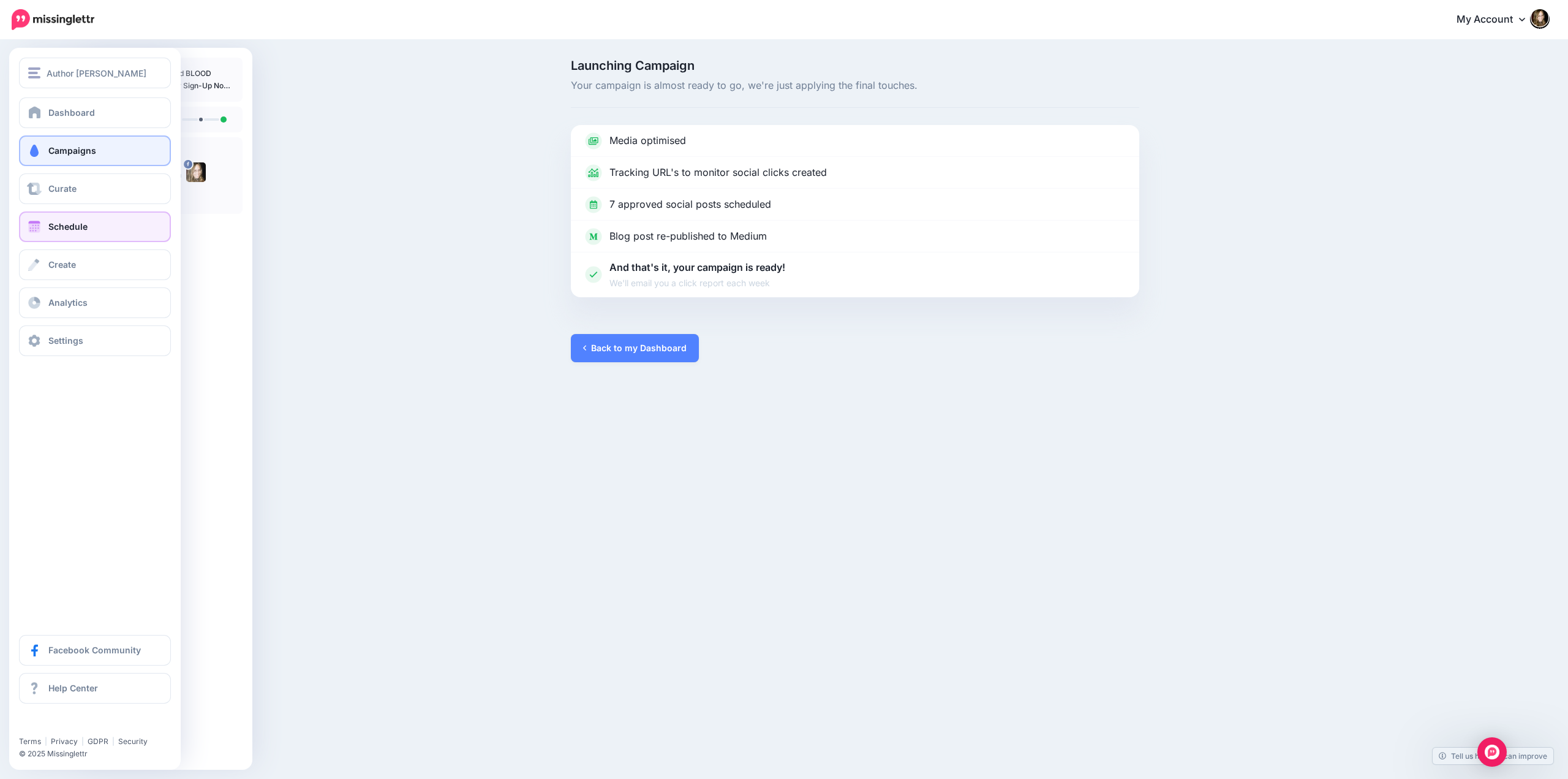
click at [59, 229] on span "Schedule" at bounding box center [68, 226] width 39 height 11
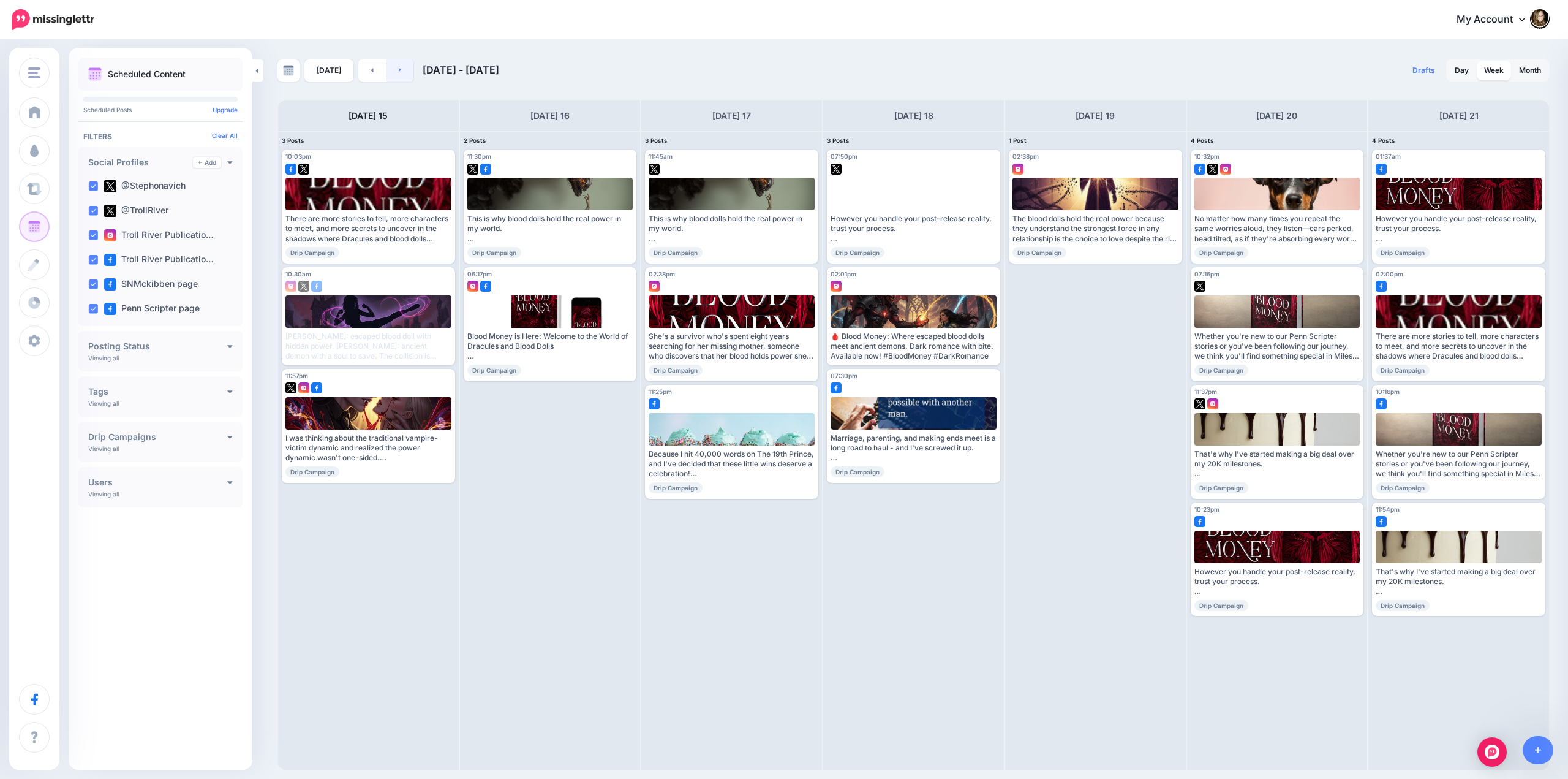
click at [394, 69] on link at bounding box center [400, 70] width 28 height 22
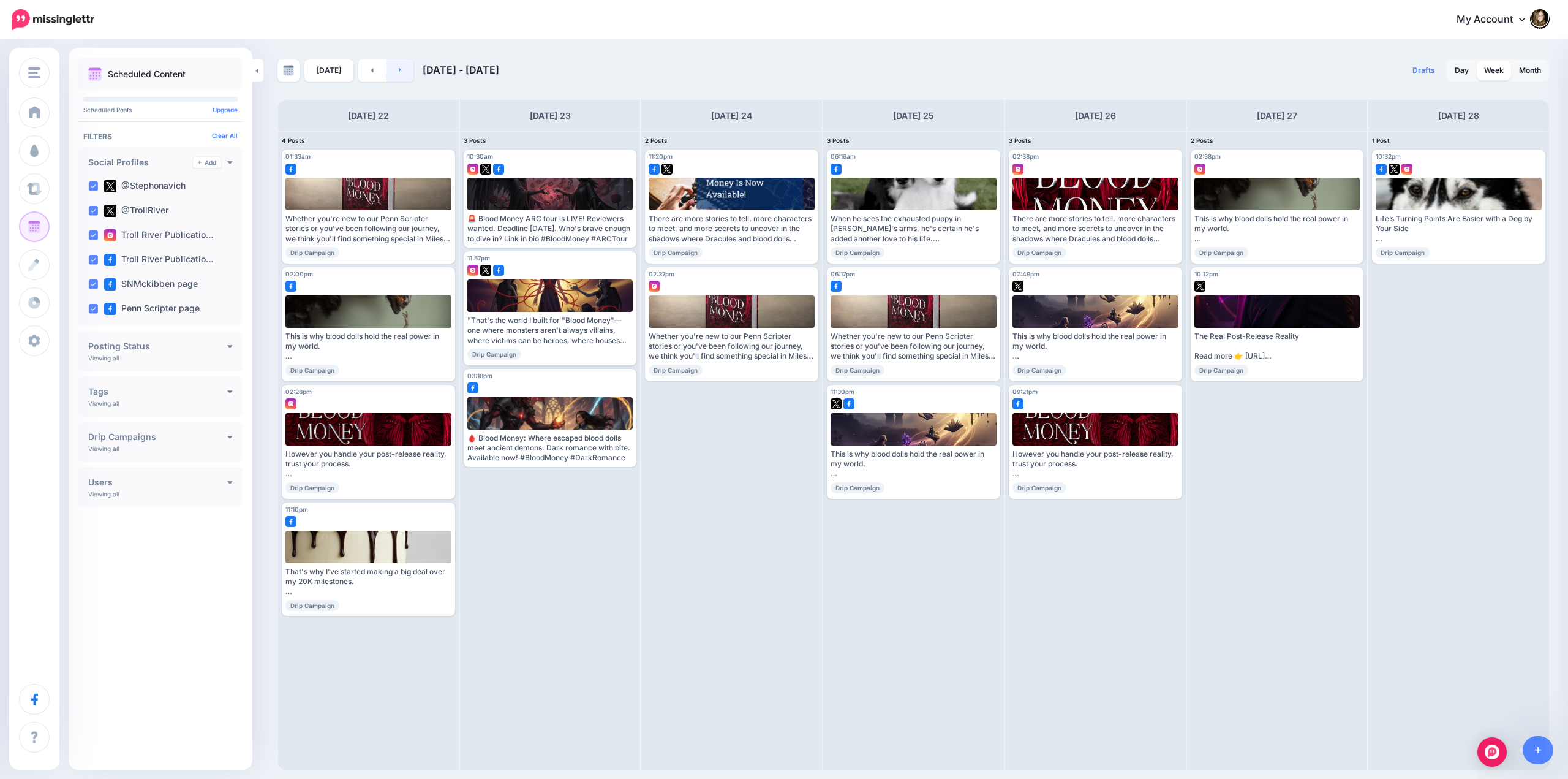
click at [399, 72] on icon at bounding box center [400, 70] width 3 height 7
